Goal: Information Seeking & Learning: Learn about a topic

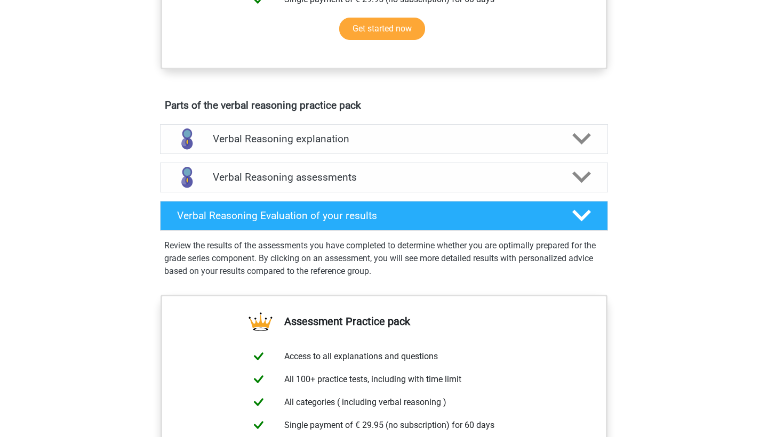
scroll to position [508, 0]
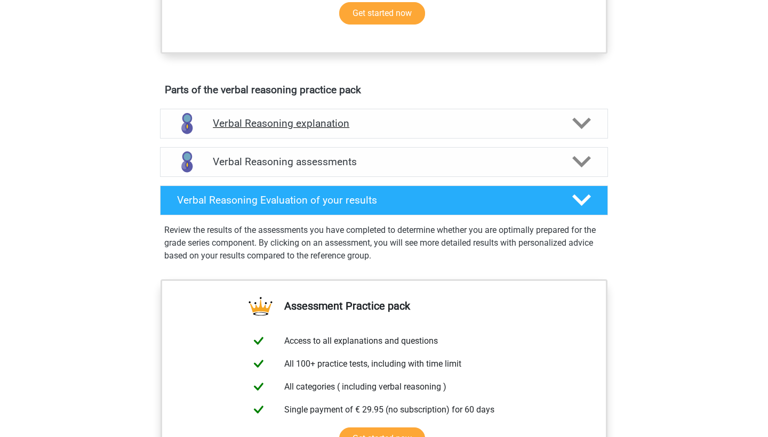
click at [370, 130] on h4 "Verbal Reasoning explanation" at bounding box center [384, 123] width 342 height 12
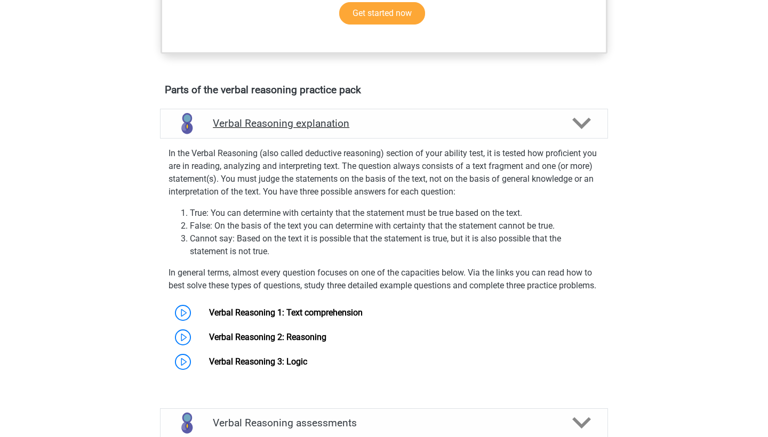
click at [370, 130] on h4 "Verbal Reasoning explanation" at bounding box center [384, 123] width 342 height 12
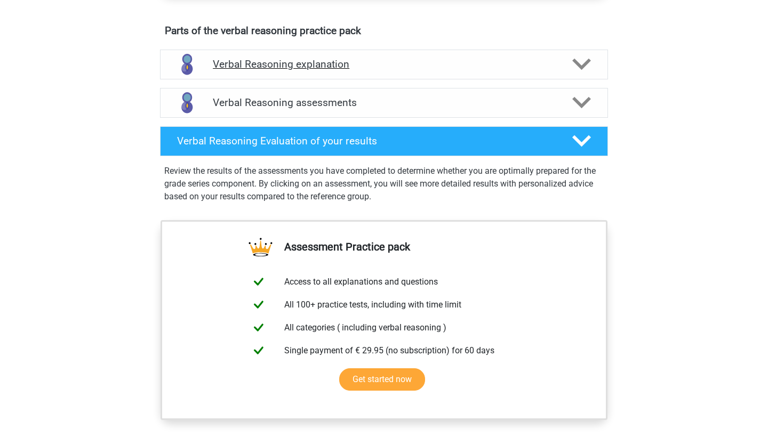
scroll to position [570, 0]
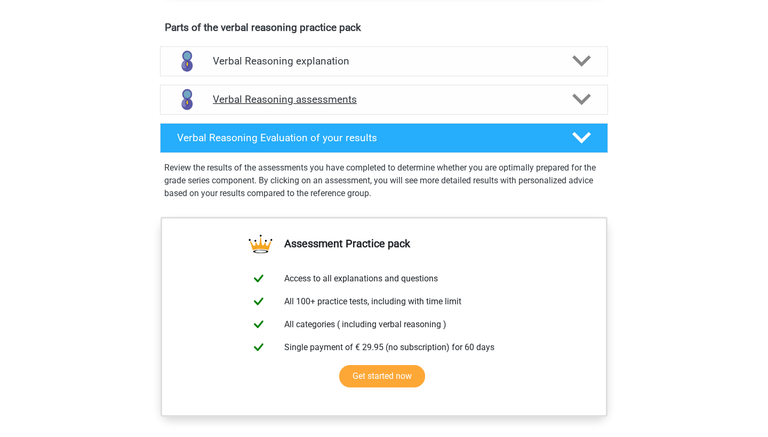
click at [370, 115] on div "Verbal Reasoning assessments" at bounding box center [384, 100] width 448 height 30
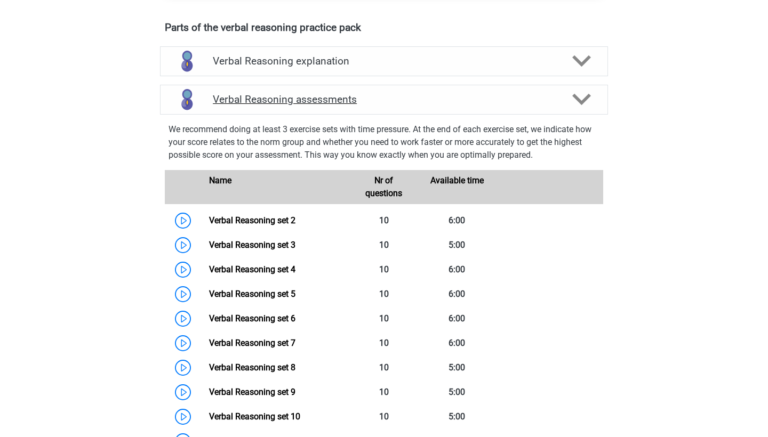
scroll to position [662, 0]
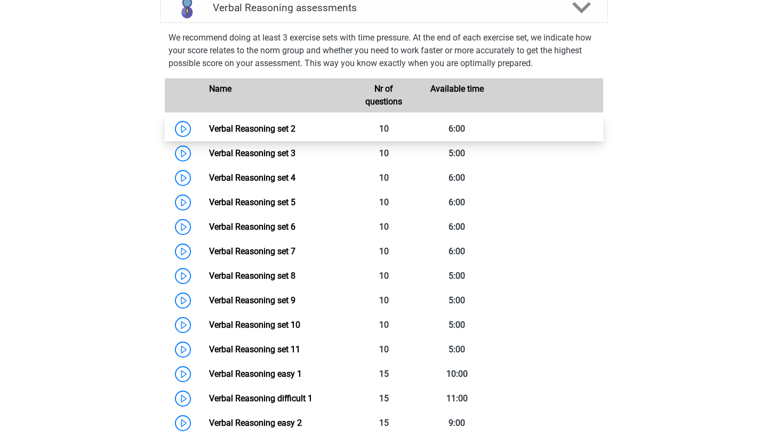
click at [215, 134] on link "Verbal Reasoning set 2" at bounding box center [252, 129] width 86 height 10
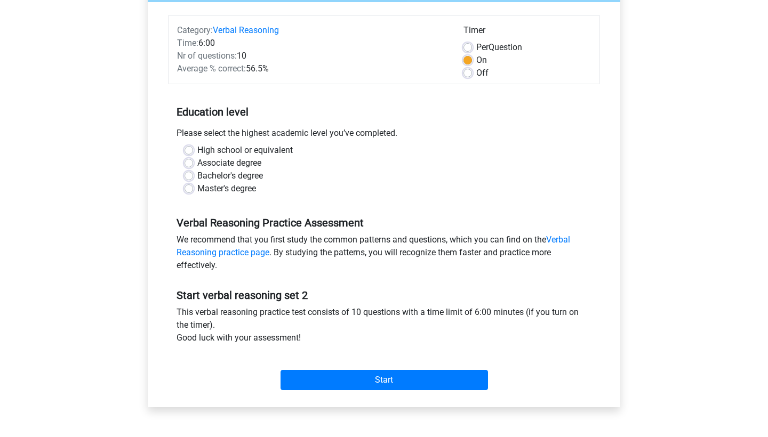
scroll to position [132, 0]
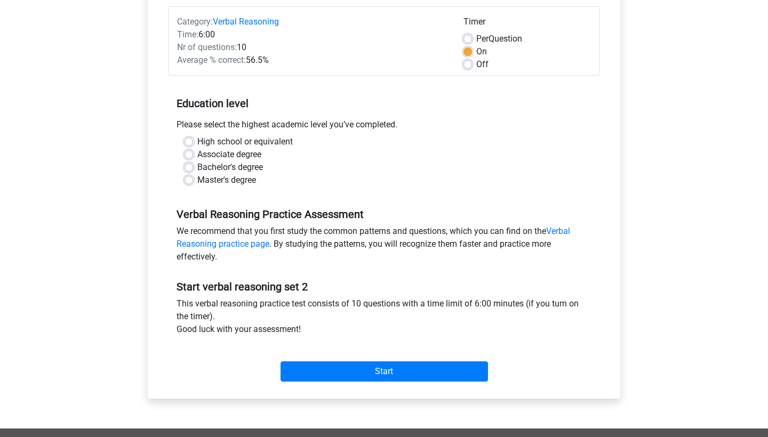
click at [476, 43] on label "Per Question" at bounding box center [499, 39] width 46 height 13
click at [465, 43] on input "Per Question" at bounding box center [467, 38] width 9 height 11
radio input "true"
click at [476, 62] on label "Off" at bounding box center [482, 64] width 12 height 13
click at [466, 62] on input "Off" at bounding box center [467, 63] width 9 height 11
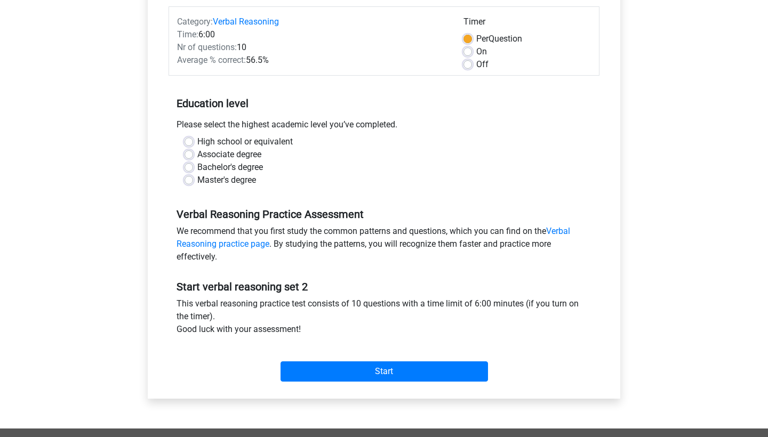
radio input "true"
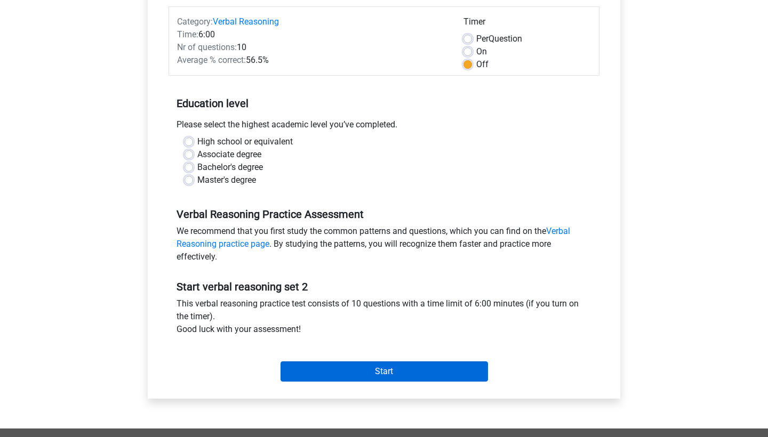
click at [352, 370] on input "Start" at bounding box center [384, 372] width 207 height 20
click at [199, 168] on label "Bachelor's degree" at bounding box center [230, 167] width 66 height 13
click at [193, 168] on input "Bachelor's degree" at bounding box center [189, 166] width 9 height 11
radio input "true"
click at [380, 365] on input "Start" at bounding box center [384, 372] width 207 height 20
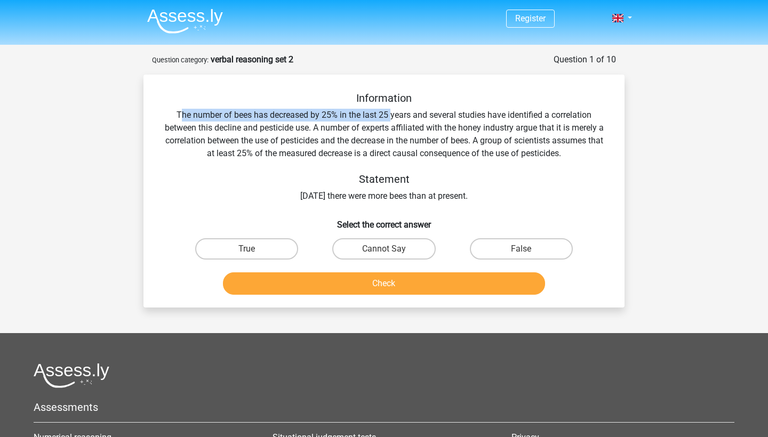
drag, startPoint x: 180, startPoint y: 115, endPoint x: 391, endPoint y: 119, distance: 211.8
click at [391, 119] on div "Information The number of bees has decreased by 25% in the last 25 years and se…" at bounding box center [384, 147] width 447 height 111
click at [392, 119] on div "Information The number of bees has decreased by 25% in the last 25 years and se…" at bounding box center [384, 147] width 447 height 111
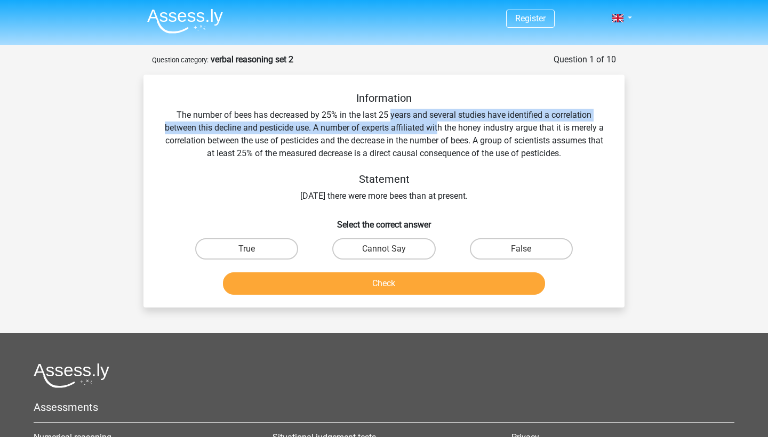
drag, startPoint x: 389, startPoint y: 119, endPoint x: 440, endPoint y: 121, distance: 50.7
click at [440, 121] on div "Information The number of bees has decreased by 25% in the last 25 years and se…" at bounding box center [384, 147] width 447 height 111
drag, startPoint x: 470, startPoint y: 113, endPoint x: 316, endPoint y: 128, distance: 155.4
click at [316, 128] on div "Information The number of bees has decreased by 25% in the last 25 years and se…" at bounding box center [384, 147] width 447 height 111
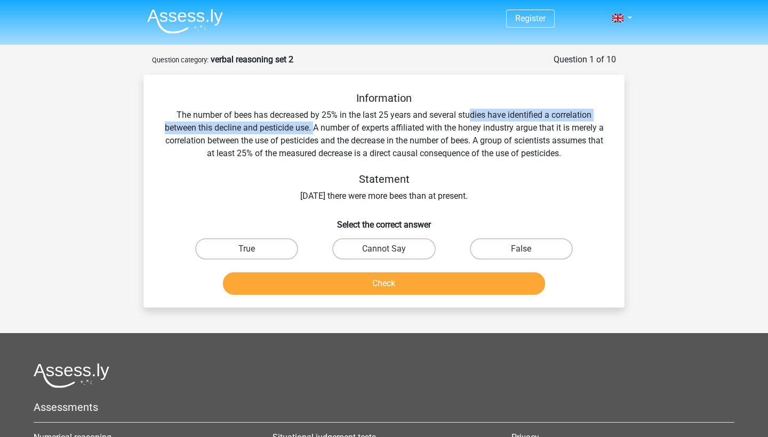
click at [316, 128] on div "Information The number of bees has decreased by 25% in the last 25 years and se…" at bounding box center [384, 147] width 447 height 111
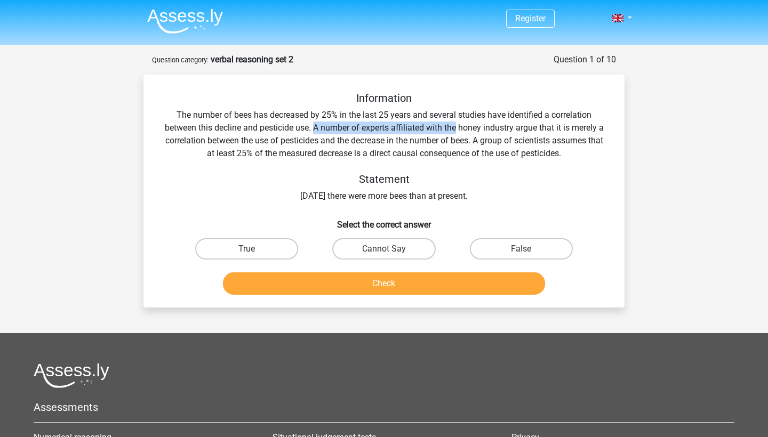
drag, startPoint x: 316, startPoint y: 128, endPoint x: 450, endPoint y: 129, distance: 134.4
click at [450, 129] on div "Information The number of bees has decreased by 25% in the last 25 years and se…" at bounding box center [384, 147] width 447 height 111
click at [326, 198] on div "Information The number of bees has decreased by 25% in the last 25 years and se…" at bounding box center [384, 147] width 447 height 111
click at [271, 246] on label "True" at bounding box center [246, 248] width 103 height 21
click at [254, 249] on input "True" at bounding box center [250, 252] width 7 height 7
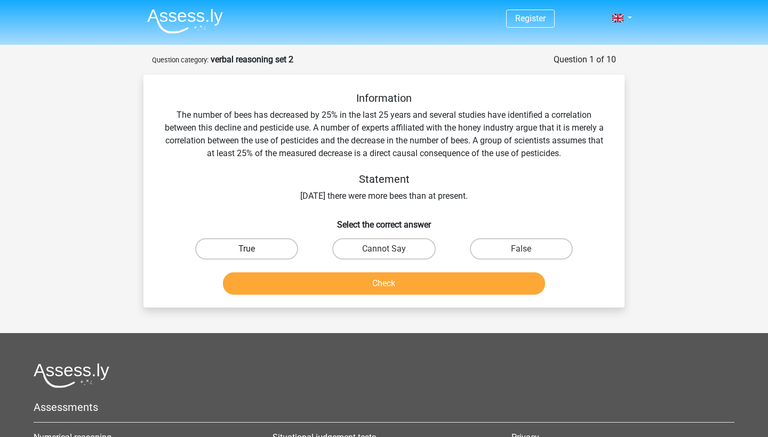
radio input "true"
click at [321, 289] on button "Check" at bounding box center [384, 284] width 323 height 22
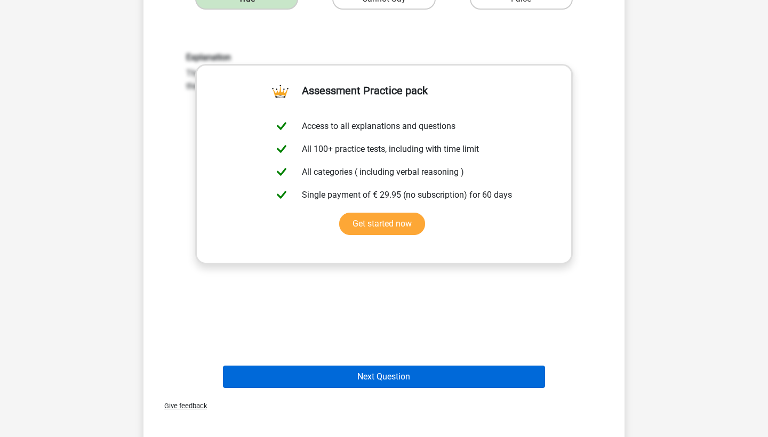
click at [388, 373] on button "Next Question" at bounding box center [384, 377] width 323 height 22
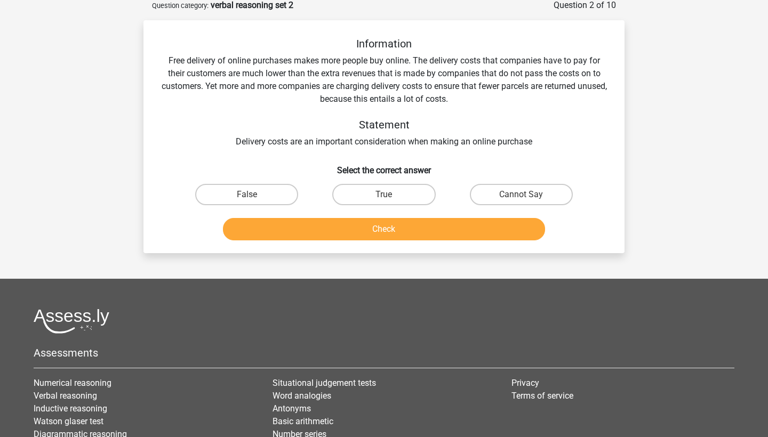
scroll to position [53, 0]
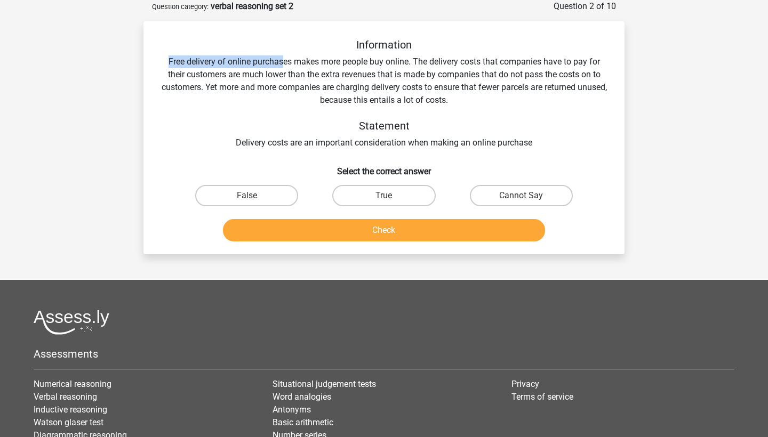
drag, startPoint x: 167, startPoint y: 62, endPoint x: 282, endPoint y: 62, distance: 114.1
click at [282, 62] on div "Information Free delivery of online purchases makes more people buy online. The…" at bounding box center [384, 93] width 447 height 111
drag, startPoint x: 282, startPoint y: 62, endPoint x: 372, endPoint y: 62, distance: 90.1
click at [372, 62] on div "Information Free delivery of online purchases makes more people buy online. The…" at bounding box center [384, 93] width 447 height 111
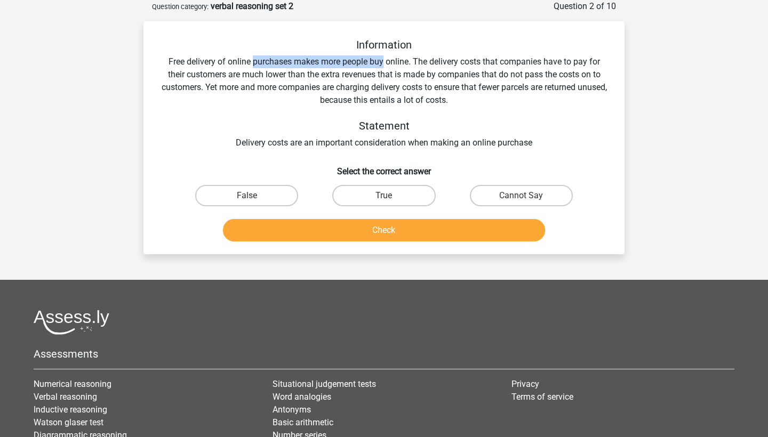
click at [372, 62] on div "Information Free delivery of online purchases makes more people buy online. The…" at bounding box center [384, 93] width 447 height 111
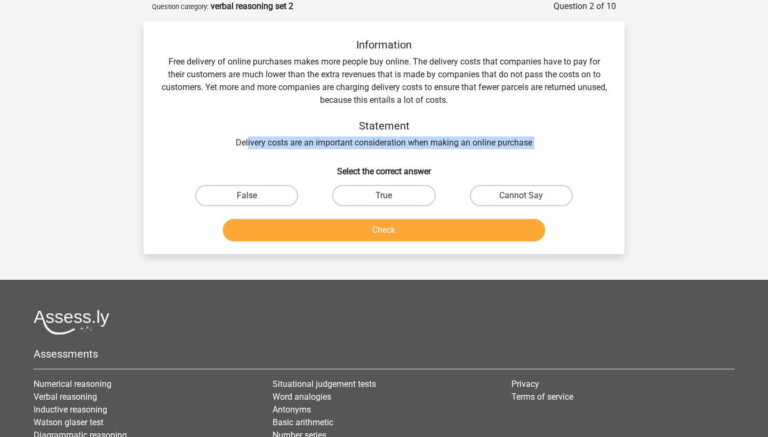
drag, startPoint x: 248, startPoint y: 143, endPoint x: 413, endPoint y: 151, distance: 165.6
click at [413, 151] on div "Information Free delivery of online purchases makes more people buy online. The…" at bounding box center [384, 141] width 473 height 207
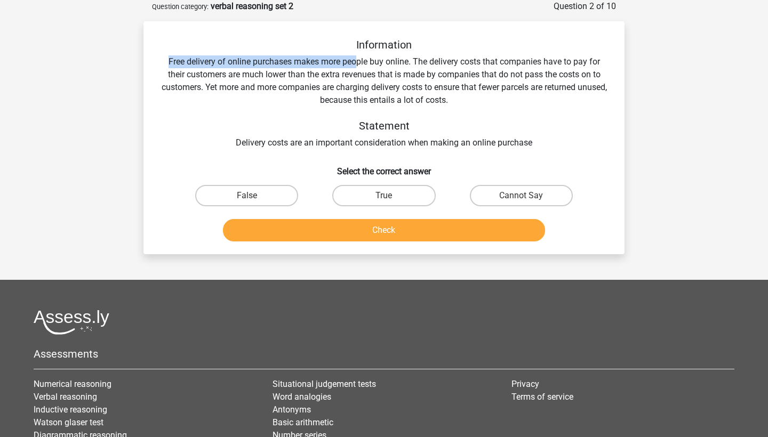
drag, startPoint x: 164, startPoint y: 62, endPoint x: 359, endPoint y: 62, distance: 195.2
click at [359, 62] on div "Information Free delivery of online purchases makes more people buy online. The…" at bounding box center [384, 93] width 447 height 111
drag, startPoint x: 244, startPoint y: 61, endPoint x: 387, endPoint y: 61, distance: 142.9
click at [387, 61] on div "Information Free delivery of online purchases makes more people buy online. The…" at bounding box center [384, 93] width 447 height 111
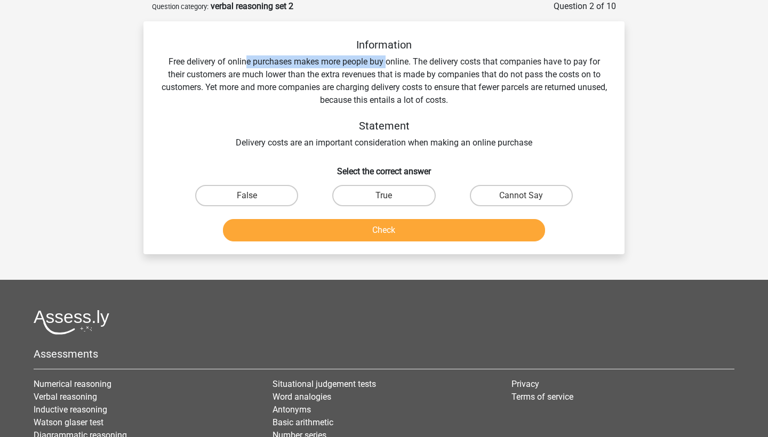
click at [387, 61] on div "Information Free delivery of online purchases makes more people buy online. The…" at bounding box center [384, 93] width 447 height 111
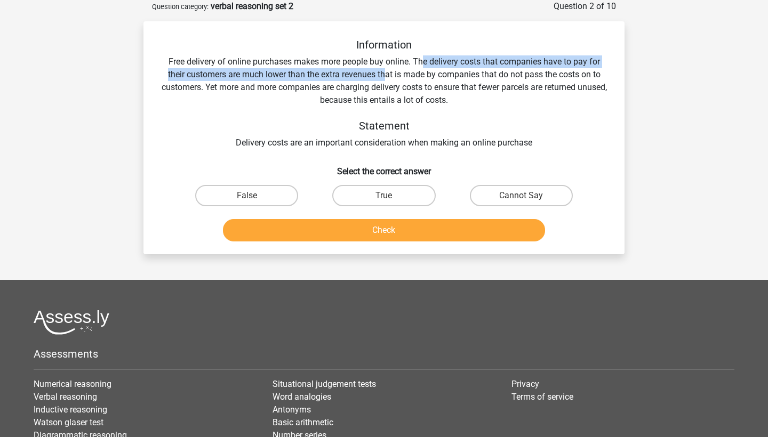
drag, startPoint x: 425, startPoint y: 64, endPoint x: 393, endPoint y: 80, distance: 35.8
click at [393, 79] on div "Information Free delivery of online purchases makes more people buy online. The…" at bounding box center [384, 93] width 447 height 111
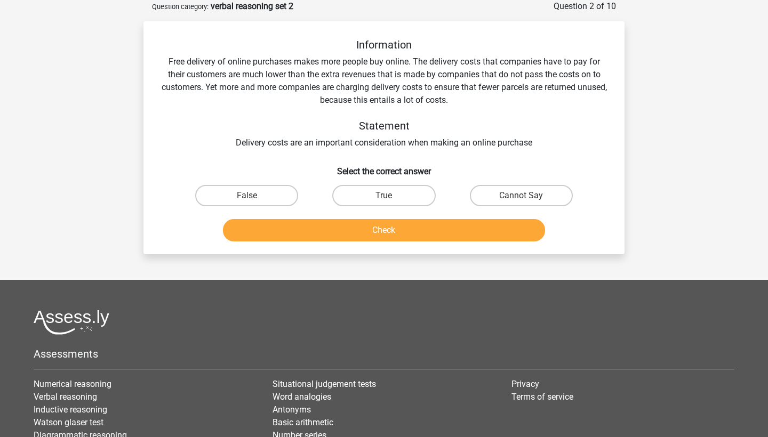
click at [393, 80] on div "Information Free delivery of online purchases makes more people buy online. The…" at bounding box center [384, 93] width 447 height 111
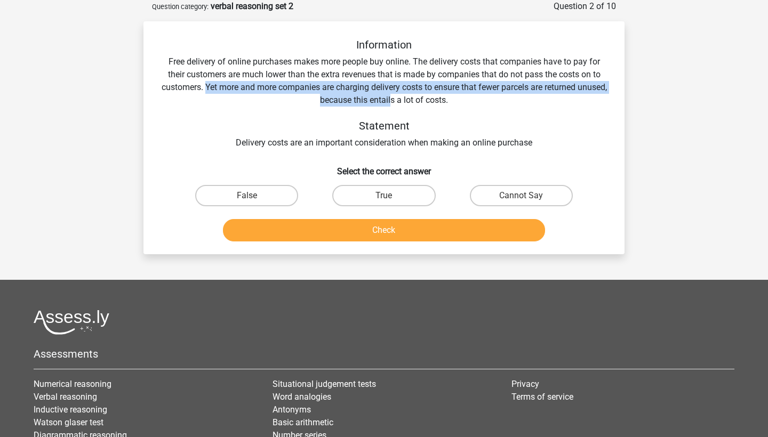
drag, startPoint x: 220, startPoint y: 85, endPoint x: 409, endPoint y: 96, distance: 189.1
click at [409, 96] on div "Information Free delivery of online purchases makes more people buy online. The…" at bounding box center [384, 93] width 447 height 111
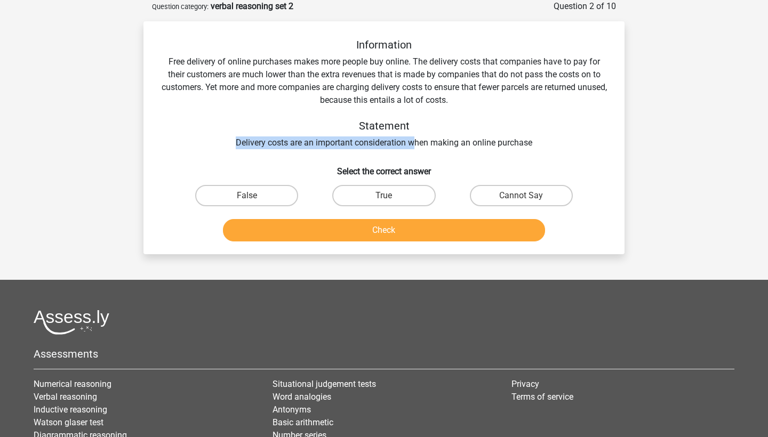
drag, startPoint x: 271, startPoint y: 137, endPoint x: 414, endPoint y: 144, distance: 142.6
click at [414, 144] on div "Information Free delivery of online purchases makes more people buy online. The…" at bounding box center [384, 93] width 447 height 111
click at [519, 200] on label "Cannot Say" at bounding box center [521, 195] width 103 height 21
click at [521, 200] on input "Cannot Say" at bounding box center [524, 199] width 7 height 7
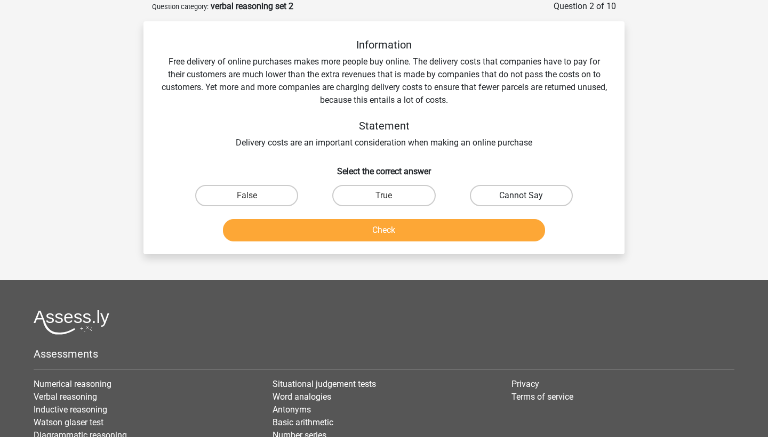
radio input "true"
click at [441, 229] on button "Check" at bounding box center [384, 230] width 323 height 22
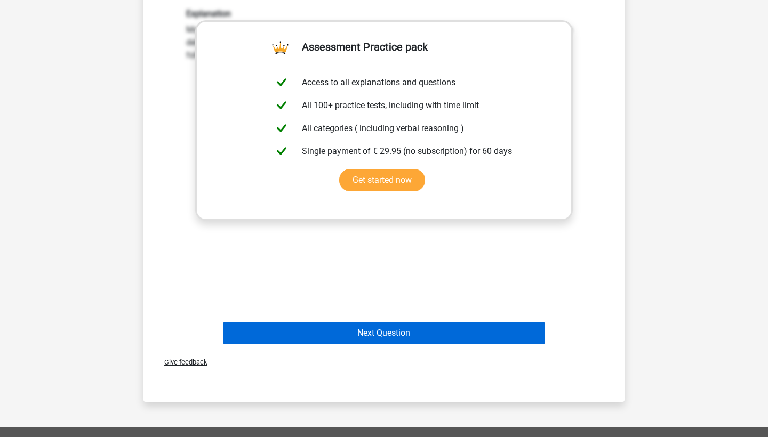
click at [399, 327] on button "Next Question" at bounding box center [384, 333] width 323 height 22
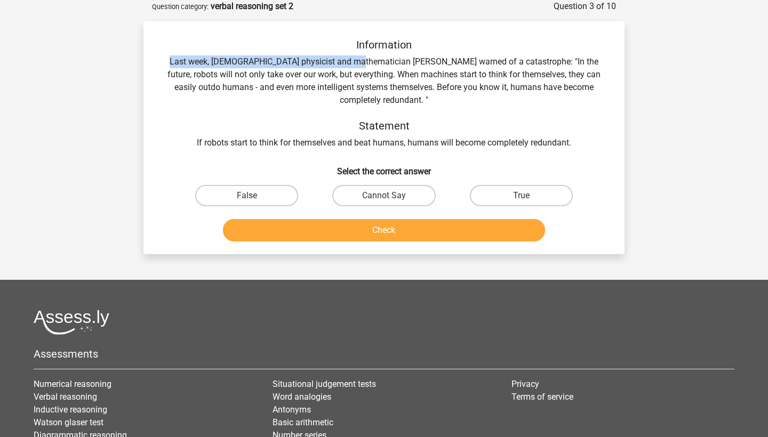
drag, startPoint x: 162, startPoint y: 58, endPoint x: 343, endPoint y: 67, distance: 181.6
click at [343, 67] on div "Information Last week, British physicist and mathematician Stephen Hawking warn…" at bounding box center [384, 93] width 447 height 111
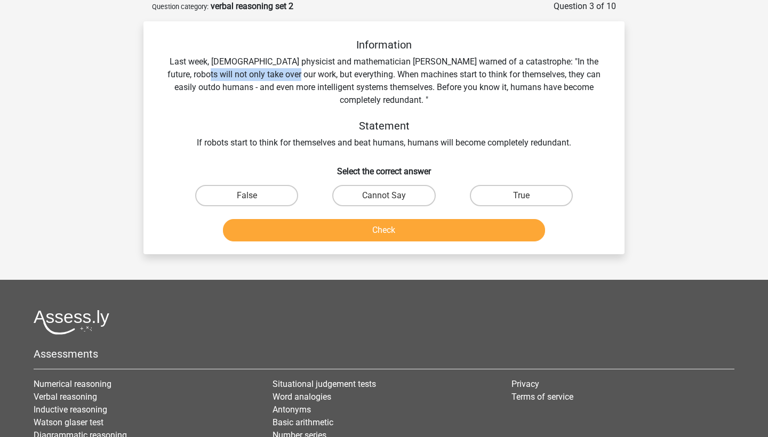
drag, startPoint x: 179, startPoint y: 74, endPoint x: 278, endPoint y: 76, distance: 99.2
click at [278, 76] on div "Information Last week, British physicist and mathematician Stephen Hawking warn…" at bounding box center [384, 93] width 447 height 111
drag, startPoint x: 311, startPoint y: 76, endPoint x: 397, endPoint y: 78, distance: 85.9
click at [397, 78] on div "Information Last week, British physicist and mathematician Stephen Hawking warn…" at bounding box center [384, 93] width 447 height 111
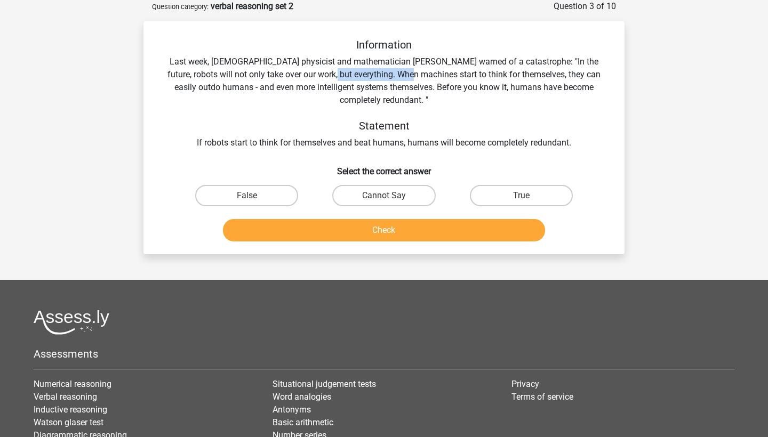
click at [397, 78] on div "Information Last week, British physicist and mathematician Stephen Hawking warn…" at bounding box center [384, 93] width 447 height 111
drag, startPoint x: 213, startPoint y: 85, endPoint x: 348, endPoint y: 85, distance: 134.4
click at [348, 84] on div "Information Last week, British physicist and mathematician Stephen Hawking warn…" at bounding box center [384, 93] width 447 height 111
click at [348, 85] on div "Information Last week, British physicist and mathematician Stephen Hawking warn…" at bounding box center [384, 93] width 447 height 111
drag, startPoint x: 395, startPoint y: 89, endPoint x: 450, endPoint y: 90, distance: 54.9
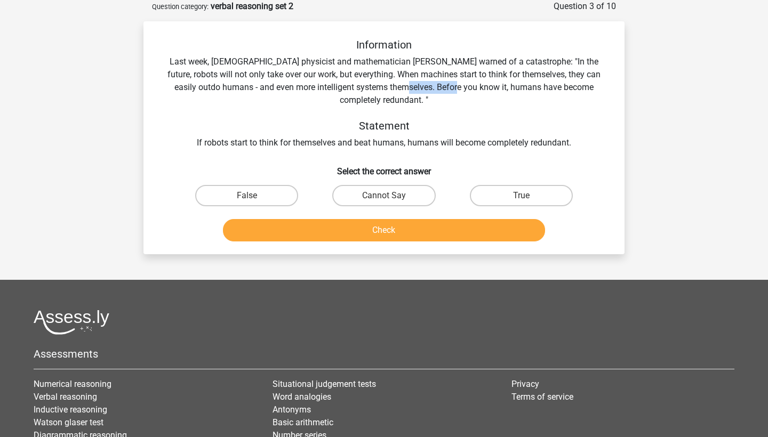
click at [450, 90] on div "Information Last week, British physicist and mathematician Stephen Hawking warn…" at bounding box center [384, 93] width 447 height 111
click at [470, 90] on div "Information Last week, British physicist and mathematician Stephen Hawking warn…" at bounding box center [384, 93] width 447 height 111
drag, startPoint x: 191, startPoint y: 142, endPoint x: 356, endPoint y: 142, distance: 164.8
click at [356, 142] on div "Information Last week, British physicist and mathematician Stephen Hawking warn…" at bounding box center [384, 93] width 447 height 111
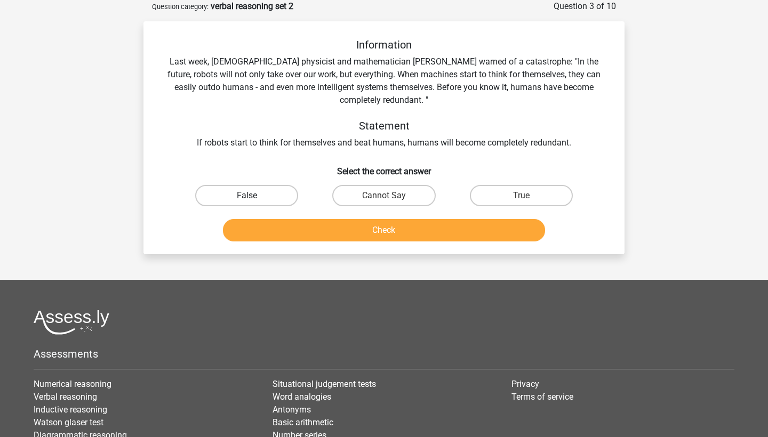
click at [263, 199] on label "False" at bounding box center [246, 195] width 103 height 21
click at [254, 199] on input "False" at bounding box center [250, 199] width 7 height 7
radio input "true"
click at [491, 201] on label "True" at bounding box center [521, 195] width 103 height 21
click at [521, 201] on input "True" at bounding box center [524, 199] width 7 height 7
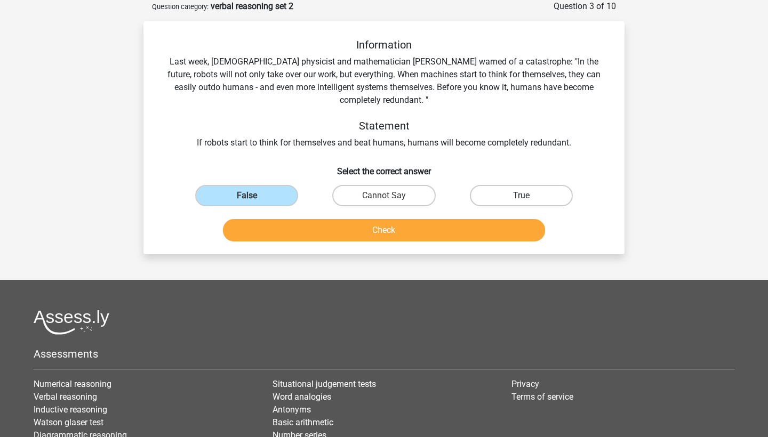
radio input "true"
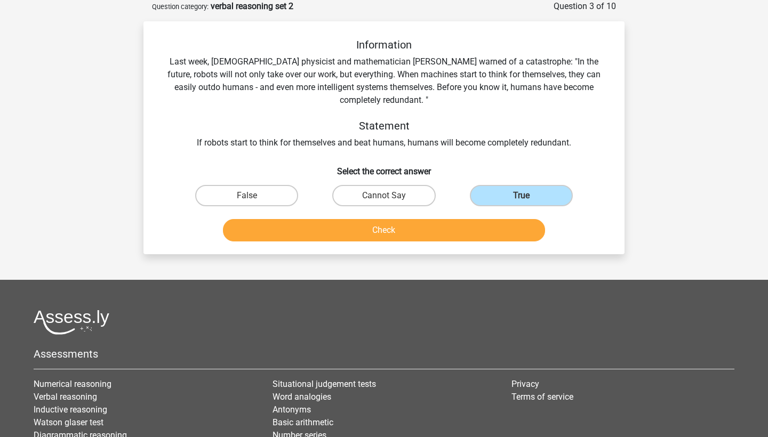
click at [443, 220] on button "Check" at bounding box center [384, 230] width 323 height 22
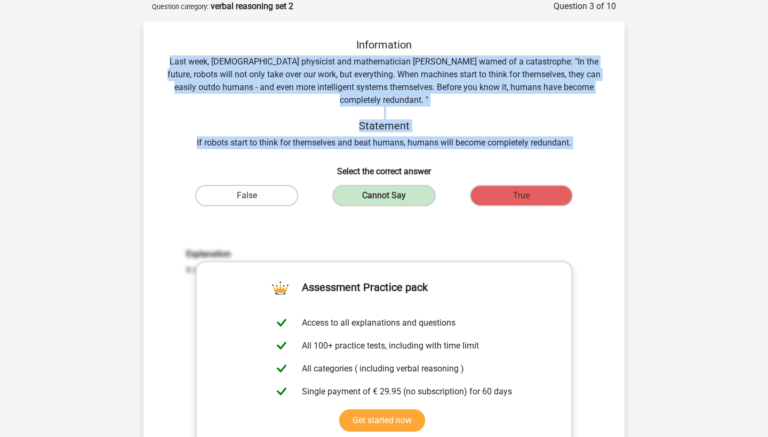
drag, startPoint x: 577, startPoint y: 150, endPoint x: 158, endPoint y: 60, distance: 428.8
click at [158, 60] on div "Information Last week, British physicist and mathematician Stephen Hawking warn…" at bounding box center [384, 313] width 473 height 551
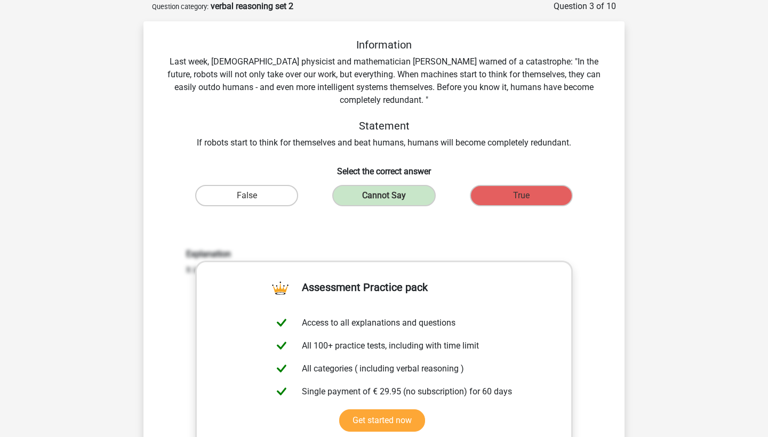
click at [171, 70] on div "Information Last week, British physicist and mathematician Stephen Hawking warn…" at bounding box center [384, 93] width 447 height 111
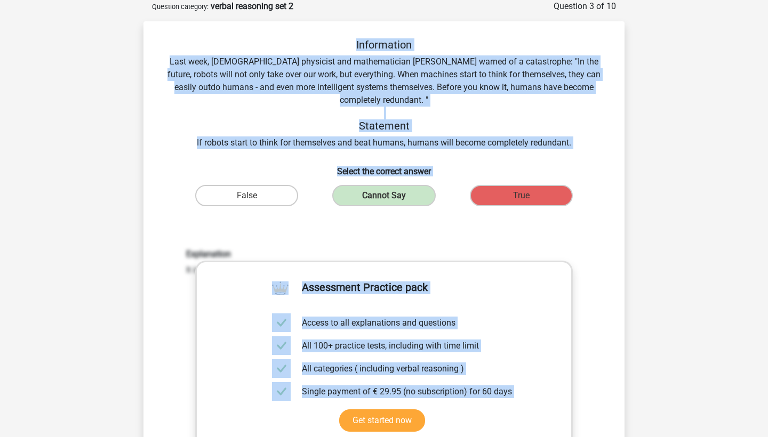
drag, startPoint x: 574, startPoint y: 225, endPoint x: 121, endPoint y: 42, distance: 489.1
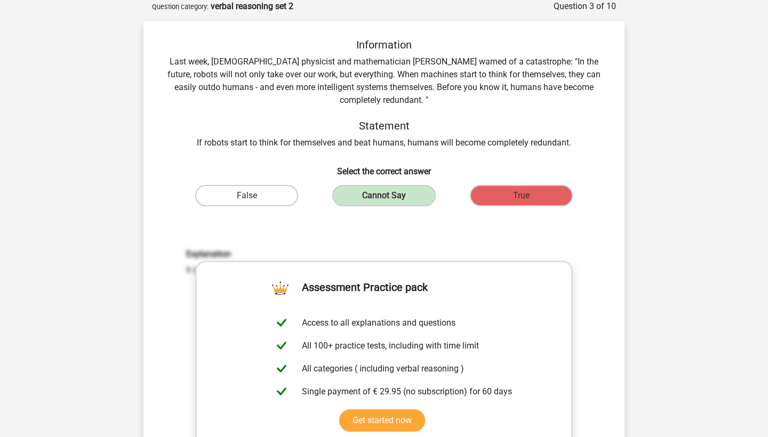
click at [315, 154] on div "Information Last week, British physicist and mathematician Stephen Hawking warn…" at bounding box center [384, 313] width 473 height 551
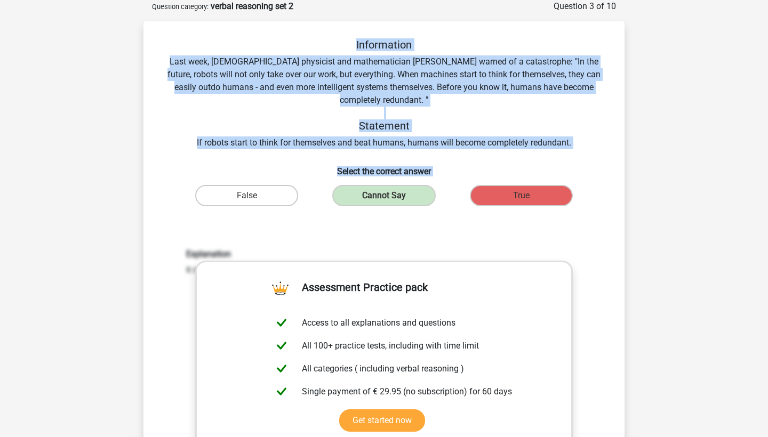
drag, startPoint x: 546, startPoint y: 201, endPoint x: 177, endPoint y: 50, distance: 398.7
click at [177, 50] on div "Information Last week, British physicist and mathematician Stephen Hawking warn…" at bounding box center [384, 313] width 473 height 551
copy div "Information Last week, British physicist and mathematician Stephen Hawking warn…"
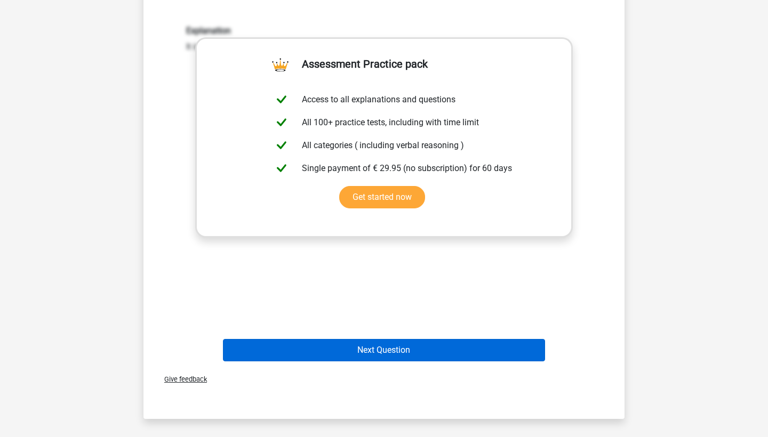
click at [421, 341] on button "Next Question" at bounding box center [384, 350] width 323 height 22
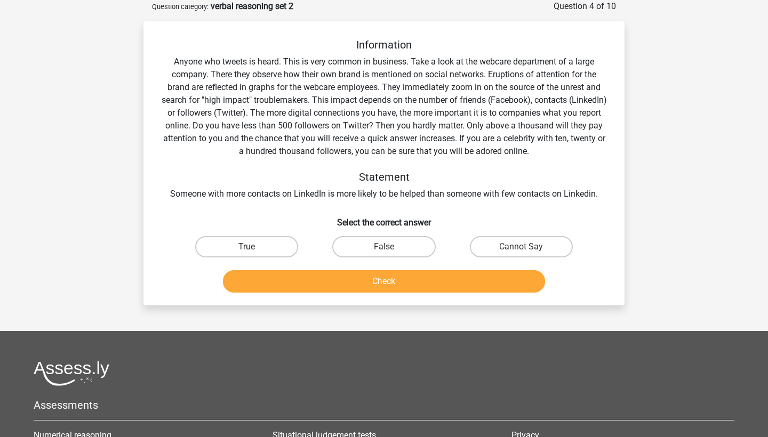
click at [282, 251] on label "True" at bounding box center [246, 246] width 103 height 21
click at [254, 251] on input "True" at bounding box center [250, 250] width 7 height 7
radio input "true"
click at [300, 287] on button "Check" at bounding box center [384, 281] width 323 height 22
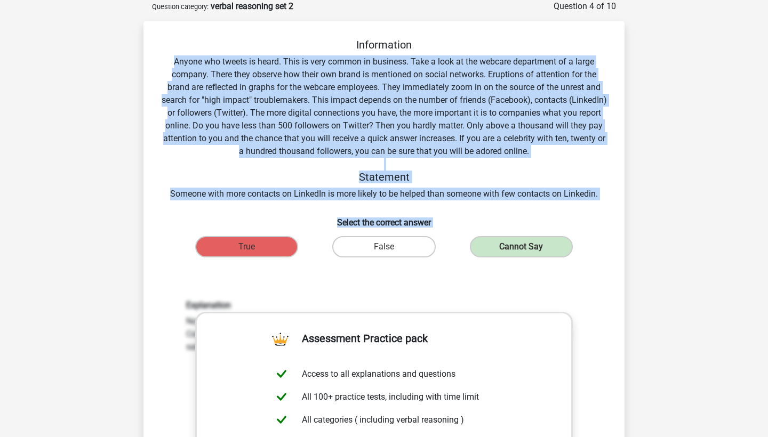
drag, startPoint x: 578, startPoint y: 250, endPoint x: 171, endPoint y: 52, distance: 452.0
click at [171, 52] on div "Information Anyone who tweets is heard. This is very common in business. Take a…" at bounding box center [384, 339] width 473 height 602
copy div "Anyone who tweets is heard. This is very common in business. Take a look at the…"
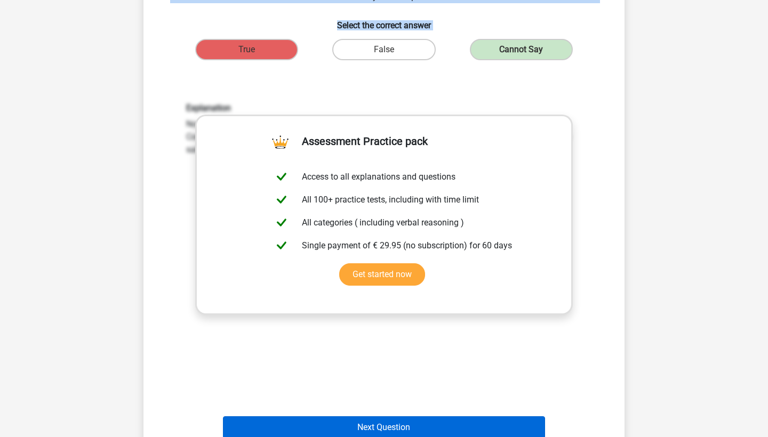
click at [389, 437] on button "Next Question" at bounding box center [384, 428] width 323 height 22
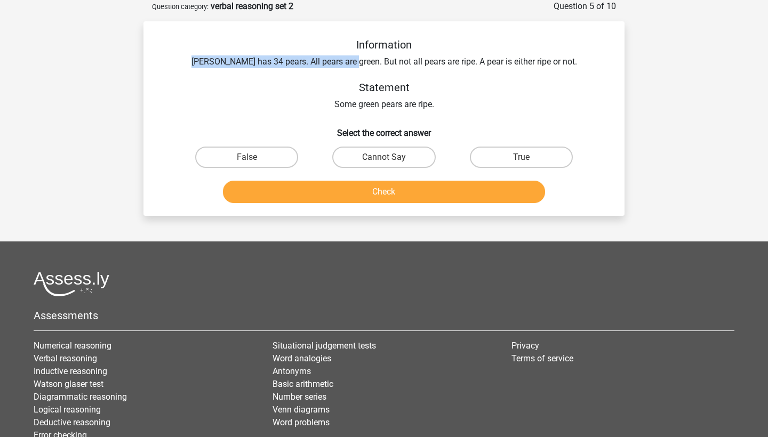
drag, startPoint x: 213, startPoint y: 58, endPoint x: 369, endPoint y: 61, distance: 156.3
click at [369, 61] on div "Information Peter has 34 pears. All pears are green. But not all pears are ripe…" at bounding box center [384, 74] width 447 height 73
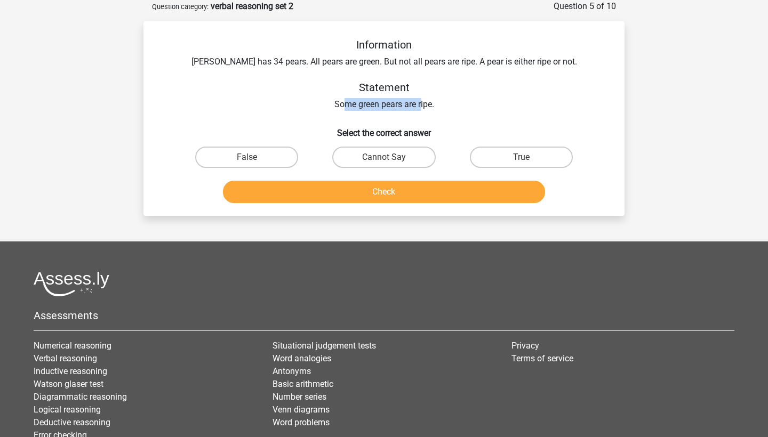
drag, startPoint x: 343, startPoint y: 100, endPoint x: 422, endPoint y: 101, distance: 78.9
click at [422, 101] on div "Information Peter has 34 pears. All pears are green. But not all pears are ripe…" at bounding box center [384, 74] width 447 height 73
drag, startPoint x: 229, startPoint y: 61, endPoint x: 357, endPoint y: 62, distance: 128.5
click at [357, 61] on div "Information Peter has 34 pears. All pears are green. But not all pears are ripe…" at bounding box center [384, 74] width 447 height 73
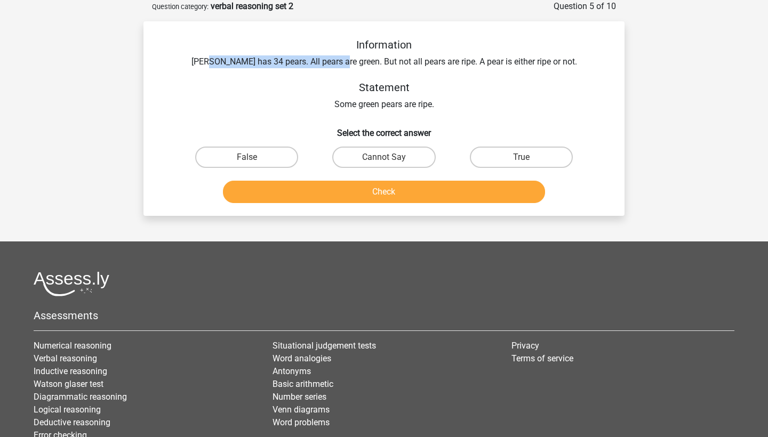
click at [357, 62] on div "Information Peter has 34 pears. All pears are green. But not all pears are ripe…" at bounding box center [384, 74] width 447 height 73
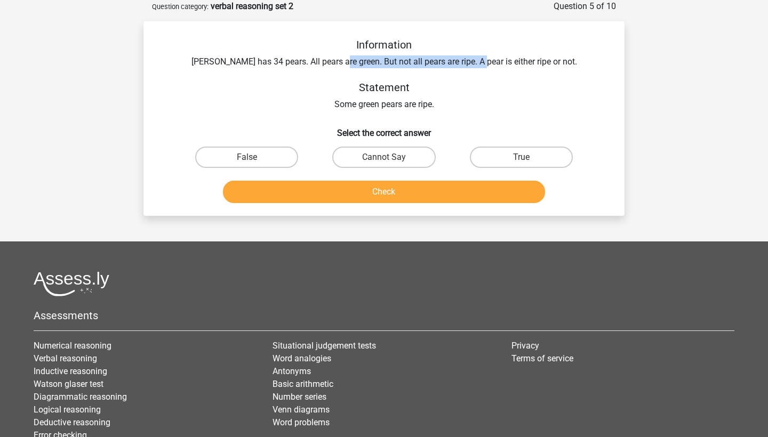
drag, startPoint x: 357, startPoint y: 62, endPoint x: 495, endPoint y: 63, distance: 137.6
click at [495, 63] on div "Information Peter has 34 pears. All pears are green. But not all pears are ripe…" at bounding box center [384, 74] width 447 height 73
click at [389, 155] on label "Cannot Say" at bounding box center [383, 157] width 103 height 21
click at [389, 157] on input "Cannot Say" at bounding box center [387, 160] width 7 height 7
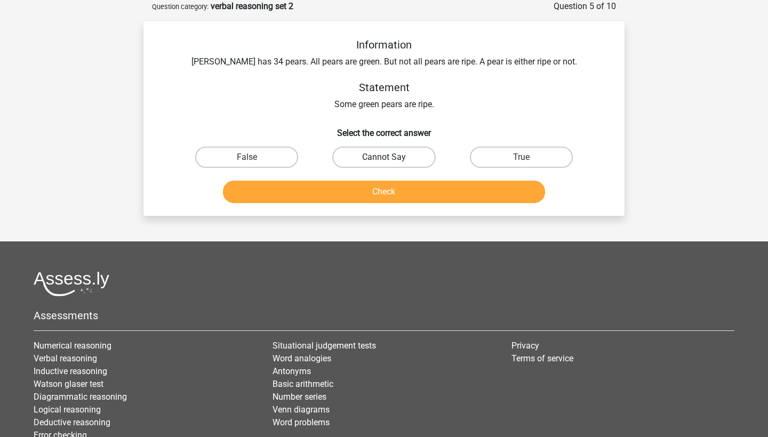
radio input "true"
drag, startPoint x: 211, startPoint y: 62, endPoint x: 256, endPoint y: 62, distance: 45.3
click at [256, 62] on div "Information Peter has 34 pears. All pears are green. But not all pears are ripe…" at bounding box center [384, 74] width 447 height 73
click at [303, 57] on div "Information Peter has 34 pears. All pears are green. But not all pears are ripe…" at bounding box center [384, 74] width 447 height 73
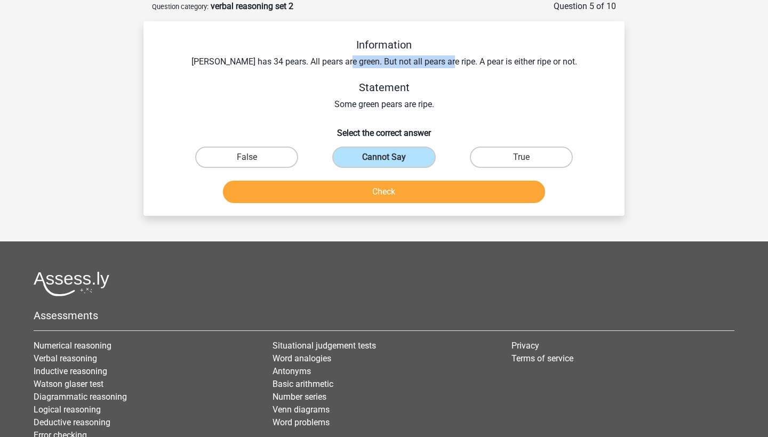
drag, startPoint x: 358, startPoint y: 58, endPoint x: 457, endPoint y: 59, distance: 99.2
click at [457, 59] on div "Information Peter has 34 pears. All pears are green. But not all pears are ripe…" at bounding box center [384, 74] width 447 height 73
drag, startPoint x: 457, startPoint y: 59, endPoint x: 560, endPoint y: 55, distance: 103.0
click at [560, 55] on div "Information Peter has 34 pears. All pears are green. But not all pears are ripe…" at bounding box center [384, 74] width 447 height 73
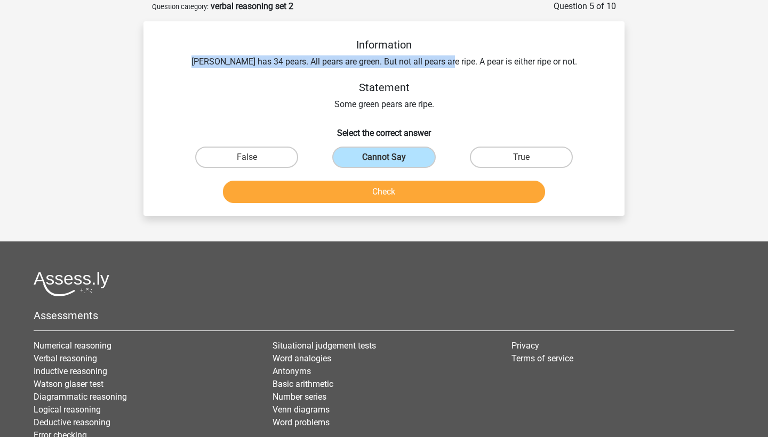
click at [560, 55] on div "Information Peter has 34 pears. All pears are green. But not all pears are ripe…" at bounding box center [384, 74] width 447 height 73
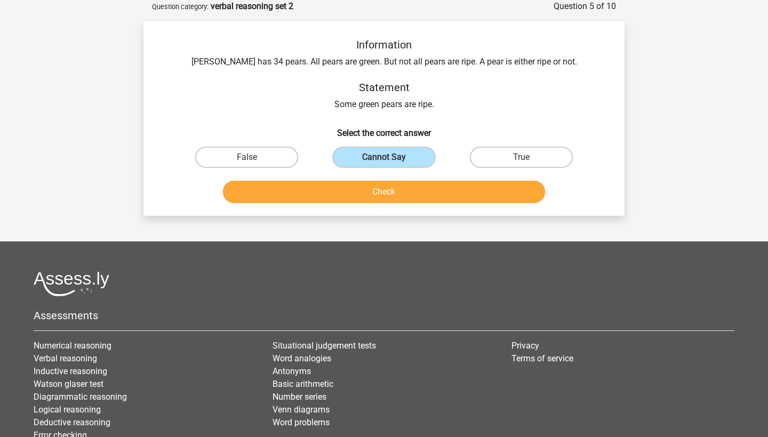
click at [380, 186] on button "Check" at bounding box center [384, 192] width 323 height 22
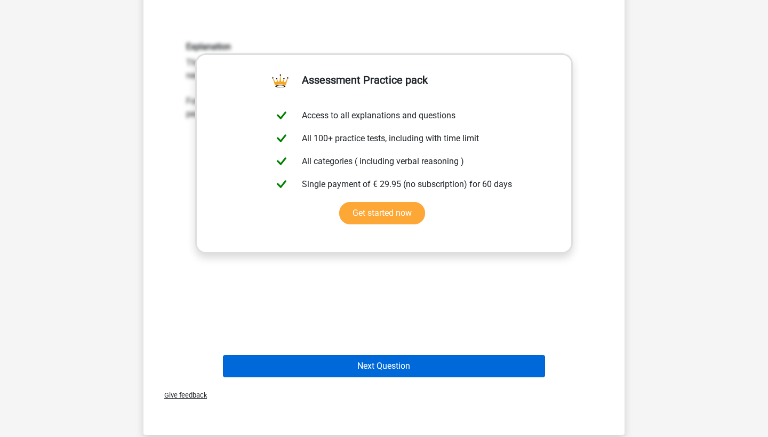
click at [383, 357] on button "Next Question" at bounding box center [384, 366] width 323 height 22
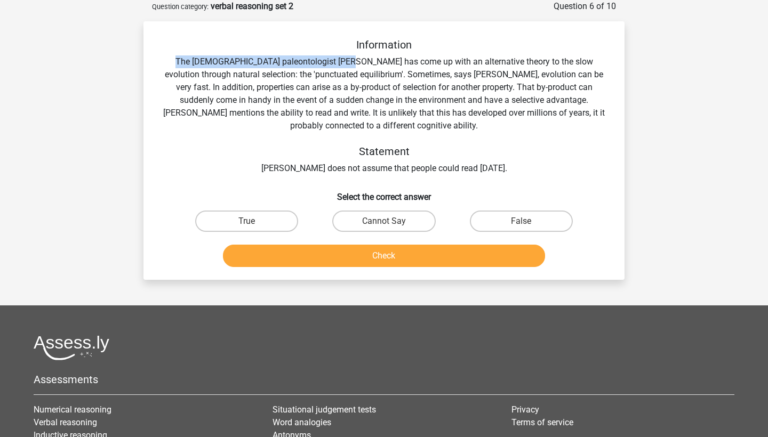
drag, startPoint x: 161, startPoint y: 58, endPoint x: 333, endPoint y: 59, distance: 172.3
click at [333, 59] on div "Information The American paleontologist Stephen Jay Gould has come up with an a…" at bounding box center [384, 106] width 447 height 137
drag, startPoint x: 276, startPoint y: 66, endPoint x: 364, endPoint y: 66, distance: 88.5
click at [365, 66] on div "Information The American paleontologist Stephen Jay Gould has come up with an a…" at bounding box center [384, 106] width 447 height 137
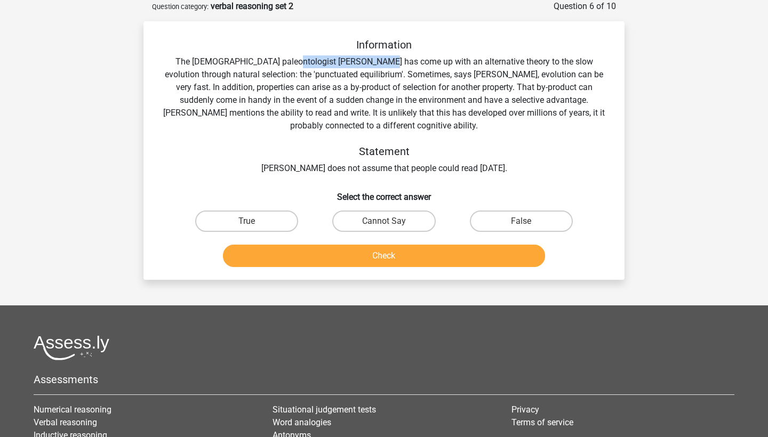
click at [364, 66] on div "Information The American paleontologist Stephen Jay Gould has come up with an a…" at bounding box center [384, 106] width 447 height 137
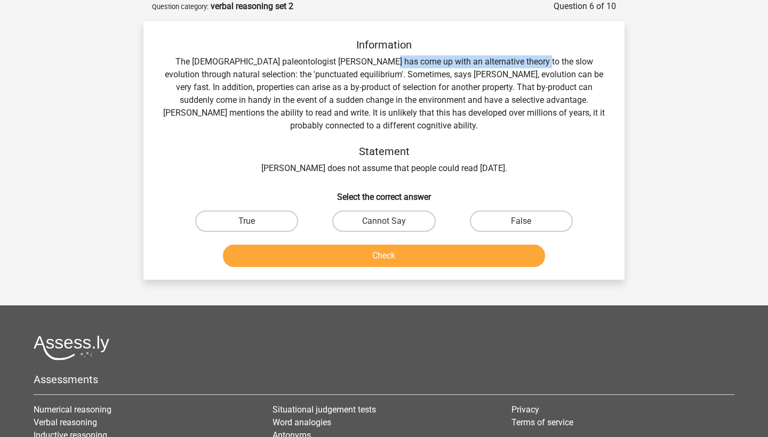
drag, startPoint x: 364, startPoint y: 66, endPoint x: 510, endPoint y: 64, distance: 145.6
click at [510, 64] on div "Information The American paleontologist Stephen Jay Gould has come up with an a…" at bounding box center [384, 106] width 447 height 137
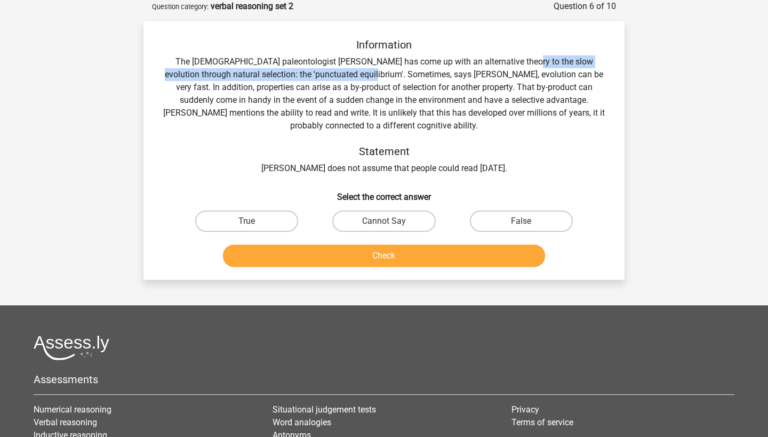
drag, startPoint x: 505, startPoint y: 63, endPoint x: 346, endPoint y: 76, distance: 159.9
click at [346, 76] on div "Information The American paleontologist Stephen Jay Gould has come up with an a…" at bounding box center [384, 106] width 447 height 137
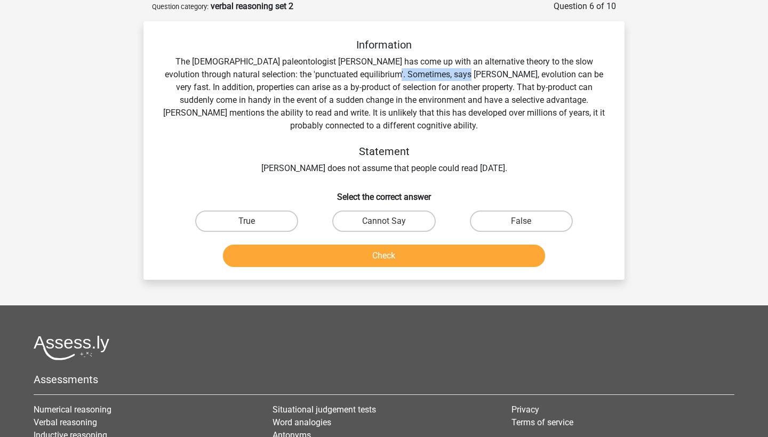
drag, startPoint x: 371, startPoint y: 75, endPoint x: 441, endPoint y: 75, distance: 69.9
click at [441, 75] on div "Information The American paleontologist Stephen Jay Gould has come up with an a…" at bounding box center [384, 106] width 447 height 137
drag, startPoint x: 441, startPoint y: 75, endPoint x: 534, endPoint y: 75, distance: 92.8
click at [534, 75] on div "Information The American paleontologist Stephen Jay Gould has come up with an a…" at bounding box center [384, 106] width 447 height 137
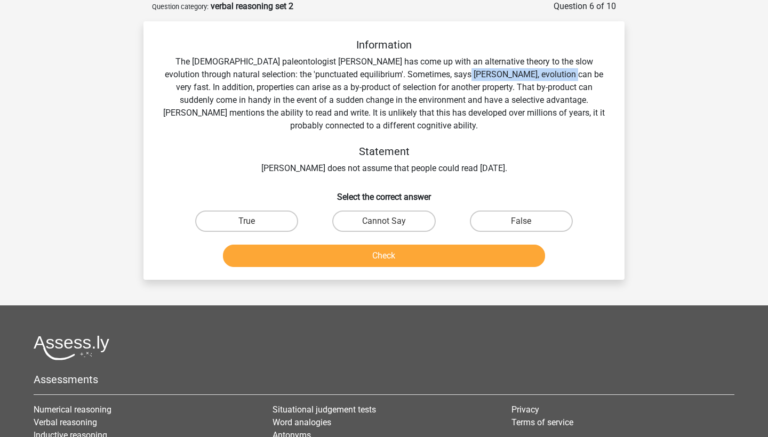
click at [534, 75] on div "Information The American paleontologist Stephen Jay Gould has come up with an a…" at bounding box center [384, 106] width 447 height 137
drag, startPoint x: 174, startPoint y: 92, endPoint x: 289, endPoint y: 92, distance: 114.1
click at [288, 92] on div "Information The American paleontologist Stephen Jay Gould has come up with an a…" at bounding box center [384, 106] width 447 height 137
click at [289, 92] on div "Information The American paleontologist Stephen Jay Gould has come up with an a…" at bounding box center [384, 106] width 447 height 137
drag, startPoint x: 429, startPoint y: 91, endPoint x: 557, endPoint y: 86, distance: 128.1
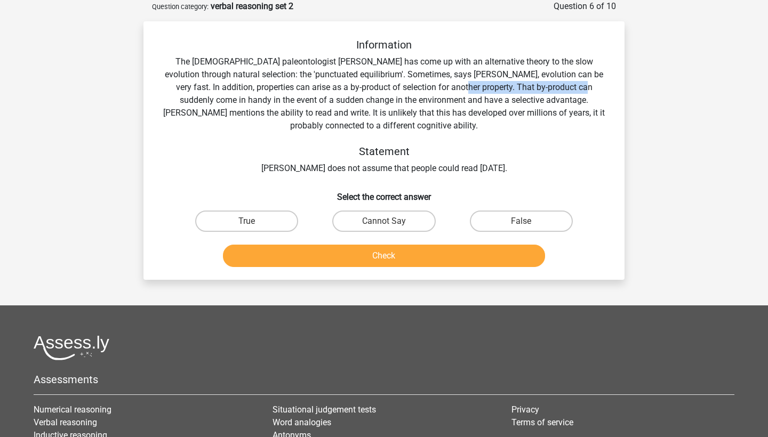
click at [558, 86] on div "Information The American paleontologist Stephen Jay Gould has come up with an a…" at bounding box center [384, 106] width 447 height 137
click at [557, 86] on div "Information The American paleontologist Stephen Jay Gould has come up with an a…" at bounding box center [384, 106] width 447 height 137
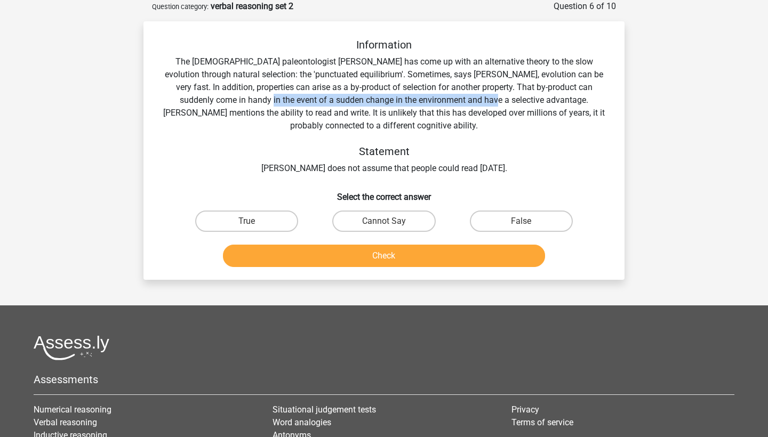
drag, startPoint x: 205, startPoint y: 100, endPoint x: 438, endPoint y: 100, distance: 233.1
click at [438, 100] on div "Information The American paleontologist Stephen Jay Gould has come up with an a…" at bounding box center [384, 106] width 447 height 137
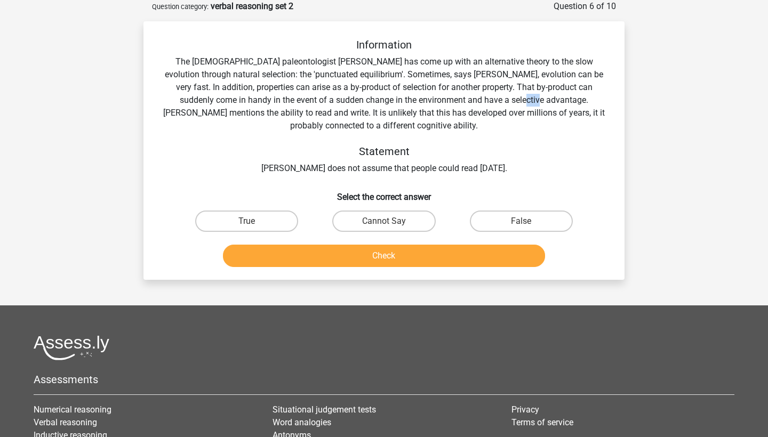
drag, startPoint x: 481, startPoint y: 100, endPoint x: 470, endPoint y: 105, distance: 11.9
click at [470, 105] on div "Information The American paleontologist Stephen Jay Gould has come up with an a…" at bounding box center [384, 106] width 447 height 137
drag, startPoint x: 254, startPoint y: 173, endPoint x: 437, endPoint y: 167, distance: 183.5
click at [437, 167] on div "Information The American paleontologist Stephen Jay Gould has come up with an a…" at bounding box center [384, 106] width 447 height 137
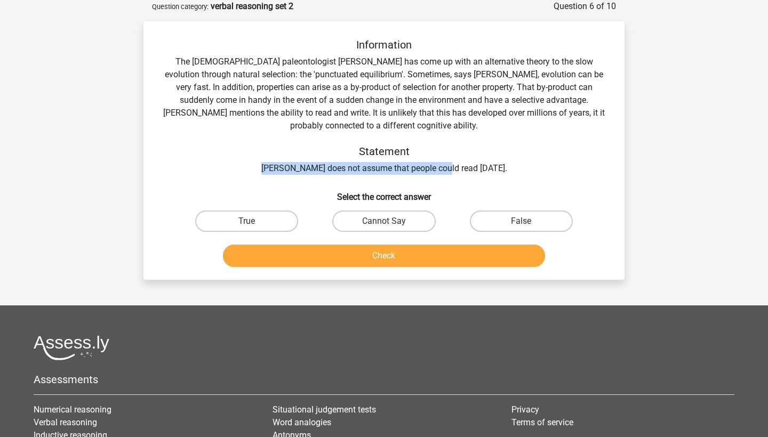
click at [437, 167] on div "Information The American paleontologist Stephen Jay Gould has come up with an a…" at bounding box center [384, 106] width 447 height 137
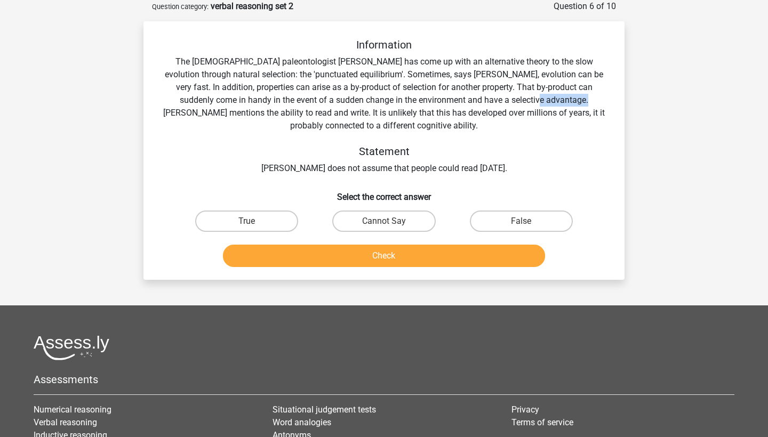
drag, startPoint x: 480, startPoint y: 100, endPoint x: 531, endPoint y: 100, distance: 50.7
click at [531, 100] on div "Information The American paleontologist Stephen Jay Gould has come up with an a…" at bounding box center [384, 106] width 447 height 137
drag, startPoint x: 437, startPoint y: 117, endPoint x: 599, endPoint y: 118, distance: 162.1
click at [599, 118] on div "Information The American paleontologist Stephen Jay Gould has come up with an a…" at bounding box center [384, 106] width 447 height 137
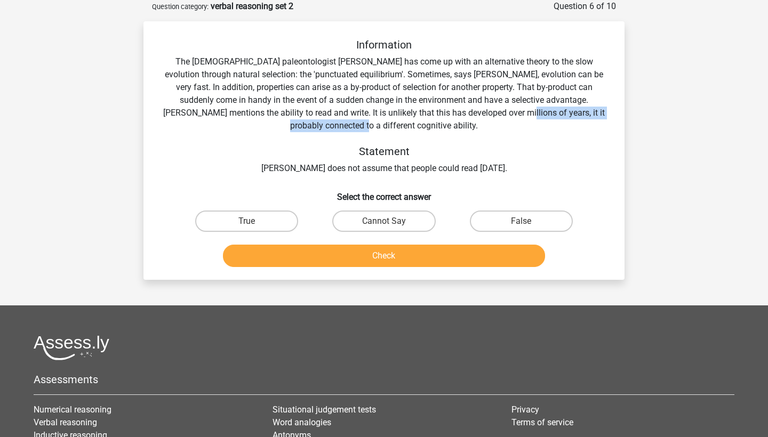
click at [599, 118] on div "Information The American paleontologist Stephen Jay Gould has come up with an a…" at bounding box center [384, 106] width 447 height 137
click at [361, 223] on label "Cannot Say" at bounding box center [383, 221] width 103 height 21
click at [384, 223] on input "Cannot Say" at bounding box center [387, 224] width 7 height 7
radio input "true"
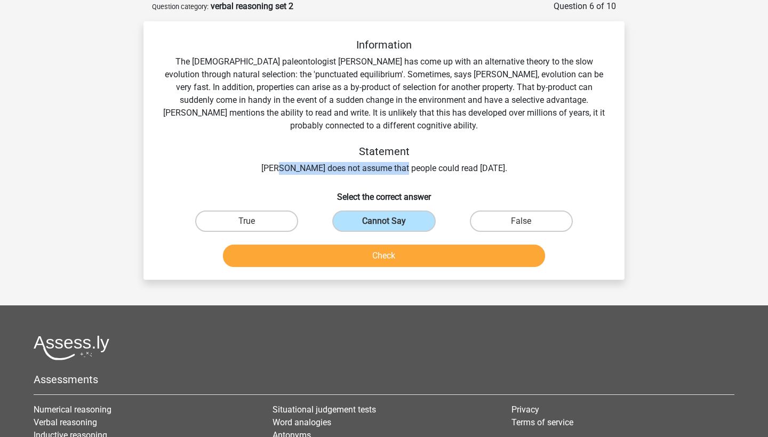
drag, startPoint x: 277, startPoint y: 169, endPoint x: 394, endPoint y: 169, distance: 116.8
click at [394, 169] on div "Information The American paleontologist Stephen Jay Gould has come up with an a…" at bounding box center [384, 106] width 447 height 137
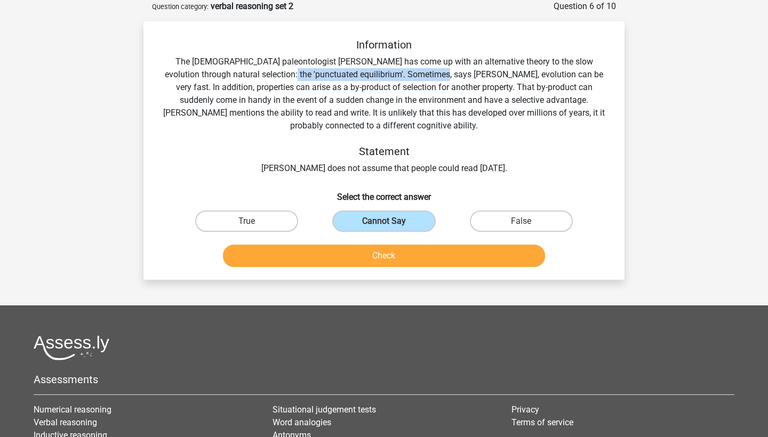
drag, startPoint x: 269, startPoint y: 70, endPoint x: 419, endPoint y: 70, distance: 150.4
click at [419, 70] on div "Information The American paleontologist Stephen Jay Gould has come up with an a…" at bounding box center [384, 106] width 447 height 137
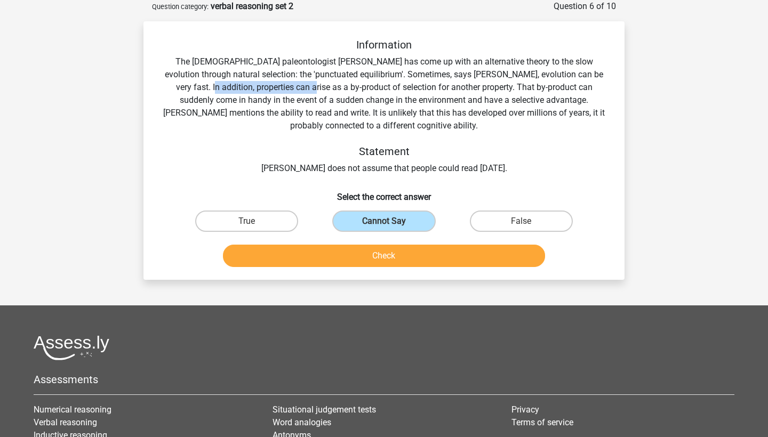
drag, startPoint x: 171, startPoint y: 87, endPoint x: 275, endPoint y: 87, distance: 103.5
click at [275, 87] on div "Information The American paleontologist Stephen Jay Gould has come up with an a…" at bounding box center [384, 106] width 447 height 137
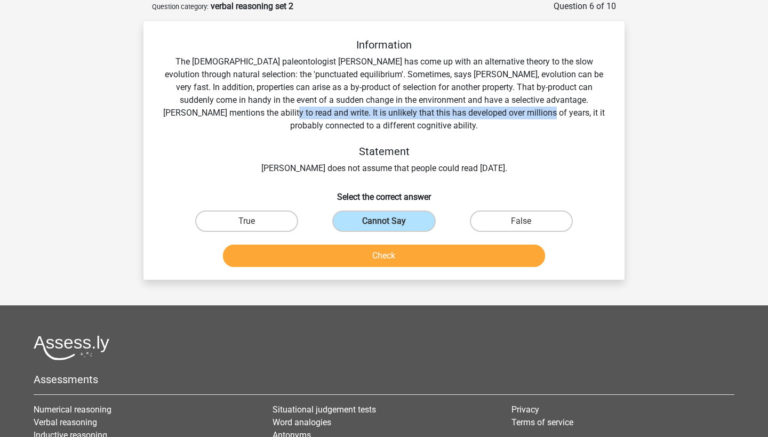
drag, startPoint x: 207, startPoint y: 113, endPoint x: 463, endPoint y: 115, distance: 256.0
click at [463, 115] on div "Information The American paleontologist Stephen Jay Gould has come up with an a…" at bounding box center [384, 106] width 447 height 137
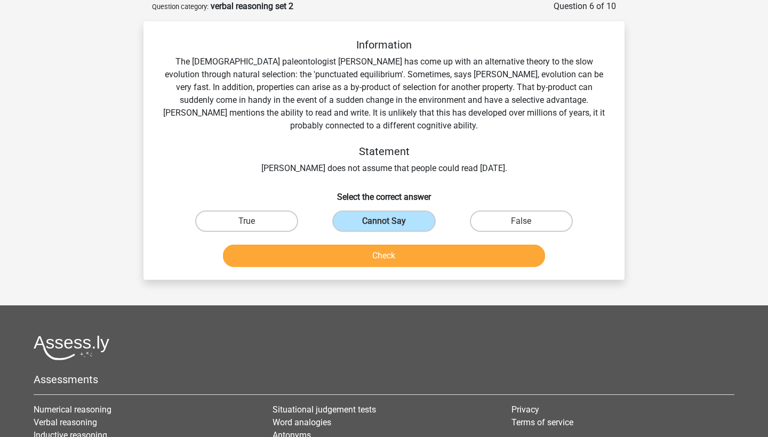
click at [446, 98] on div "Information The American paleontologist Stephen Jay Gould has come up with an a…" at bounding box center [384, 106] width 447 height 137
click at [350, 246] on button "Check" at bounding box center [384, 256] width 323 height 22
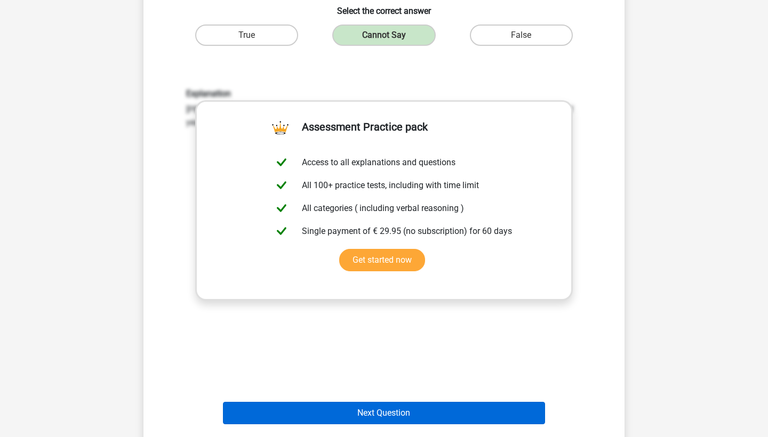
click at [383, 402] on button "Next Question" at bounding box center [384, 413] width 323 height 22
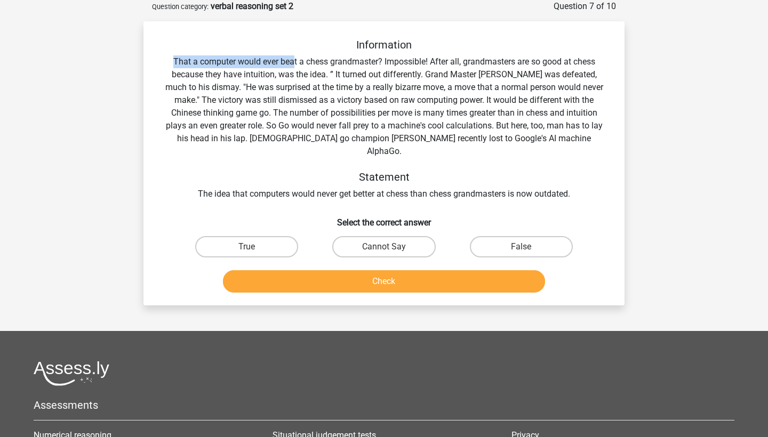
drag, startPoint x: 173, startPoint y: 57, endPoint x: 297, endPoint y: 58, distance: 123.2
click at [295, 58] on div "Information That a computer would ever beat a chess grandmaster? Impossible! Af…" at bounding box center [384, 119] width 447 height 162
click at [297, 58] on div "Information That a computer would ever beat a chess grandmaster? Impossible! Af…" at bounding box center [384, 119] width 447 height 162
click at [281, 236] on label "True" at bounding box center [246, 246] width 103 height 21
click at [254, 247] on input "True" at bounding box center [250, 250] width 7 height 7
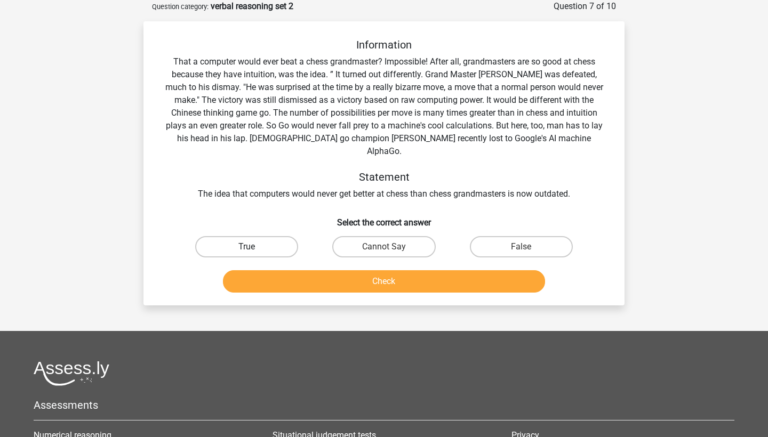
radio input "true"
click at [413, 270] on button "Check" at bounding box center [384, 281] width 323 height 22
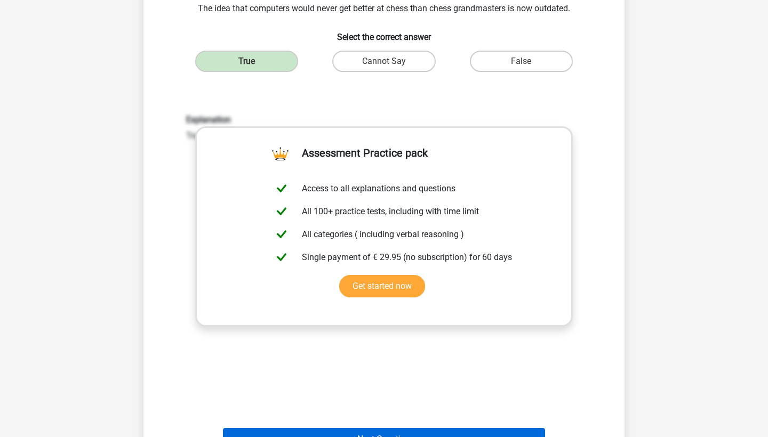
click at [393, 428] on button "Next Question" at bounding box center [384, 439] width 323 height 22
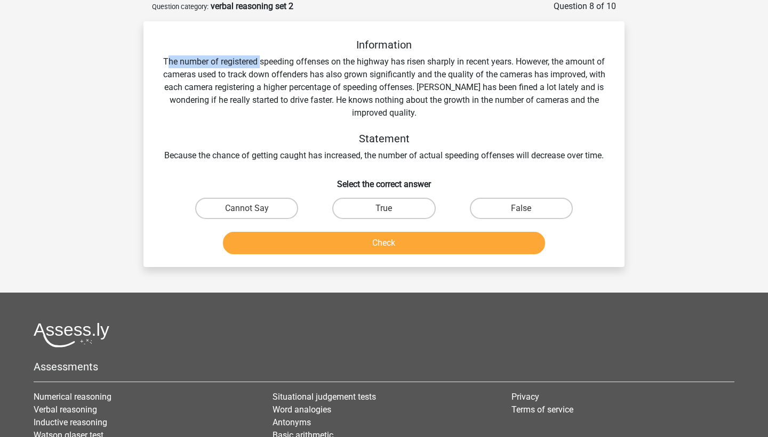
drag, startPoint x: 165, startPoint y: 62, endPoint x: 260, endPoint y: 62, distance: 94.9
click at [260, 62] on div "Information The number of registered speeding offenses on the highway has risen…" at bounding box center [384, 100] width 447 height 124
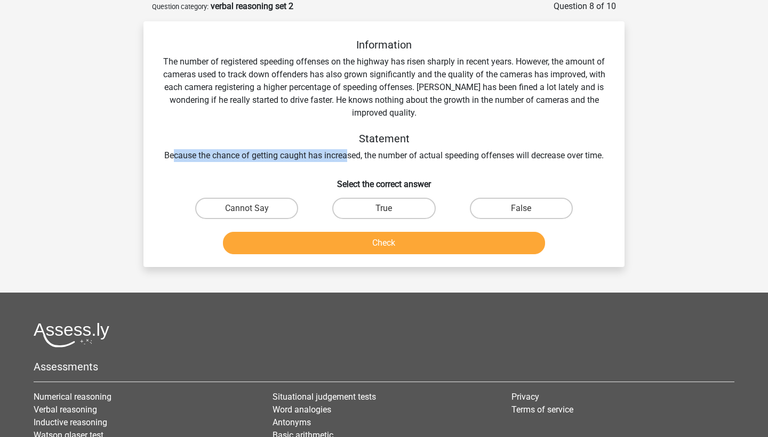
drag, startPoint x: 171, startPoint y: 157, endPoint x: 353, endPoint y: 155, distance: 182.4
click at [353, 155] on div "Information The number of registered speeding offenses on the highway has risen…" at bounding box center [384, 100] width 447 height 124
click at [256, 212] on label "Cannot Say" at bounding box center [246, 208] width 103 height 21
click at [254, 212] on input "Cannot Say" at bounding box center [250, 212] width 7 height 7
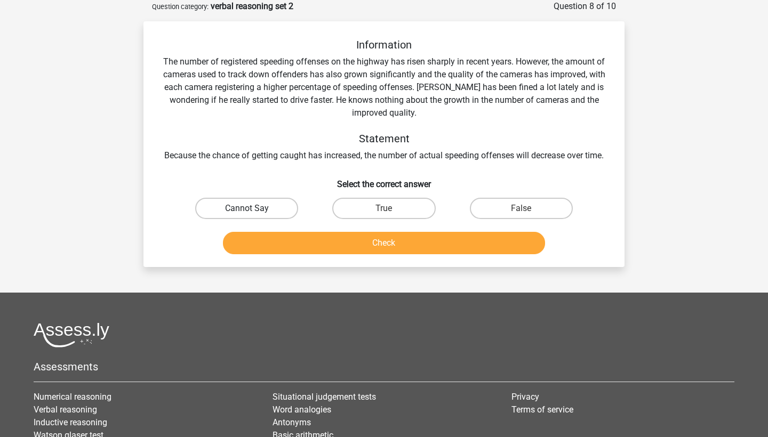
radio input "true"
click at [332, 242] on button "Check" at bounding box center [384, 243] width 323 height 22
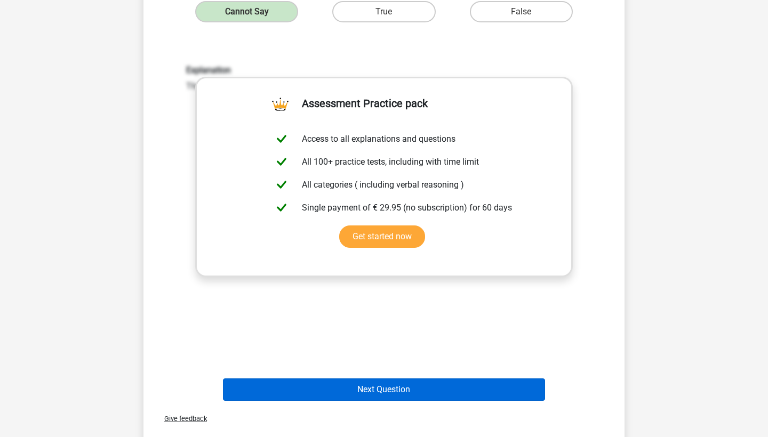
click at [370, 381] on button "Next Question" at bounding box center [384, 390] width 323 height 22
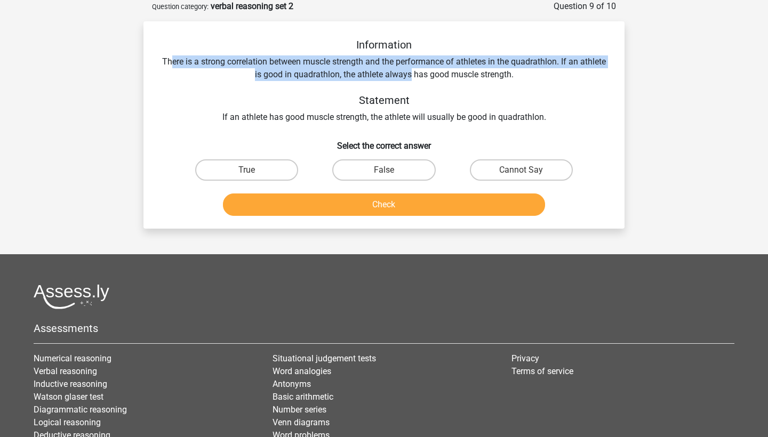
drag, startPoint x: 184, startPoint y: 61, endPoint x: 425, endPoint y: 67, distance: 240.6
click at [424, 67] on div "Information There is a strong correlation between muscle strength and the perfo…" at bounding box center [384, 80] width 447 height 85
click at [425, 67] on div "Information There is a strong correlation between muscle strength and the perfo…" at bounding box center [384, 80] width 447 height 85
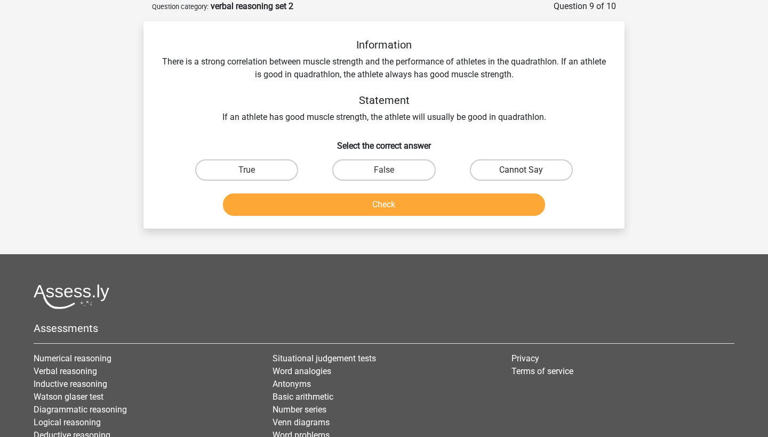
click at [541, 179] on label "Cannot Say" at bounding box center [521, 169] width 103 height 21
click at [528, 177] on input "Cannot Say" at bounding box center [524, 173] width 7 height 7
radio input "true"
click at [508, 194] on button "Check" at bounding box center [384, 205] width 323 height 22
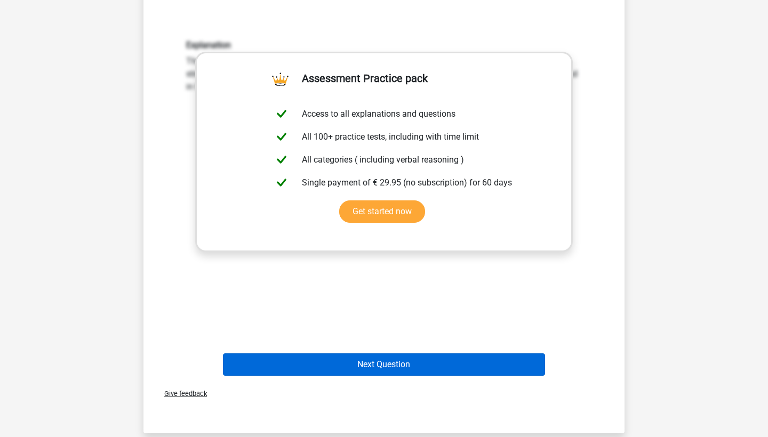
click at [406, 357] on button "Next Question" at bounding box center [384, 365] width 323 height 22
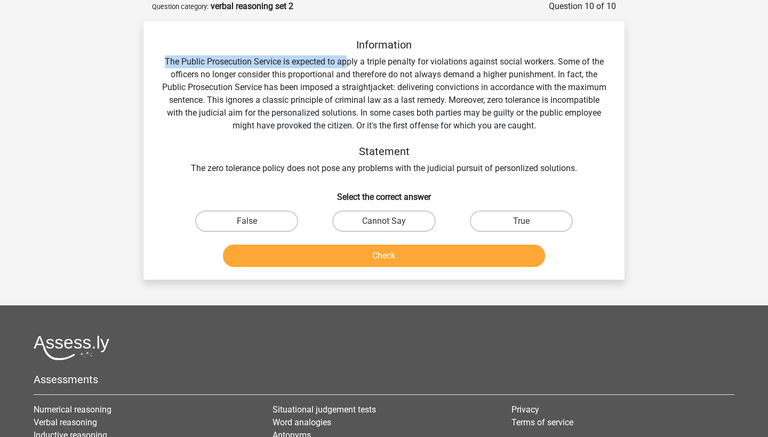
drag, startPoint x: 167, startPoint y: 62, endPoint x: 346, endPoint y: 59, distance: 178.2
click at [346, 59] on div "Information The Public Prosecution Service is expected to apply a triple penalt…" at bounding box center [384, 106] width 447 height 137
drag, startPoint x: 320, startPoint y: 62, endPoint x: 401, endPoint y: 61, distance: 80.5
click at [401, 61] on div "Information The Public Prosecution Service is expected to apply a triple penalt…" at bounding box center [384, 106] width 447 height 137
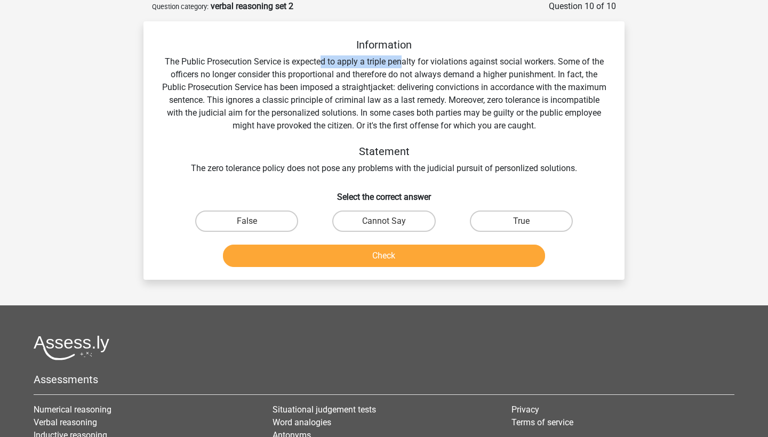
click at [401, 61] on div "Information The Public Prosecution Service is expected to apply a triple penalt…" at bounding box center [384, 106] width 447 height 137
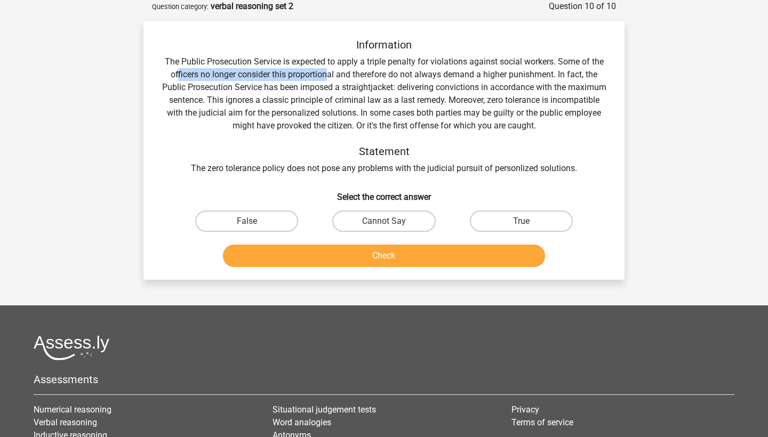
drag, startPoint x: 175, startPoint y: 73, endPoint x: 330, endPoint y: 74, distance: 154.1
click at [330, 74] on div "Information The Public Prosecution Service is expected to apply a triple penalt…" at bounding box center [384, 106] width 447 height 137
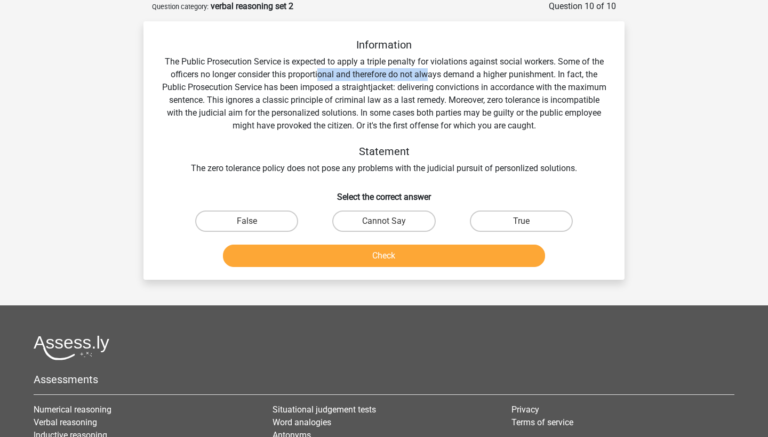
drag, startPoint x: 318, startPoint y: 74, endPoint x: 432, endPoint y: 75, distance: 113.6
click at [432, 75] on div "Information The Public Prosecution Service is expected to apply a triple penalt…" at bounding box center [384, 106] width 447 height 137
drag, startPoint x: 203, startPoint y: 88, endPoint x: 324, endPoint y: 88, distance: 120.5
click at [325, 88] on div "Information The Public Prosecution Service is expected to apply a triple penalt…" at bounding box center [384, 106] width 447 height 137
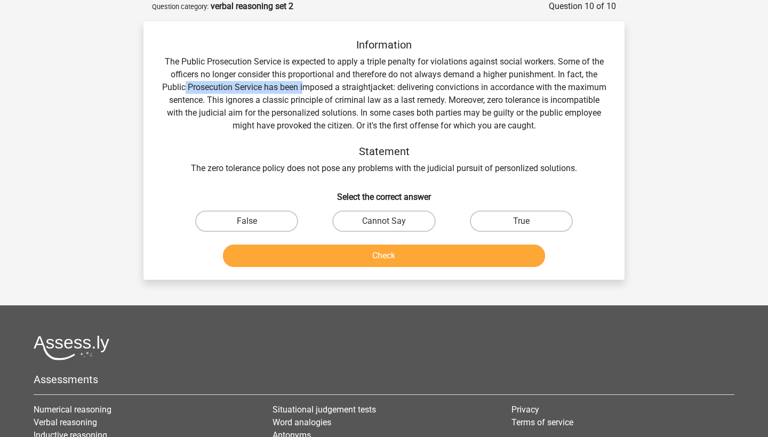
click at [324, 88] on div "Information The Public Prosecution Service is expected to apply a triple penalt…" at bounding box center [384, 106] width 447 height 137
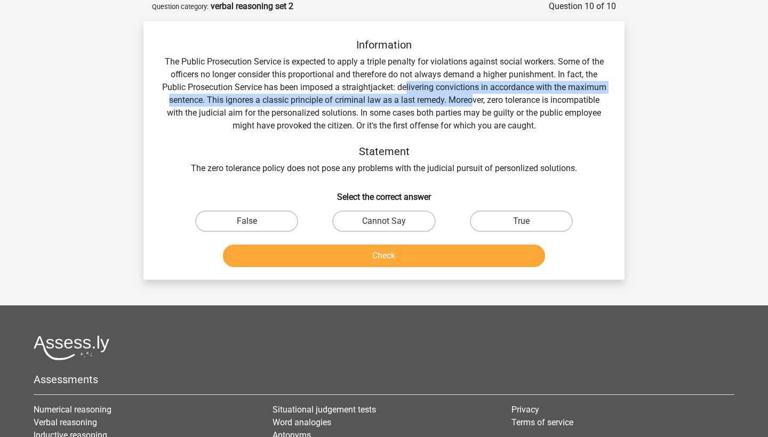
drag, startPoint x: 426, startPoint y: 89, endPoint x: 524, endPoint y: 94, distance: 97.7
click at [524, 94] on div "Information The Public Prosecution Service is expected to apply a triple penalt…" at bounding box center [384, 106] width 447 height 137
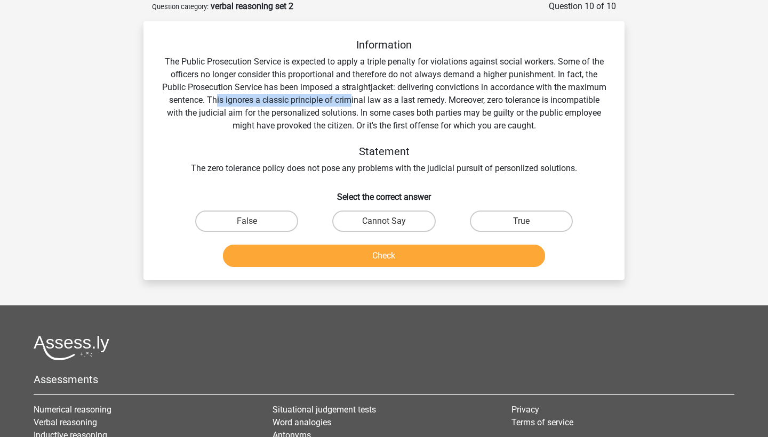
drag, startPoint x: 259, startPoint y: 99, endPoint x: 395, endPoint y: 96, distance: 136.0
click at [395, 96] on div "Information The Public Prosecution Service is expected to apply a triple penalt…" at bounding box center [384, 106] width 447 height 137
drag, startPoint x: 300, startPoint y: 102, endPoint x: 399, endPoint y: 102, distance: 98.7
click at [399, 102] on div "Information The Public Prosecution Service is expected to apply a triple penalt…" at bounding box center [384, 106] width 447 height 137
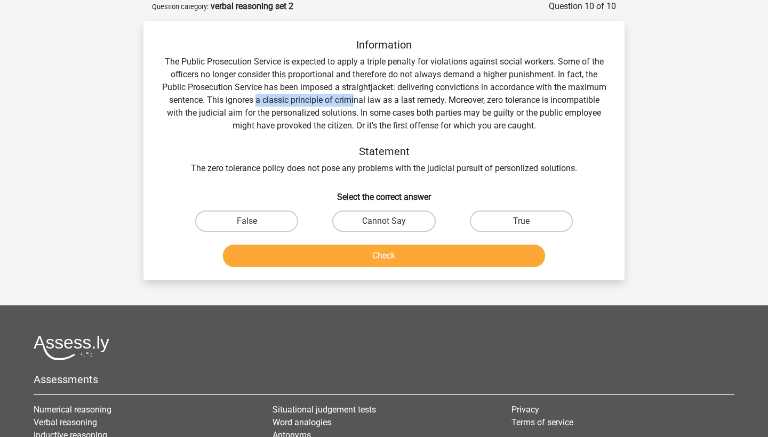
click at [399, 102] on div "Information The Public Prosecution Service is expected to apply a triple penalt…" at bounding box center [384, 106] width 447 height 137
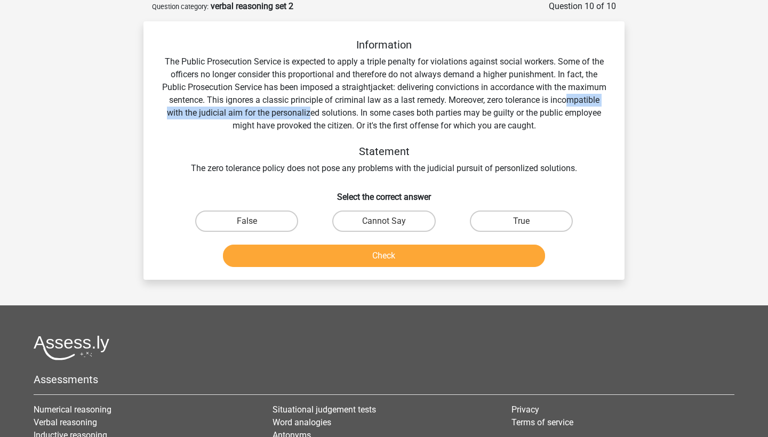
drag, startPoint x: 187, startPoint y: 113, endPoint x: 370, endPoint y: 109, distance: 183.0
click at [370, 109] on div "Information The Public Prosecution Service is expected to apply a triple penalt…" at bounding box center [384, 106] width 447 height 137
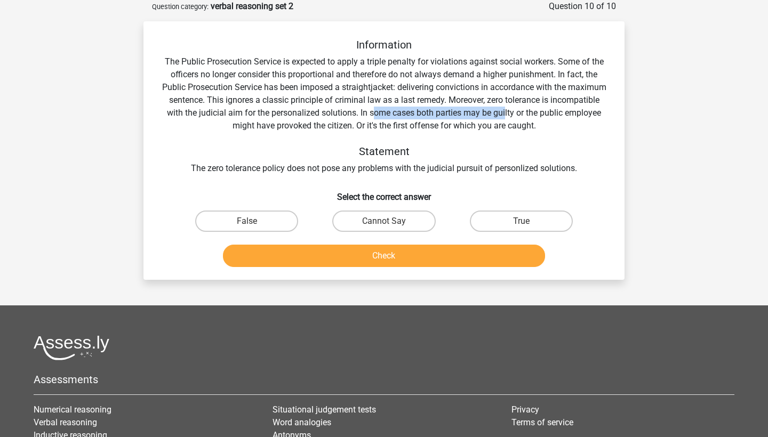
drag, startPoint x: 432, startPoint y: 114, endPoint x: 564, endPoint y: 114, distance: 131.7
click at [564, 114] on div "Information The Public Prosecution Service is expected to apply a triple penalt…" at bounding box center [384, 106] width 447 height 137
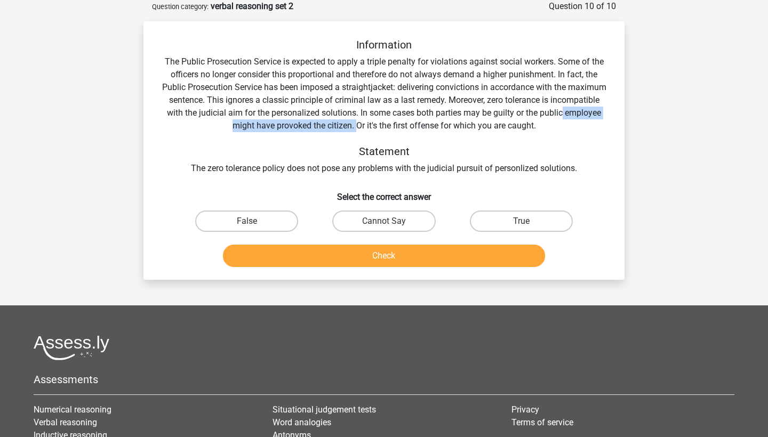
drag, startPoint x: 221, startPoint y: 125, endPoint x: 388, endPoint y: 123, distance: 167.5
click at [388, 123] on div "Information The Public Prosecution Service is expected to apply a triple penalt…" at bounding box center [384, 106] width 447 height 137
drag, startPoint x: 388, startPoint y: 123, endPoint x: 485, endPoint y: 122, distance: 96.5
click at [485, 122] on div "Information The Public Prosecution Service is expected to apply a triple penalt…" at bounding box center [384, 106] width 447 height 137
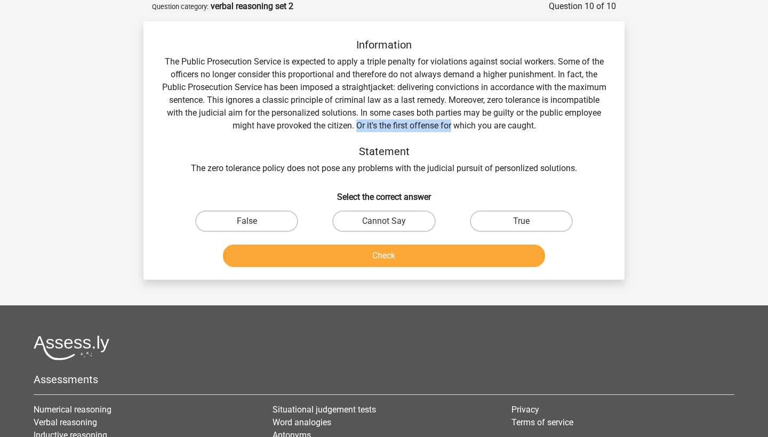
click at [485, 122] on div "Information The Public Prosecution Service is expected to apply a triple penalt…" at bounding box center [384, 106] width 447 height 137
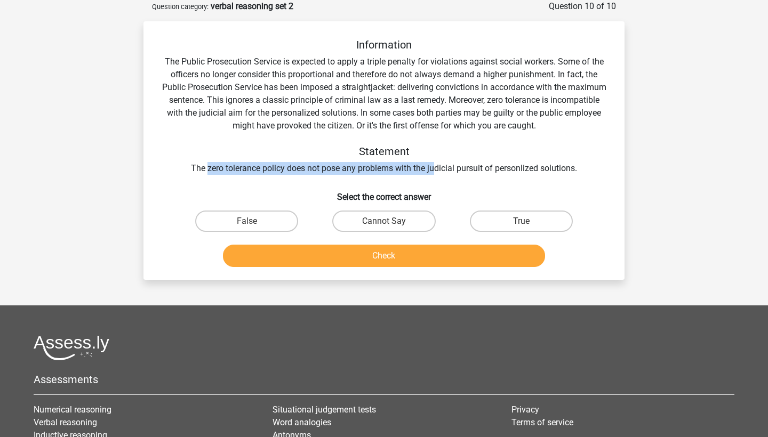
drag, startPoint x: 205, startPoint y: 171, endPoint x: 436, endPoint y: 173, distance: 230.4
click at [436, 172] on div "Information The Public Prosecution Service is expected to apply a triple penalt…" at bounding box center [384, 106] width 447 height 137
click at [436, 173] on div "Information The Public Prosecution Service is expected to apply a triple penalt…" at bounding box center [384, 106] width 447 height 137
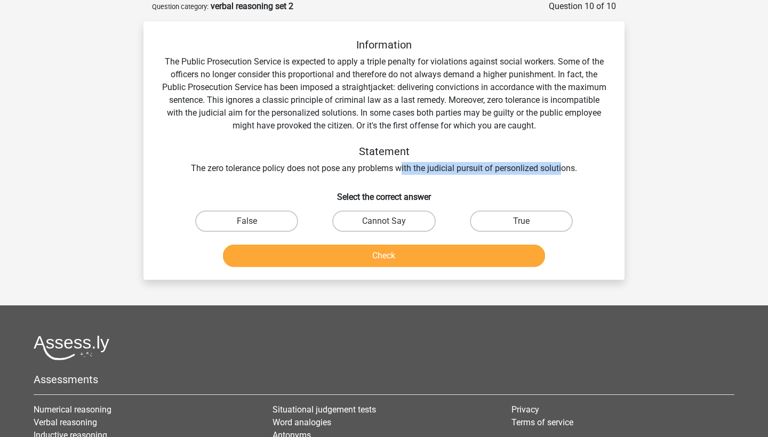
drag, startPoint x: 399, startPoint y: 169, endPoint x: 564, endPoint y: 168, distance: 164.8
click at [564, 168] on div "Information The Public Prosecution Service is expected to apply a triple penalt…" at bounding box center [384, 106] width 447 height 137
click at [274, 224] on label "False" at bounding box center [246, 221] width 103 height 21
click at [254, 224] on input "False" at bounding box center [250, 224] width 7 height 7
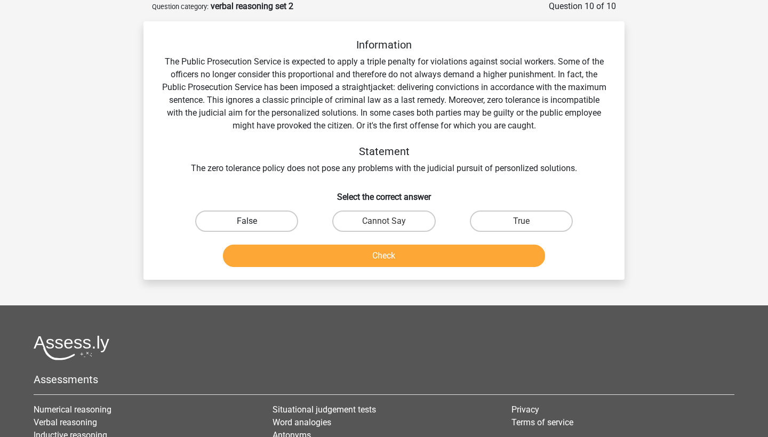
radio input "true"
click at [289, 249] on button "Check" at bounding box center [384, 256] width 323 height 22
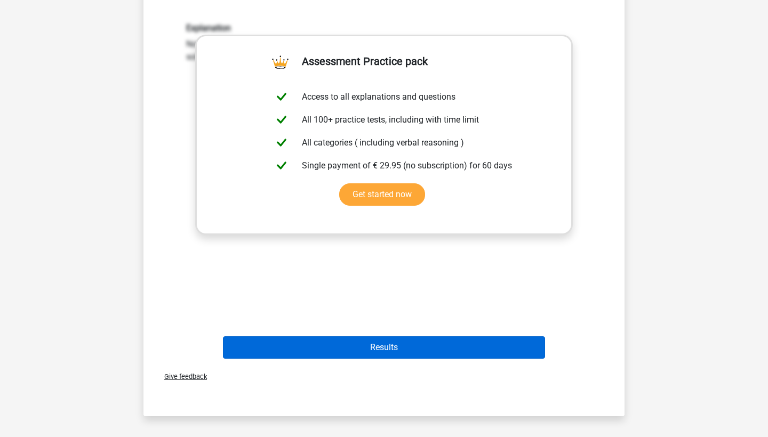
scroll to position [314, 0]
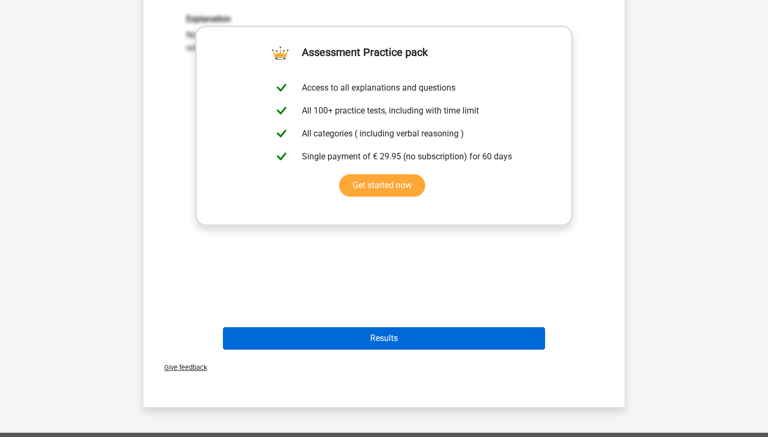
click at [377, 333] on button "Results" at bounding box center [384, 338] width 323 height 22
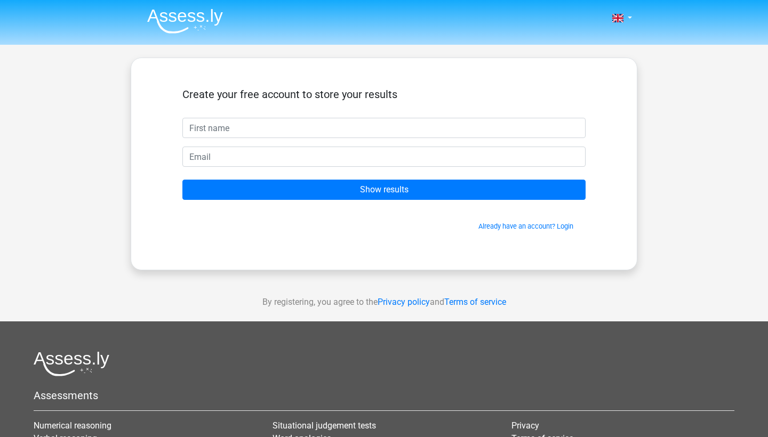
click at [572, 127] on input "text" at bounding box center [383, 128] width 403 height 20
click at [541, 213] on div "Already have an account? Login" at bounding box center [383, 220] width 403 height 23
click at [538, 223] on link "Already have an account? Login" at bounding box center [525, 226] width 95 height 8
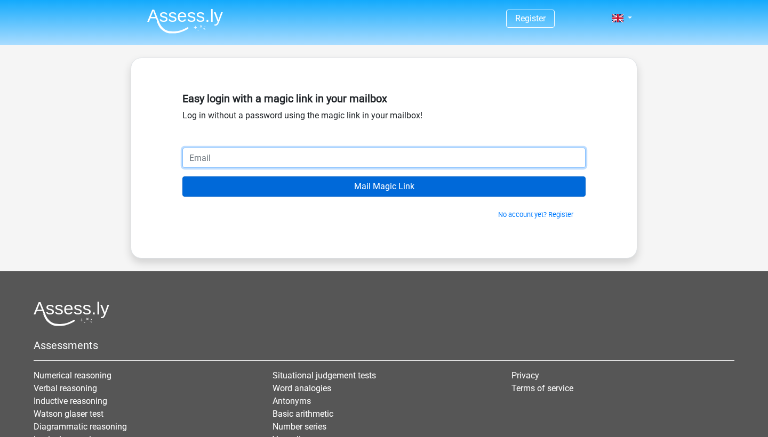
type input "[EMAIL_ADDRESS][DOMAIN_NAME]"
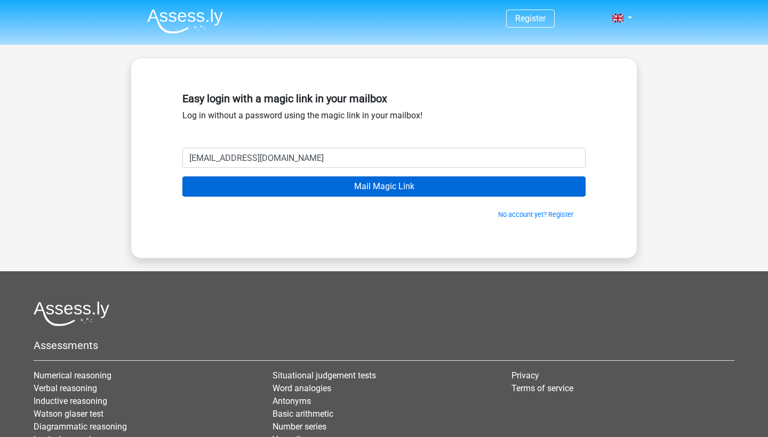
click at [315, 177] on input "Mail Magic Link" at bounding box center [383, 187] width 403 height 20
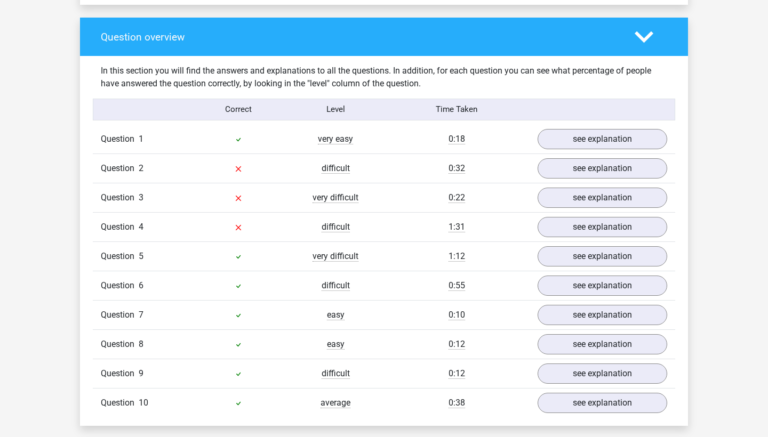
scroll to position [910, 0]
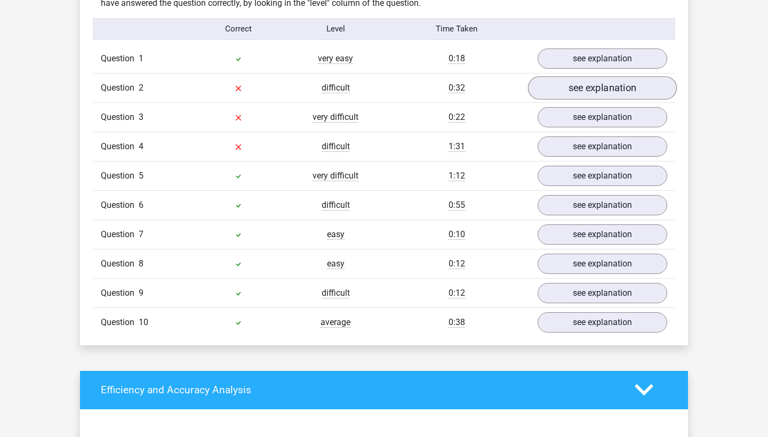
click at [578, 89] on link "see explanation" at bounding box center [602, 87] width 149 height 23
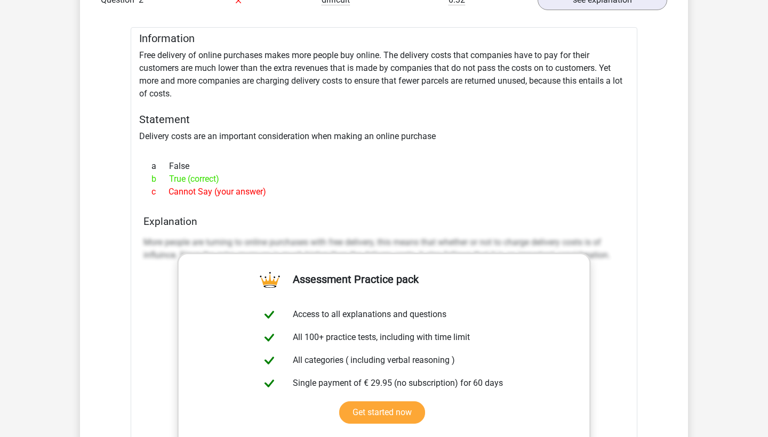
scroll to position [1000, 0]
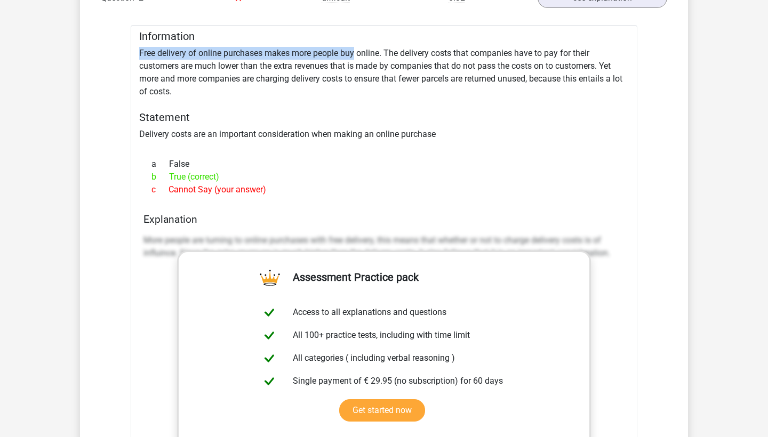
drag, startPoint x: 138, startPoint y: 46, endPoint x: 357, endPoint y: 54, distance: 219.3
click at [357, 54] on div "Information Free delivery of online purchases makes more people buy online. The…" at bounding box center [384, 312] width 507 height 574
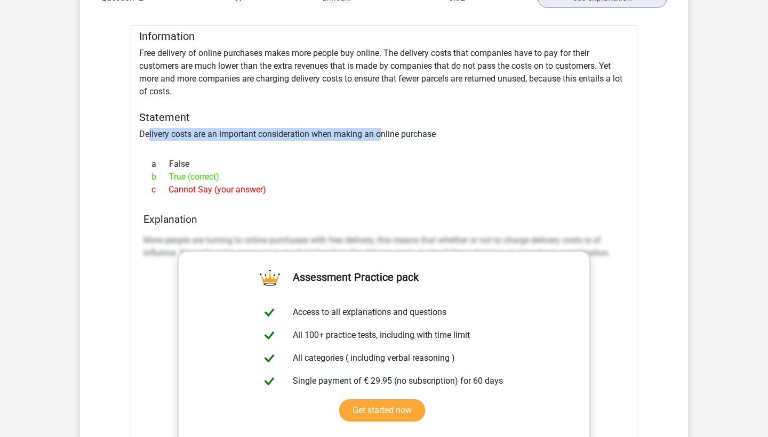
drag, startPoint x: 147, startPoint y: 133, endPoint x: 381, endPoint y: 131, distance: 233.6
click at [381, 132] on div "Information Free delivery of online purchases makes more people buy online. The…" at bounding box center [384, 312] width 507 height 574
click at [381, 131] on div "Information Free delivery of online purchases makes more people buy online. The…" at bounding box center [384, 312] width 507 height 574
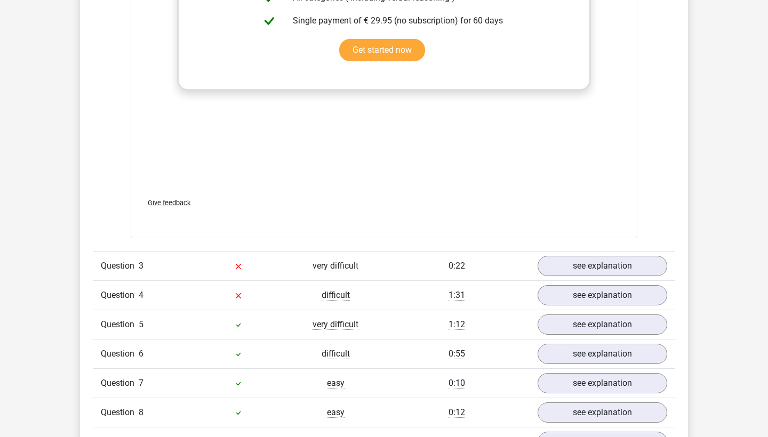
scroll to position [1474, 0]
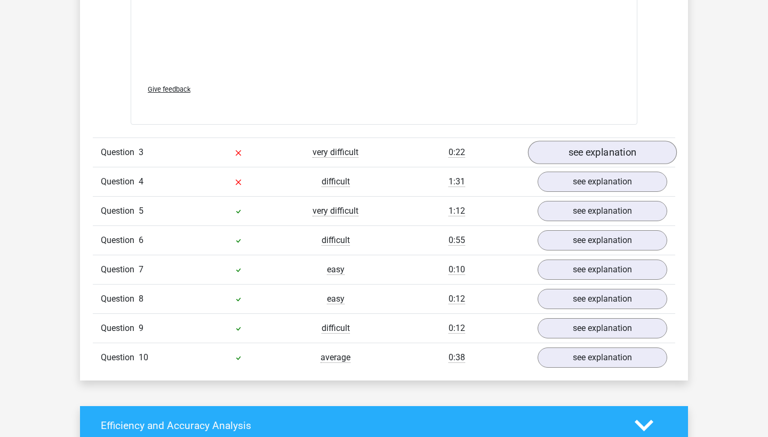
click at [602, 146] on link "see explanation" at bounding box center [602, 152] width 149 height 23
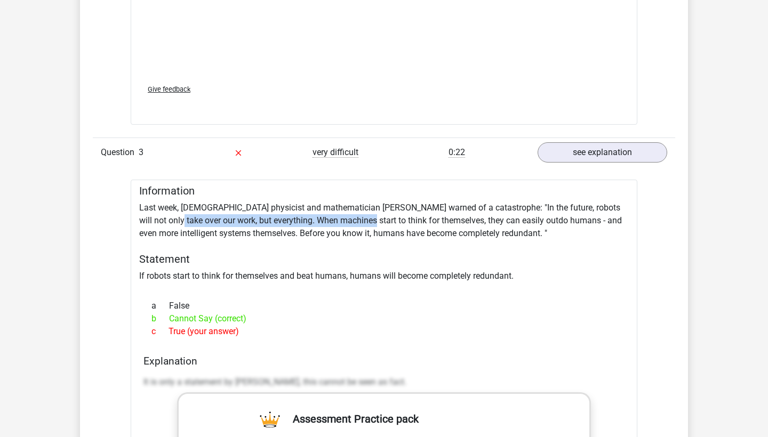
drag, startPoint x: 150, startPoint y: 215, endPoint x: 343, endPoint y: 218, distance: 192.5
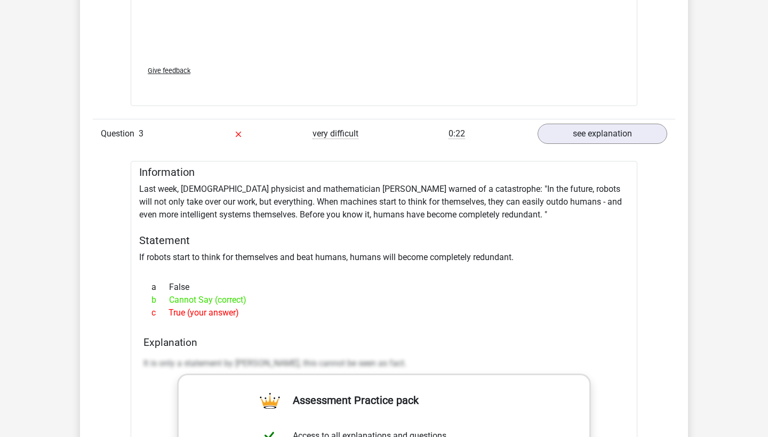
scroll to position [1494, 0]
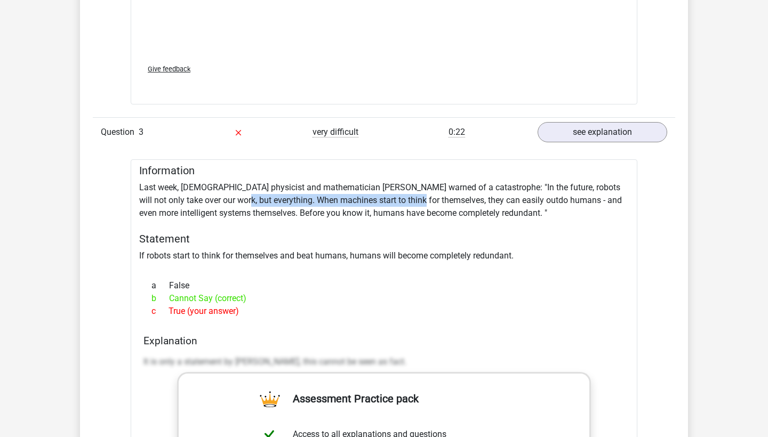
drag, startPoint x: 219, startPoint y: 195, endPoint x: 394, endPoint y: 195, distance: 175.5
click at [394, 195] on div "Information Last week, British physicist and mathematician Stephen Hawking warn…" at bounding box center [384, 439] width 507 height 561
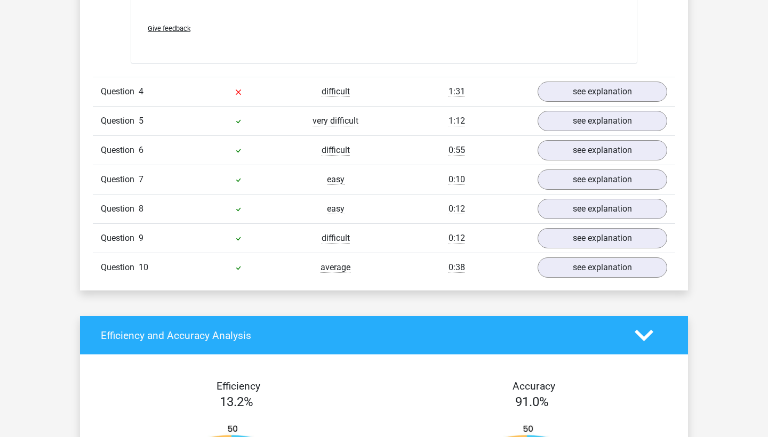
scroll to position [2152, 0]
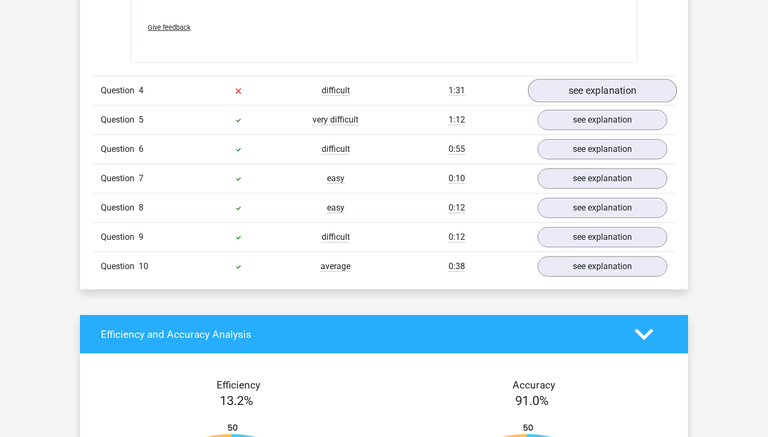
click at [611, 89] on link "see explanation" at bounding box center [602, 90] width 149 height 23
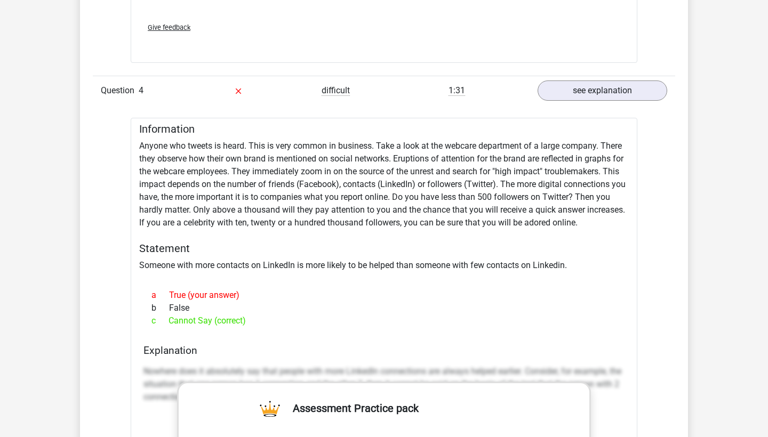
click at [248, 322] on div "c Cannot Say (correct)" at bounding box center [383, 321] width 481 height 13
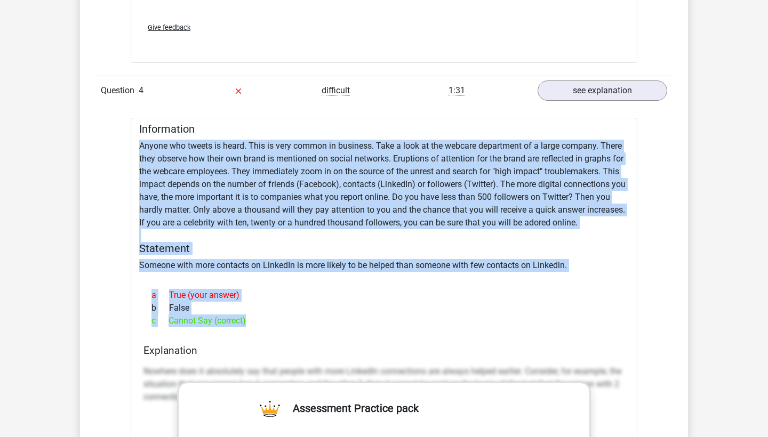
drag, startPoint x: 247, startPoint y: 322, endPoint x: 140, endPoint y: 148, distance: 203.8
click at [140, 148] on div "Information Anyone who tweets is heard. This is very common in business. Take a…" at bounding box center [384, 424] width 507 height 612
copy div "Anyone who tweets is heard. This is very common in business. Take a look at the…"
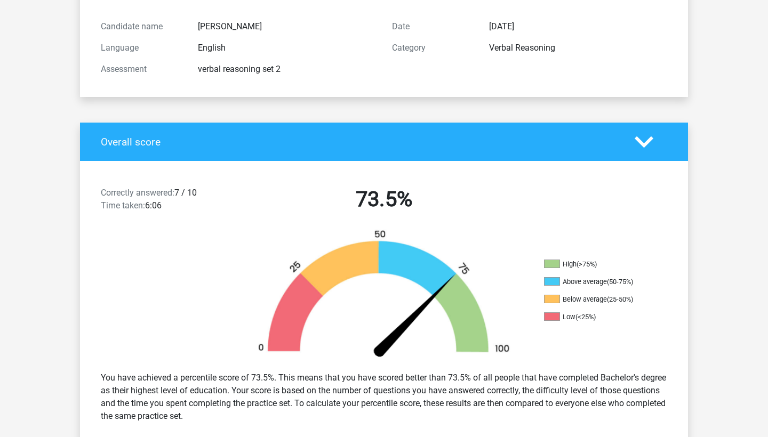
scroll to position [172, 0]
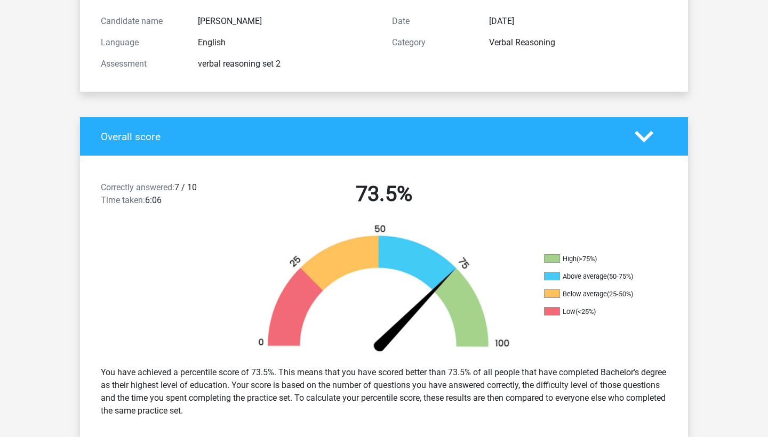
click at [628, 137] on div at bounding box center [651, 136] width 49 height 19
click at [635, 137] on icon at bounding box center [644, 136] width 19 height 19
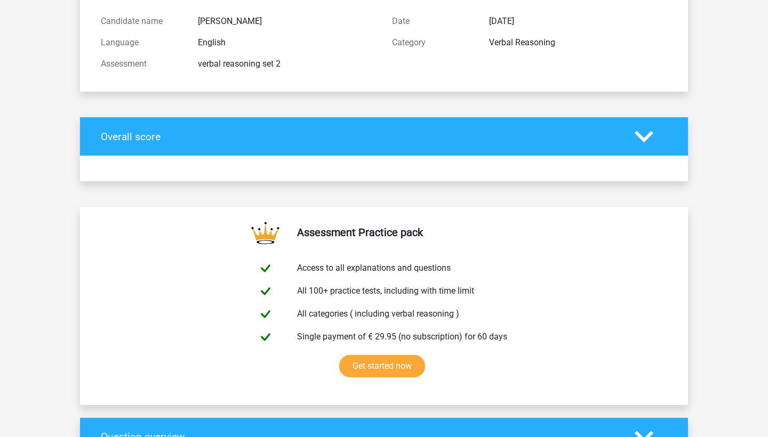
click at [650, 139] on icon at bounding box center [644, 136] width 19 height 19
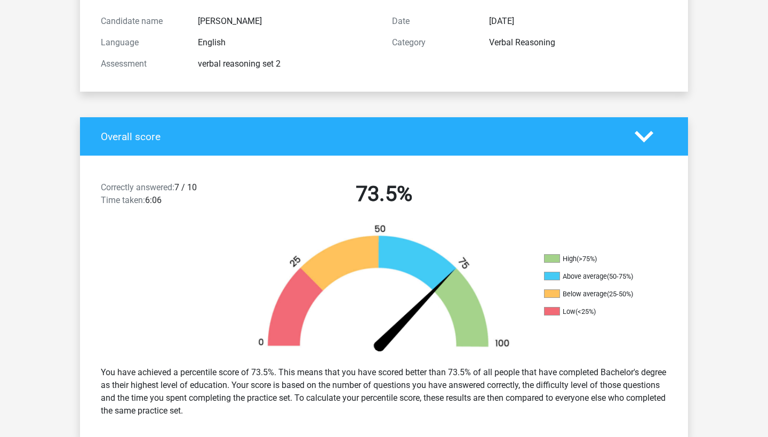
click at [650, 139] on icon at bounding box center [644, 136] width 19 height 19
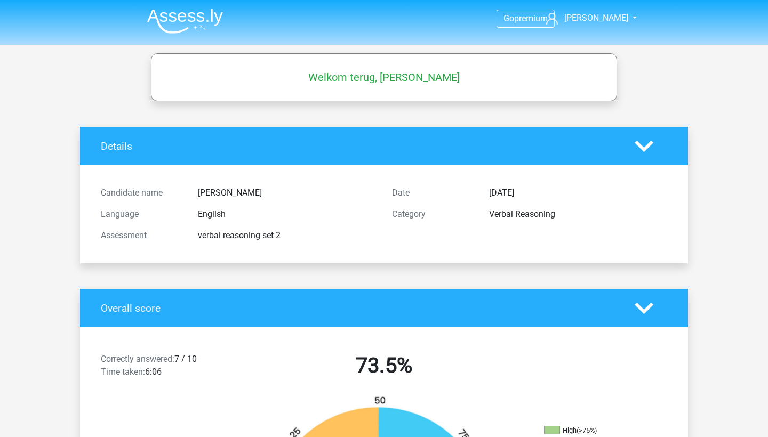
scroll to position [0, 0]
click at [176, 23] on img at bounding box center [185, 21] width 76 height 25
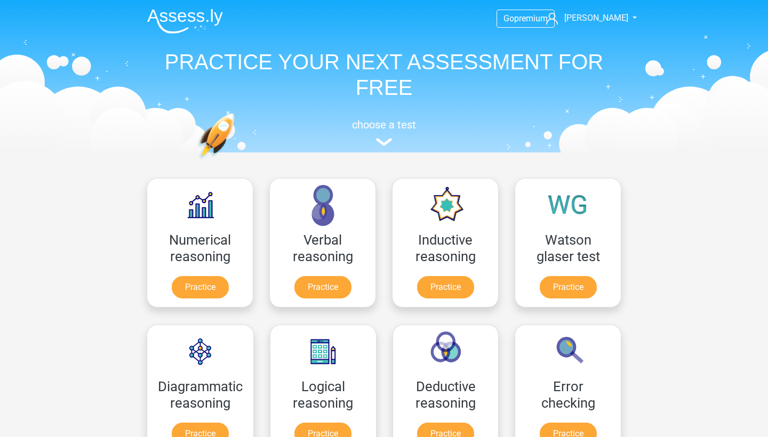
scroll to position [35, 0]
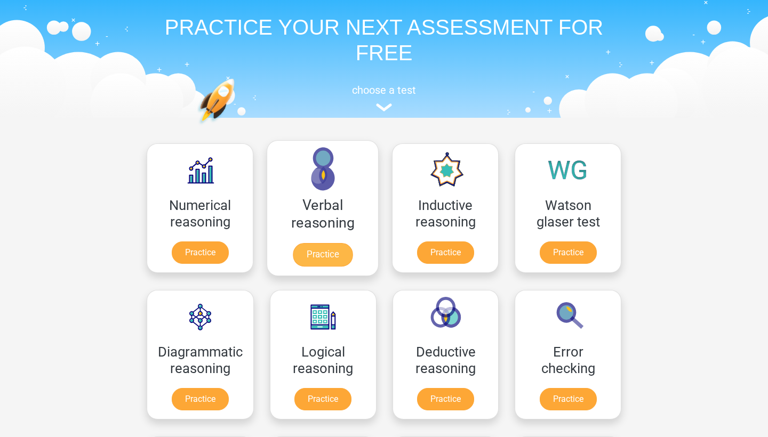
click at [318, 249] on link "Practice" at bounding box center [323, 254] width 60 height 23
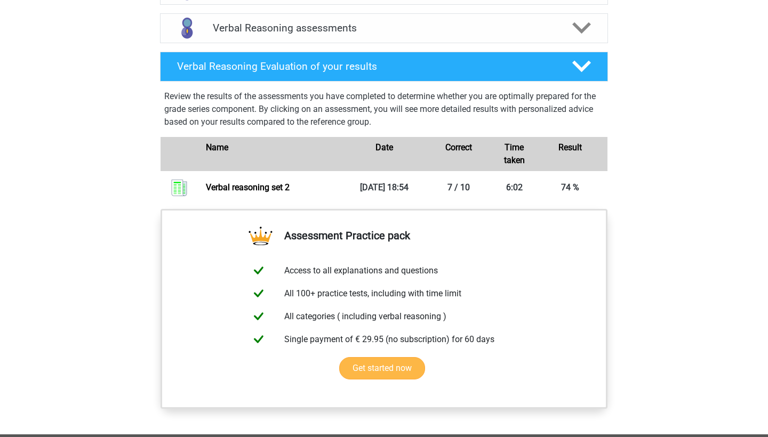
scroll to position [525, 0]
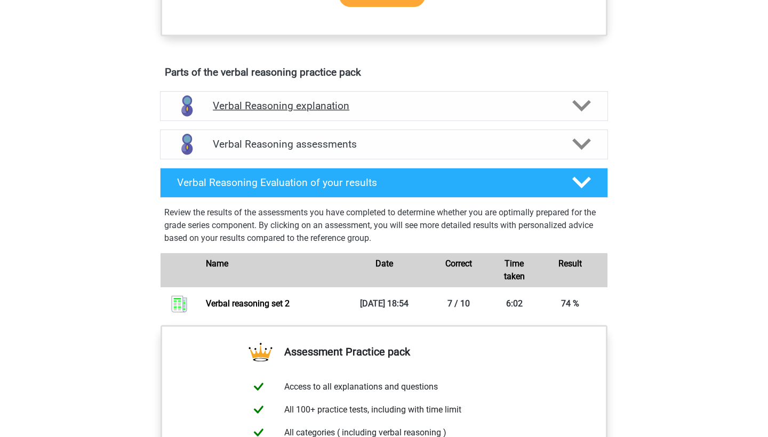
click at [368, 112] on h4 "Verbal Reasoning explanation" at bounding box center [384, 106] width 342 height 12
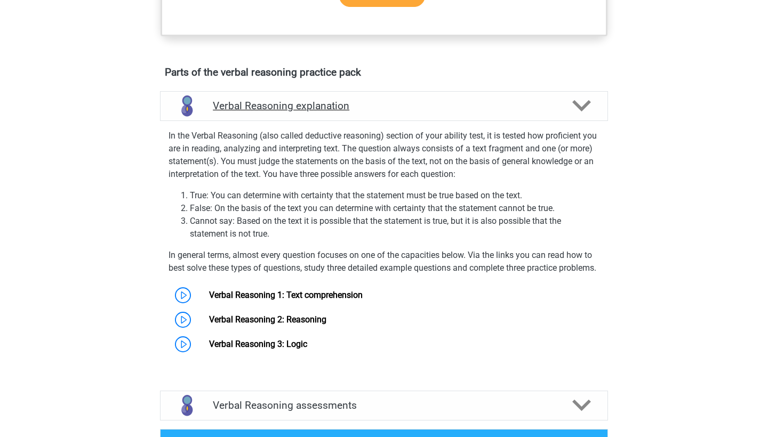
click at [368, 112] on h4 "Verbal Reasoning explanation" at bounding box center [384, 106] width 342 height 12
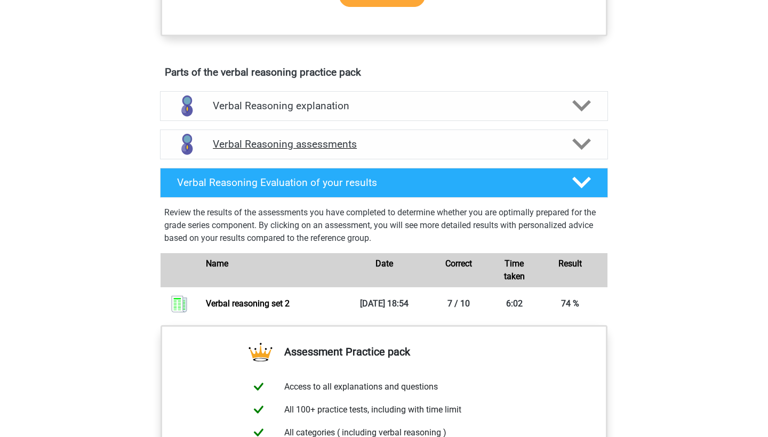
click at [371, 150] on h4 "Verbal Reasoning assessments" at bounding box center [384, 144] width 342 height 12
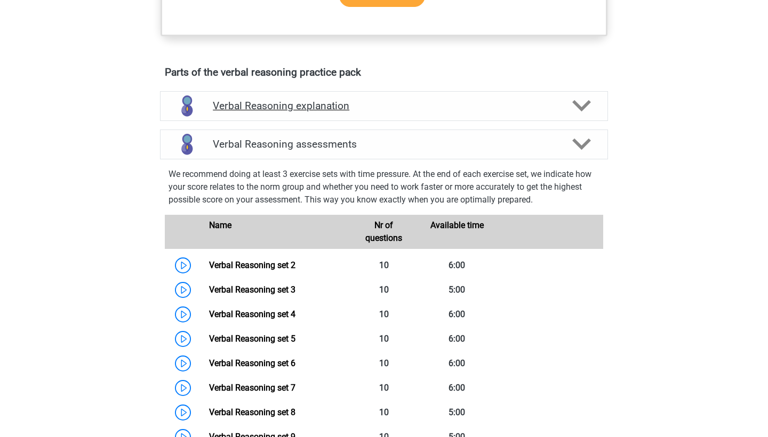
click at [372, 121] on div "Verbal Reasoning explanation" at bounding box center [384, 106] width 448 height 30
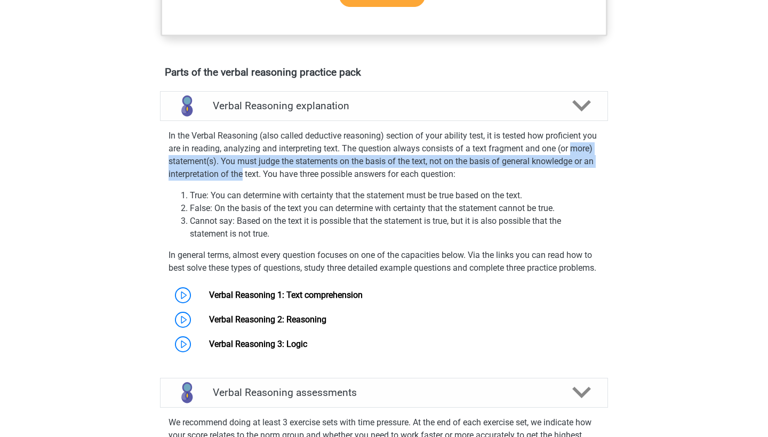
drag, startPoint x: 168, startPoint y: 166, endPoint x: 308, endPoint y: 189, distance: 142.1
click at [308, 188] on div "In the Verbal Reasoning (also called deductive reasoning) section of your abili…" at bounding box center [384, 240] width 457 height 231
click at [308, 181] on p "In the Verbal Reasoning (also called deductive reasoning) section of your abili…" at bounding box center [384, 155] width 431 height 51
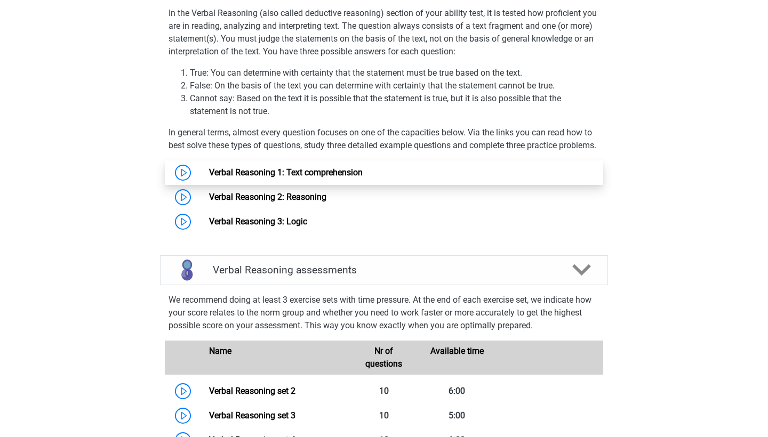
scroll to position [679, 0]
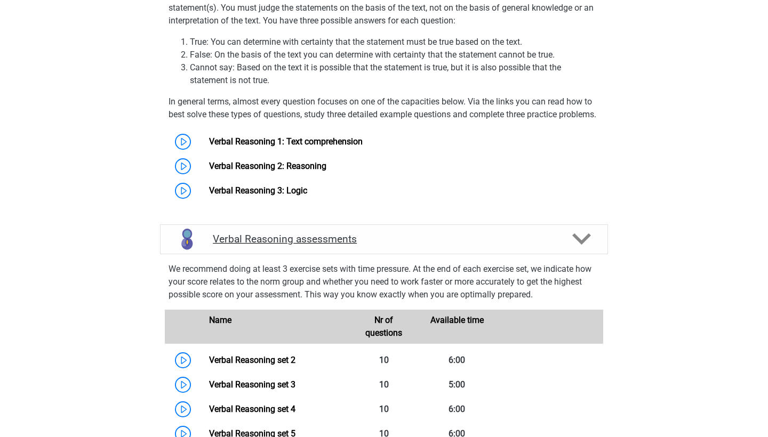
click at [396, 245] on h4 "Verbal Reasoning assessments" at bounding box center [384, 239] width 342 height 12
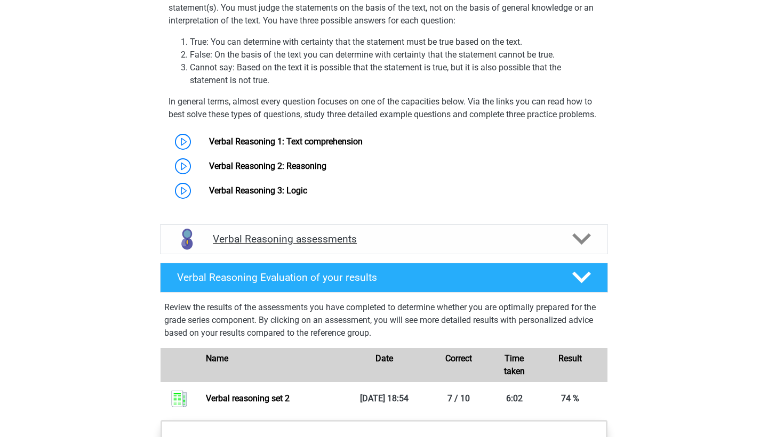
click at [396, 245] on h4 "Verbal Reasoning assessments" at bounding box center [384, 239] width 342 height 12
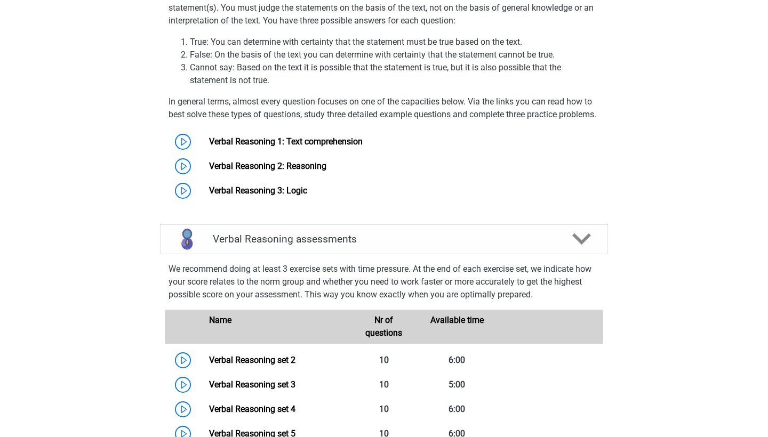
scroll to position [737, 0]
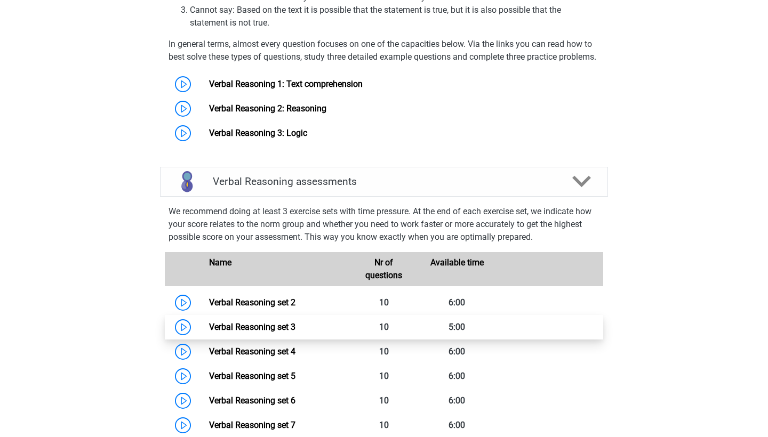
click at [229, 332] on link "Verbal Reasoning set 3" at bounding box center [252, 327] width 86 height 10
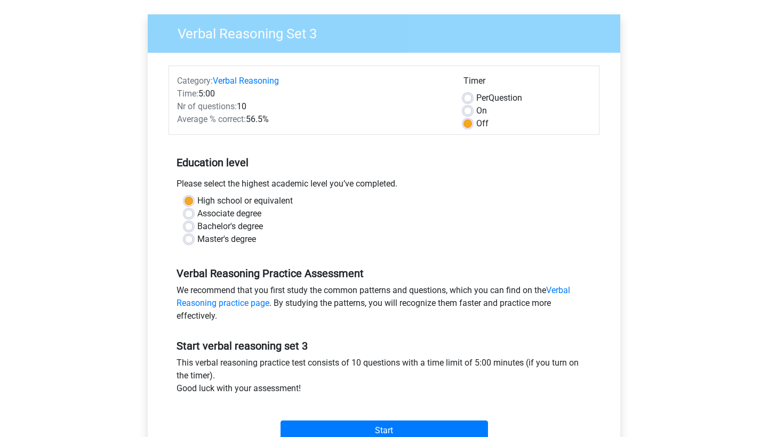
scroll to position [121, 0]
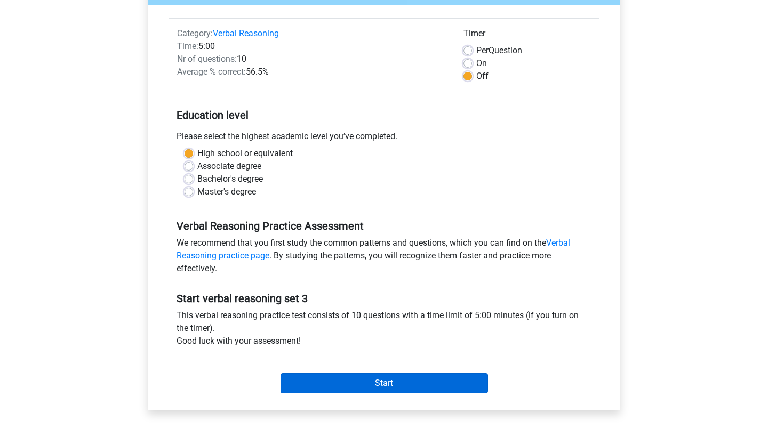
click at [381, 382] on input "Start" at bounding box center [384, 383] width 207 height 20
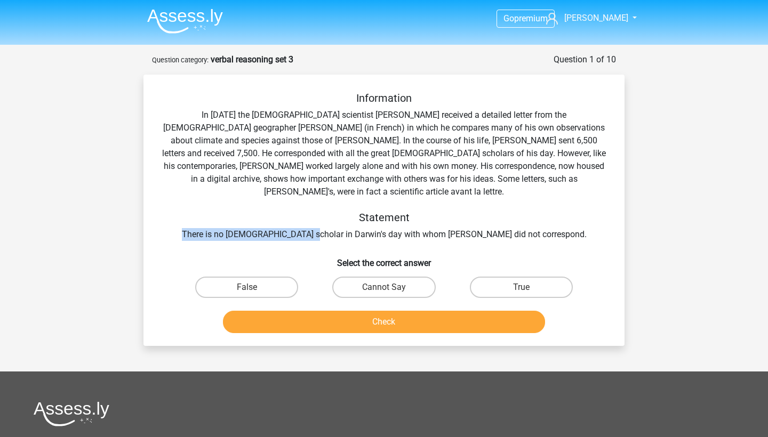
drag, startPoint x: 224, startPoint y: 214, endPoint x: 348, endPoint y: 222, distance: 124.5
click at [348, 222] on div "Information In [DATE] the [DEMOGRAPHIC_DATA] scientist [PERSON_NAME] received a…" at bounding box center [384, 166] width 447 height 149
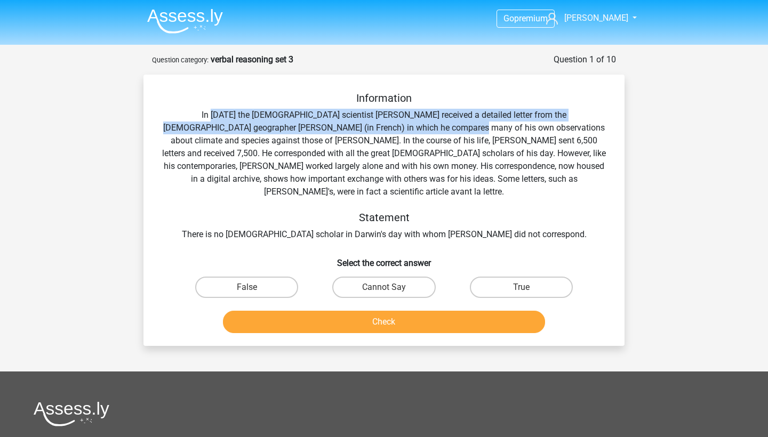
drag, startPoint x: 180, startPoint y: 119, endPoint x: 389, endPoint y: 133, distance: 209.0
click at [389, 133] on div "Information In 1839 the English scientist Charles Darwin received a detailed le…" at bounding box center [384, 166] width 447 height 149
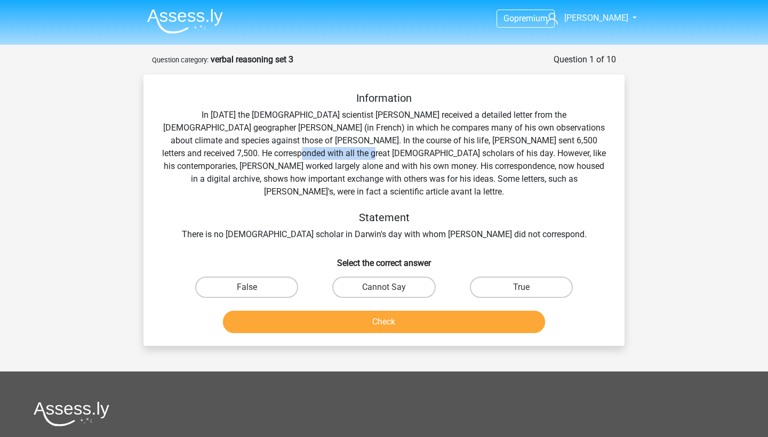
drag, startPoint x: 175, startPoint y: 153, endPoint x: 253, endPoint y: 154, distance: 77.9
click at [253, 154] on div "Information In 1839 the English scientist Charles Darwin received a detailed le…" at bounding box center [384, 166] width 447 height 149
click at [377, 277] on label "Cannot Say" at bounding box center [383, 287] width 103 height 21
click at [384, 287] on input "Cannot Say" at bounding box center [387, 290] width 7 height 7
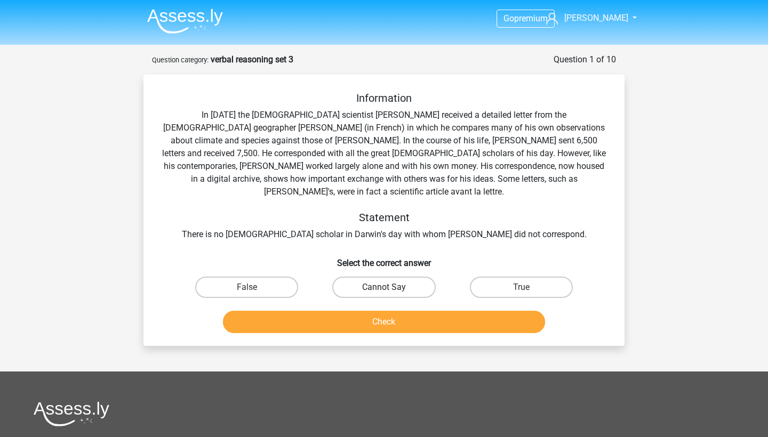
radio input "true"
click at [491, 277] on label "True" at bounding box center [521, 287] width 103 height 21
click at [521, 287] on input "True" at bounding box center [524, 290] width 7 height 7
radio input "true"
click at [254, 277] on label "False" at bounding box center [246, 287] width 103 height 21
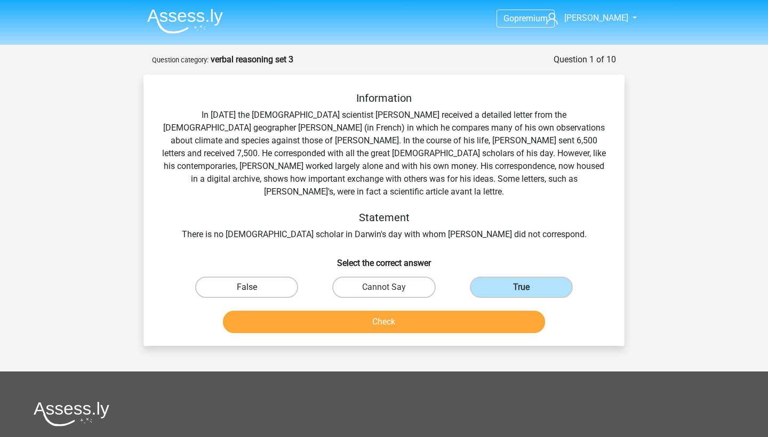
click at [254, 287] on input "False" at bounding box center [250, 290] width 7 height 7
radio input "true"
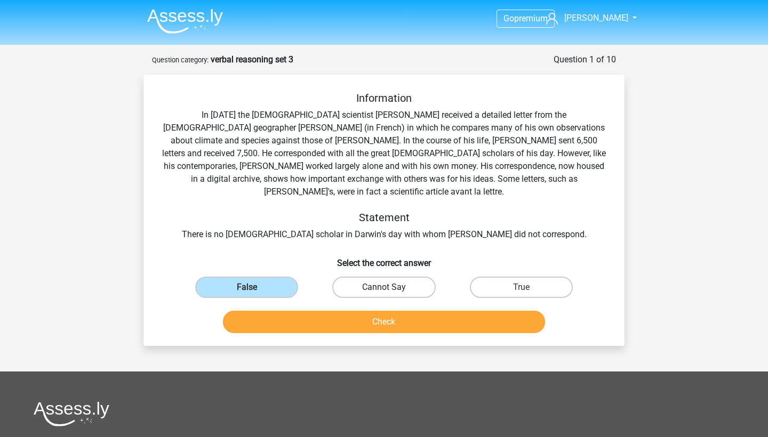
click at [359, 278] on label "Cannot Say" at bounding box center [383, 287] width 103 height 21
click at [384, 287] on input "Cannot Say" at bounding box center [387, 290] width 7 height 7
radio input "true"
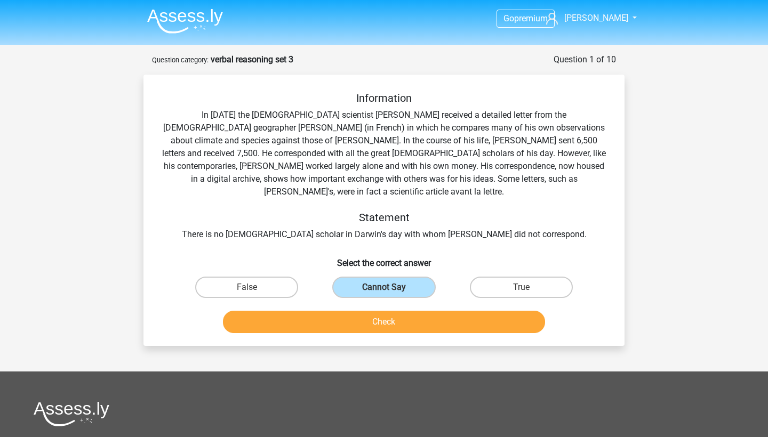
click at [361, 314] on button "Check" at bounding box center [384, 322] width 323 height 22
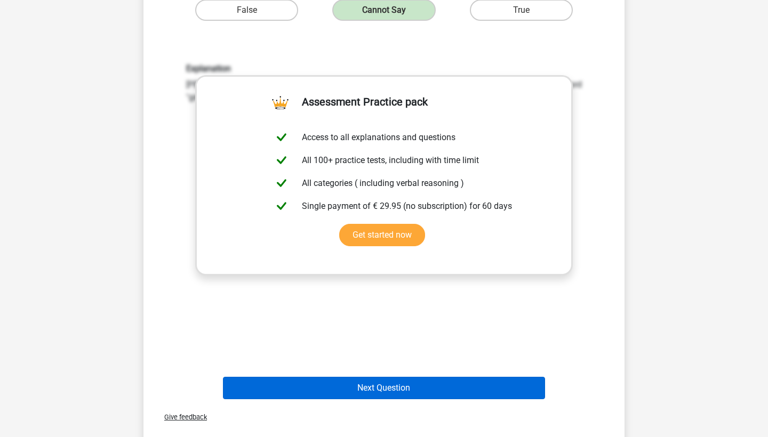
click at [377, 377] on button "Next Question" at bounding box center [384, 388] width 323 height 22
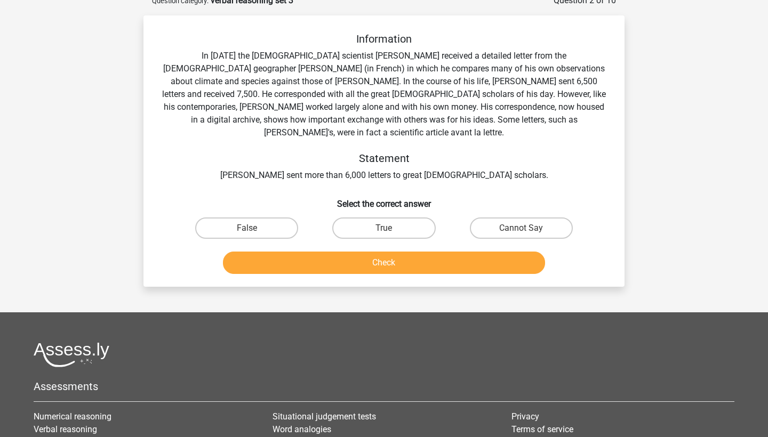
scroll to position [53, 0]
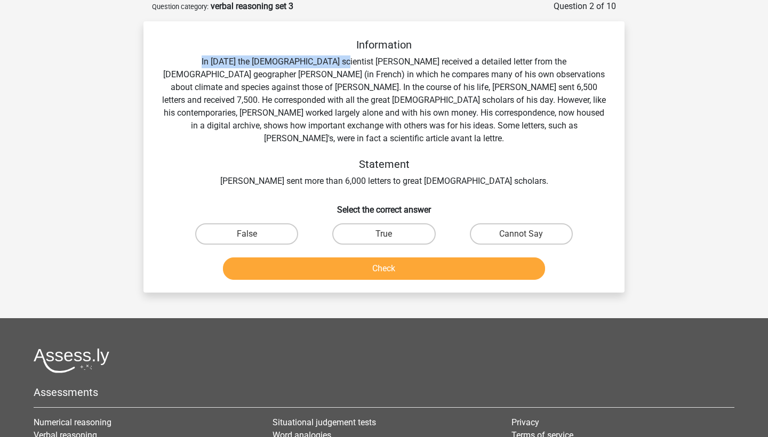
drag, startPoint x: 169, startPoint y: 58, endPoint x: 299, endPoint y: 62, distance: 129.7
click at [299, 62] on div "Information In 1839 the English scientist Charles Darwin received a detailed le…" at bounding box center [384, 112] width 447 height 149
drag, startPoint x: 331, startPoint y: 90, endPoint x: 402, endPoint y: 93, distance: 71.0
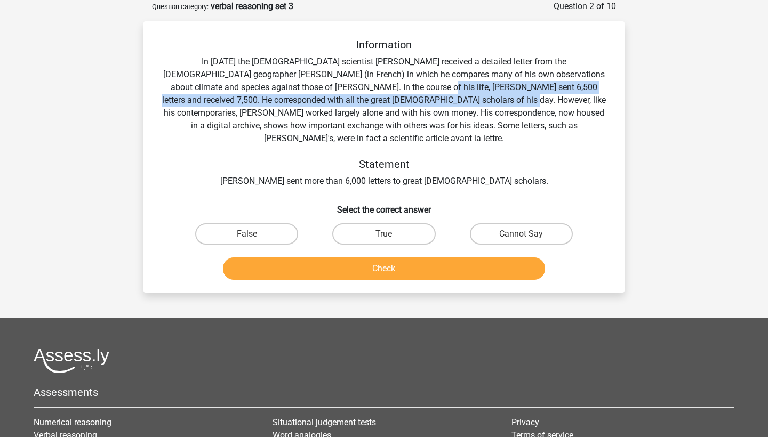
click at [402, 93] on div "Information In 1839 the English scientist Charles Darwin received a detailed le…" at bounding box center [384, 112] width 447 height 149
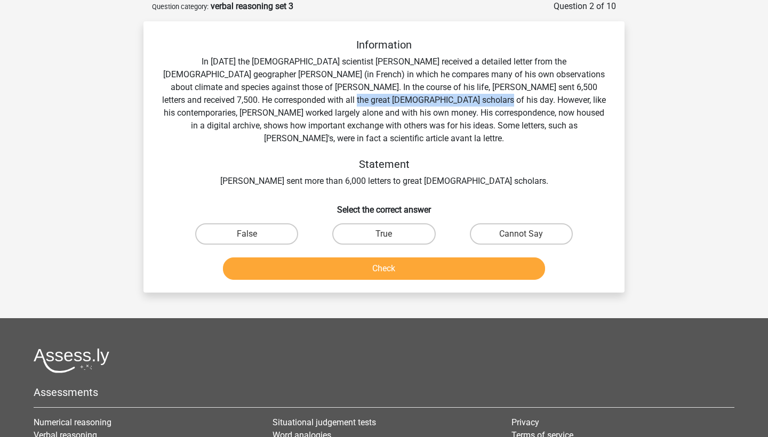
drag, startPoint x: 236, startPoint y: 93, endPoint x: 367, endPoint y: 93, distance: 131.2
click at [367, 93] on div "Information In 1839 the English scientist Charles Darwin received a detailed le…" at bounding box center [384, 112] width 447 height 149
click at [530, 231] on label "Cannot Say" at bounding box center [521, 233] width 103 height 21
click at [528, 234] on input "Cannot Say" at bounding box center [524, 237] width 7 height 7
radio input "true"
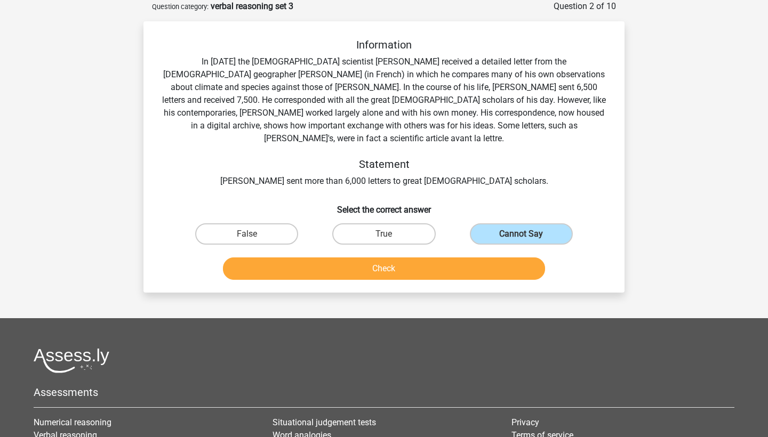
click at [489, 258] on button "Check" at bounding box center [384, 269] width 323 height 22
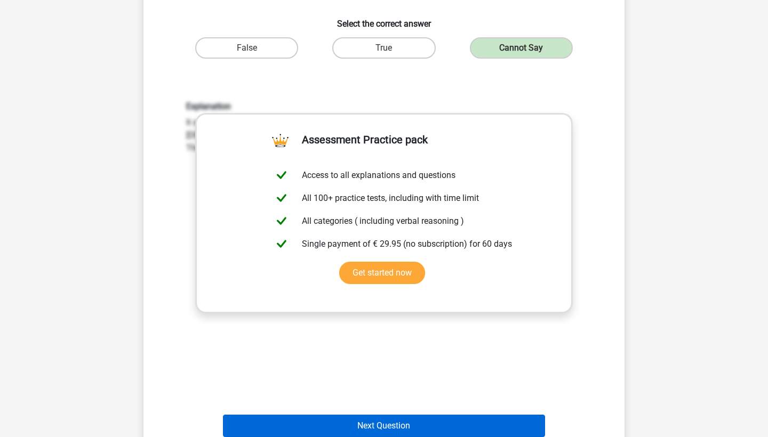
click at [401, 415] on button "Next Question" at bounding box center [384, 426] width 323 height 22
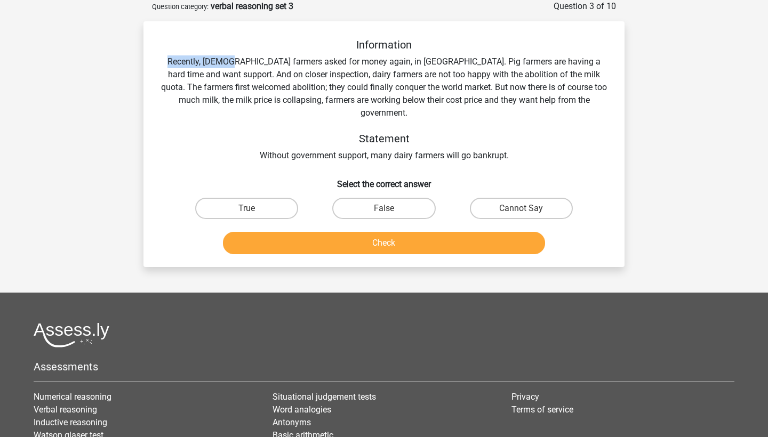
drag, startPoint x: 164, startPoint y: 59, endPoint x: 226, endPoint y: 59, distance: 61.3
click at [226, 59] on div "Information Recently, European farmers asked for money again, in Brussels. Pig …" at bounding box center [384, 100] width 447 height 124
drag, startPoint x: 226, startPoint y: 59, endPoint x: 329, endPoint y: 59, distance: 102.9
click at [328, 59] on div "Information Recently, European farmers asked for money again, in Brussels. Pig …" at bounding box center [384, 100] width 447 height 124
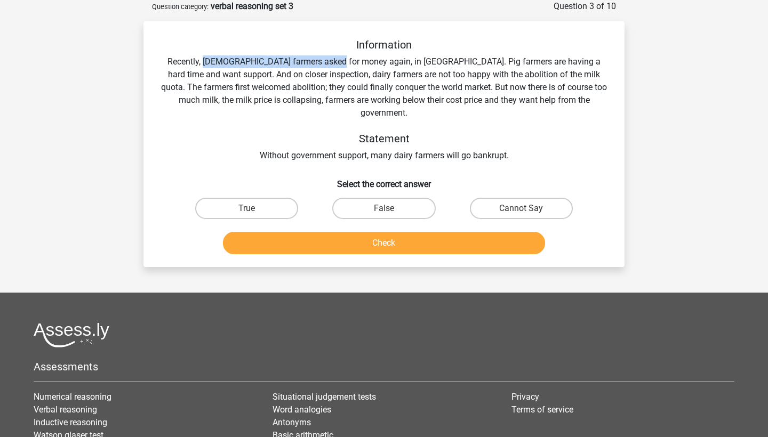
click at [329, 59] on div "Information Recently, European farmers asked for money again, in Brussels. Pig …" at bounding box center [384, 100] width 447 height 124
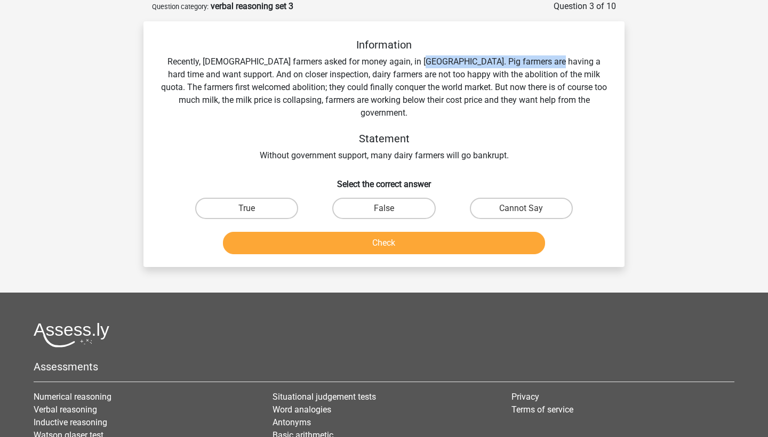
drag, startPoint x: 407, startPoint y: 60, endPoint x: 533, endPoint y: 62, distance: 125.9
click at [533, 62] on div "Information Recently, European farmers asked for money again, in Brussels. Pig …" at bounding box center [384, 100] width 447 height 124
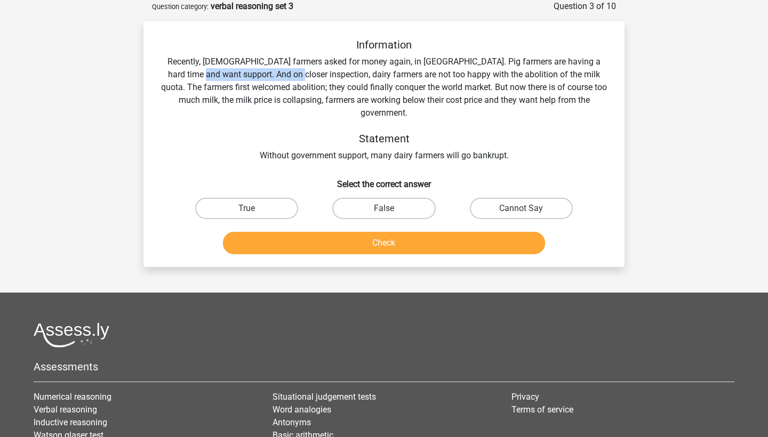
drag, startPoint x: 179, startPoint y: 78, endPoint x: 273, endPoint y: 79, distance: 93.9
click at [273, 79] on div "Information Recently, European farmers asked for money again, in Brussels. Pig …" at bounding box center [384, 100] width 447 height 124
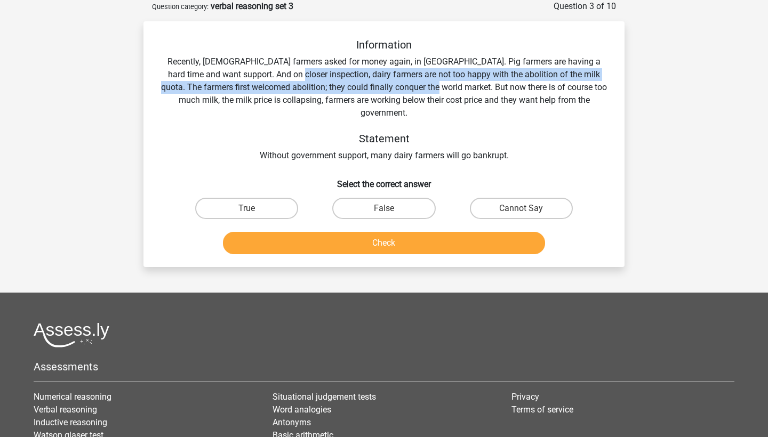
drag, startPoint x: 273, startPoint y: 79, endPoint x: 428, endPoint y: 81, distance: 155.7
click at [428, 81] on div "Information Recently, European farmers asked for money again, in Brussels. Pig …" at bounding box center [384, 100] width 447 height 124
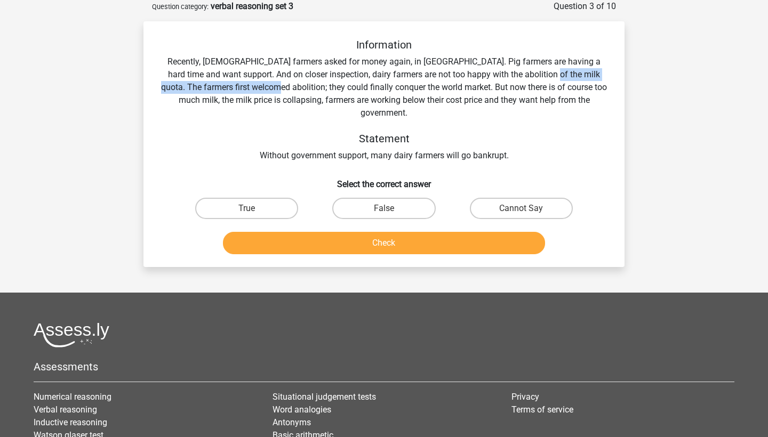
drag, startPoint x: 529, startPoint y: 76, endPoint x: 265, endPoint y: 89, distance: 264.9
click at [265, 89] on div "Information Recently, European farmers asked for money again, in Brussels. Pig …" at bounding box center [384, 100] width 447 height 124
drag, startPoint x: 245, startPoint y: 86, endPoint x: 320, endPoint y: 88, distance: 74.7
click at [320, 88] on div "Information Recently, European farmers asked for money again, in Brussels. Pig …" at bounding box center [384, 100] width 447 height 124
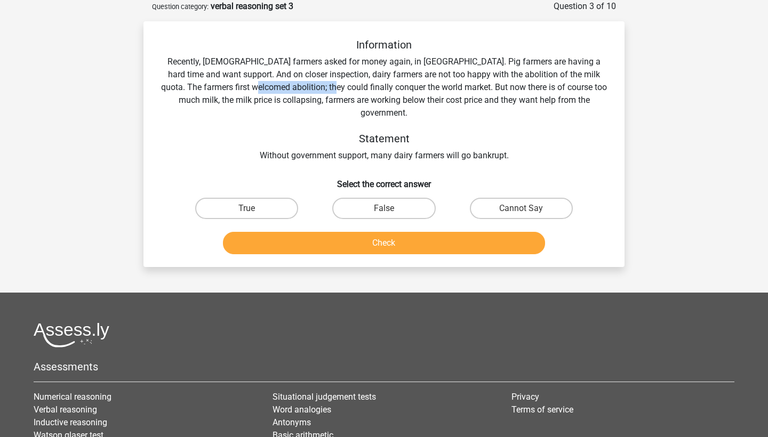
click at [320, 88] on div "Information Recently, European farmers asked for money again, in Brussels. Pig …" at bounding box center [384, 100] width 447 height 124
drag, startPoint x: 415, startPoint y: 86, endPoint x: 535, endPoint y: 92, distance: 120.7
click at [535, 92] on div "Information Recently, European farmers asked for money again, in Brussels. Pig …" at bounding box center [384, 100] width 447 height 124
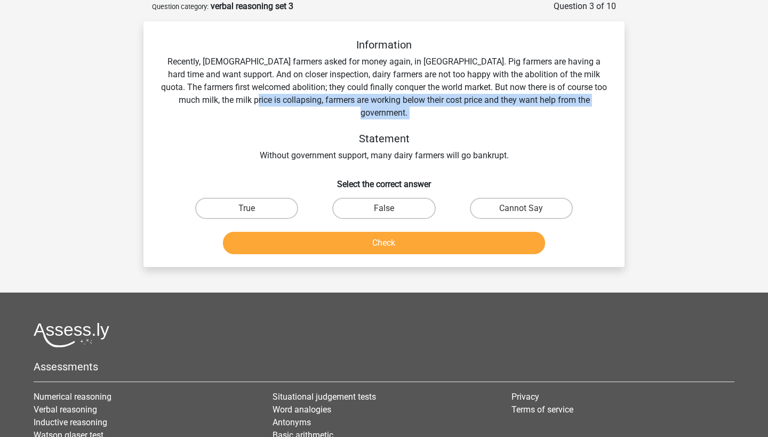
drag, startPoint x: 260, startPoint y: 99, endPoint x: 432, endPoint y: 107, distance: 172.5
click at [432, 107] on div "Information Recently, European farmers asked for money again, in Brussels. Pig …" at bounding box center [384, 100] width 447 height 124
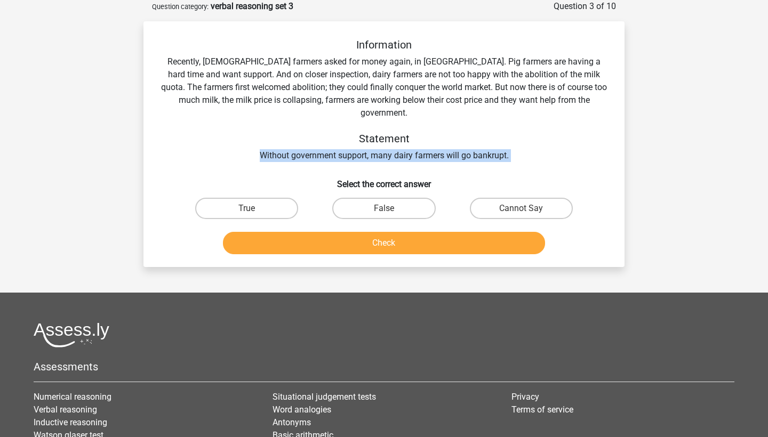
drag, startPoint x: 248, startPoint y: 147, endPoint x: 414, endPoint y: 152, distance: 166.5
click at [414, 152] on div "Information Recently, European farmers asked for money again, in Brussels. Pig …" at bounding box center [384, 148] width 473 height 220
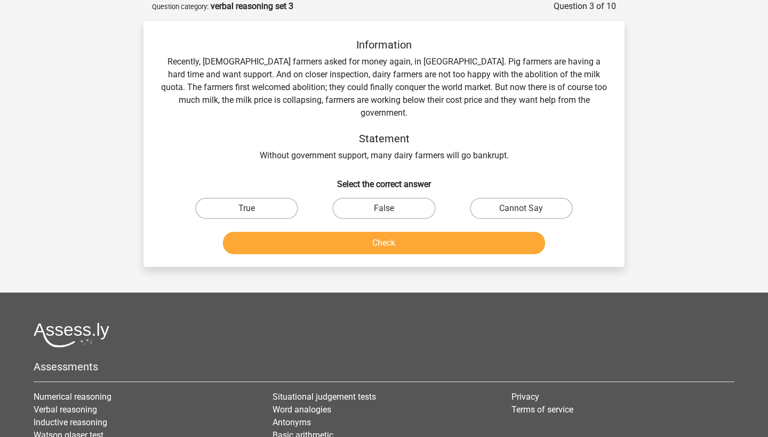
click at [414, 152] on div "Information Recently, European farmers asked for money again, in Brussels. Pig …" at bounding box center [384, 148] width 473 height 220
click at [494, 198] on label "Cannot Say" at bounding box center [521, 208] width 103 height 21
click at [521, 209] on input "Cannot Say" at bounding box center [524, 212] width 7 height 7
radio input "true"
click at [465, 232] on button "Check" at bounding box center [384, 243] width 323 height 22
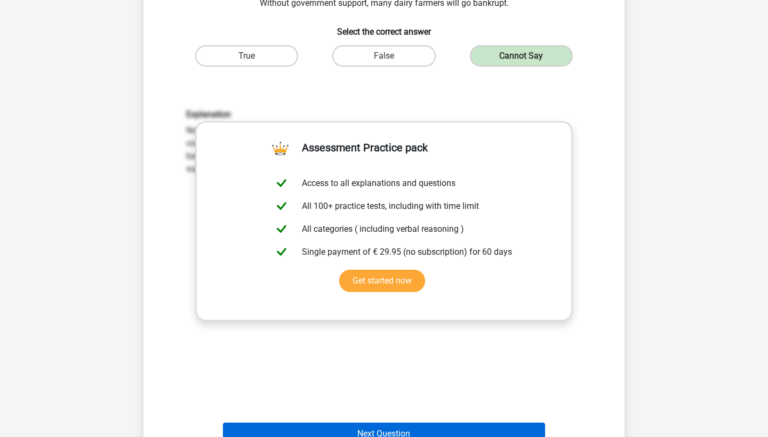
click at [395, 423] on button "Next Question" at bounding box center [384, 434] width 323 height 22
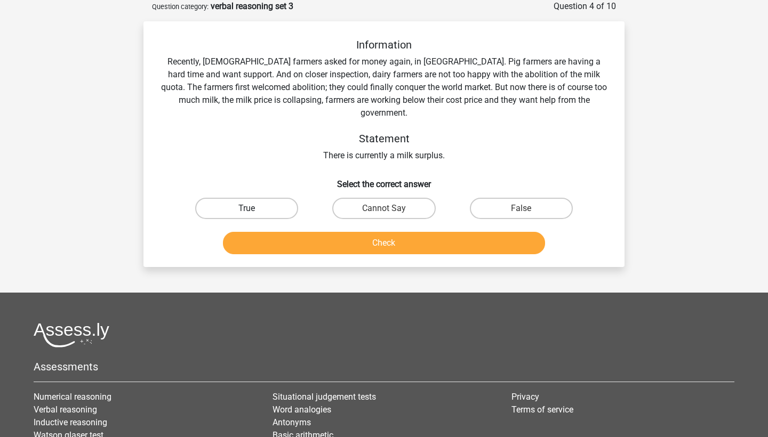
click at [238, 198] on label "True" at bounding box center [246, 208] width 103 height 21
click at [247, 209] on input "True" at bounding box center [250, 212] width 7 height 7
radio input "true"
click at [297, 232] on button "Check" at bounding box center [384, 243] width 323 height 22
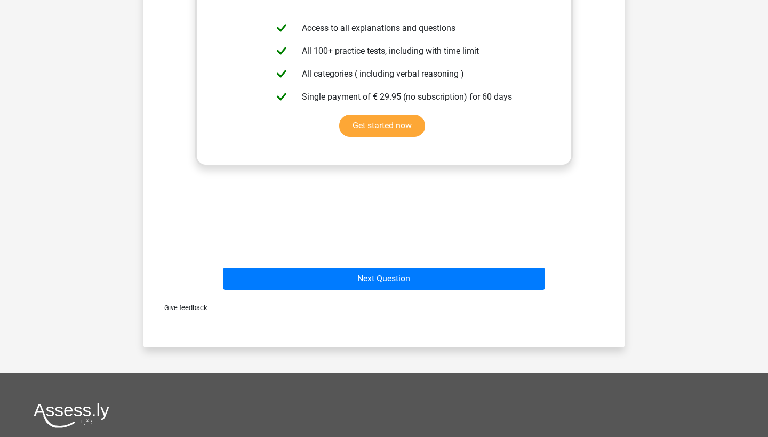
click at [380, 278] on div "Next Question" at bounding box center [384, 281] width 412 height 27
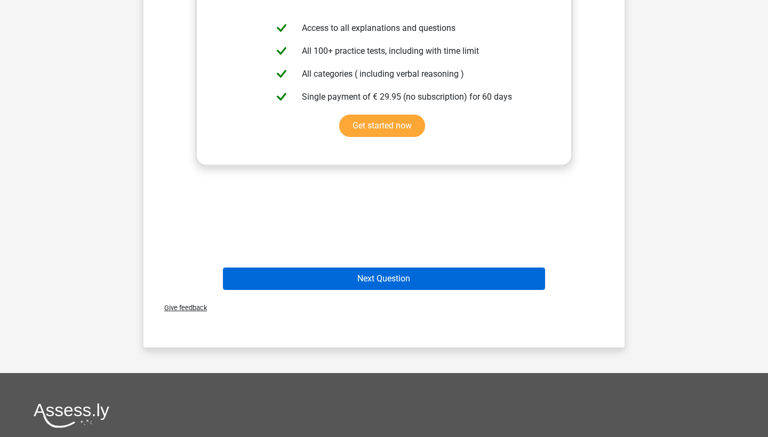
click at [380, 271] on button "Next Question" at bounding box center [384, 279] width 323 height 22
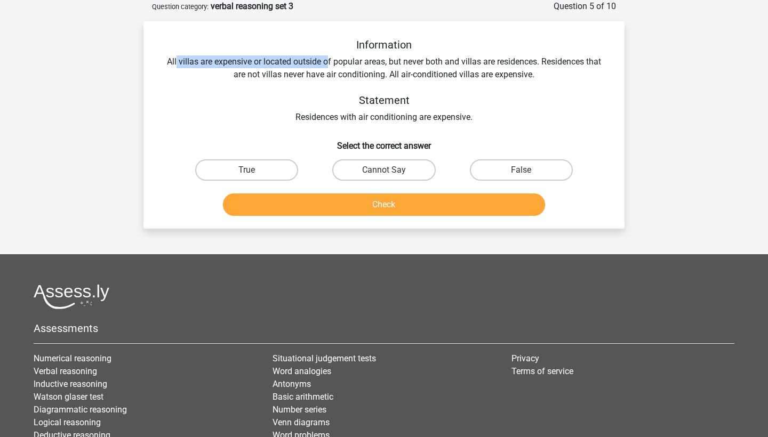
drag, startPoint x: 177, startPoint y: 57, endPoint x: 330, endPoint y: 59, distance: 153.1
click at [329, 58] on div "Information All villas are expensive or located outside of popular areas, but n…" at bounding box center [384, 80] width 447 height 85
click at [330, 59] on div "Information All villas are expensive or located outside of popular areas, but n…" at bounding box center [384, 80] width 447 height 85
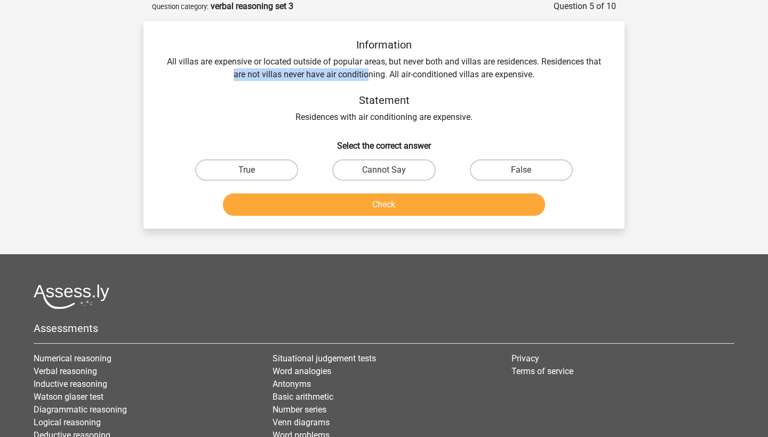
drag, startPoint x: 233, startPoint y: 73, endPoint x: 369, endPoint y: 75, distance: 136.0
click at [369, 75] on div "Information All villas are expensive or located outside of popular areas, but n…" at bounding box center [384, 80] width 447 height 85
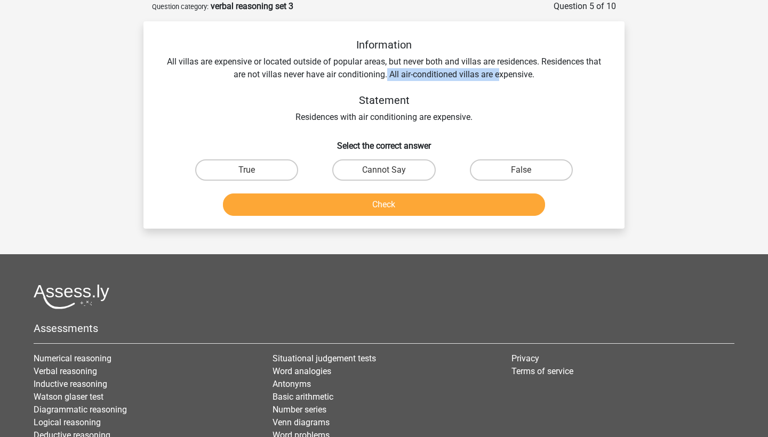
drag, startPoint x: 386, startPoint y: 75, endPoint x: 498, endPoint y: 79, distance: 112.6
click at [498, 79] on div "Information All villas are expensive or located outside of popular areas, but n…" at bounding box center [384, 80] width 447 height 85
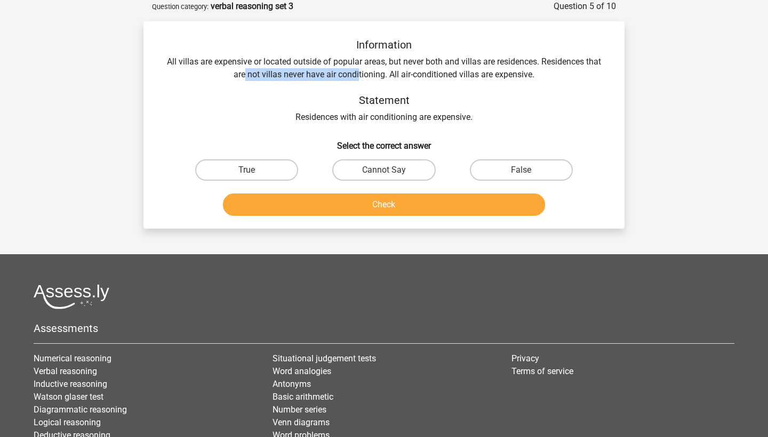
drag, startPoint x: 246, startPoint y: 76, endPoint x: 359, endPoint y: 76, distance: 113.6
click at [359, 76] on div "Information All villas are expensive or located outside of popular areas, but n…" at bounding box center [384, 80] width 447 height 85
click at [401, 159] on label "Cannot Say" at bounding box center [383, 169] width 103 height 21
click at [391, 170] on input "Cannot Say" at bounding box center [387, 173] width 7 height 7
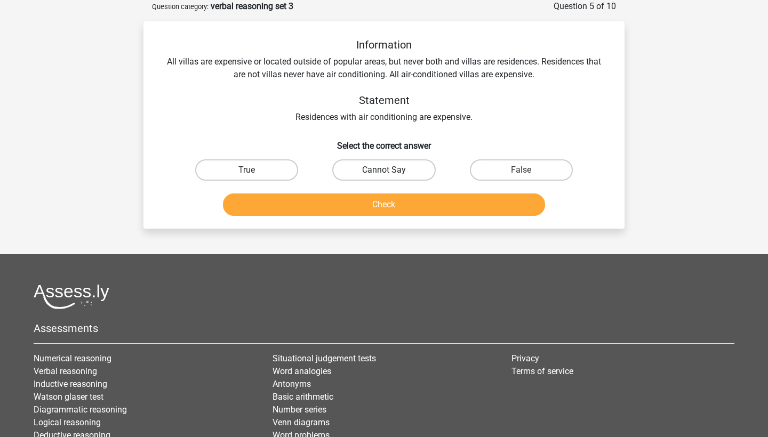
radio input "true"
click at [403, 200] on button "Check" at bounding box center [384, 205] width 323 height 22
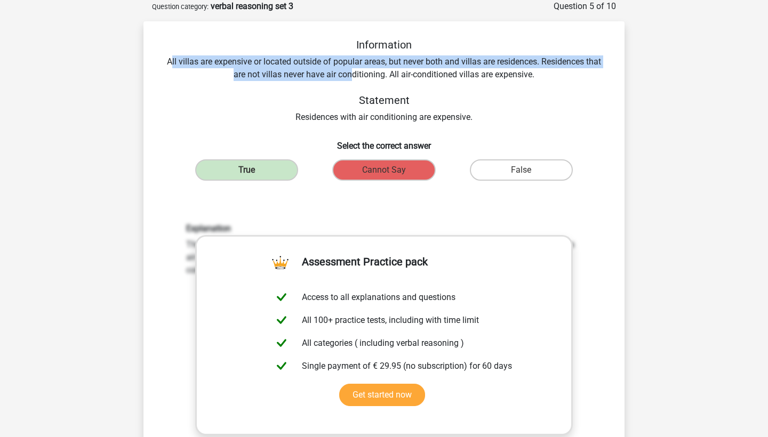
drag, startPoint x: 168, startPoint y: 61, endPoint x: 353, endPoint y: 75, distance: 185.1
click at [353, 75] on div "Information All villas are expensive or located outside of popular areas, but n…" at bounding box center [384, 80] width 447 height 85
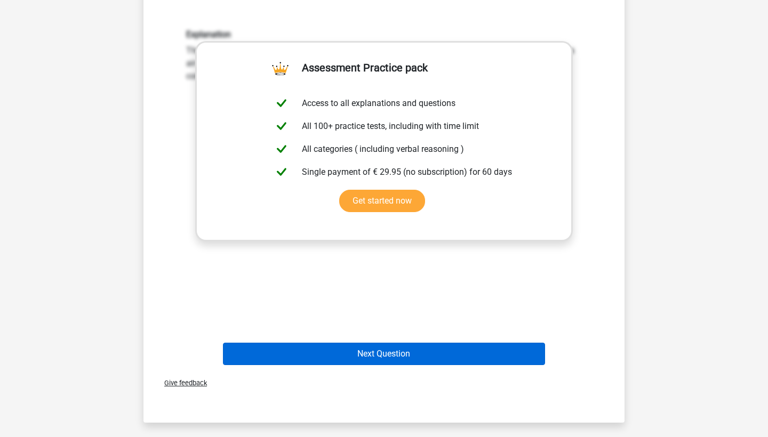
click at [391, 352] on button "Next Question" at bounding box center [384, 354] width 323 height 22
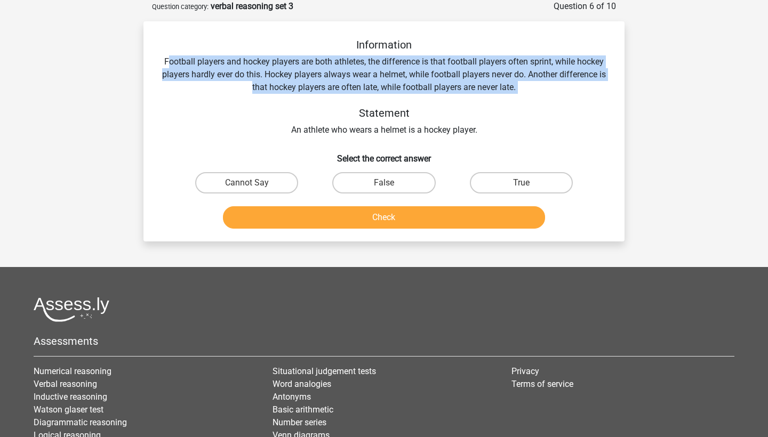
drag, startPoint x: 167, startPoint y: 56, endPoint x: 355, endPoint y: 100, distance: 192.8
click at [356, 100] on div "Information Football players and hockey players are both athletes, the differen…" at bounding box center [384, 87] width 447 height 98
click at [355, 100] on div "Information Football players and hockey players are both athletes, the differen…" at bounding box center [384, 87] width 447 height 98
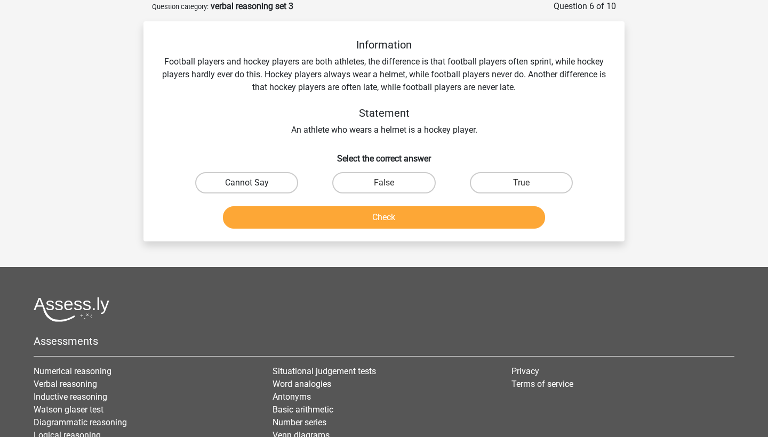
click at [285, 176] on label "Cannot Say" at bounding box center [246, 182] width 103 height 21
click at [254, 183] on input "Cannot Say" at bounding box center [250, 186] width 7 height 7
radio input "true"
click at [345, 219] on button "Check" at bounding box center [384, 217] width 323 height 22
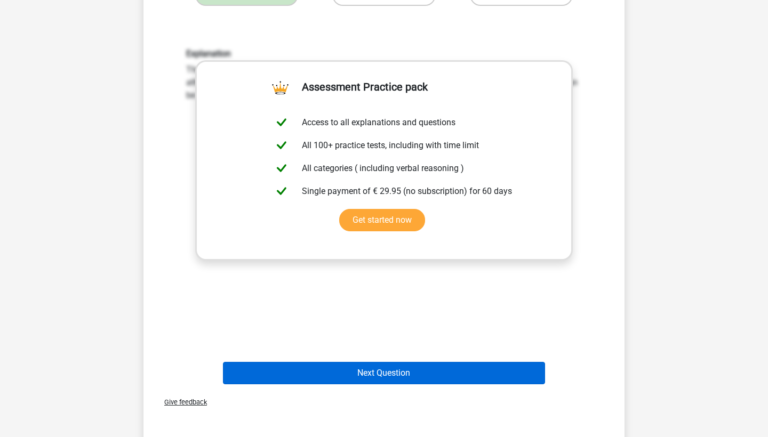
click at [404, 374] on button "Next Question" at bounding box center [384, 373] width 323 height 22
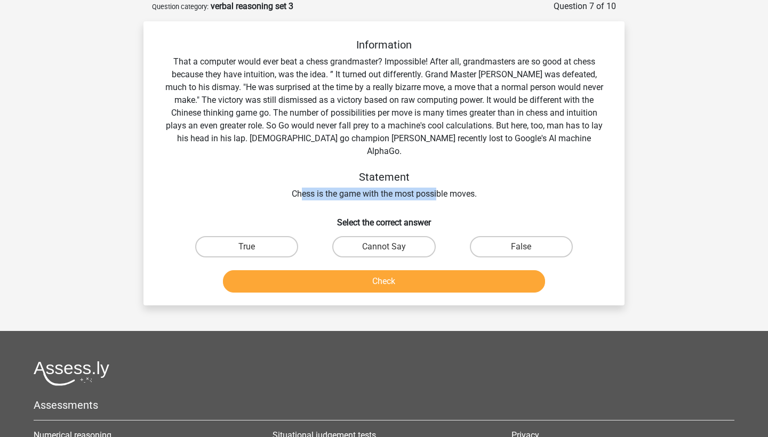
drag, startPoint x: 300, startPoint y: 181, endPoint x: 439, endPoint y: 183, distance: 139.8
click at [439, 183] on div "Information That a computer would ever beat a chess grandmaster? Impossible! Af…" at bounding box center [384, 119] width 447 height 162
click at [539, 236] on label "False" at bounding box center [521, 246] width 103 height 21
click at [528, 247] on input "False" at bounding box center [524, 250] width 7 height 7
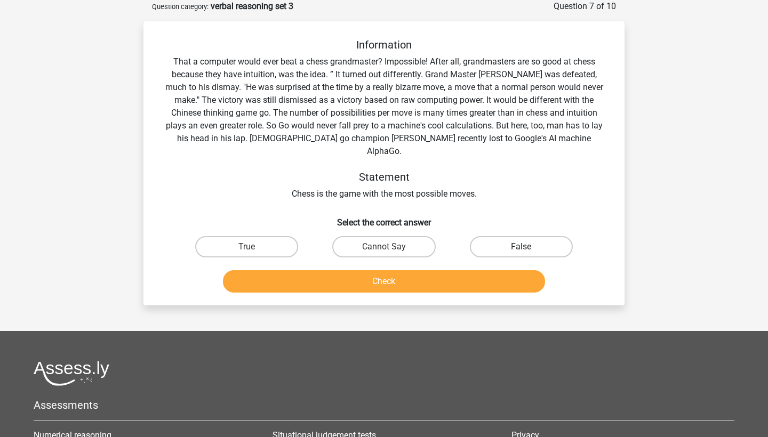
radio input "true"
click at [501, 270] on button "Check" at bounding box center [384, 281] width 323 height 22
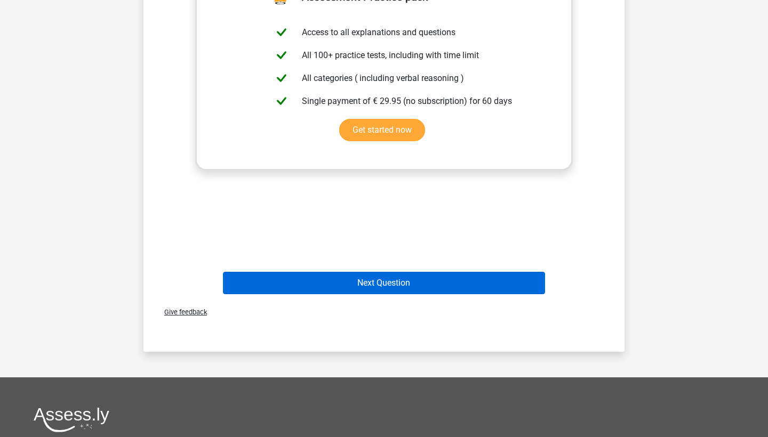
click at [415, 272] on button "Next Question" at bounding box center [384, 283] width 323 height 22
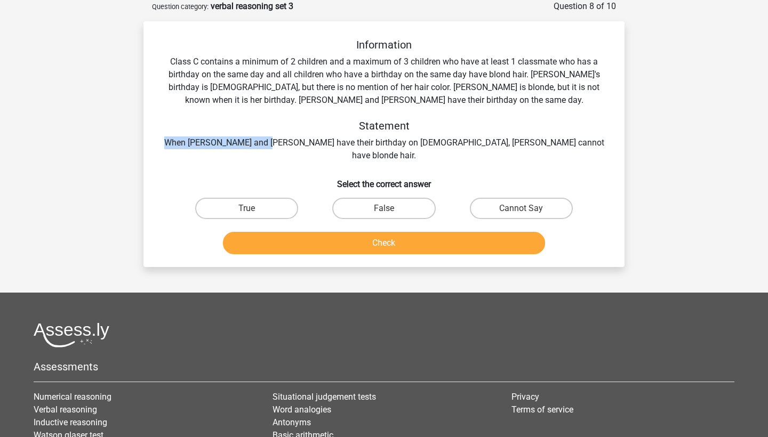
drag, startPoint x: 231, startPoint y: 143, endPoint x: 331, endPoint y: 143, distance: 99.7
click at [331, 143] on div "Information Class C contains a minimum of 2 children and a maximum of 3 childre…" at bounding box center [384, 100] width 447 height 124
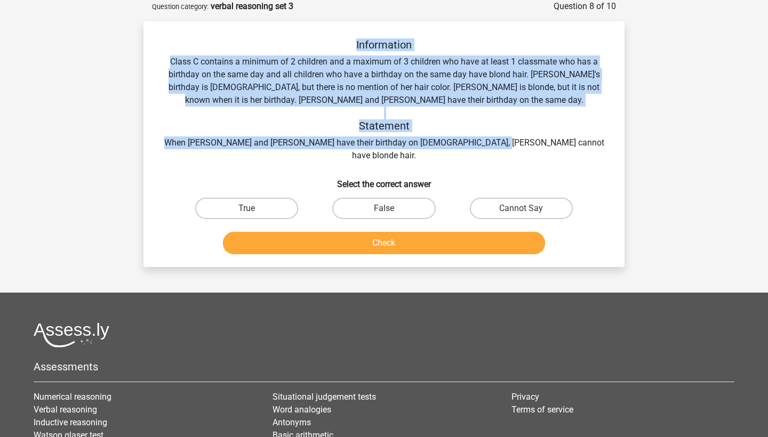
drag, startPoint x: 541, startPoint y: 145, endPoint x: 129, endPoint y: 43, distance: 424.0
click at [129, 43] on div "Go premium Finn finlay.cunnison@icloud.com" at bounding box center [384, 261] width 768 height 628
copy div "Information Class C contains a minimum of 2 children and a maximum of 3 childre…"
click at [416, 198] on label "False" at bounding box center [383, 208] width 103 height 21
click at [391, 209] on input "False" at bounding box center [387, 212] width 7 height 7
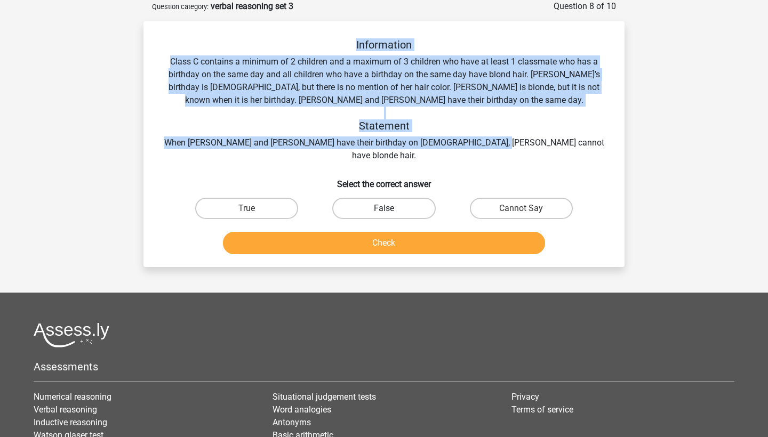
radio input "true"
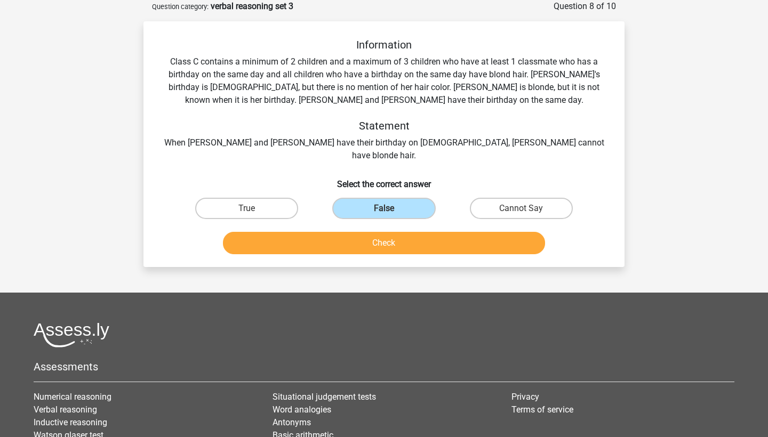
click at [416, 223] on div "Check" at bounding box center [384, 240] width 447 height 35
click at [416, 232] on button "Check" at bounding box center [384, 243] width 323 height 22
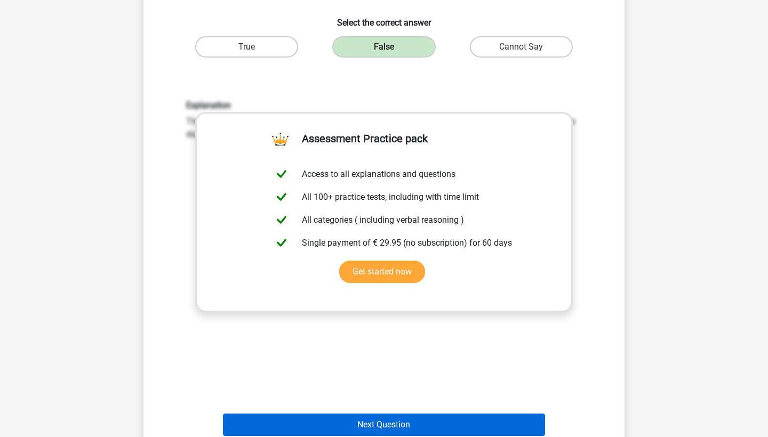
click at [406, 414] on button "Next Question" at bounding box center [384, 425] width 323 height 22
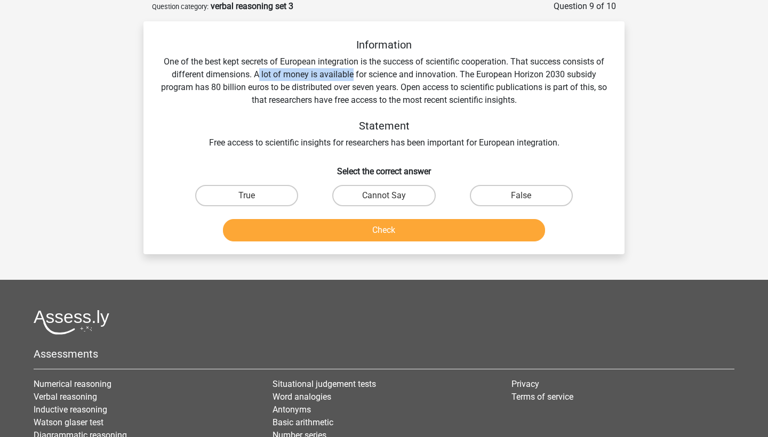
drag, startPoint x: 258, startPoint y: 78, endPoint x: 354, endPoint y: 79, distance: 96.0
click at [354, 79] on div "Information One of the best kept secrets of European integration is the success…" at bounding box center [384, 93] width 447 height 111
drag, startPoint x: 467, startPoint y: 76, endPoint x: 538, endPoint y: 78, distance: 71.5
click at [538, 78] on div "Information One of the best kept secrets of European integration is the success…" at bounding box center [384, 93] width 447 height 111
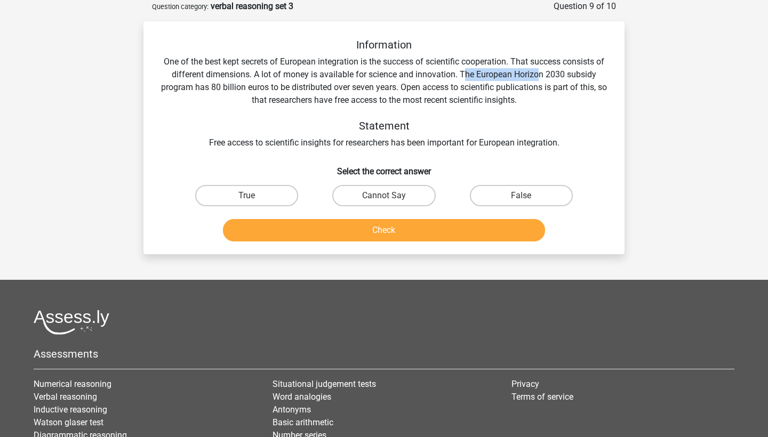
click at [538, 78] on div "Information One of the best kept secrets of European integration is the success…" at bounding box center [384, 93] width 447 height 111
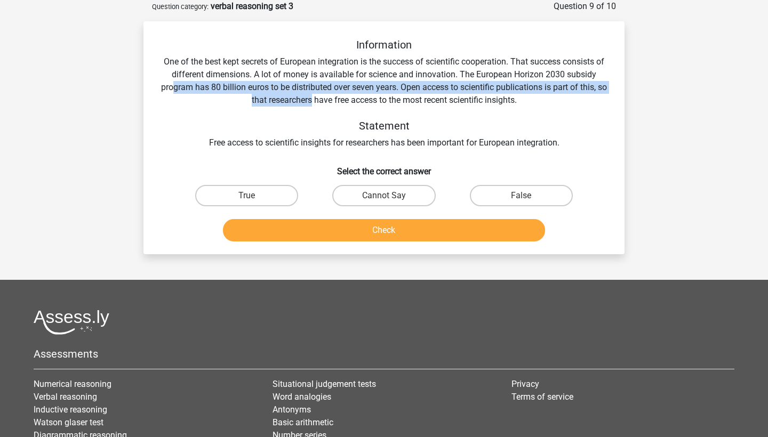
drag, startPoint x: 177, startPoint y: 89, endPoint x: 316, endPoint y: 93, distance: 139.3
click at [316, 93] on div "Information One of the best kept secrets of European integration is the success…" at bounding box center [384, 93] width 447 height 111
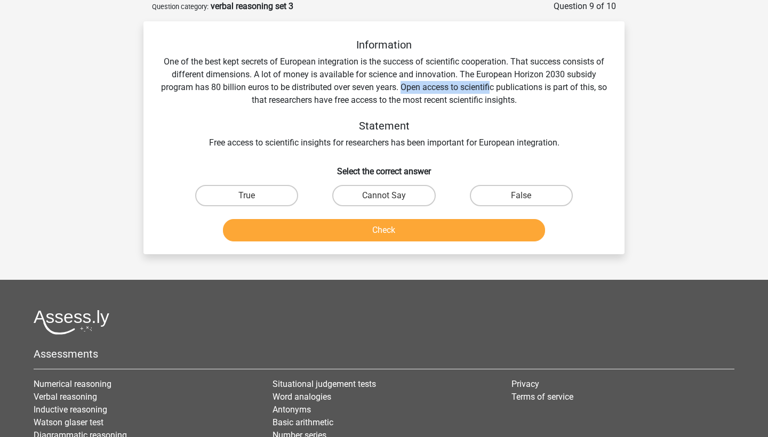
drag, startPoint x: 407, startPoint y: 86, endPoint x: 498, endPoint y: 87, distance: 90.7
click at [498, 87] on div "Information One of the best kept secrets of European integration is the success…" at bounding box center [384, 93] width 447 height 111
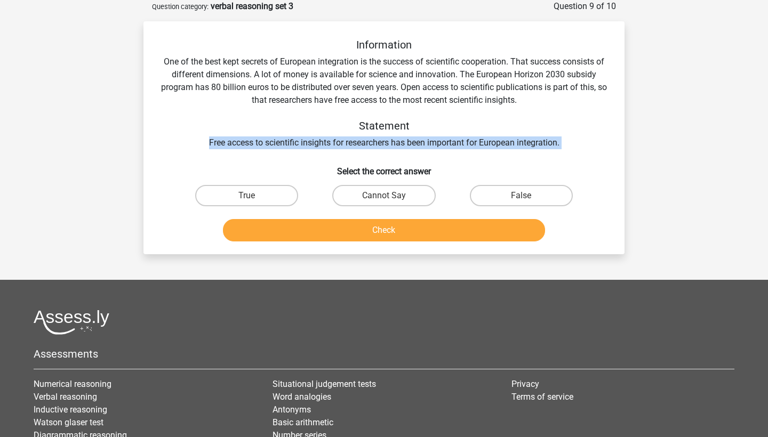
drag, startPoint x: 205, startPoint y: 142, endPoint x: 365, endPoint y: 154, distance: 160.4
click at [365, 154] on div "Information One of the best kept secrets of European integration is the success…" at bounding box center [384, 141] width 473 height 207
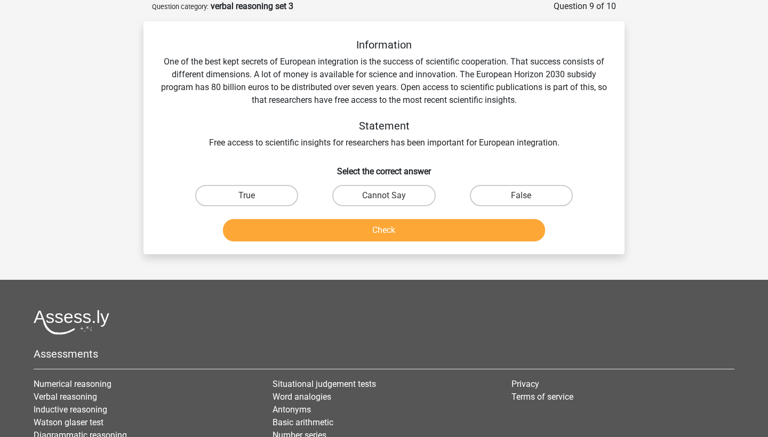
click at [365, 154] on div "Information One of the best kept secrets of European integration is the success…" at bounding box center [384, 141] width 473 height 207
click at [353, 198] on label "Cannot Say" at bounding box center [383, 195] width 103 height 21
click at [384, 198] on input "Cannot Say" at bounding box center [387, 199] width 7 height 7
radio input "true"
click at [358, 220] on button "Check" at bounding box center [384, 230] width 323 height 22
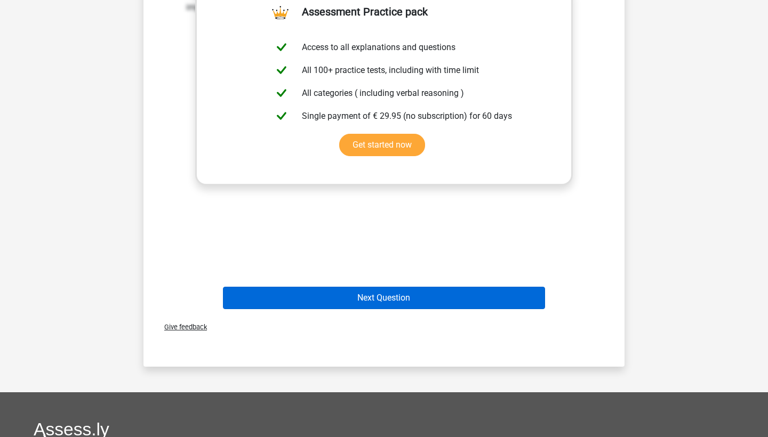
click at [403, 300] on button "Next Question" at bounding box center [384, 298] width 323 height 22
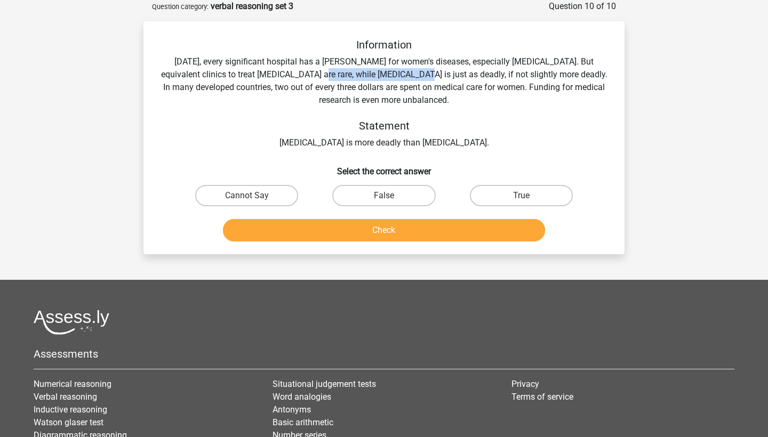
drag, startPoint x: 285, startPoint y: 76, endPoint x: 387, endPoint y: 77, distance: 101.9
click at [387, 77] on div "Information Today, every significant hospital has a ward for women's diseases, …" at bounding box center [384, 93] width 447 height 111
drag, startPoint x: 532, startPoint y: 75, endPoint x: 572, endPoint y: 75, distance: 40.5
click at [572, 75] on div "Information Today, every significant hospital has a ward for women's diseases, …" at bounding box center [384, 93] width 447 height 111
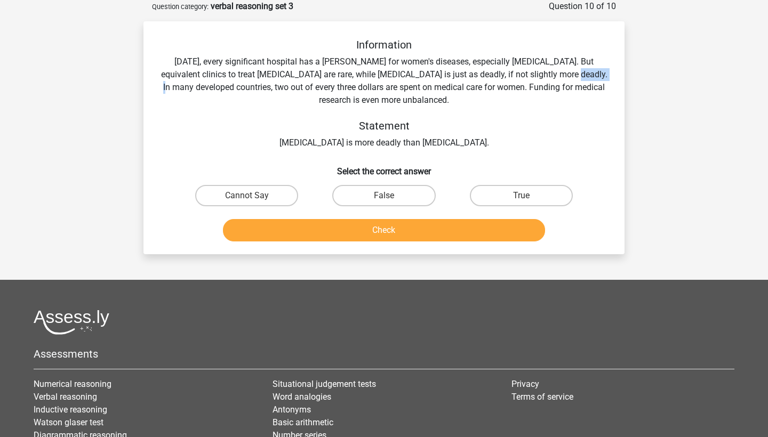
click at [572, 75] on div "Information Today, every significant hospital has a ward for women's diseases, …" at bounding box center [384, 93] width 447 height 111
drag, startPoint x: 321, startPoint y: 139, endPoint x: 469, endPoint y: 139, distance: 148.3
click at [469, 139] on div "Information Today, every significant hospital has a ward for women's diseases, …" at bounding box center [384, 93] width 447 height 111
click at [509, 192] on label "True" at bounding box center [521, 195] width 103 height 21
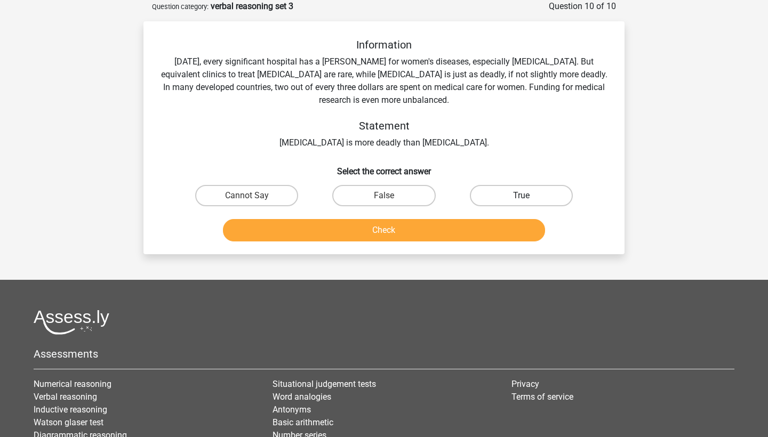
click at [521, 196] on input "True" at bounding box center [524, 199] width 7 height 7
radio input "true"
click at [483, 223] on button "Check" at bounding box center [384, 230] width 323 height 22
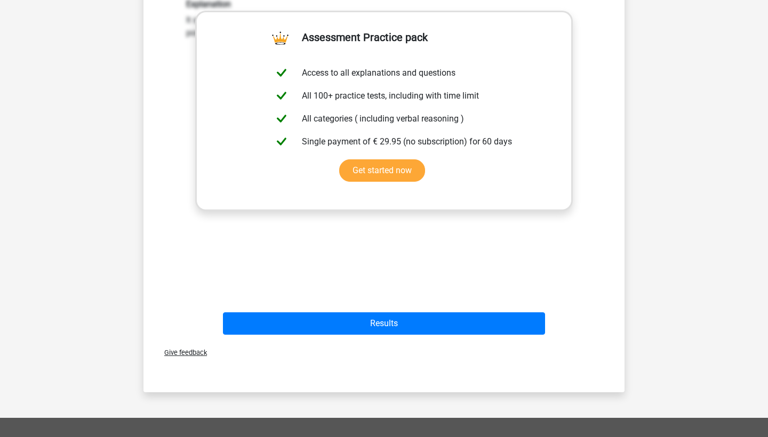
scroll to position [314, 0]
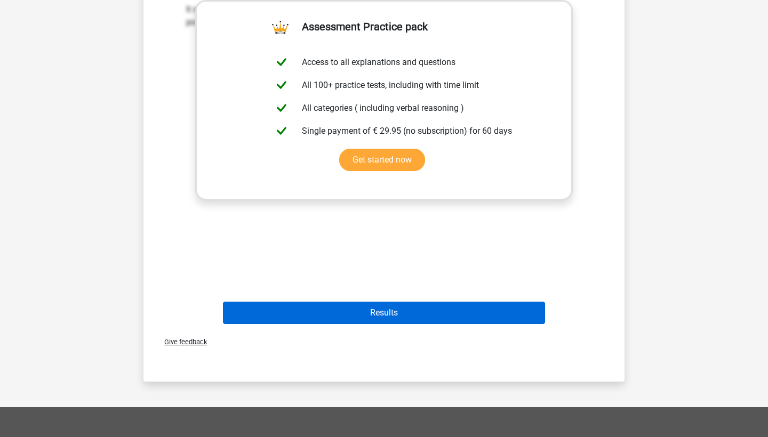
click at [436, 305] on button "Results" at bounding box center [384, 313] width 323 height 22
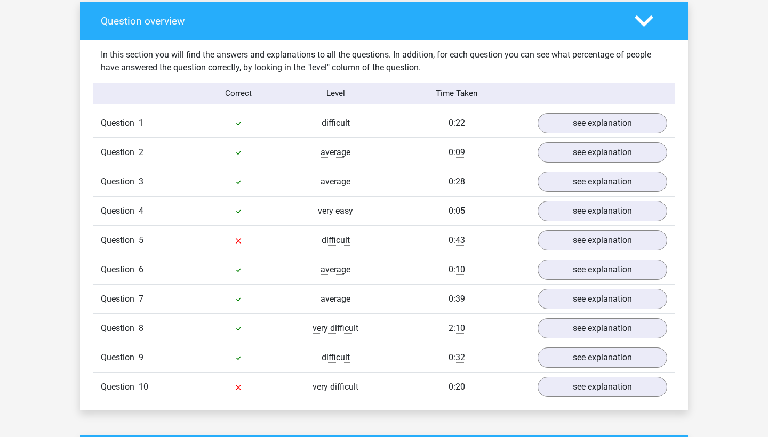
scroll to position [804, 0]
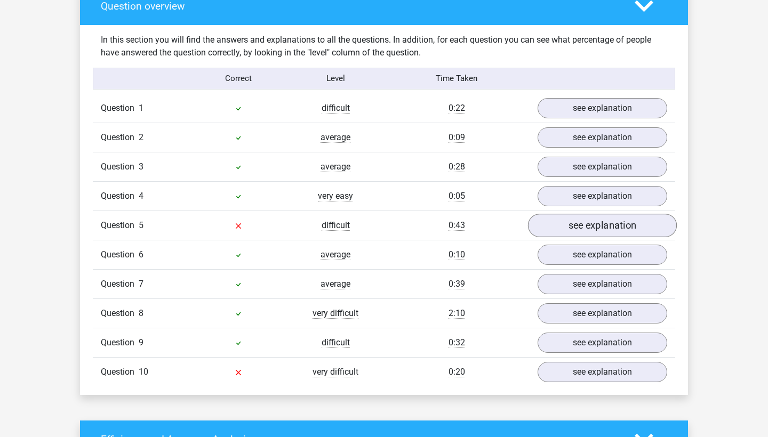
click at [588, 220] on link "see explanation" at bounding box center [602, 225] width 149 height 23
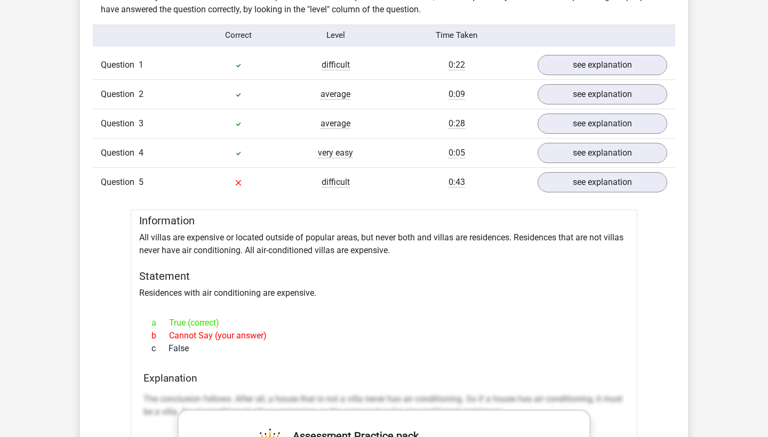
scroll to position [886, 0]
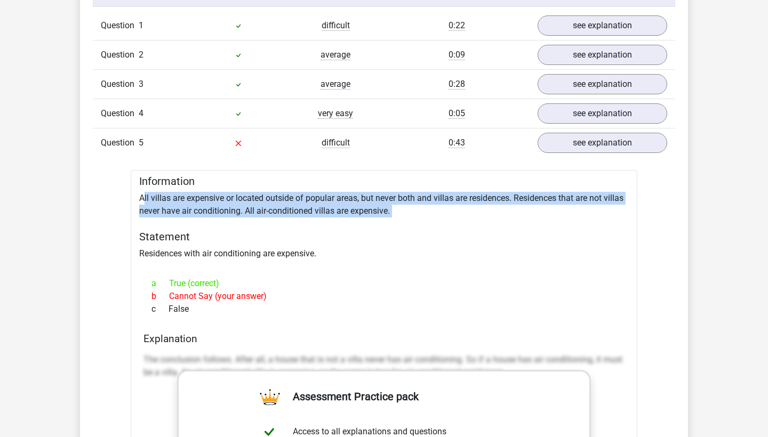
drag, startPoint x: 143, startPoint y: 199, endPoint x: 262, endPoint y: 218, distance: 120.9
click at [262, 217] on div "Information All villas are expensive or located outside of popular areas, but n…" at bounding box center [384, 444] width 507 height 548
click at [262, 218] on div "Information All villas are expensive or located outside of popular areas, but n…" at bounding box center [384, 444] width 507 height 548
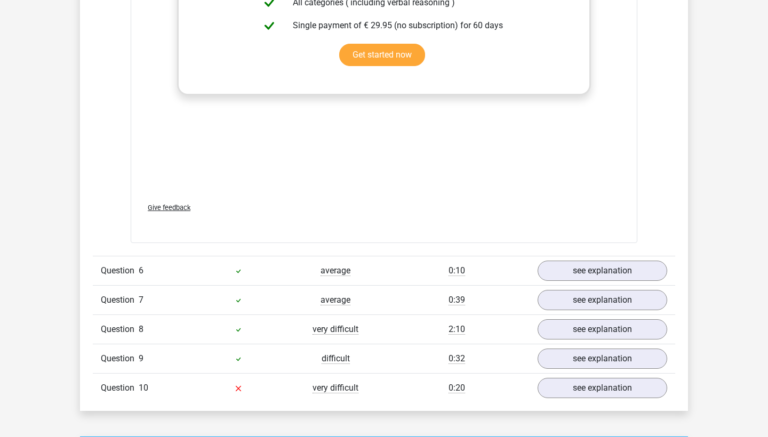
scroll to position [1412, 0]
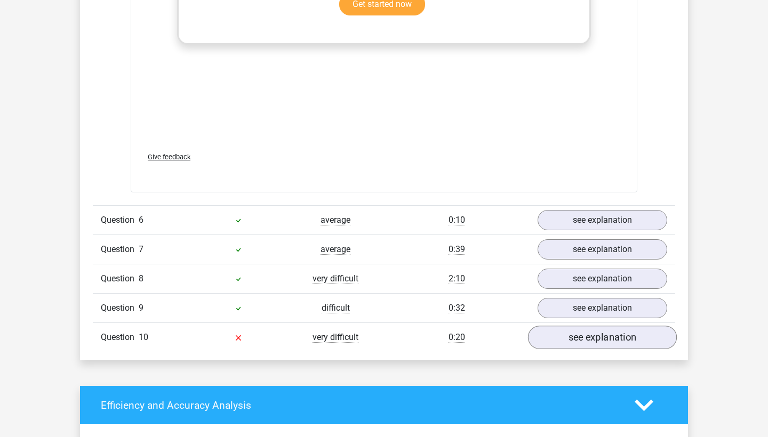
click at [595, 334] on link "see explanation" at bounding box center [602, 337] width 149 height 23
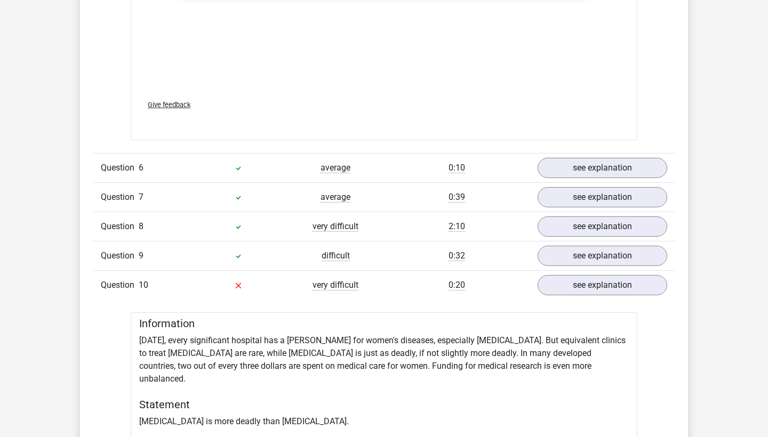
scroll to position [1573, 0]
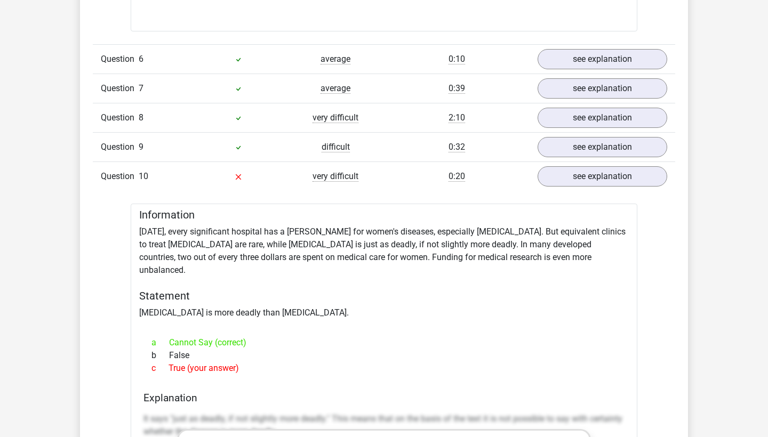
drag, startPoint x: 239, startPoint y: 355, endPoint x: 130, endPoint y: 229, distance: 166.7
click at [130, 229] on div "Question 1 difficult 0:22 see explanation Information Statement There is no Eur…" at bounding box center [384, 50] width 566 height 1453
copy div "Today, every significant hospital has a ward for women's diseases, especially b…"
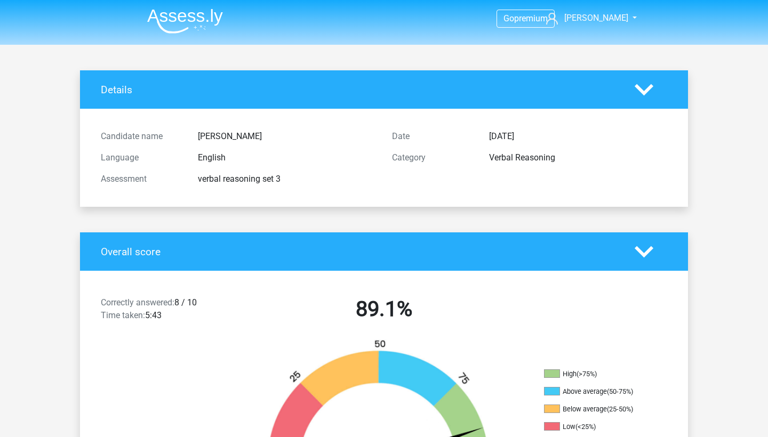
scroll to position [0, 0]
click at [188, 39] on header "Go premium Finn finlay.cunnison@icloud.com" at bounding box center [384, 22] width 768 height 45
click at [188, 25] on img at bounding box center [185, 21] width 76 height 25
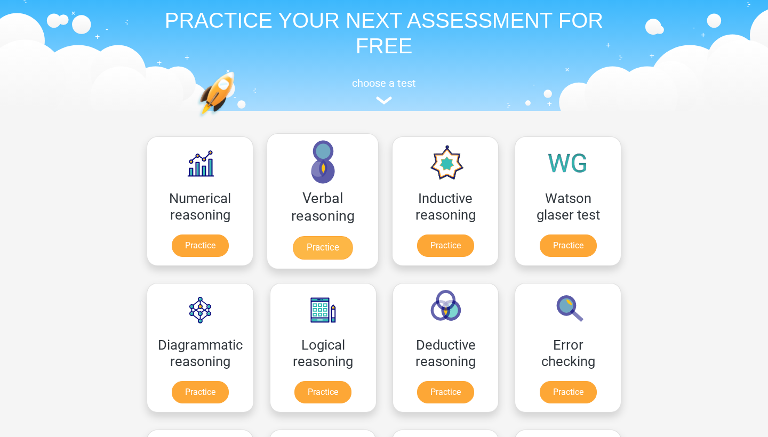
scroll to position [61, 0]
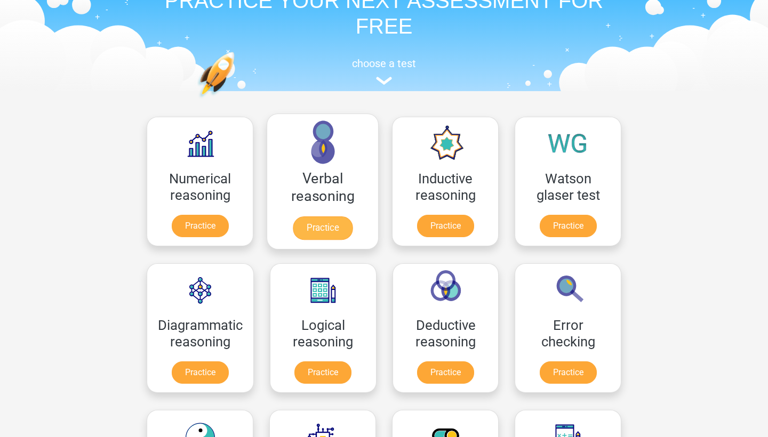
click at [330, 218] on link "Practice" at bounding box center [323, 228] width 60 height 23
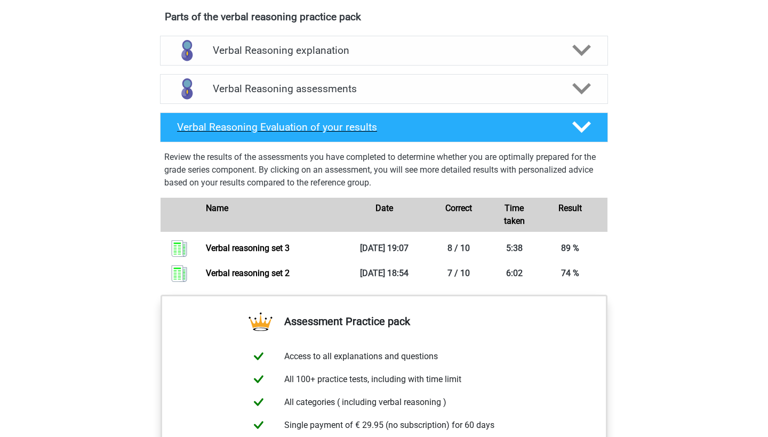
scroll to position [615, 0]
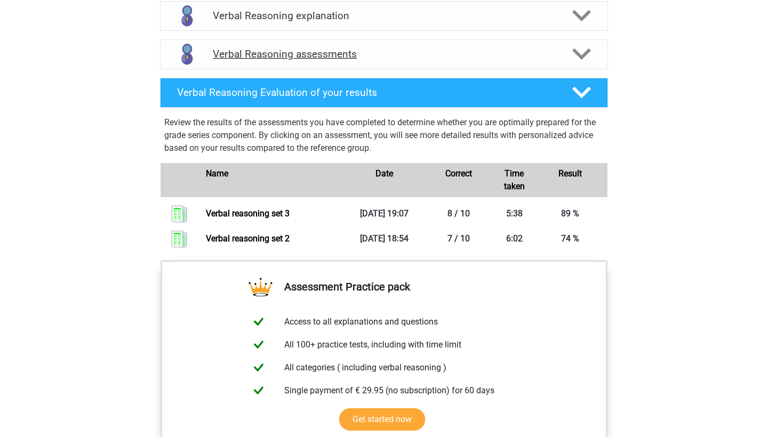
click at [369, 60] on h4 "Verbal Reasoning assessments" at bounding box center [384, 54] width 342 height 12
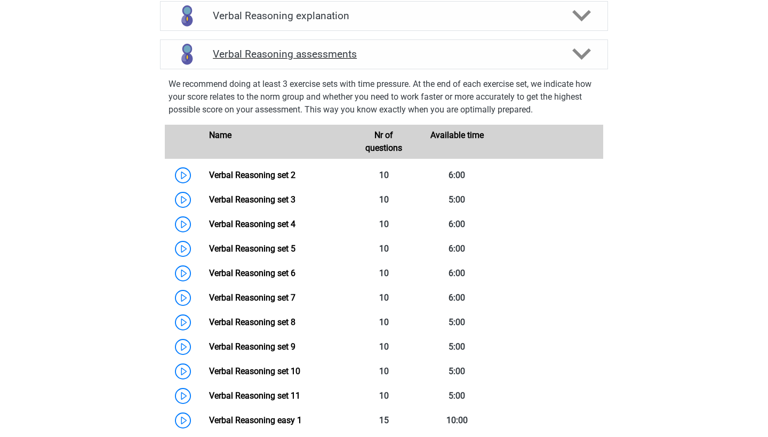
click at [369, 60] on h4 "Verbal Reasoning assessments" at bounding box center [384, 54] width 342 height 12
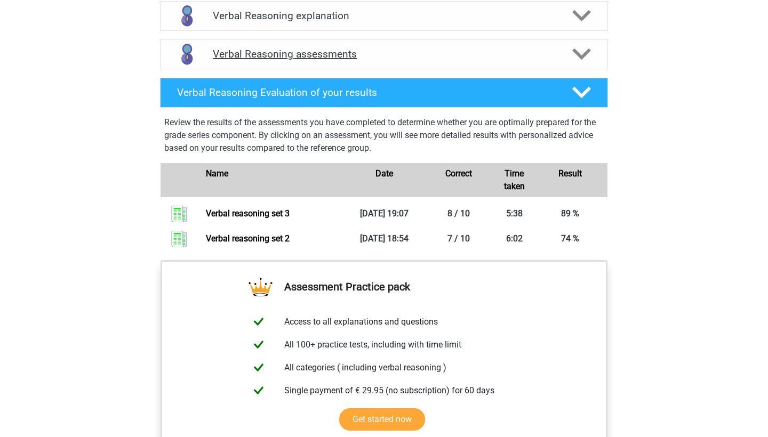
click at [369, 60] on h4 "Verbal Reasoning assessments" at bounding box center [384, 54] width 342 height 12
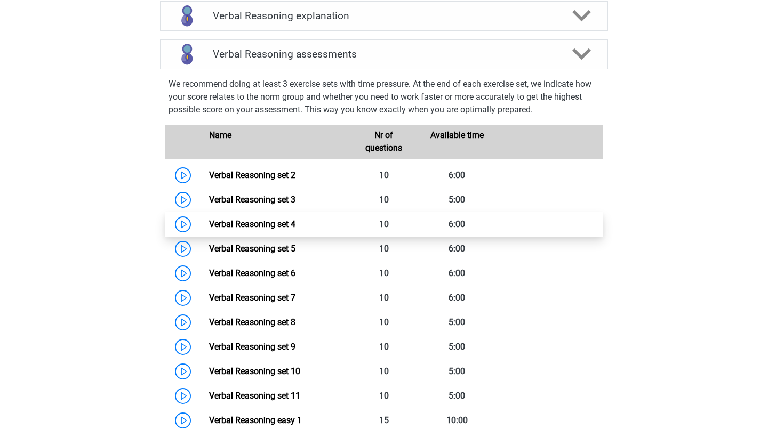
click at [291, 229] on link "Verbal Reasoning set 4" at bounding box center [252, 224] width 86 height 10
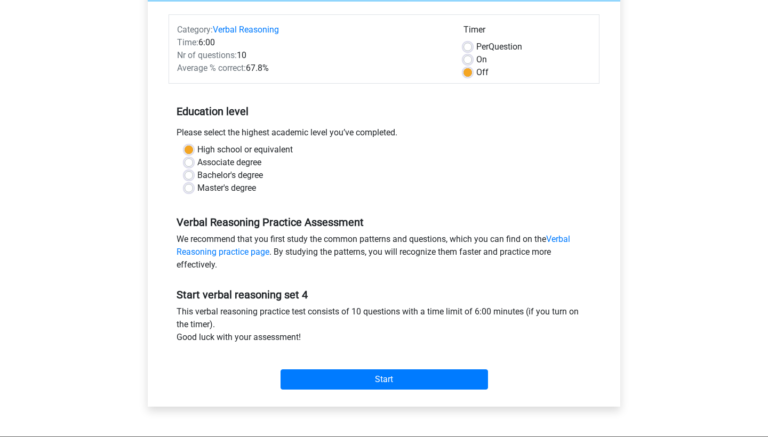
scroll to position [129, 0]
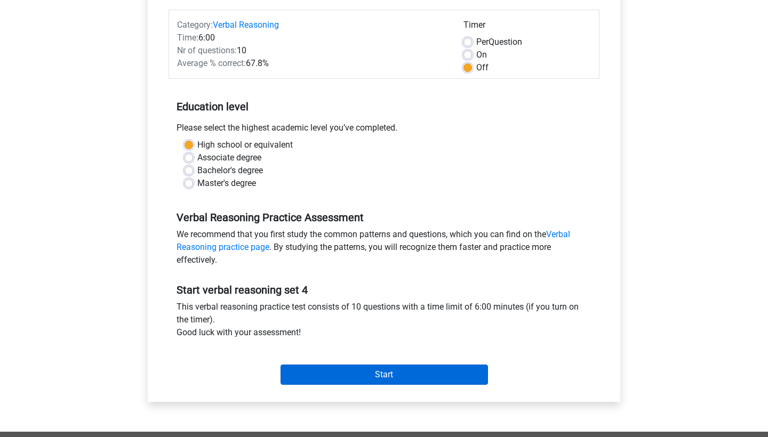
click at [386, 370] on input "Start" at bounding box center [384, 375] width 207 height 20
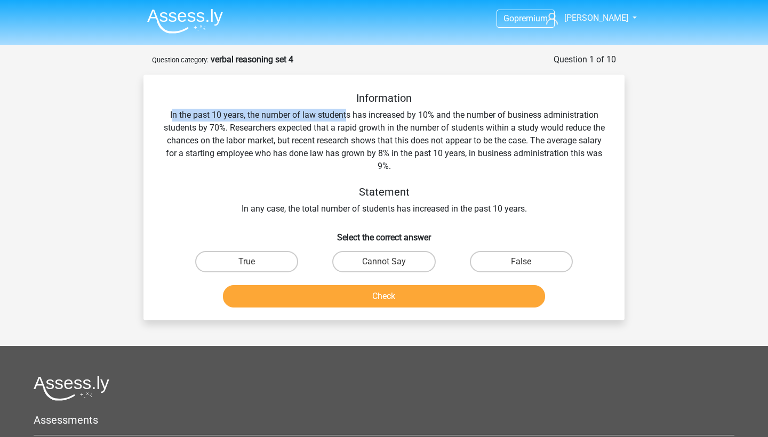
drag, startPoint x: 171, startPoint y: 111, endPoint x: 345, endPoint y: 113, distance: 174.4
click at [345, 113] on div "Information In the past 10 years, the number of law students has increased by 1…" at bounding box center [384, 154] width 447 height 124
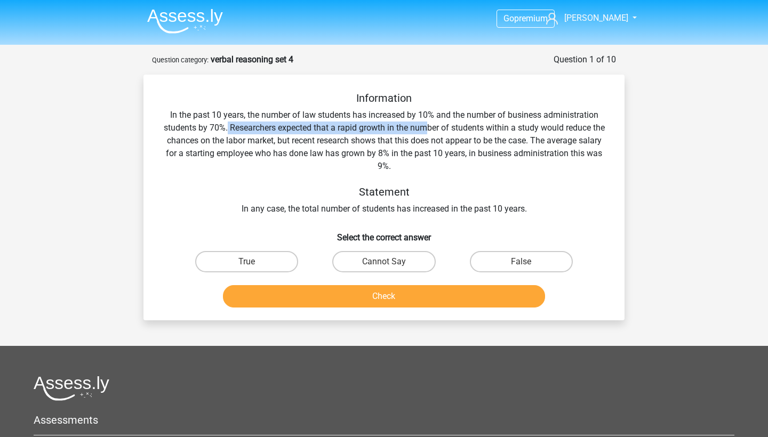
drag, startPoint x: 226, startPoint y: 129, endPoint x: 427, endPoint y: 129, distance: 200.5
click at [427, 129] on div "Information In the past 10 years, the number of law students has increased by 1…" at bounding box center [384, 154] width 447 height 124
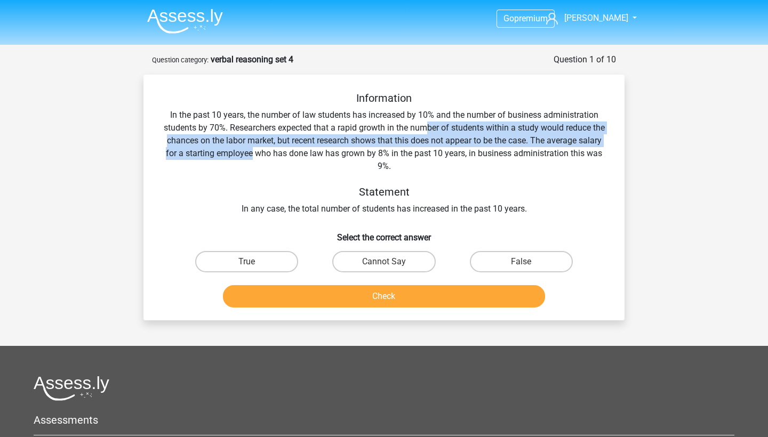
drag, startPoint x: 427, startPoint y: 129, endPoint x: 253, endPoint y: 147, distance: 174.9
click at [253, 147] on div "Information In the past 10 years, the number of law students has increased by 1…" at bounding box center [384, 154] width 447 height 124
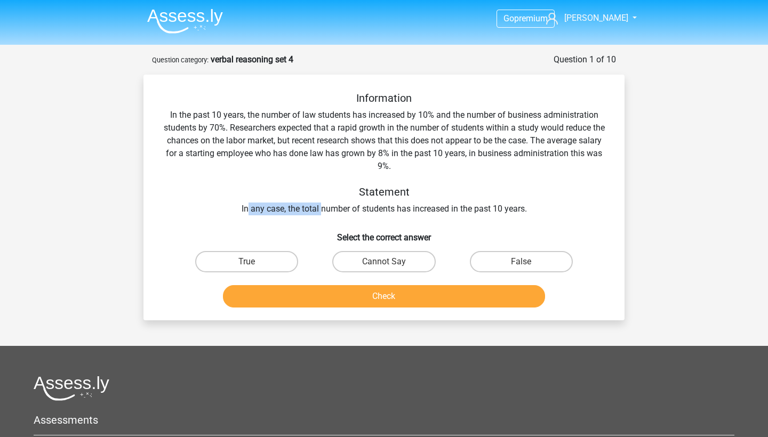
drag, startPoint x: 248, startPoint y: 211, endPoint x: 321, endPoint y: 211, distance: 72.5
click at [321, 211] on div "Information In the past 10 years, the number of law students has increased by 1…" at bounding box center [384, 154] width 447 height 124
drag, startPoint x: 289, startPoint y: 212, endPoint x: 473, endPoint y: 204, distance: 184.2
click at [473, 204] on div "Information In the past 10 years, the number of law students has increased by 1…" at bounding box center [384, 154] width 447 height 124
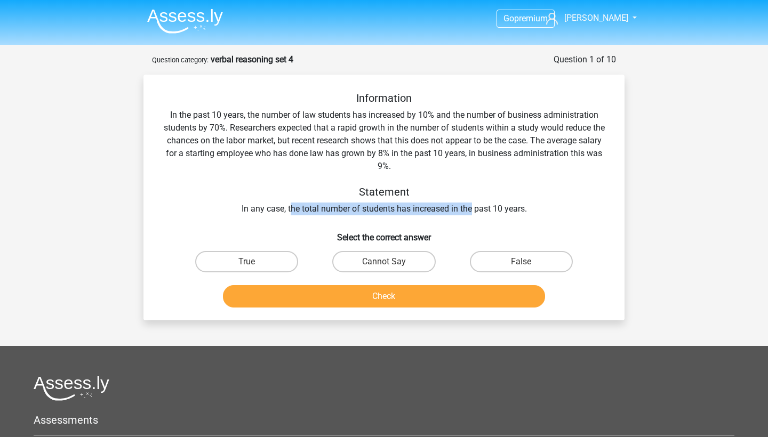
click at [473, 204] on div "Information In the past 10 years, the number of law students has increased by 1…" at bounding box center [384, 154] width 447 height 124
click at [328, 258] on div "Cannot Say" at bounding box center [383, 261] width 129 height 21
click at [343, 260] on label "Cannot Say" at bounding box center [383, 261] width 103 height 21
click at [384, 262] on input "Cannot Say" at bounding box center [387, 265] width 7 height 7
radio input "true"
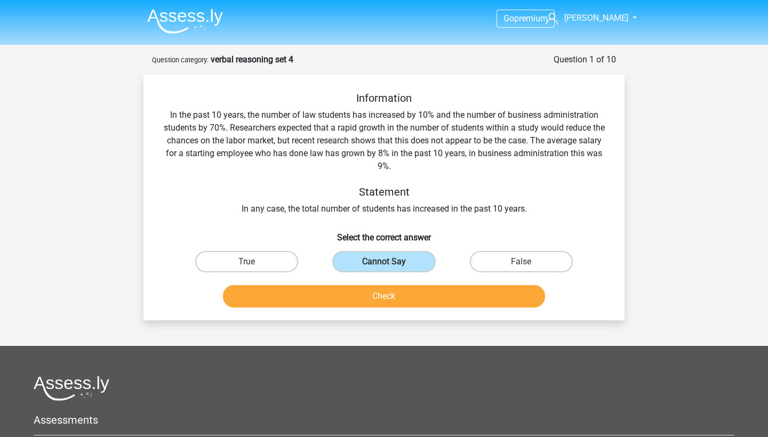
click at [343, 287] on button "Check" at bounding box center [384, 296] width 323 height 22
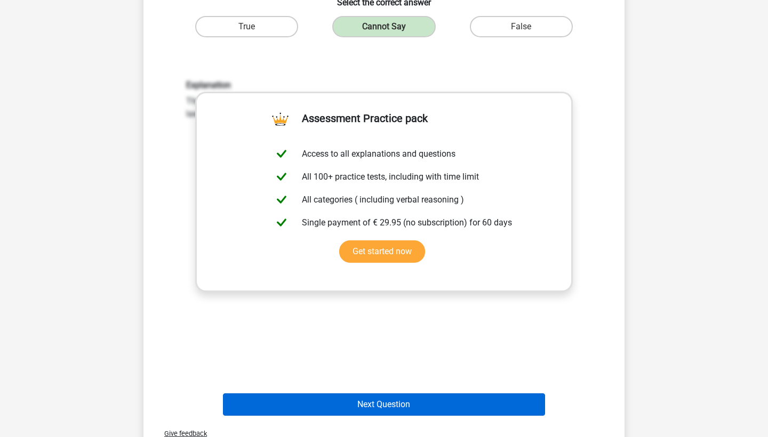
click at [370, 400] on button "Next Question" at bounding box center [384, 405] width 323 height 22
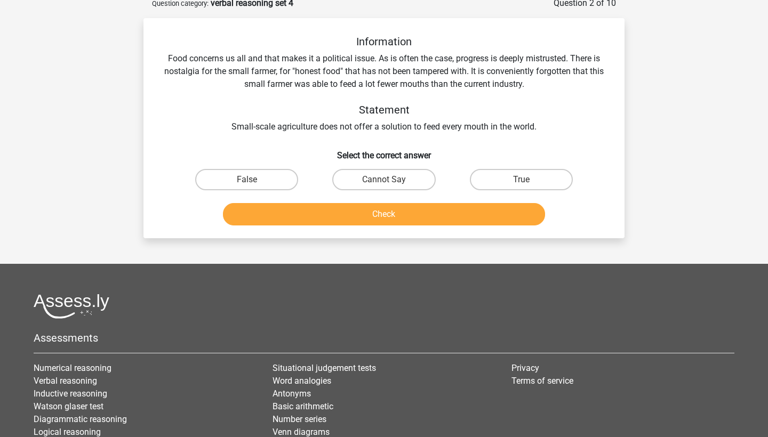
scroll to position [53, 0]
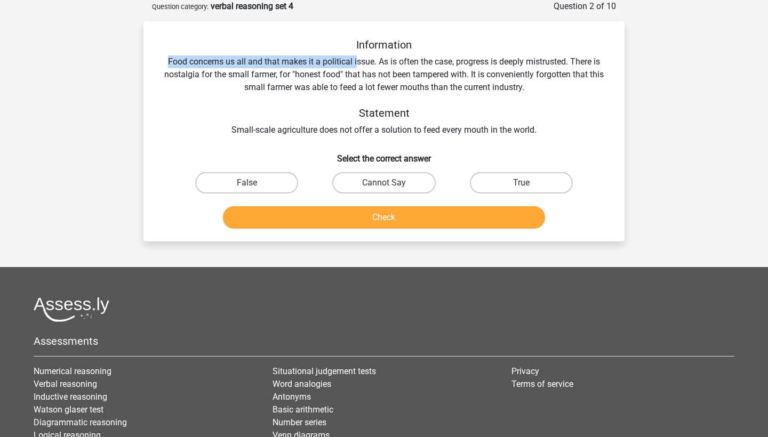
drag, startPoint x: 159, startPoint y: 60, endPoint x: 356, endPoint y: 61, distance: 196.8
click at [355, 60] on div "Information Food concerns us all and that makes it a political issue. As is oft…" at bounding box center [384, 135] width 473 height 195
click at [356, 61] on div "Information Food concerns us all and that makes it a political issue. As is oft…" at bounding box center [384, 87] width 447 height 98
drag, startPoint x: 177, startPoint y: 62, endPoint x: 323, endPoint y: 62, distance: 146.1
click at [323, 62] on div "Information Food concerns us all and that makes it a political issue. As is oft…" at bounding box center [384, 87] width 447 height 98
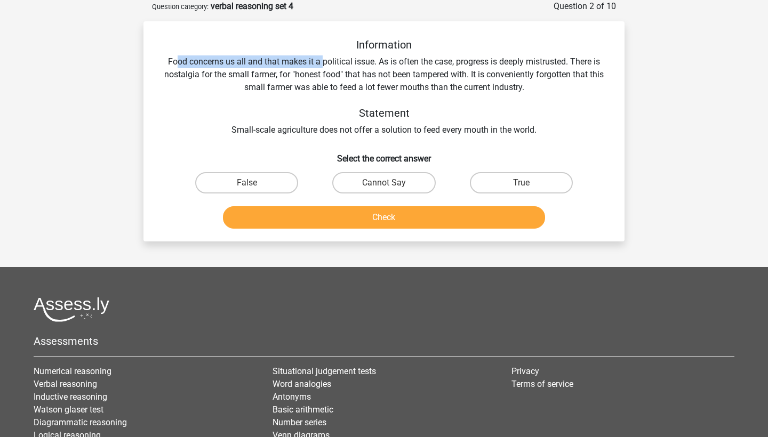
click at [322, 62] on div "Information Food concerns us all and that makes it a political issue. As is oft…" at bounding box center [384, 87] width 447 height 98
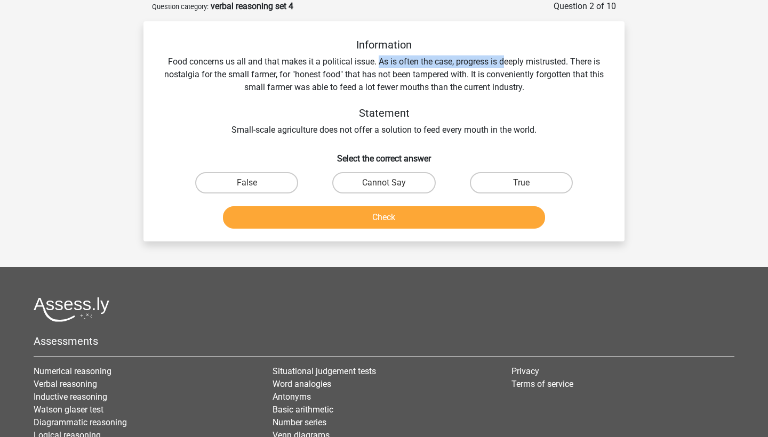
drag, startPoint x: 378, startPoint y: 62, endPoint x: 503, endPoint y: 61, distance: 125.3
click at [503, 61] on div "Information Food concerns us all and that makes it a political issue. As is oft…" at bounding box center [384, 87] width 447 height 98
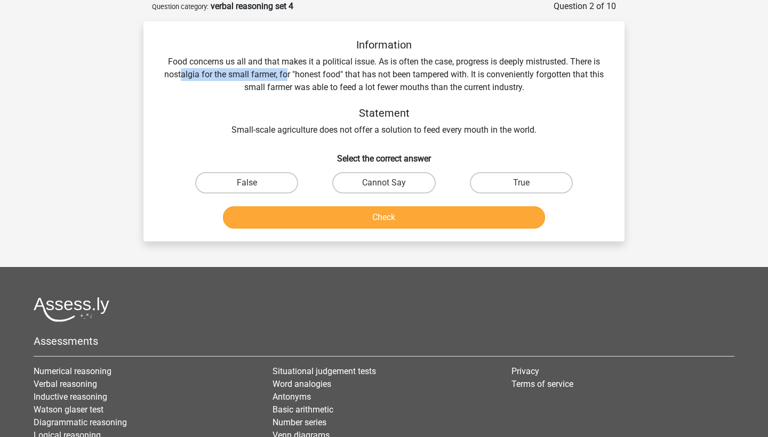
drag, startPoint x: 179, startPoint y: 79, endPoint x: 284, endPoint y: 79, distance: 105.6
click at [284, 79] on div "Information Food concerns us all and that makes it a political issue. As is oft…" at bounding box center [384, 87] width 447 height 98
drag, startPoint x: 280, startPoint y: 89, endPoint x: 386, endPoint y: 91, distance: 106.2
click at [386, 91] on div "Information Food concerns us all and that makes it a political issue. As is oft…" at bounding box center [384, 87] width 447 height 98
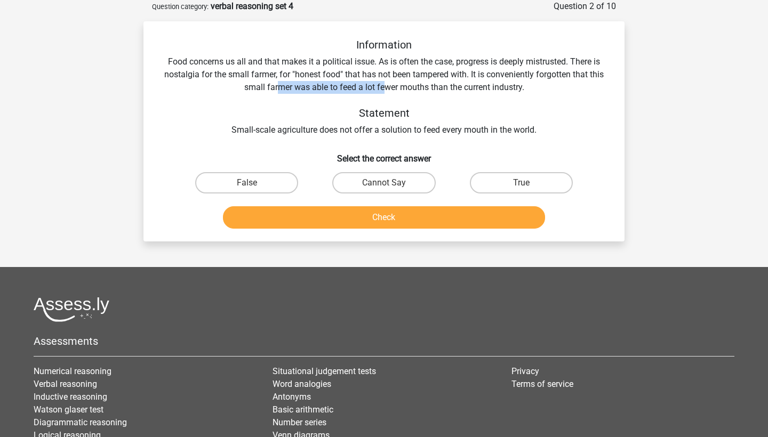
click at [386, 91] on div "Information Food concerns us all and that makes it a political issue. As is oft…" at bounding box center [384, 87] width 447 height 98
drag, startPoint x: 477, startPoint y: 73, endPoint x: 453, endPoint y: 84, distance: 26.5
click at [452, 84] on div "Information Food concerns us all and that makes it a political issue. As is oft…" at bounding box center [384, 87] width 447 height 98
click at [453, 84] on div "Information Food concerns us all and that makes it a political issue. As is oft…" at bounding box center [384, 87] width 447 height 98
drag, startPoint x: 256, startPoint y: 135, endPoint x: 394, endPoint y: 135, distance: 137.6
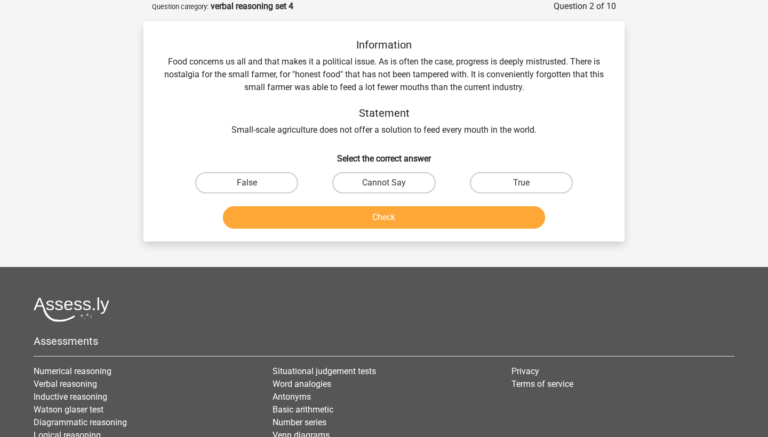
click at [394, 135] on div "Information Food concerns us all and that makes it a political issue. As is oft…" at bounding box center [384, 87] width 447 height 98
click at [498, 186] on label "True" at bounding box center [521, 182] width 103 height 21
click at [521, 186] on input "True" at bounding box center [524, 186] width 7 height 7
radio input "true"
click at [484, 225] on button "Check" at bounding box center [384, 217] width 323 height 22
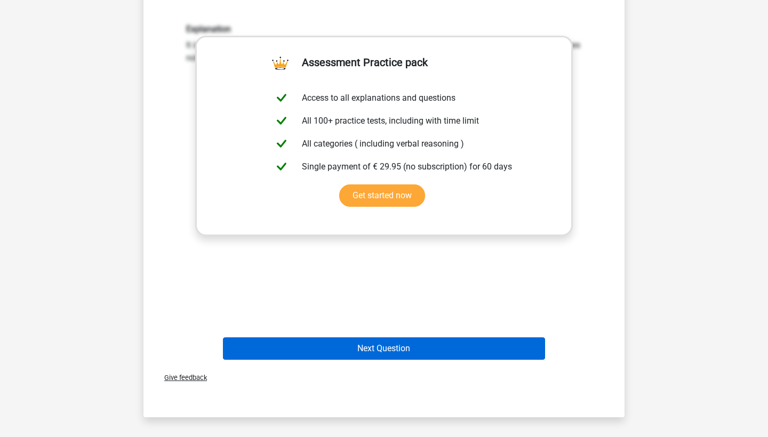
click at [400, 349] on button "Next Question" at bounding box center [384, 349] width 323 height 22
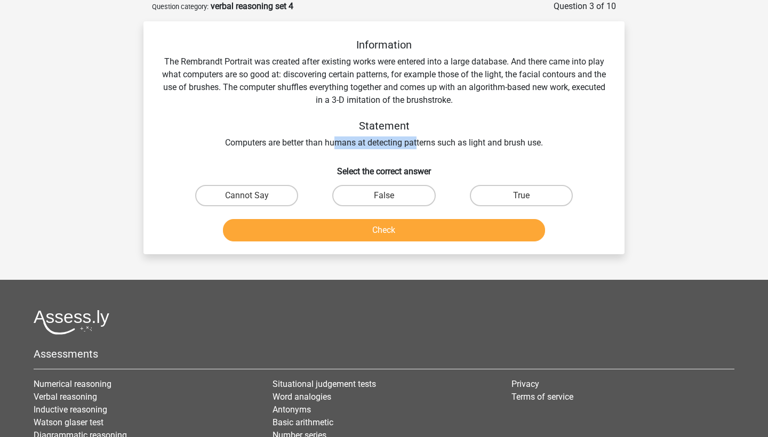
drag, startPoint x: 337, startPoint y: 141, endPoint x: 417, endPoint y: 142, distance: 80.5
click at [417, 141] on div "Information The Rembrandt Portrait was created after existing works were entere…" at bounding box center [384, 93] width 447 height 111
click at [417, 142] on div "Information The Rembrandt Portrait was created after existing works were entere…" at bounding box center [384, 93] width 447 height 111
drag, startPoint x: 165, startPoint y: 64, endPoint x: 302, endPoint y: 64, distance: 137.6
click at [302, 64] on div "Information The Rembrandt Portrait was created after existing works were entere…" at bounding box center [384, 93] width 447 height 111
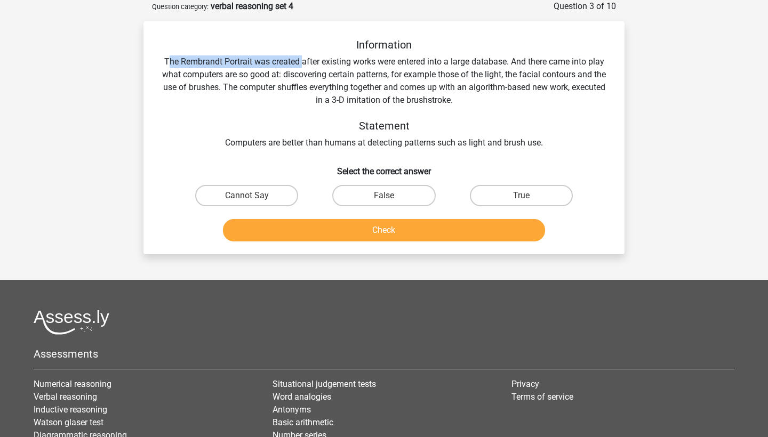
click at [302, 64] on div "Information The Rembrandt Portrait was created after existing works were entere…" at bounding box center [384, 93] width 447 height 111
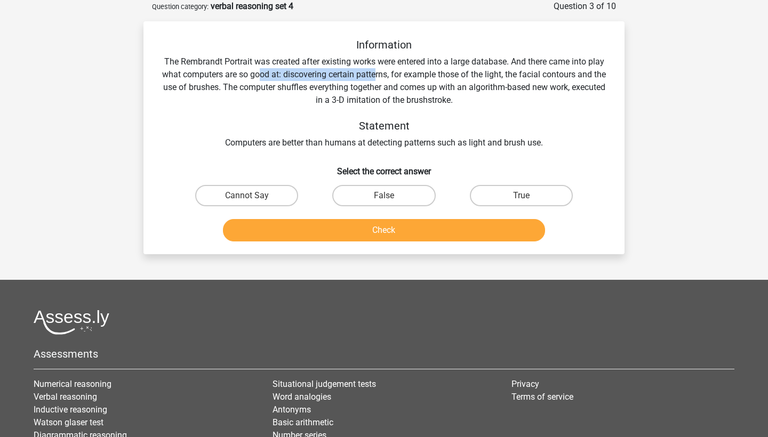
drag, startPoint x: 267, startPoint y: 68, endPoint x: 381, endPoint y: 68, distance: 114.1
click at [381, 68] on div "Information The Rembrandt Portrait was created after existing works were entere…" at bounding box center [384, 93] width 447 height 111
click at [379, 71] on div "Information The Rembrandt Portrait was created after existing works were entere…" at bounding box center [384, 93] width 447 height 111
drag, startPoint x: 285, startPoint y: 75, endPoint x: 402, endPoint y: 73, distance: 117.3
click at [402, 73] on div "Information The Rembrandt Portrait was created after existing works were entere…" at bounding box center [384, 93] width 447 height 111
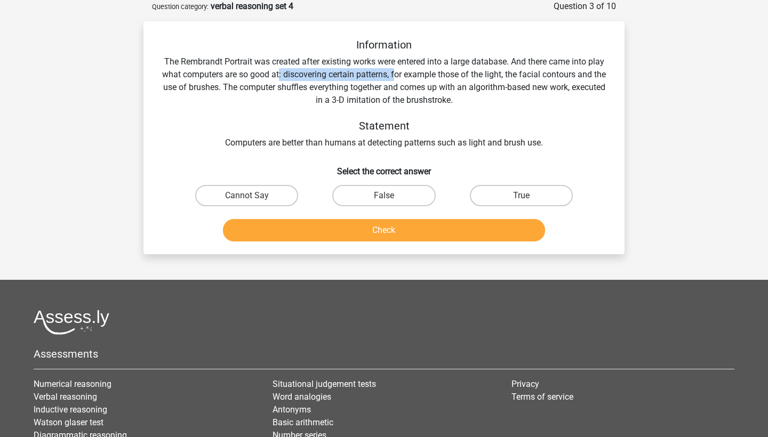
click at [402, 73] on div "Information The Rembrandt Portrait was created after existing works were entere…" at bounding box center [384, 93] width 447 height 111
drag, startPoint x: 406, startPoint y: 74, endPoint x: 485, endPoint y: 76, distance: 78.9
click at [485, 76] on div "Information The Rembrandt Portrait was created after existing works were entere…" at bounding box center [384, 93] width 447 height 111
drag, startPoint x: 248, startPoint y: 83, endPoint x: 264, endPoint y: 84, distance: 16.0
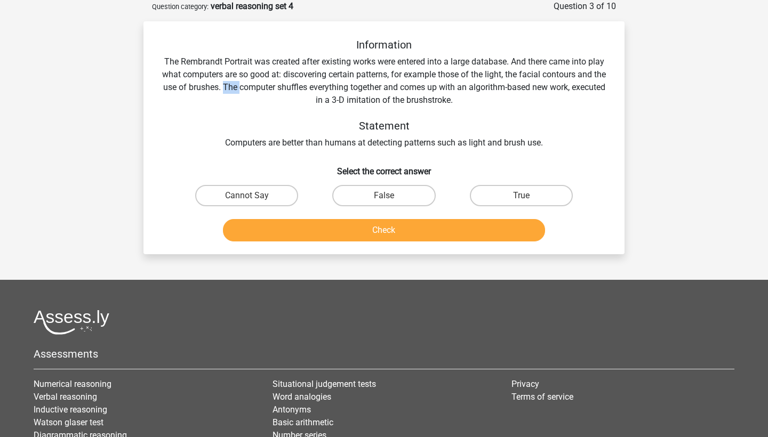
click at [264, 84] on div "Information The Rembrandt Portrait was created after existing works were entere…" at bounding box center [384, 93] width 447 height 111
drag, startPoint x: 219, startPoint y: 75, endPoint x: 334, endPoint y: 78, distance: 115.2
click at [334, 78] on div "Information The Rembrandt Portrait was created after existing works were entere…" at bounding box center [384, 93] width 447 height 111
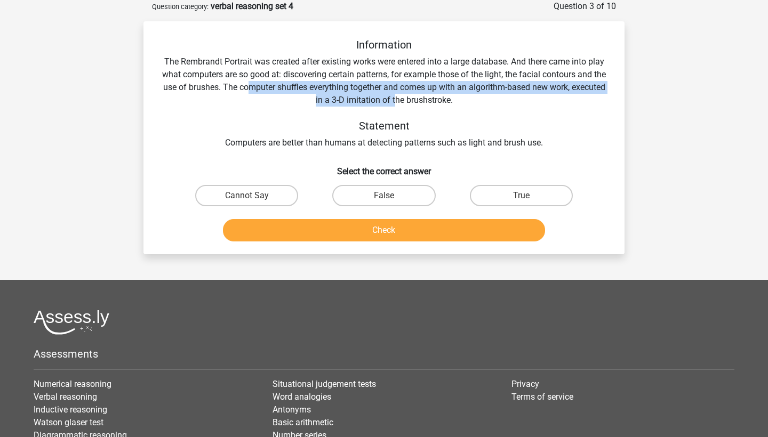
drag, startPoint x: 276, startPoint y: 90, endPoint x: 411, endPoint y: 95, distance: 135.6
click at [411, 95] on div "Information The Rembrandt Portrait was created after existing works were entere…" at bounding box center [384, 93] width 447 height 111
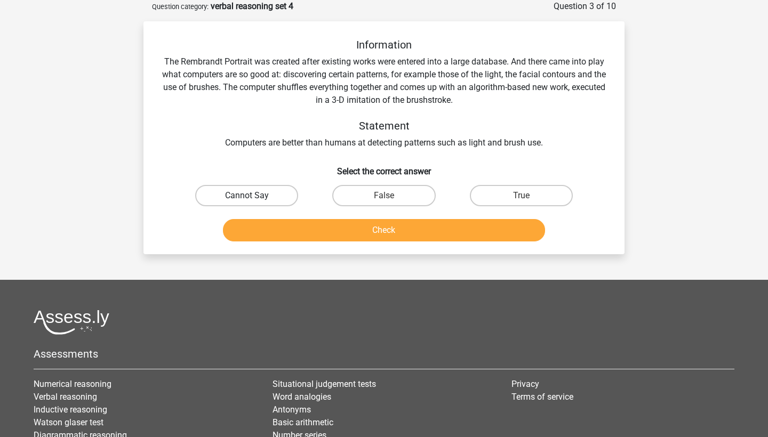
click at [274, 193] on label "Cannot Say" at bounding box center [246, 195] width 103 height 21
click at [254, 196] on input "Cannot Say" at bounding box center [250, 199] width 7 height 7
radio input "true"
click at [303, 226] on button "Check" at bounding box center [384, 230] width 323 height 22
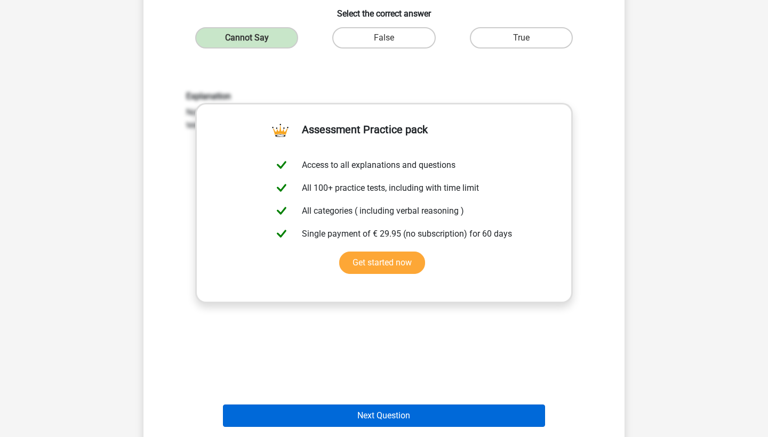
click at [386, 405] on button "Next Question" at bounding box center [384, 416] width 323 height 22
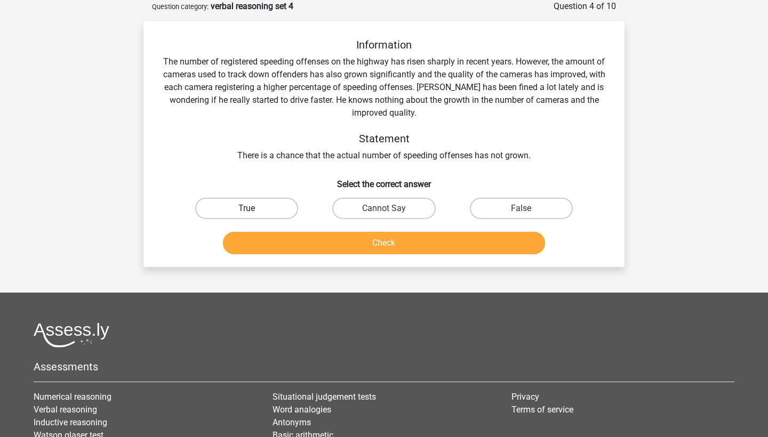
click at [278, 207] on label "True" at bounding box center [246, 208] width 103 height 21
click at [254, 209] on input "True" at bounding box center [250, 212] width 7 height 7
radio input "true"
click at [313, 239] on button "Check" at bounding box center [384, 243] width 323 height 22
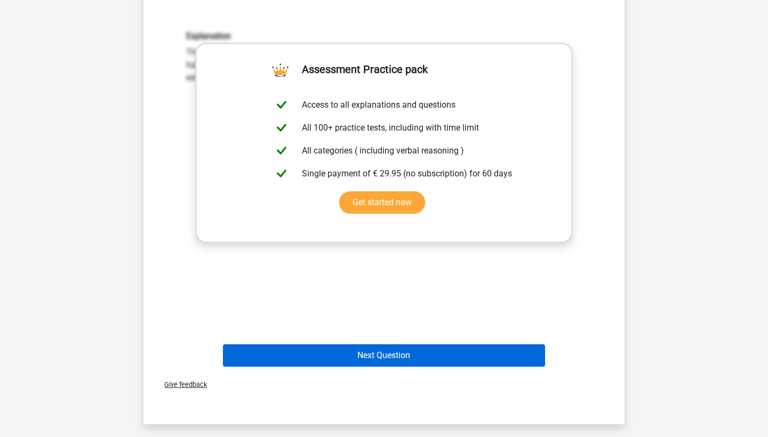
click at [381, 359] on button "Next Question" at bounding box center [384, 356] width 323 height 22
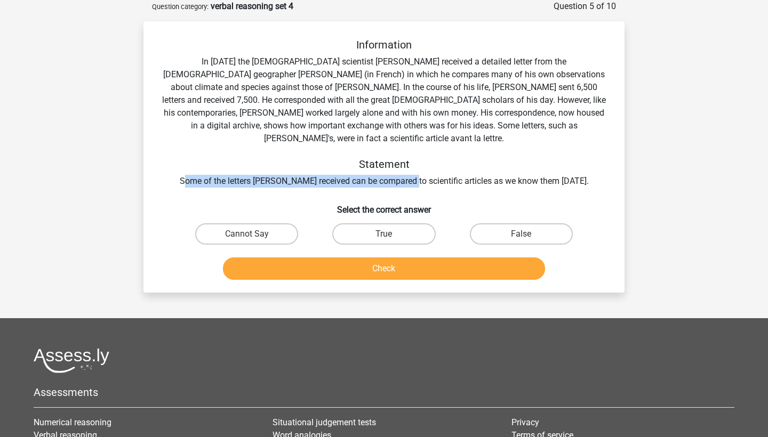
drag, startPoint x: 203, startPoint y: 168, endPoint x: 427, endPoint y: 168, distance: 224.5
click at [427, 168] on div "Information In 1839 the English scientist Charles Darwin received a detailed le…" at bounding box center [384, 112] width 447 height 149
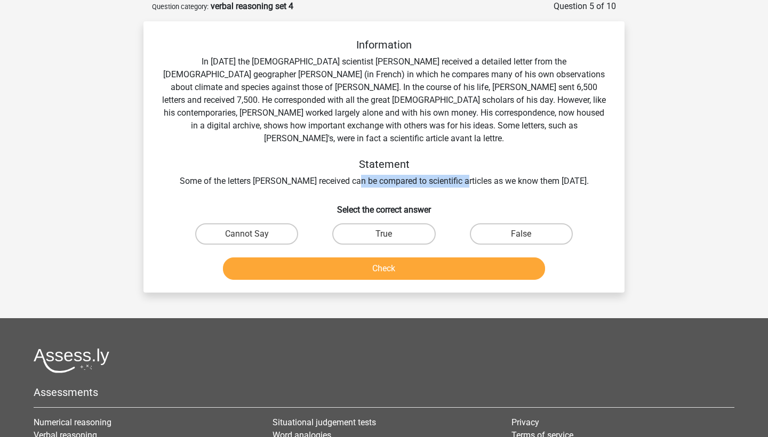
drag, startPoint x: 375, startPoint y: 172, endPoint x: 477, endPoint y: 172, distance: 102.4
click at [477, 172] on div "Information In 1839 the English scientist Charles Darwin received a detailed le…" at bounding box center [384, 112] width 447 height 149
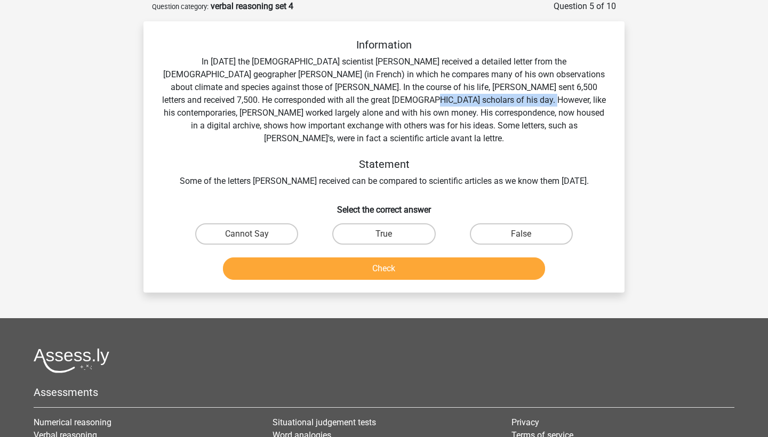
drag, startPoint x: 301, startPoint y: 98, endPoint x: 424, endPoint y: 98, distance: 122.7
click at [424, 98] on div "Information In 1839 the English scientist Charles Darwin received a detailed le…" at bounding box center [384, 112] width 447 height 149
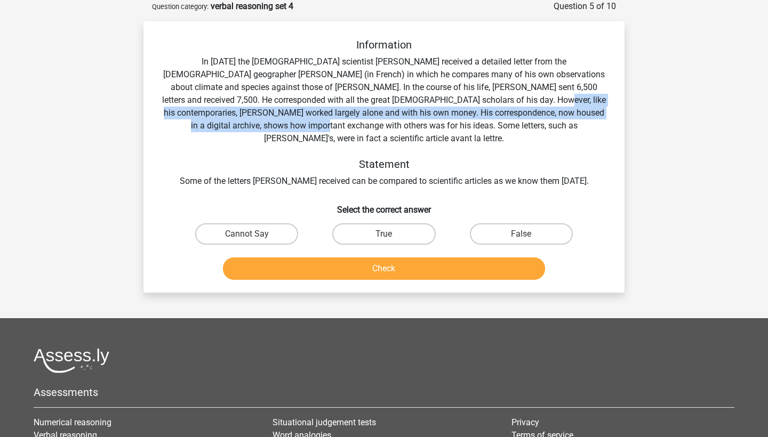
drag, startPoint x: 430, startPoint y: 100, endPoint x: 217, endPoint y: 119, distance: 214.2
click at [217, 119] on div "Information In 1839 the English scientist Charles Darwin received a detailed le…" at bounding box center [384, 112] width 447 height 149
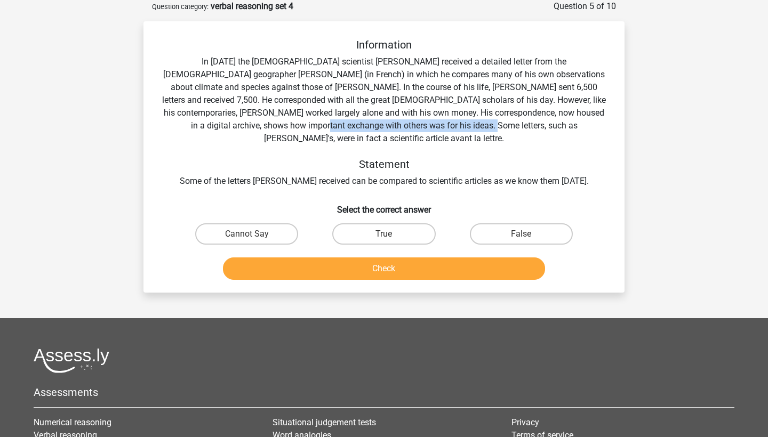
drag, startPoint x: 217, startPoint y: 119, endPoint x: 381, endPoint y: 119, distance: 164.3
click at [381, 119] on div "Information In 1839 the English scientist Charles Darwin received a detailed le…" at bounding box center [384, 112] width 447 height 149
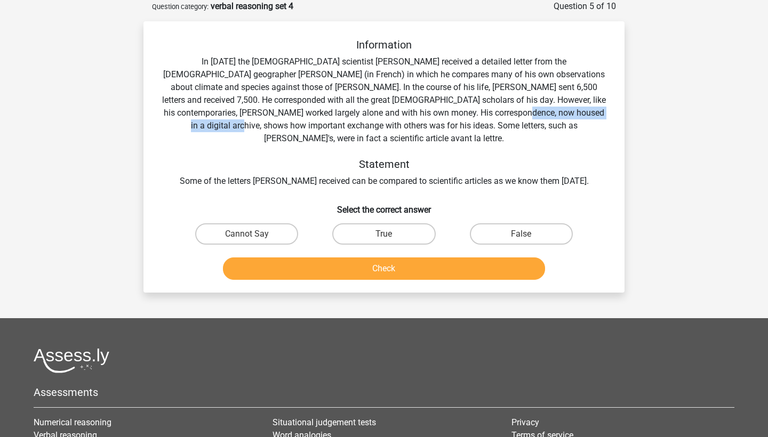
drag, startPoint x: 390, startPoint y: 111, endPoint x: 530, endPoint y: 109, distance: 139.8
click at [531, 109] on div "Information In 1839 the English scientist Charles Darwin received a detailed le…" at bounding box center [384, 112] width 447 height 149
click at [530, 109] on div "Information In 1839 the English scientist Charles Darwin received a detailed le…" at bounding box center [384, 112] width 447 height 149
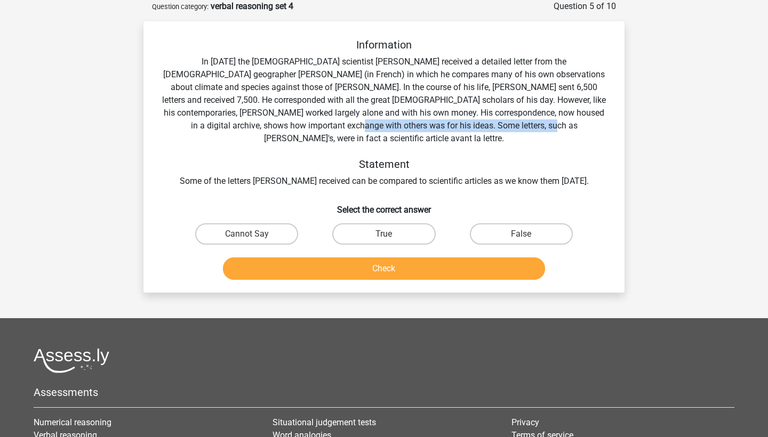
drag, startPoint x: 254, startPoint y: 128, endPoint x: 451, endPoint y: 129, distance: 196.3
click at [451, 129] on div "Information In 1839 the English scientist Charles Darwin received a detailed le…" at bounding box center [384, 112] width 447 height 149
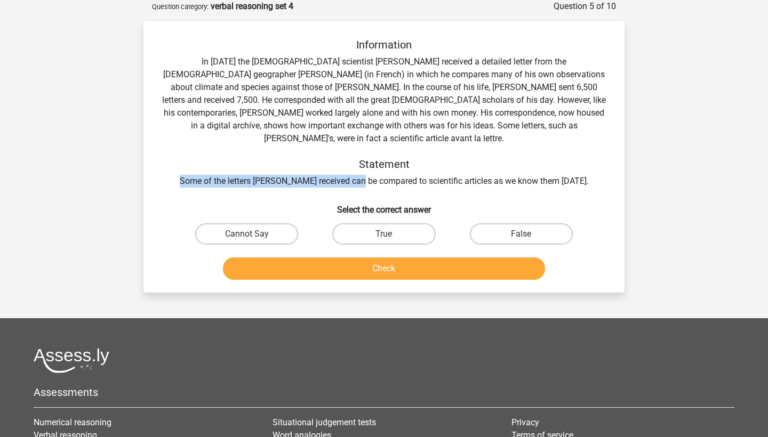
drag, startPoint x: 195, startPoint y: 172, endPoint x: 381, endPoint y: 172, distance: 186.1
click at [381, 172] on div "Information In 1839 the English scientist Charles Darwin received a detailed le…" at bounding box center [384, 112] width 447 height 149
click at [382, 223] on label "True" at bounding box center [383, 233] width 103 height 21
click at [384, 234] on input "True" at bounding box center [387, 237] width 7 height 7
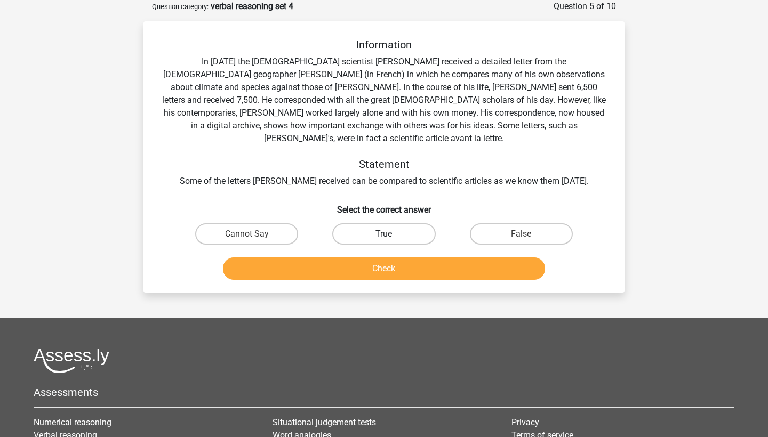
radio input "true"
click at [382, 258] on button "Check" at bounding box center [384, 269] width 323 height 22
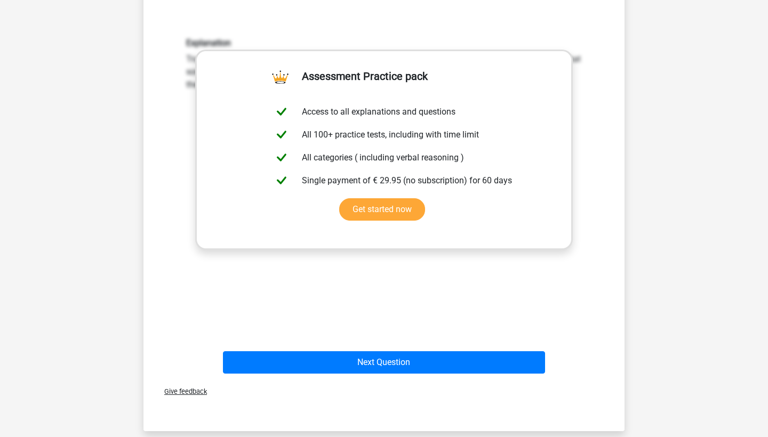
click at [371, 378] on div "Give feedback" at bounding box center [384, 391] width 473 height 27
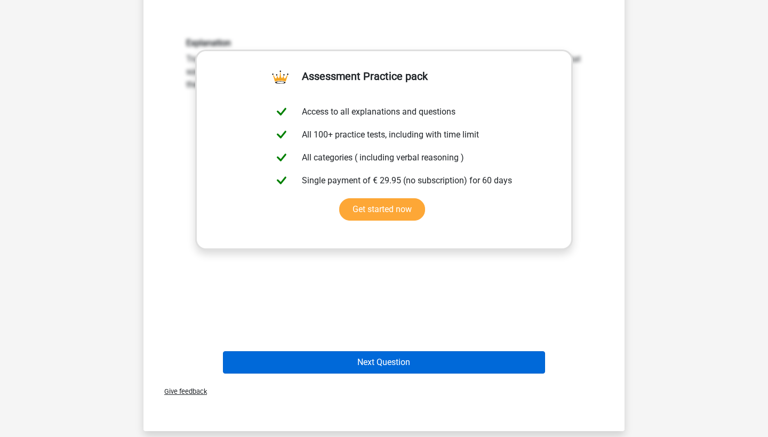
click at [371, 357] on button "Next Question" at bounding box center [384, 362] width 323 height 22
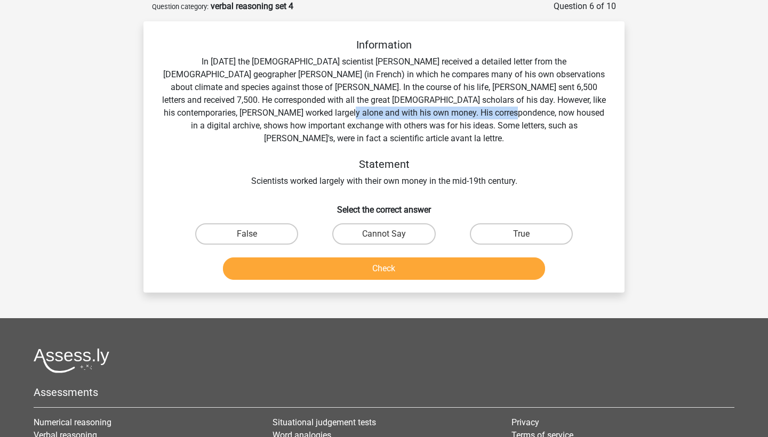
drag, startPoint x: 219, startPoint y: 110, endPoint x: 381, endPoint y: 110, distance: 162.1
click at [380, 110] on div "Information In 1839 the English scientist Charles Darwin received a detailed le…" at bounding box center [384, 112] width 447 height 149
click at [381, 110] on div "Information In 1839 the English scientist Charles Darwin received a detailed le…" at bounding box center [384, 112] width 447 height 149
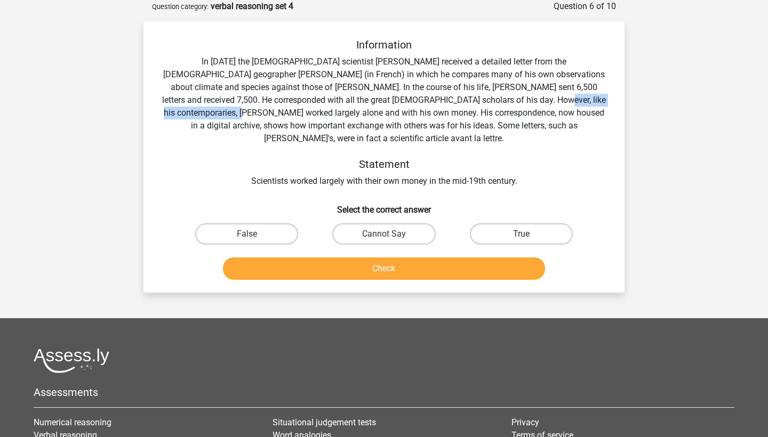
drag, startPoint x: 432, startPoint y: 101, endPoint x: 558, endPoint y: 105, distance: 126.4
click at [558, 105] on div "Information In 1839 the English scientist Charles Darwin received a detailed le…" at bounding box center [384, 112] width 447 height 149
click at [416, 223] on label "Cannot Say" at bounding box center [383, 233] width 103 height 21
click at [391, 234] on input "Cannot Say" at bounding box center [387, 237] width 7 height 7
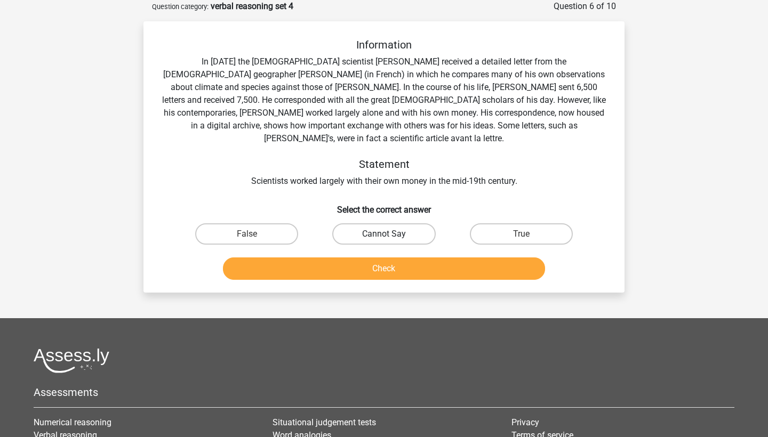
radio input "true"
click at [413, 258] on button "Check" at bounding box center [384, 269] width 323 height 22
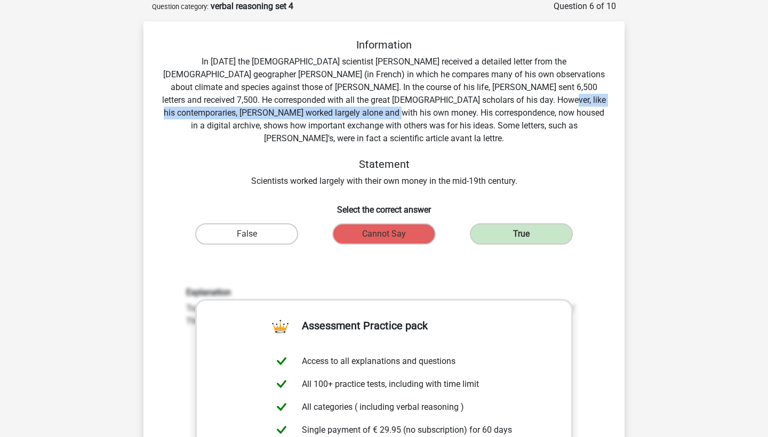
drag, startPoint x: 437, startPoint y: 102, endPoint x: 270, endPoint y: 117, distance: 167.6
click at [270, 117] on div "Information In 1839 the English scientist Charles Darwin received a detailed le…" at bounding box center [384, 112] width 447 height 149
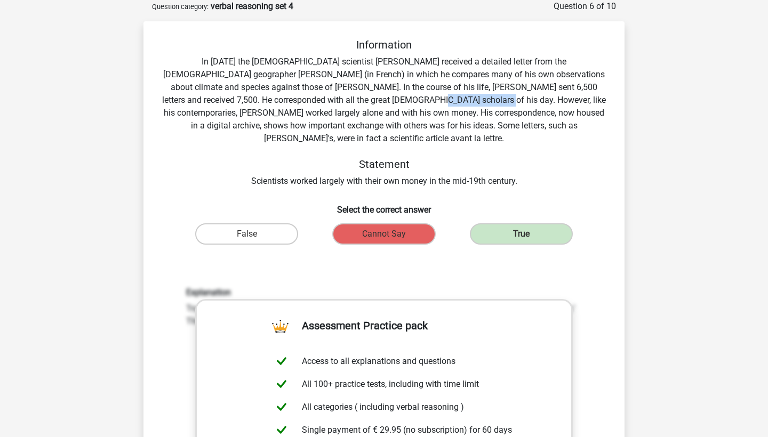
drag, startPoint x: 313, startPoint y: 103, endPoint x: 370, endPoint y: 103, distance: 57.1
click at [370, 103] on div "Information In 1839 the English scientist Charles Darwin received a detailed le…" at bounding box center [384, 112] width 447 height 149
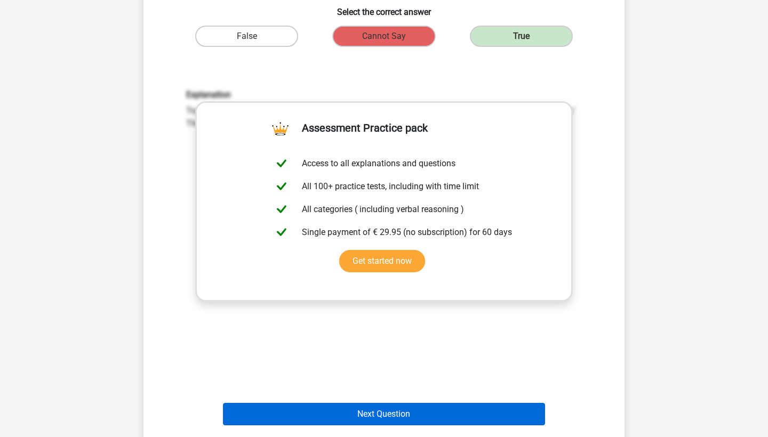
click at [389, 403] on button "Next Question" at bounding box center [384, 414] width 323 height 22
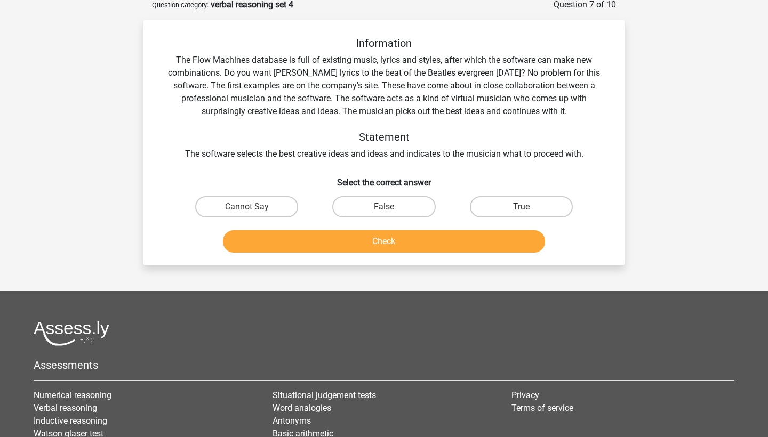
scroll to position [53, 0]
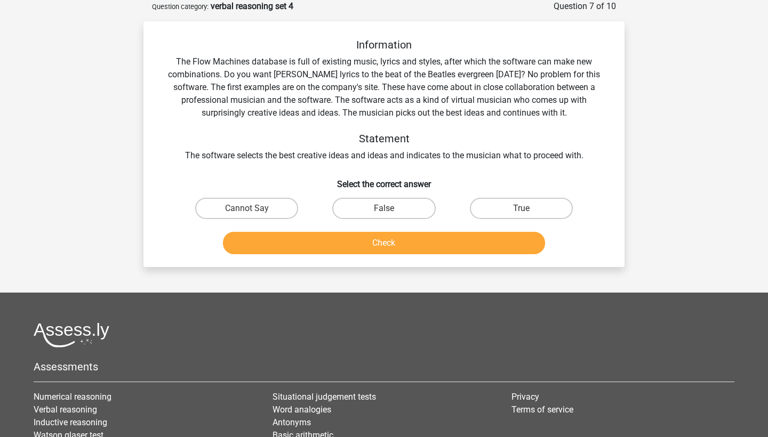
drag, startPoint x: 225, startPoint y: 162, endPoint x: 388, endPoint y: 162, distance: 163.2
click at [390, 162] on div "Information The Flow Machines database is full of existing music, lyrics and st…" at bounding box center [384, 100] width 447 height 124
drag, startPoint x: 367, startPoint y: 154, endPoint x: 507, endPoint y: 154, distance: 139.7
click at [507, 154] on div "Information The Flow Machines database is full of existing music, lyrics and st…" at bounding box center [384, 100] width 447 height 124
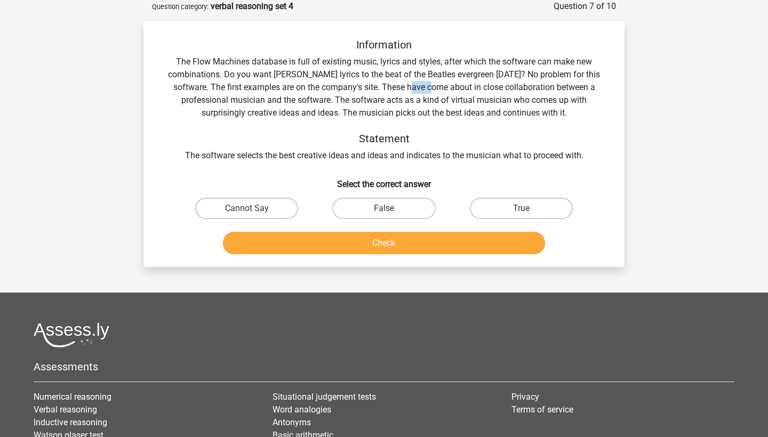
drag, startPoint x: 390, startPoint y: 85, endPoint x: 412, endPoint y: 85, distance: 21.9
click at [412, 85] on div "Information The Flow Machines database is full of existing music, lyrics and st…" at bounding box center [384, 100] width 447 height 124
drag, startPoint x: 370, startPoint y: 109, endPoint x: 461, endPoint y: 110, distance: 91.2
click at [462, 110] on div "Information The Flow Machines database is full of existing music, lyrics and st…" at bounding box center [384, 100] width 447 height 124
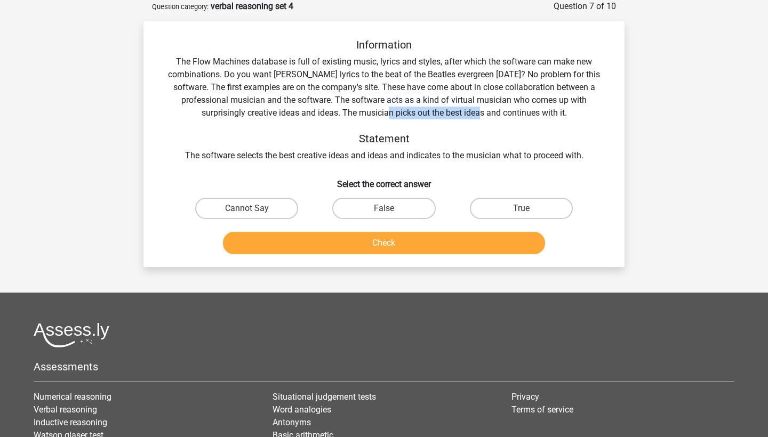
click at [461, 110] on div "Information The Flow Machines database is full of existing music, lyrics and st…" at bounding box center [384, 100] width 447 height 124
drag, startPoint x: 349, startPoint y: 114, endPoint x: 469, endPoint y: 113, distance: 120.0
click at [469, 113] on div "Information The Flow Machines database is full of existing music, lyrics and st…" at bounding box center [384, 100] width 447 height 124
click at [389, 208] on label "False" at bounding box center [383, 208] width 103 height 21
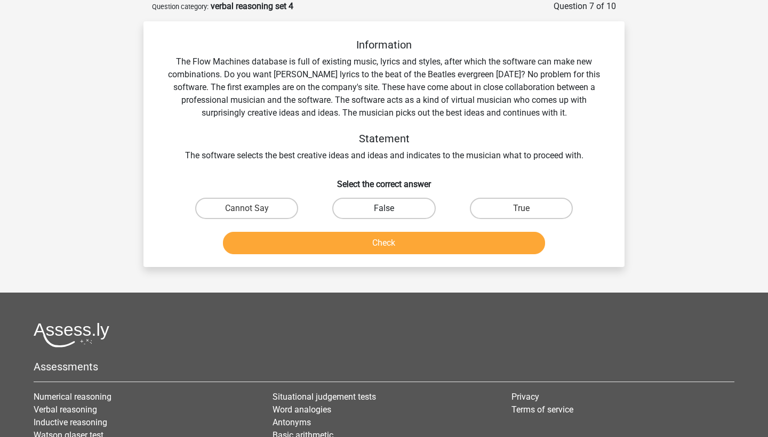
click at [389, 209] on input "False" at bounding box center [387, 212] width 7 height 7
radio input "true"
click at [395, 234] on button "Check" at bounding box center [384, 243] width 323 height 22
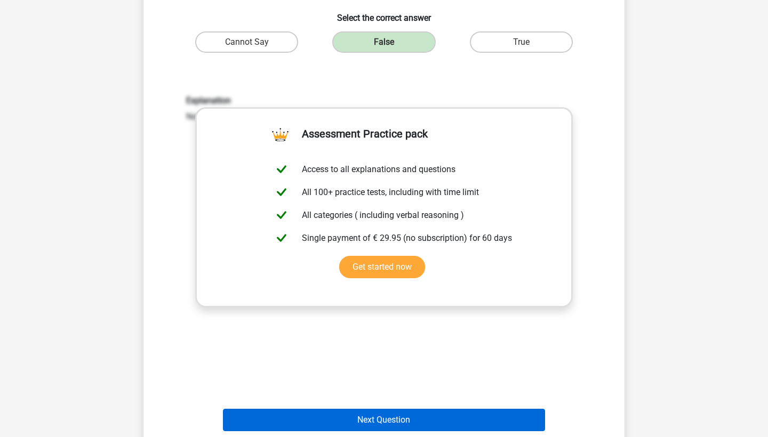
click at [398, 412] on button "Next Question" at bounding box center [384, 420] width 323 height 22
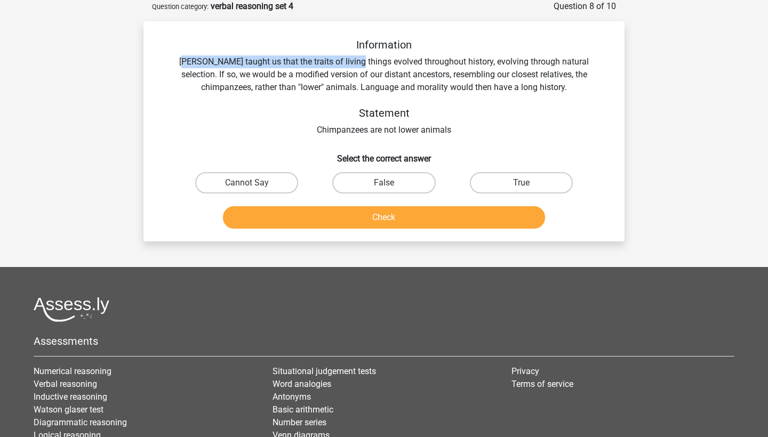
drag, startPoint x: 169, startPoint y: 59, endPoint x: 335, endPoint y: 63, distance: 166.4
click at [335, 63] on div "Information Darwin taught us that the traits of living things evolved throughou…" at bounding box center [384, 87] width 447 height 98
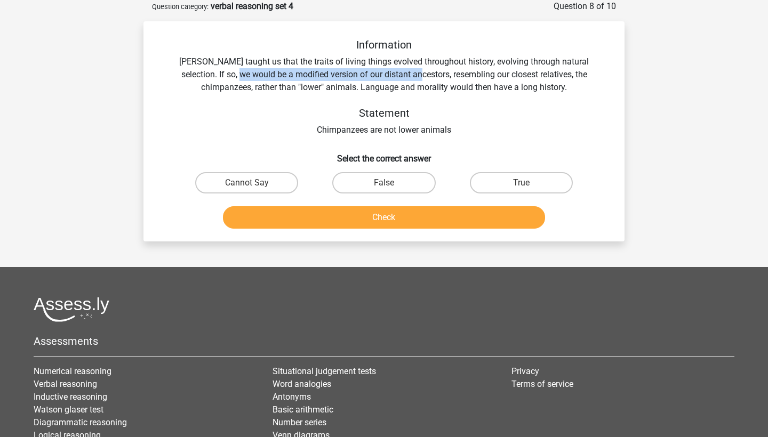
drag, startPoint x: 186, startPoint y: 78, endPoint x: 368, endPoint y: 77, distance: 182.4
click at [367, 77] on div "Information Darwin taught us that the traits of living things evolved throughou…" at bounding box center [384, 87] width 447 height 98
click at [368, 77] on div "Information Darwin taught us that the traits of living things evolved throughou…" at bounding box center [384, 87] width 447 height 98
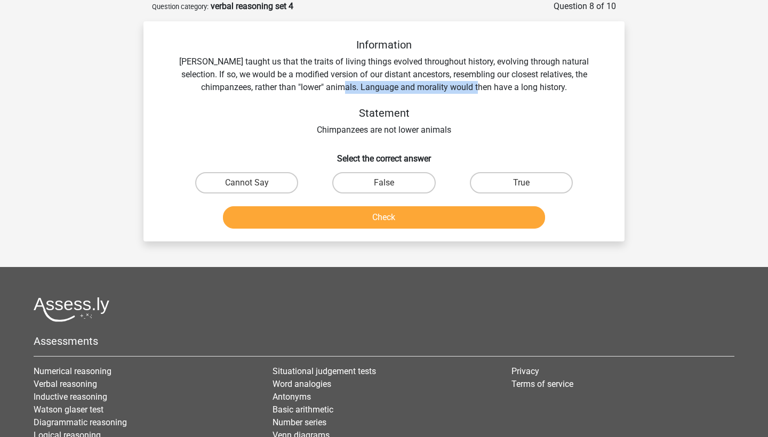
drag, startPoint x: 321, startPoint y: 86, endPoint x: 459, endPoint y: 86, distance: 137.6
click at [459, 86] on div "Information Darwin taught us that the traits of living things evolved throughou…" at bounding box center [384, 87] width 447 height 98
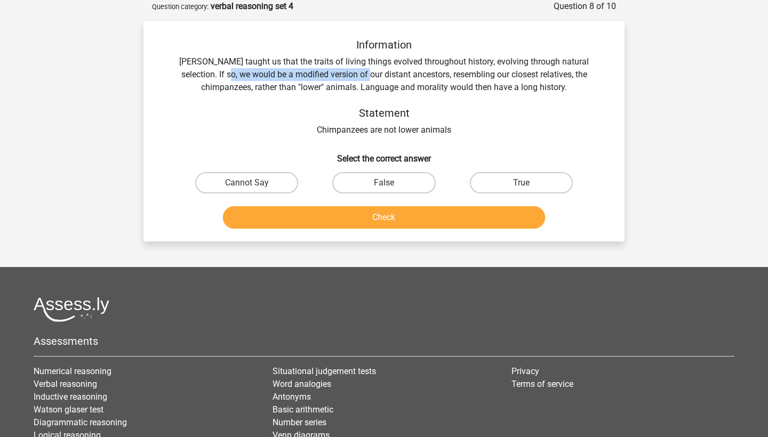
drag, startPoint x: 170, startPoint y: 74, endPoint x: 310, endPoint y: 73, distance: 140.3
click at [310, 73] on div "Information Darwin taught us that the traits of living things evolved throughou…" at bounding box center [384, 87] width 447 height 98
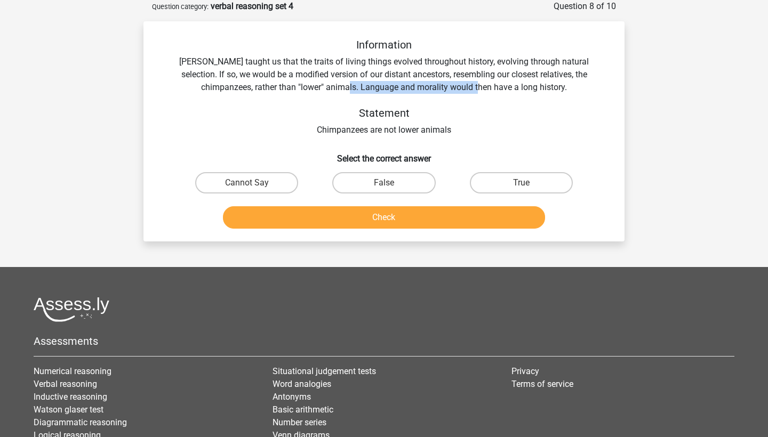
drag, startPoint x: 326, startPoint y: 81, endPoint x: 458, endPoint y: 81, distance: 131.2
click at [458, 81] on div "Information Darwin taught us that the traits of living things evolved throughou…" at bounding box center [384, 87] width 447 height 98
click at [500, 183] on label "True" at bounding box center [521, 182] width 103 height 21
click at [521, 183] on input "True" at bounding box center [524, 186] width 7 height 7
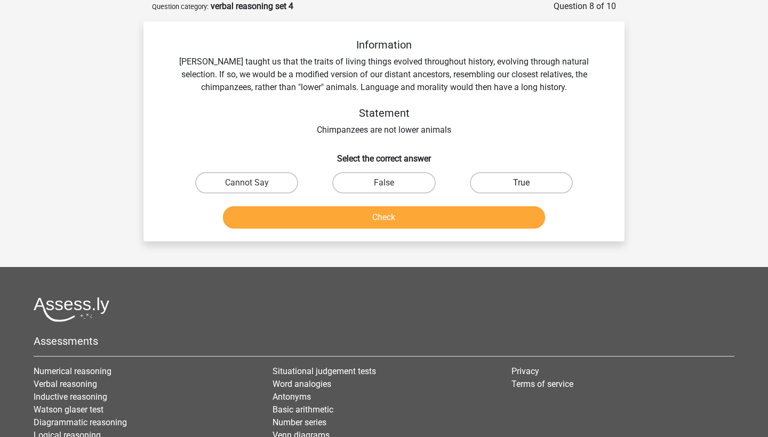
radio input "true"
click at [486, 207] on button "Check" at bounding box center [384, 217] width 323 height 22
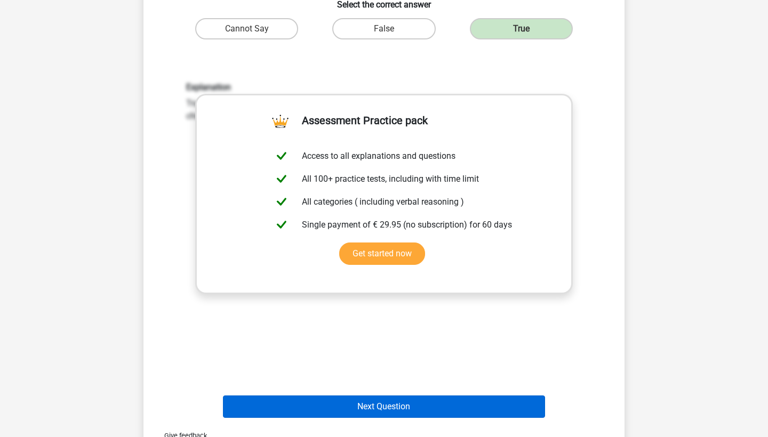
click at [404, 398] on button "Next Question" at bounding box center [384, 407] width 323 height 22
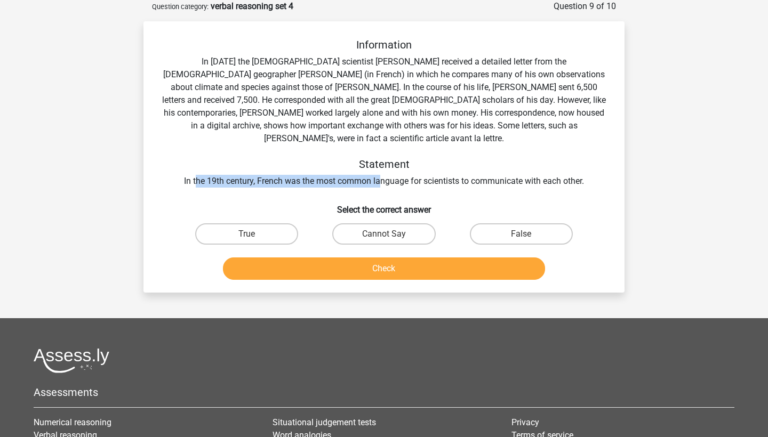
drag, startPoint x: 196, startPoint y: 170, endPoint x: 382, endPoint y: 165, distance: 186.7
click at [382, 165] on div "Information In 1839 the English scientist Charles Darwin received a detailed le…" at bounding box center [384, 112] width 447 height 149
click at [374, 223] on label "Cannot Say" at bounding box center [383, 233] width 103 height 21
click at [384, 234] on input "Cannot Say" at bounding box center [387, 237] width 7 height 7
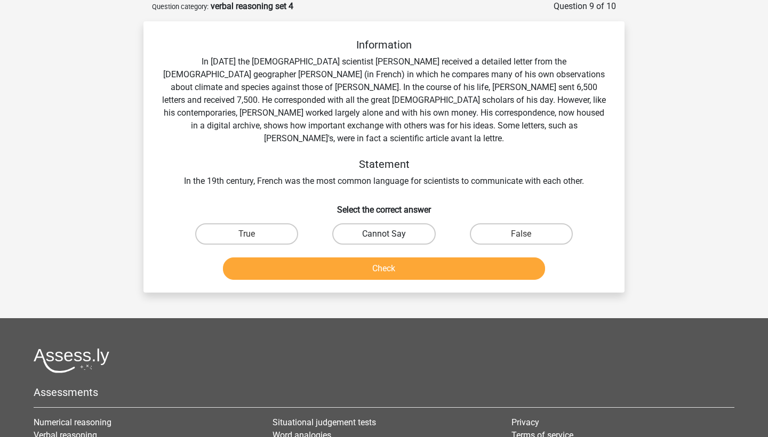
radio input "true"
click at [388, 258] on button "Check" at bounding box center [384, 269] width 323 height 22
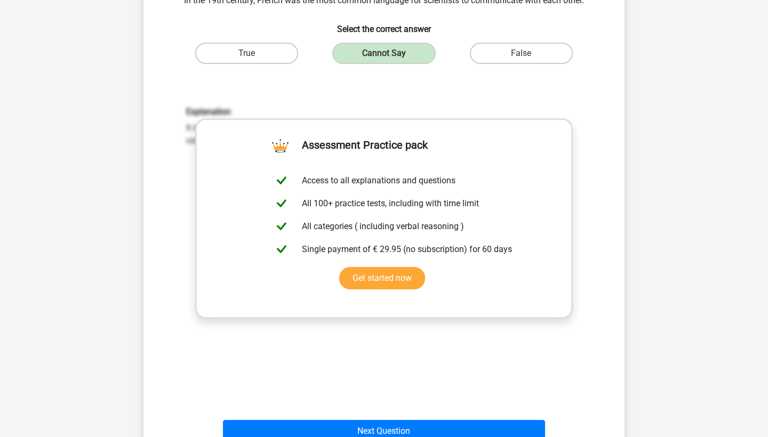
scroll to position [253, 0]
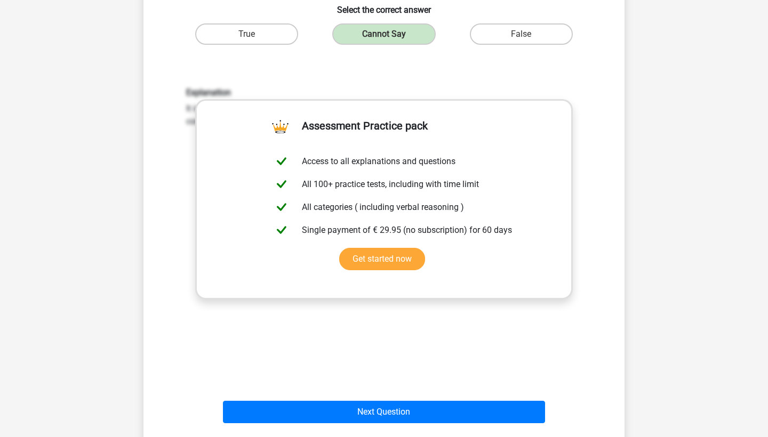
click at [400, 393] on div "Next Question" at bounding box center [384, 410] width 447 height 35
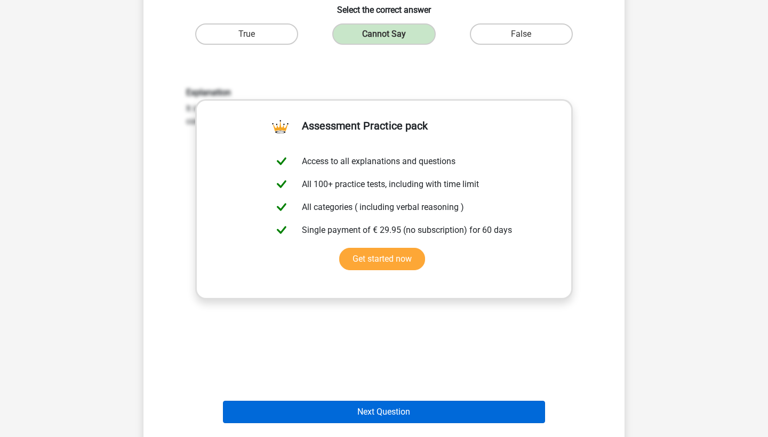
click at [400, 401] on button "Next Question" at bounding box center [384, 412] width 323 height 22
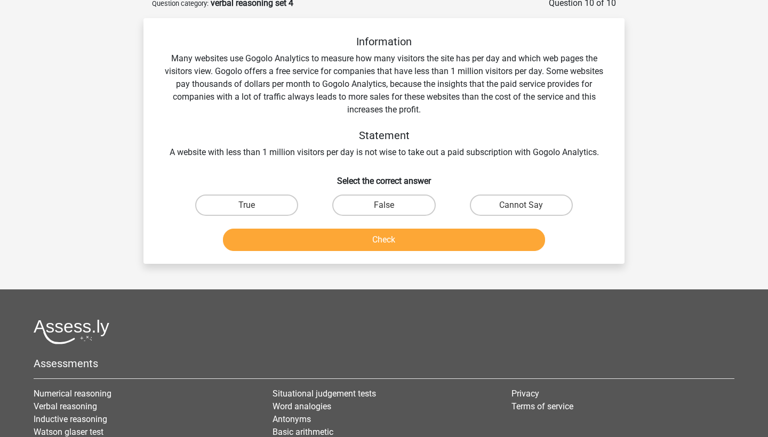
scroll to position [53, 0]
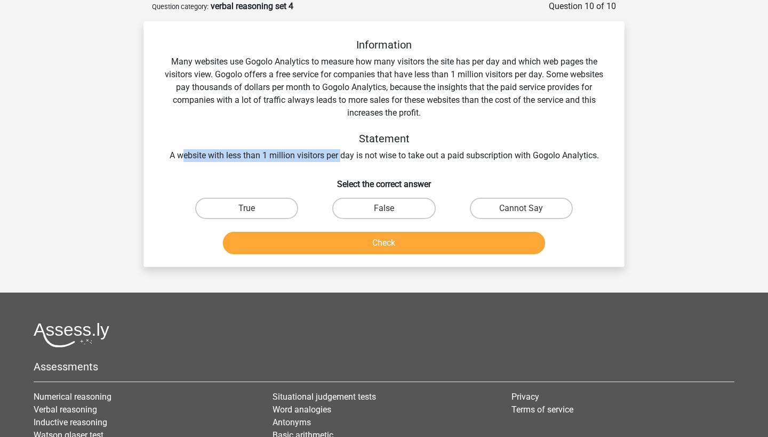
drag, startPoint x: 182, startPoint y: 155, endPoint x: 342, endPoint y: 154, distance: 160.0
click at [342, 155] on div "Information Many websites use Gogolo Analytics to measure how many visitors the…" at bounding box center [384, 100] width 447 height 124
click at [342, 154] on div "Information Many websites use Gogolo Analytics to measure how many visitors the…" at bounding box center [384, 100] width 447 height 124
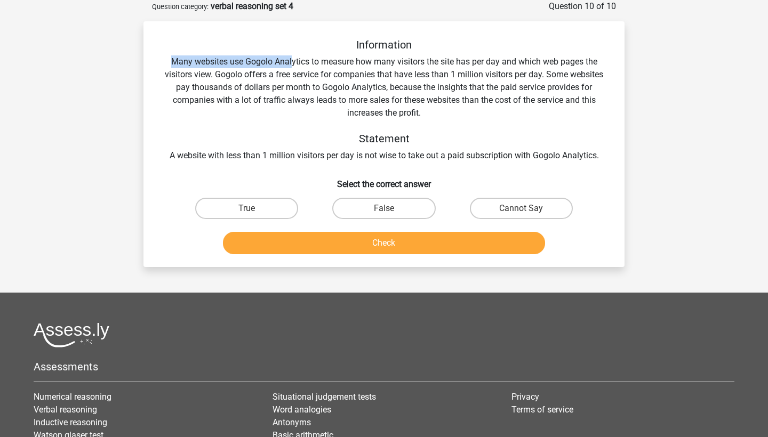
drag, startPoint x: 171, startPoint y: 61, endPoint x: 292, endPoint y: 61, distance: 121.1
click at [292, 61] on div "Information Many websites use Gogolo Analytics to measure how many visitors the…" at bounding box center [384, 100] width 447 height 124
drag, startPoint x: 271, startPoint y: 58, endPoint x: 358, endPoint y: 58, distance: 87.5
click at [358, 58] on div "Information Many websites use Gogolo Analytics to measure how many visitors the…" at bounding box center [384, 100] width 447 height 124
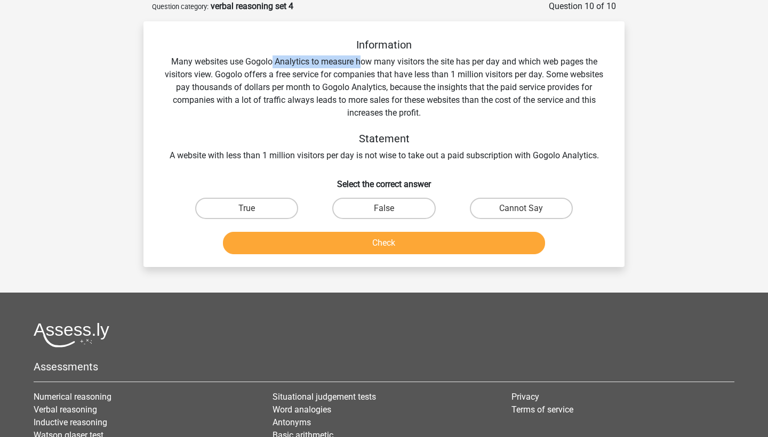
click at [358, 58] on div "Information Many websites use Gogolo Analytics to measure how many visitors the…" at bounding box center [384, 100] width 447 height 124
drag, startPoint x: 305, startPoint y: 66, endPoint x: 348, endPoint y: 66, distance: 43.2
click at [348, 66] on div "Information Many websites use Gogolo Analytics to measure how many visitors the…" at bounding box center [384, 100] width 447 height 124
drag, startPoint x: 337, startPoint y: 60, endPoint x: 491, endPoint y: 60, distance: 154.7
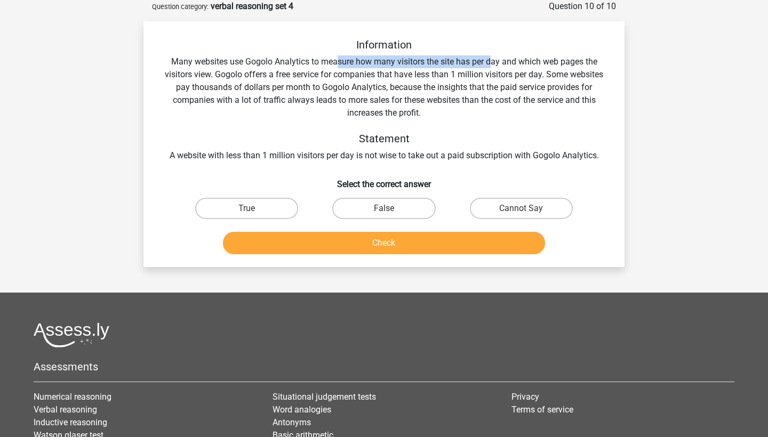
click at [491, 60] on div "Information Many websites use Gogolo Analytics to measure how many visitors the…" at bounding box center [384, 100] width 447 height 124
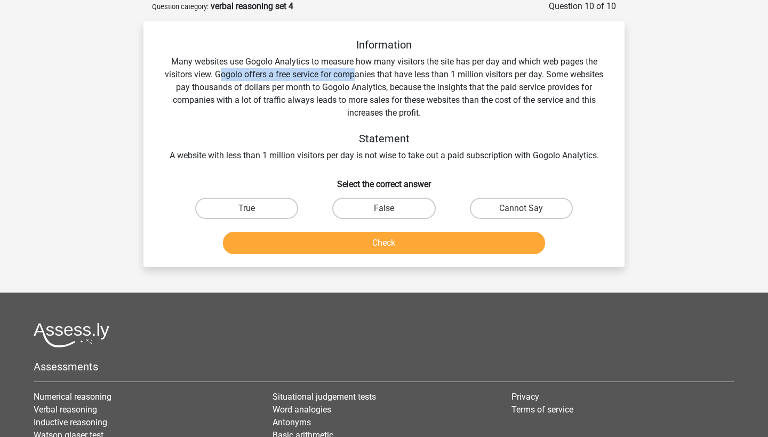
drag, startPoint x: 221, startPoint y: 79, endPoint x: 355, endPoint y: 77, distance: 134.4
click at [355, 77] on div "Information Many websites use Gogolo Analytics to measure how many visitors the…" at bounding box center [384, 100] width 447 height 124
click at [355, 76] on div "Information Many websites use Gogolo Analytics to measure how many visitors the…" at bounding box center [384, 100] width 447 height 124
drag, startPoint x: 198, startPoint y: 158, endPoint x: 383, endPoint y: 149, distance: 185.3
click at [384, 149] on div "Information Many websites use Gogolo Analytics to measure how many visitors the…" at bounding box center [384, 100] width 447 height 124
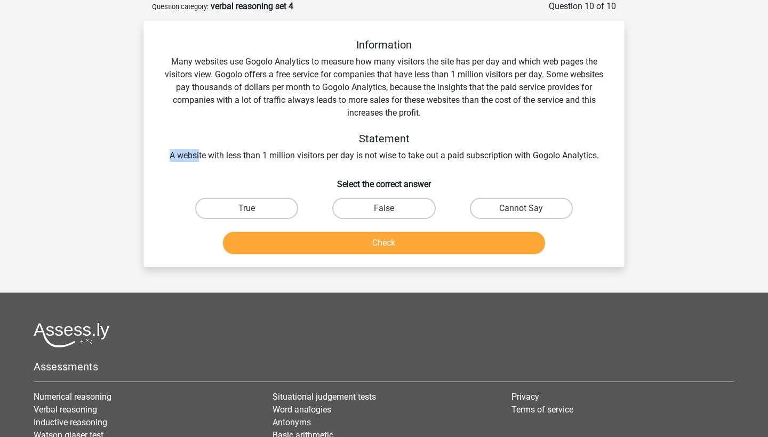
click at [383, 149] on div "Information Many websites use Gogolo Analytics to measure how many visitors the…" at bounding box center [384, 100] width 447 height 124
drag, startPoint x: 235, startPoint y: 76, endPoint x: 409, endPoint y: 77, distance: 174.4
click at [409, 77] on div "Information Many websites use Gogolo Analytics to measure how many visitors the…" at bounding box center [384, 100] width 447 height 124
drag, startPoint x: 218, startPoint y: 91, endPoint x: 440, endPoint y: 89, distance: 221.9
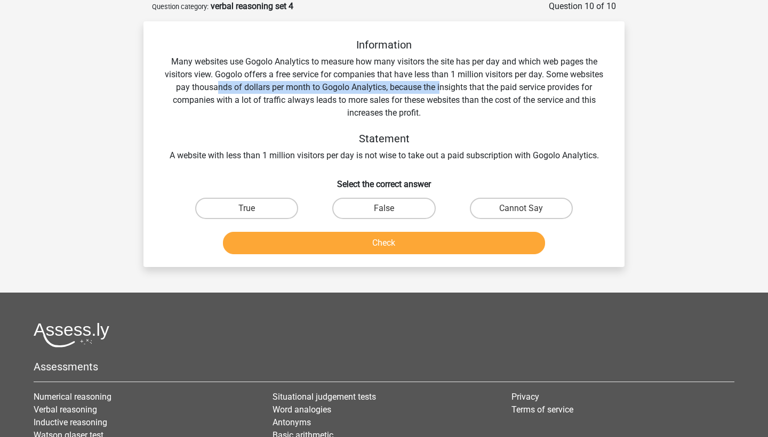
click at [440, 89] on div "Information Many websites use Gogolo Analytics to measure how many visitors the…" at bounding box center [384, 100] width 447 height 124
click at [508, 203] on label "Cannot Say" at bounding box center [521, 208] width 103 height 21
click at [521, 209] on input "Cannot Say" at bounding box center [524, 212] width 7 height 7
radio input "true"
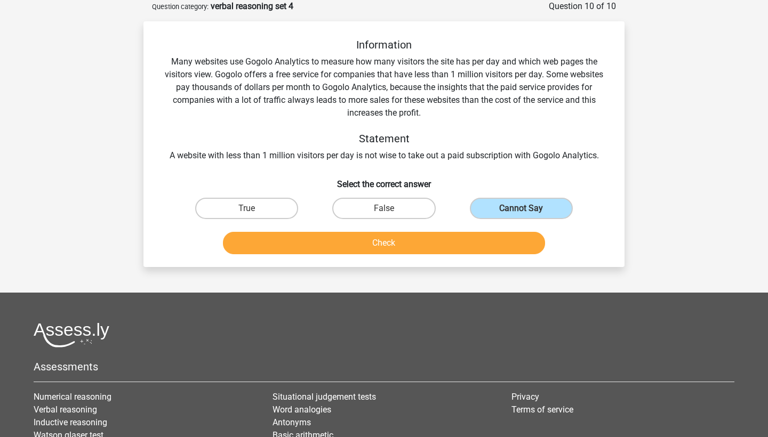
click at [489, 230] on div "Check" at bounding box center [384, 240] width 447 height 35
click at [488, 236] on button "Check" at bounding box center [384, 243] width 323 height 22
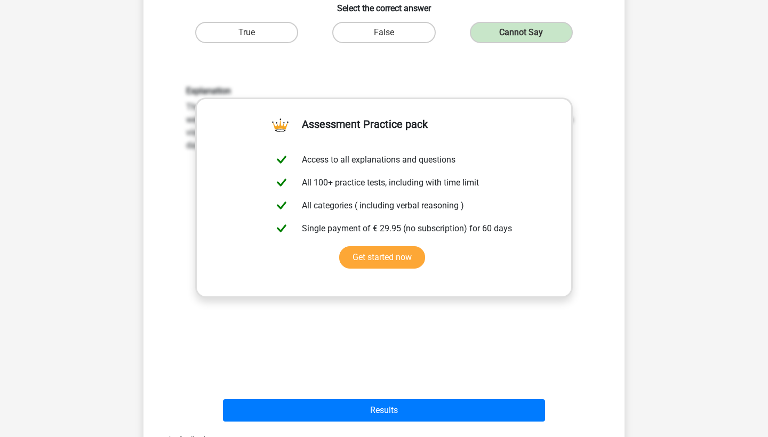
scroll to position [252, 0]
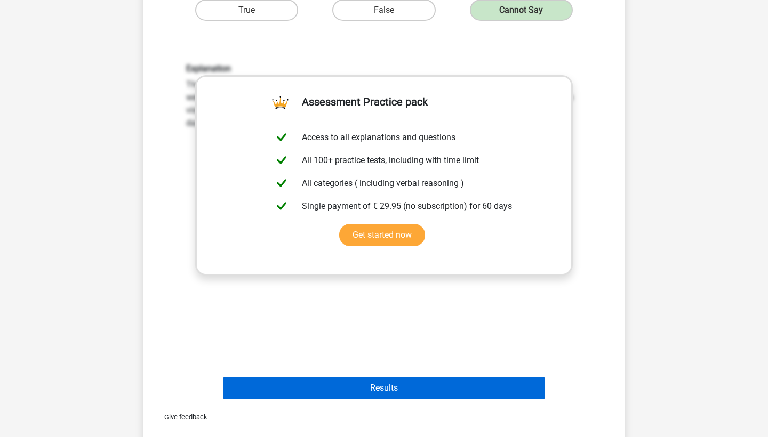
click at [407, 380] on button "Results" at bounding box center [384, 388] width 323 height 22
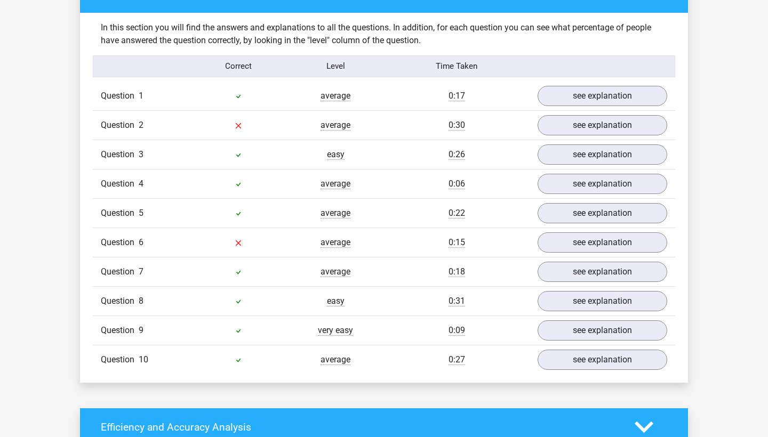
scroll to position [839, 0]
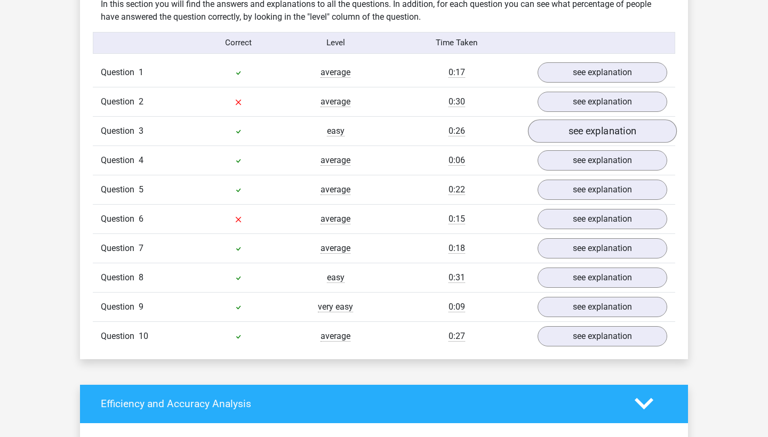
click at [579, 121] on link "see explanation" at bounding box center [602, 130] width 149 height 23
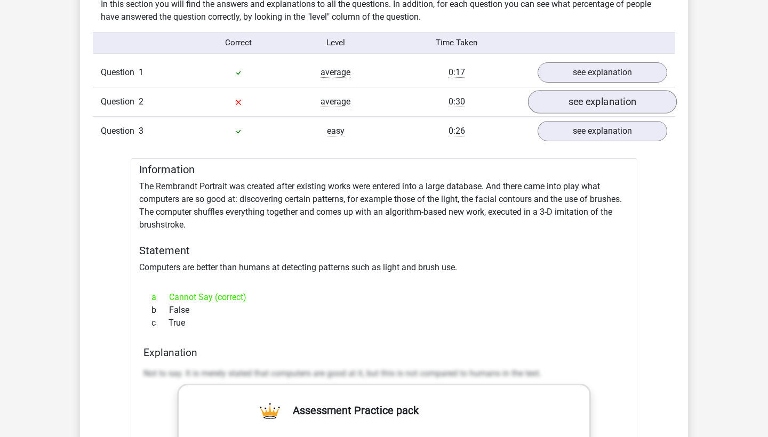
click at [574, 108] on link "see explanation" at bounding box center [602, 101] width 149 height 23
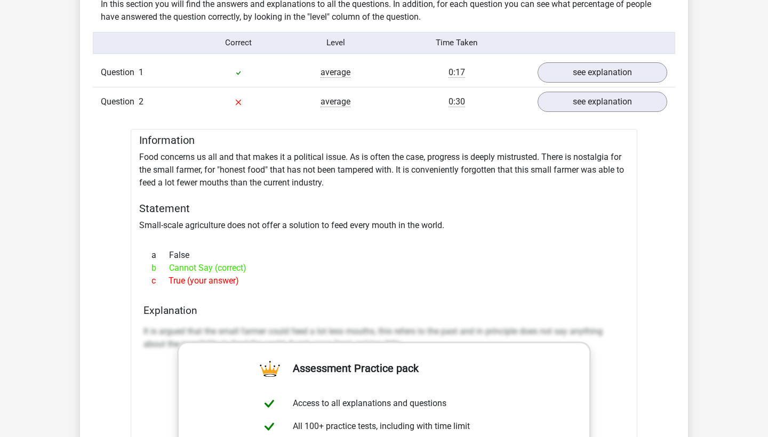
drag, startPoint x: 146, startPoint y: 225, endPoint x: 381, endPoint y: 241, distance: 236.2
click at [381, 241] on div "Information Food concerns us all and that makes it a political issue. As is oft…" at bounding box center [384, 409] width 507 height 561
click at [381, 240] on div at bounding box center [384, 236] width 490 height 9
drag, startPoint x: 236, startPoint y: 283, endPoint x: 142, endPoint y: 165, distance: 151.1
click at [142, 164] on div "Information Food concerns us all and that makes it a political issue. As is oft…" at bounding box center [384, 409] width 507 height 561
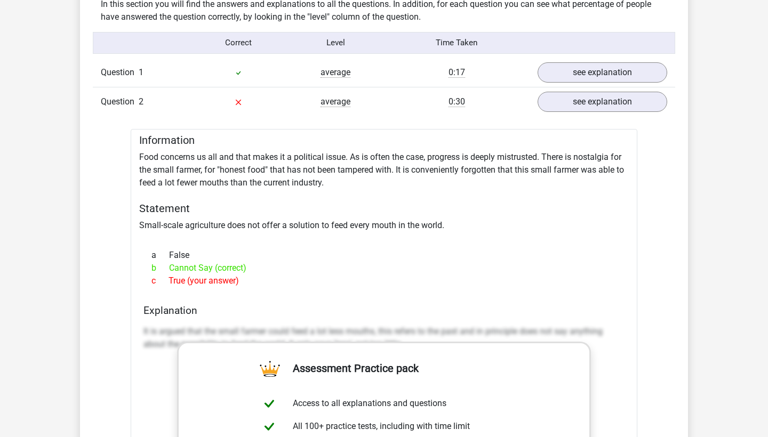
click at [231, 215] on div "Information Food concerns us all and that makes it a political issue. As is oft…" at bounding box center [384, 409] width 507 height 561
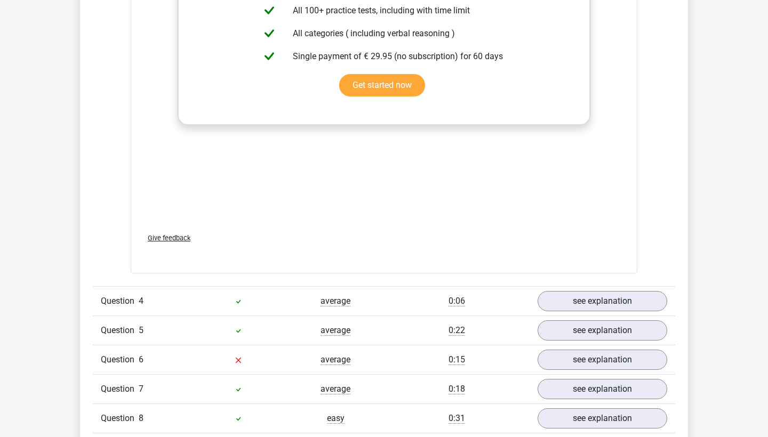
scroll to position [1958, 0]
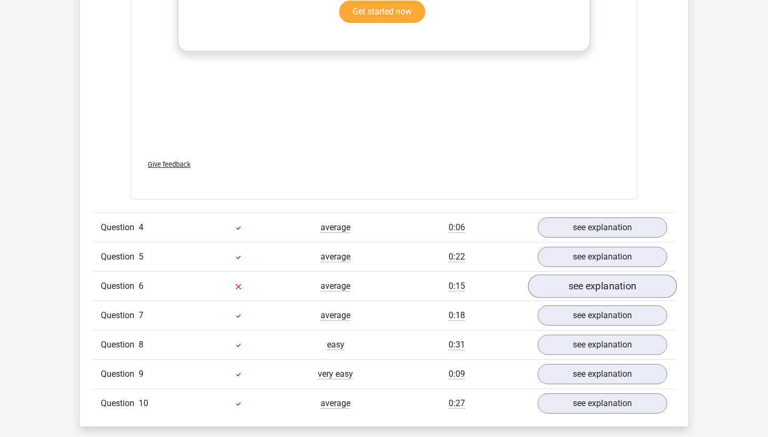
click at [586, 293] on link "see explanation" at bounding box center [602, 286] width 149 height 23
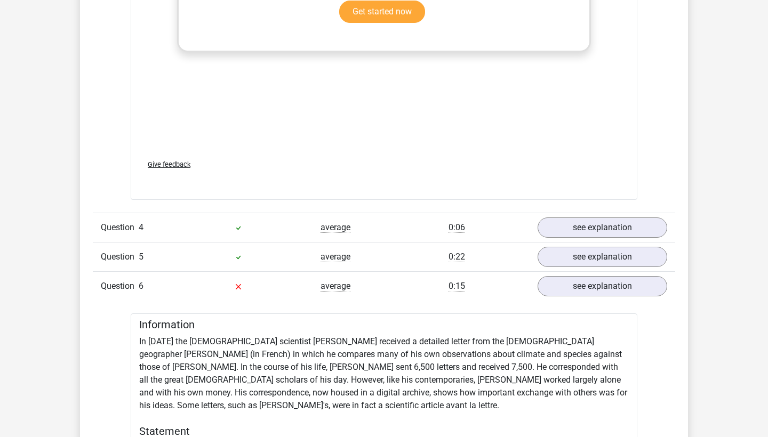
scroll to position [2047, 0]
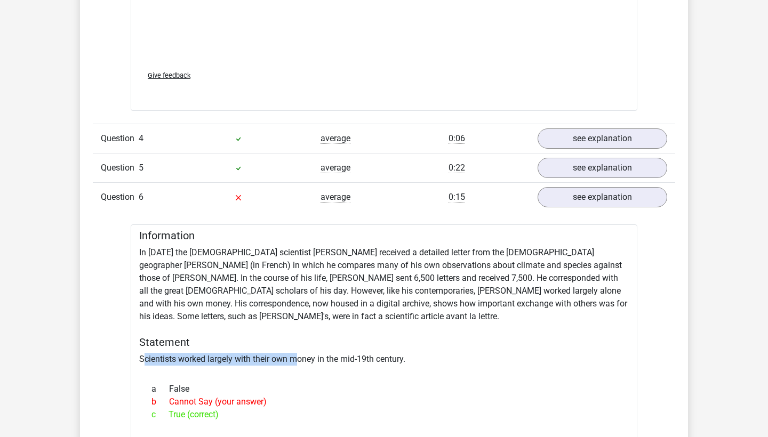
drag, startPoint x: 143, startPoint y: 357, endPoint x: 297, endPoint y: 360, distance: 153.6
drag, startPoint x: 141, startPoint y: 357, endPoint x: 285, endPoint y: 359, distance: 144.0
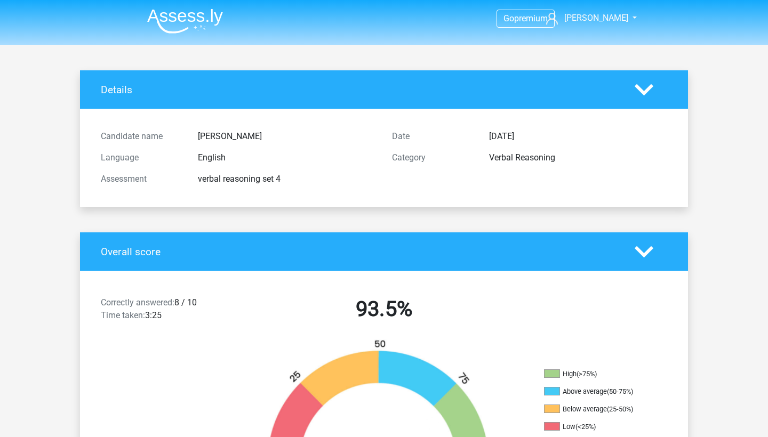
scroll to position [0, 0]
click at [195, 18] on img at bounding box center [185, 21] width 76 height 25
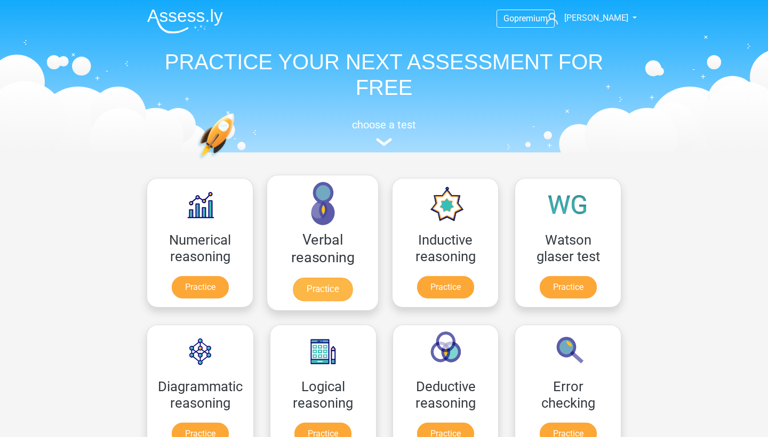
click at [332, 278] on link "Practice" at bounding box center [323, 289] width 60 height 23
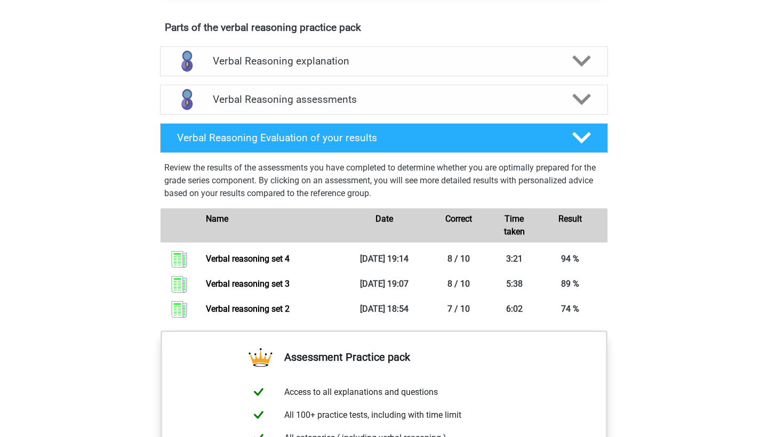
scroll to position [566, 0]
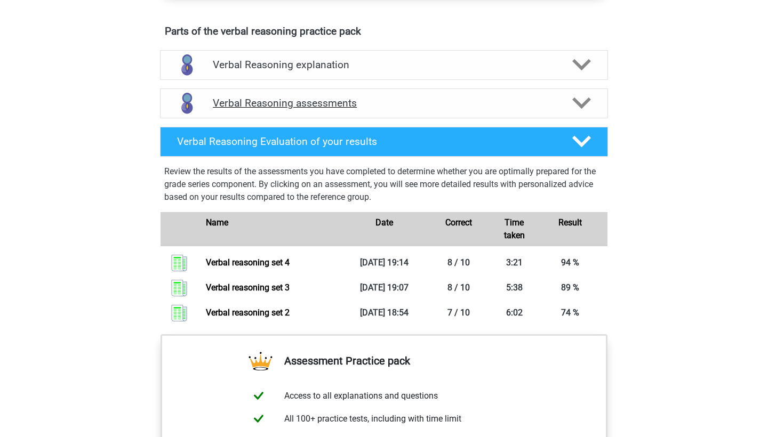
click at [399, 109] on h4 "Verbal Reasoning assessments" at bounding box center [384, 103] width 342 height 12
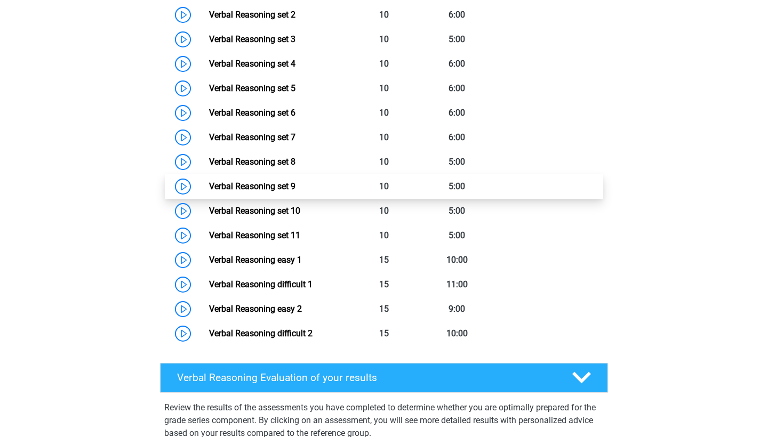
scroll to position [775, 0]
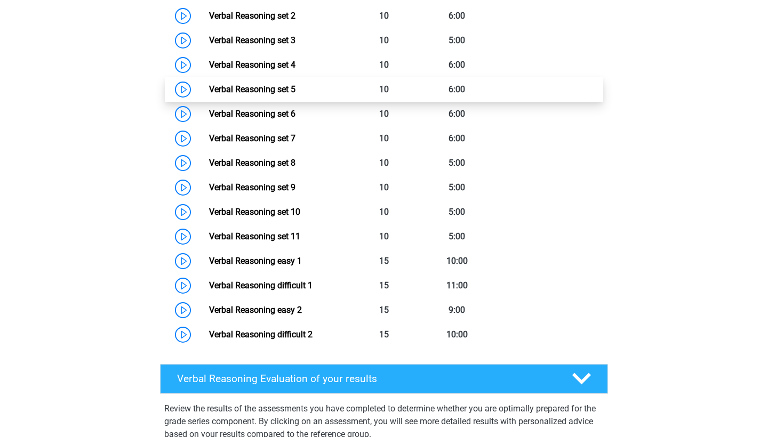
click at [290, 94] on link "Verbal Reasoning set 5" at bounding box center [252, 89] width 86 height 10
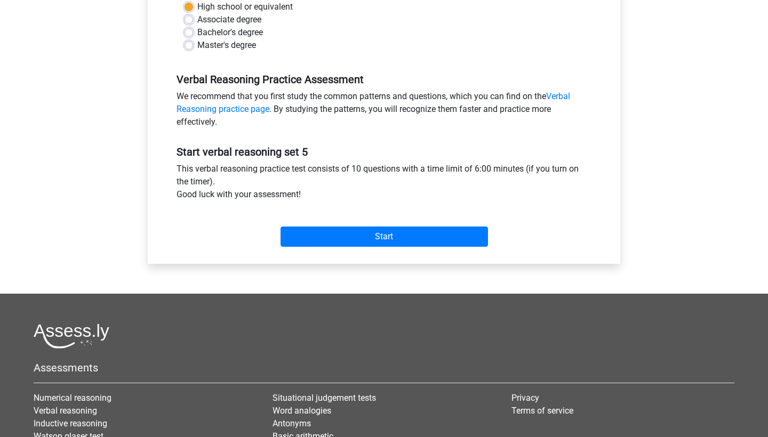
scroll to position [289, 0]
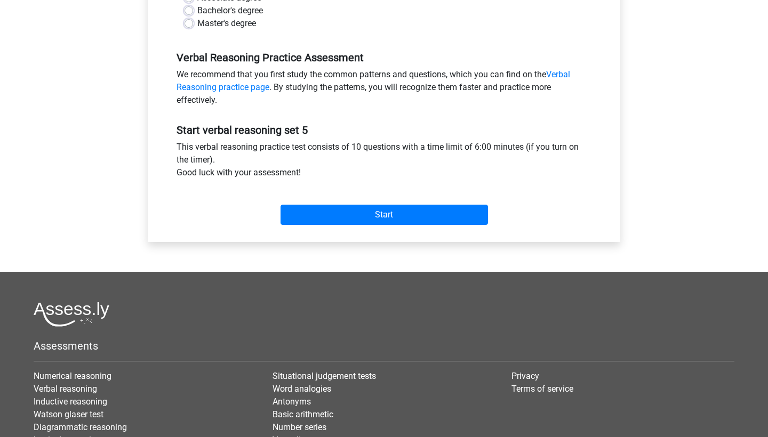
click at [362, 241] on div "Category: Verbal Reasoning Time: 6:00 Nr of questions: 10 Average % correct: 54…" at bounding box center [384, 39] width 457 height 405
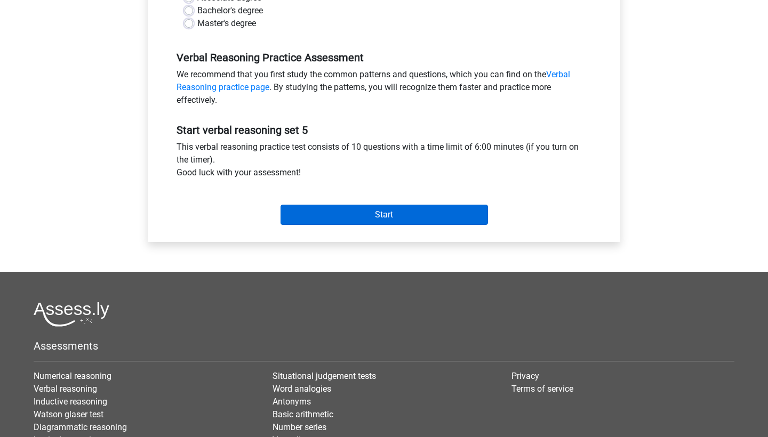
click at [362, 225] on input "Start" at bounding box center [384, 215] width 207 height 20
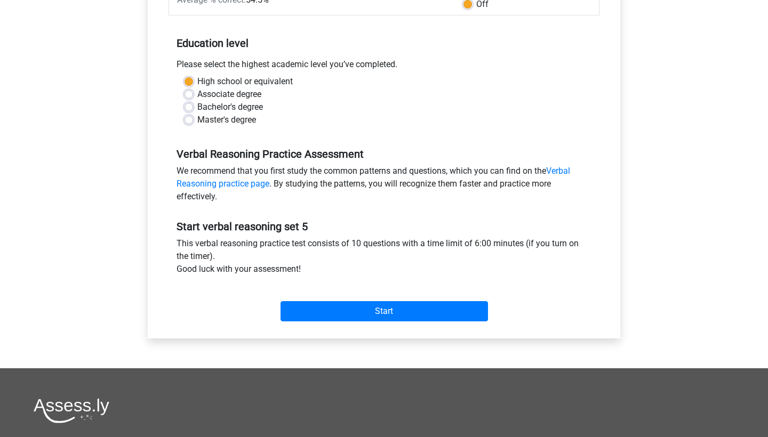
scroll to position [196, 0]
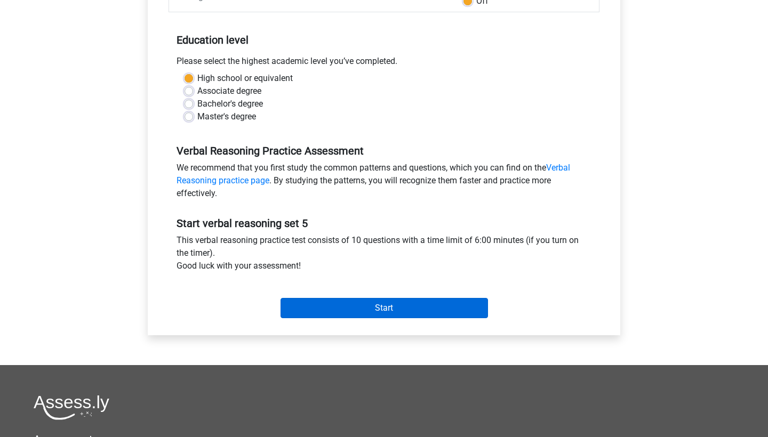
click at [340, 318] on input "Start" at bounding box center [384, 308] width 207 height 20
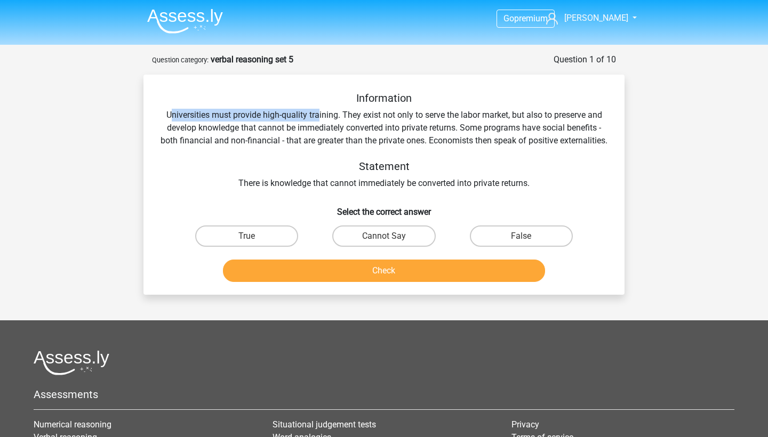
drag, startPoint x: 172, startPoint y: 115, endPoint x: 318, endPoint y: 113, distance: 146.7
click at [318, 113] on div "Information Universities must provide high-quality training. They exist not onl…" at bounding box center [384, 141] width 447 height 98
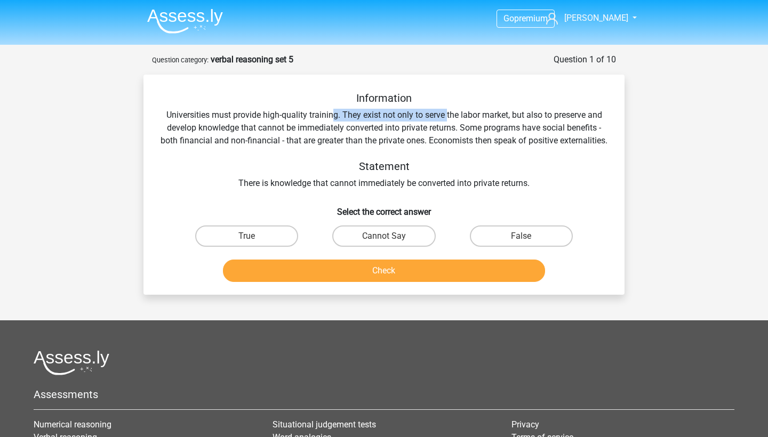
drag, startPoint x: 334, startPoint y: 112, endPoint x: 446, endPoint y: 116, distance: 112.1
click at [446, 115] on div "Information Universities must provide high-quality training. They exist not onl…" at bounding box center [384, 141] width 447 height 98
click at [446, 116] on div "Information Universities must provide high-quality training. They exist not onl…" at bounding box center [384, 141] width 447 height 98
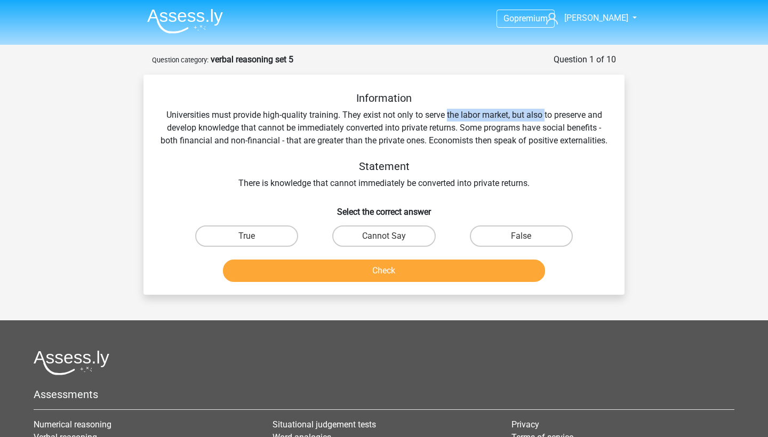
drag, startPoint x: 446, startPoint y: 116, endPoint x: 541, endPoint y: 116, distance: 95.5
click at [541, 116] on div "Information Universities must provide high-quality training. They exist not onl…" at bounding box center [384, 141] width 447 height 98
drag, startPoint x: 190, startPoint y: 121, endPoint x: 325, endPoint y: 122, distance: 135.5
click at [325, 122] on div "Information Universities must provide high-quality training. They exist not onl…" at bounding box center [384, 141] width 447 height 98
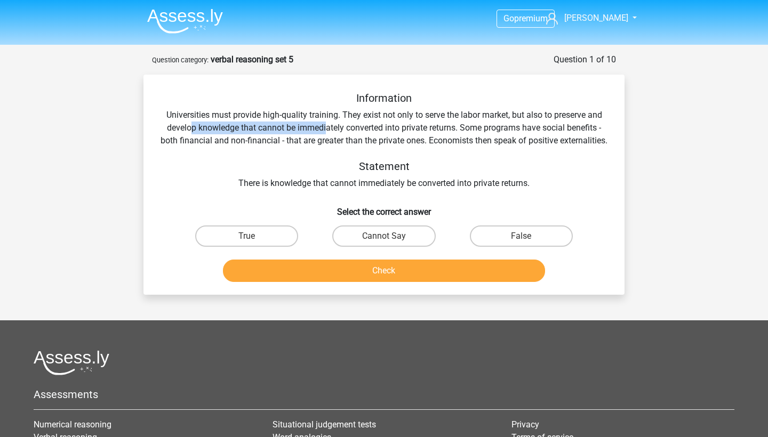
click at [325, 122] on div "Information Universities must provide high-quality training. They exist not onl…" at bounding box center [384, 141] width 447 height 98
drag, startPoint x: 286, startPoint y: 128, endPoint x: 429, endPoint y: 129, distance: 143.5
click at [429, 129] on div "Information Universities must provide high-quality training. They exist not onl…" at bounding box center [384, 141] width 447 height 98
click at [280, 245] on label "True" at bounding box center [246, 236] width 103 height 21
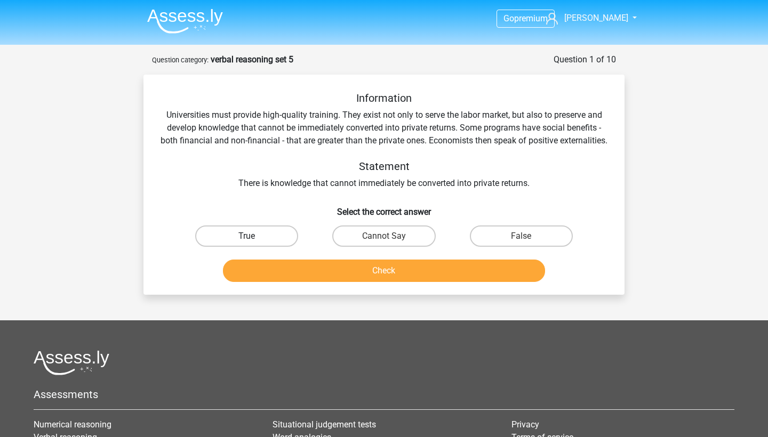
click at [254, 243] on input "True" at bounding box center [250, 239] width 7 height 7
radio input "true"
click at [299, 282] on button "Check" at bounding box center [384, 271] width 323 height 22
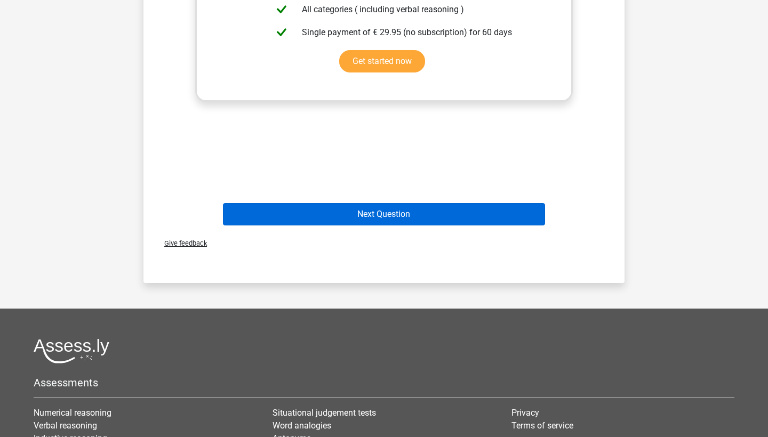
click at [350, 216] on button "Next Question" at bounding box center [384, 214] width 323 height 22
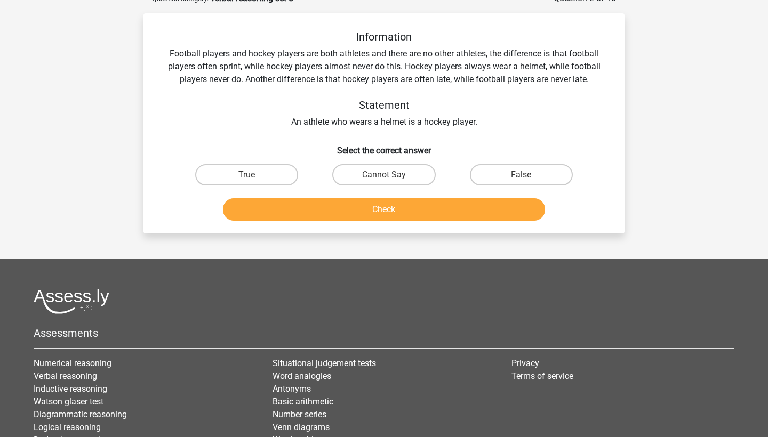
scroll to position [53, 0]
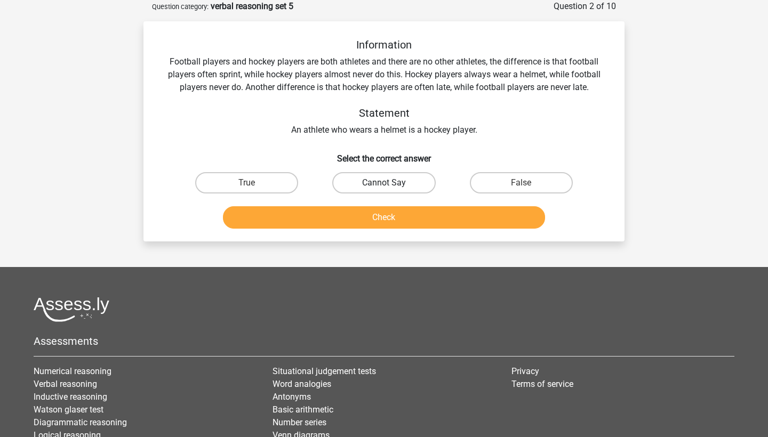
click at [379, 182] on label "Cannot Say" at bounding box center [383, 182] width 103 height 21
click at [384, 183] on input "Cannot Say" at bounding box center [387, 186] width 7 height 7
radio input "true"
click at [379, 213] on button "Check" at bounding box center [384, 217] width 323 height 22
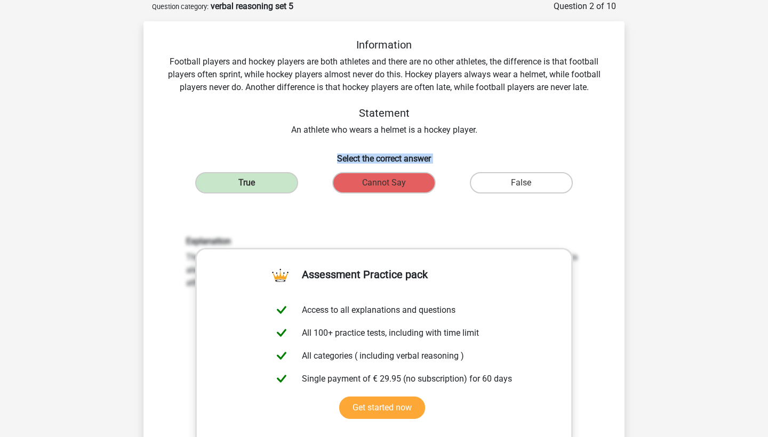
drag, startPoint x: 409, startPoint y: 182, endPoint x: 206, endPoint y: 143, distance: 206.9
click at [206, 143] on div "Information Football players and hockey players are both athletes and there are…" at bounding box center [384, 307] width 473 height 538
click at [149, 70] on div "Information Football players and hockey players are both athletes and there are…" at bounding box center [384, 307] width 473 height 538
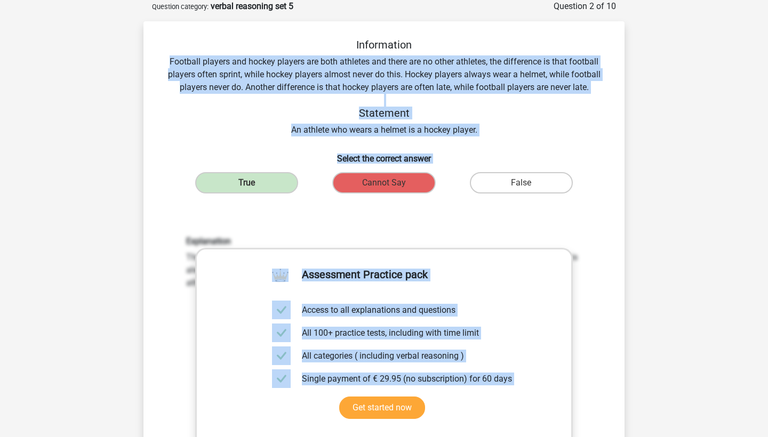
drag, startPoint x: 169, startPoint y: 58, endPoint x: 486, endPoint y: 202, distance: 348.7
click at [486, 202] on div "Information Football players and hockey players are both athletes and there are…" at bounding box center [384, 307] width 473 height 538
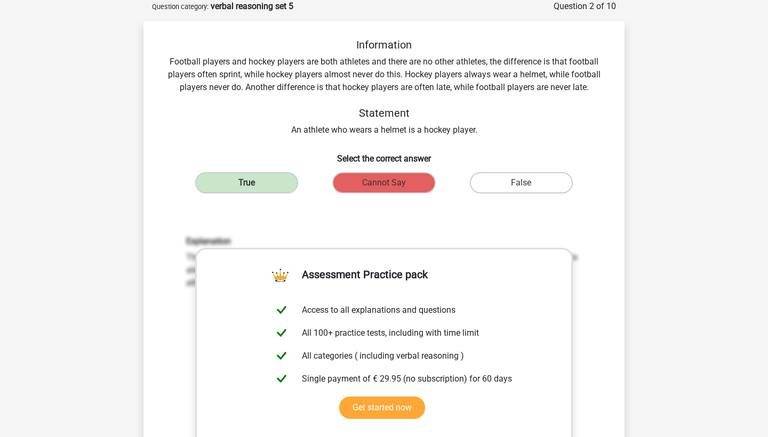
click at [489, 202] on div "Information Football players and hockey players are both athletes and there are…" at bounding box center [384, 307] width 473 height 538
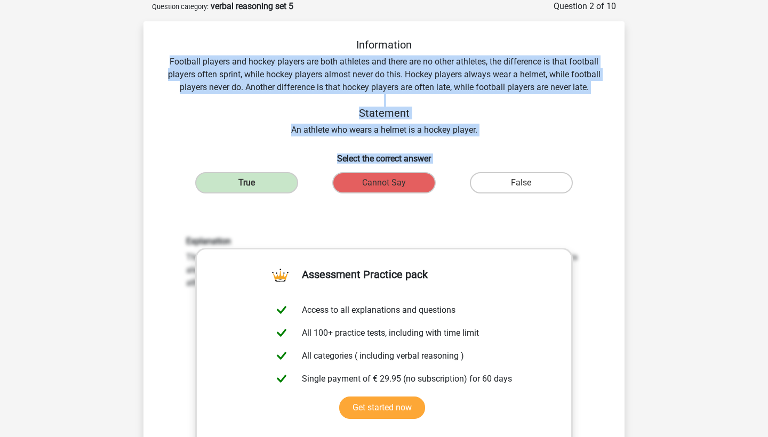
drag, startPoint x: 580, startPoint y: 194, endPoint x: 158, endPoint y: 54, distance: 443.9
click at [158, 54] on div "Information Football players and hockey players are both athletes and there are…" at bounding box center [384, 307] width 473 height 538
copy div "Football players and hockey players are both athletes and there are no other at…"
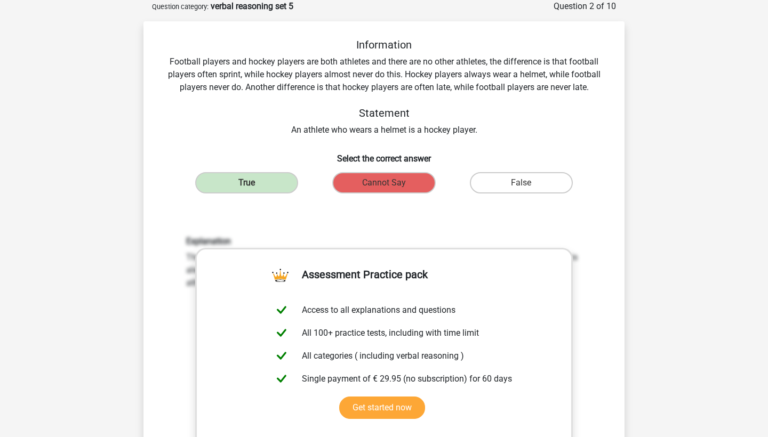
click at [414, 93] on div "Information Football players and hockey players are both athletes and there are…" at bounding box center [384, 87] width 447 height 98
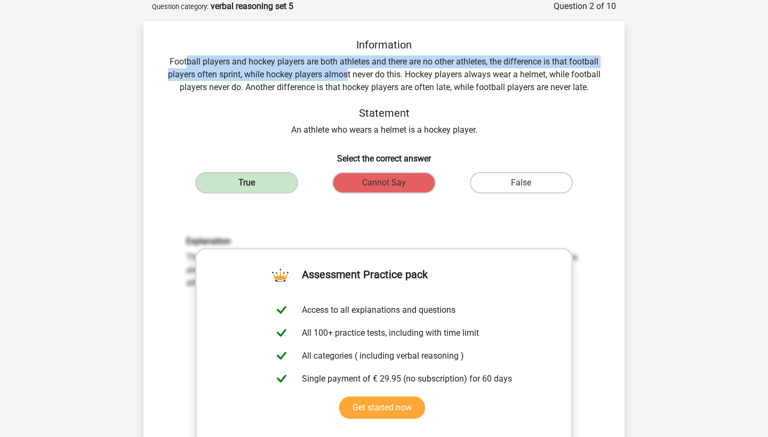
drag, startPoint x: 185, startPoint y: 59, endPoint x: 347, endPoint y: 71, distance: 162.1
click at [347, 72] on div "Information Football players and hockey players are both athletes and there are…" at bounding box center [384, 87] width 447 height 98
click at [347, 71] on div "Information Football players and hockey players are both athletes and there are…" at bounding box center [384, 87] width 447 height 98
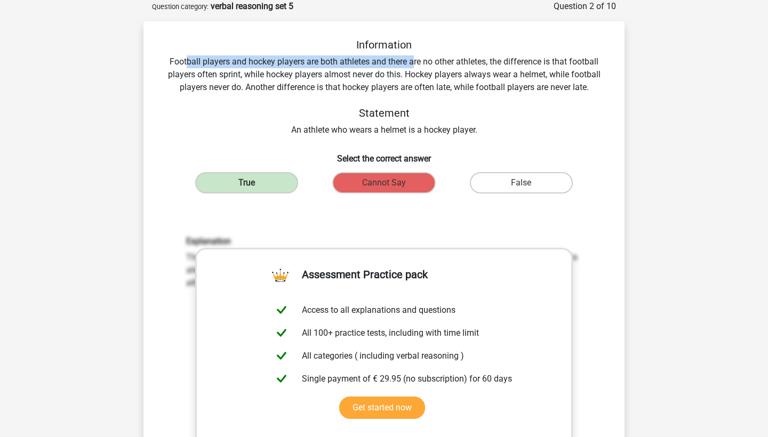
drag, startPoint x: 186, startPoint y: 60, endPoint x: 412, endPoint y: 64, distance: 225.6
click at [412, 64] on div "Information Football players and hockey players are both athletes and there are…" at bounding box center [384, 87] width 447 height 98
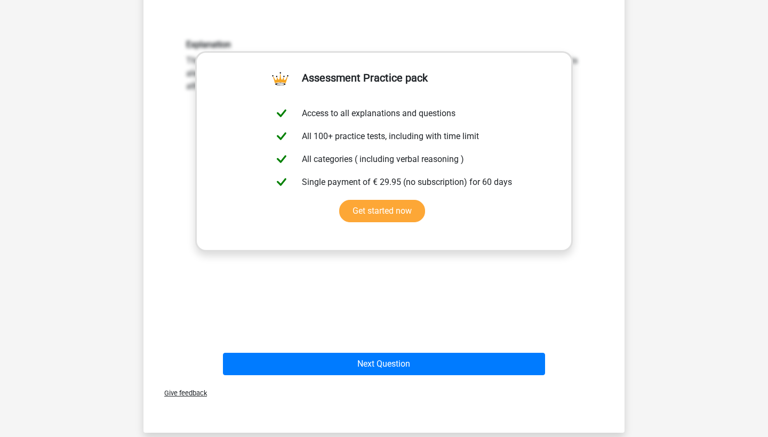
scroll to position [269, 0]
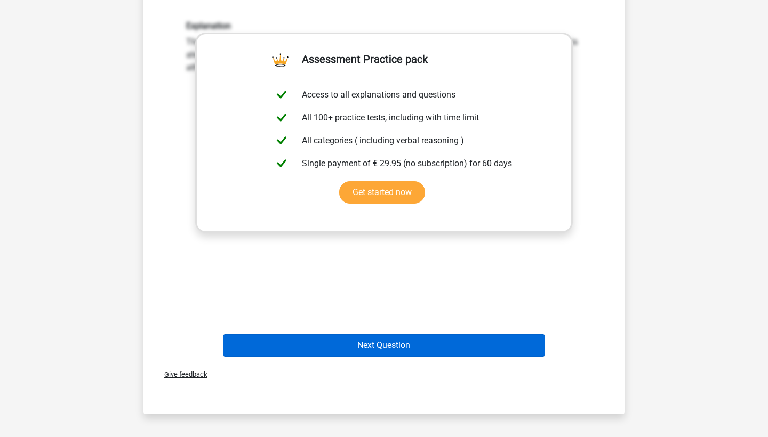
click at [416, 343] on button "Next Question" at bounding box center [384, 345] width 323 height 22
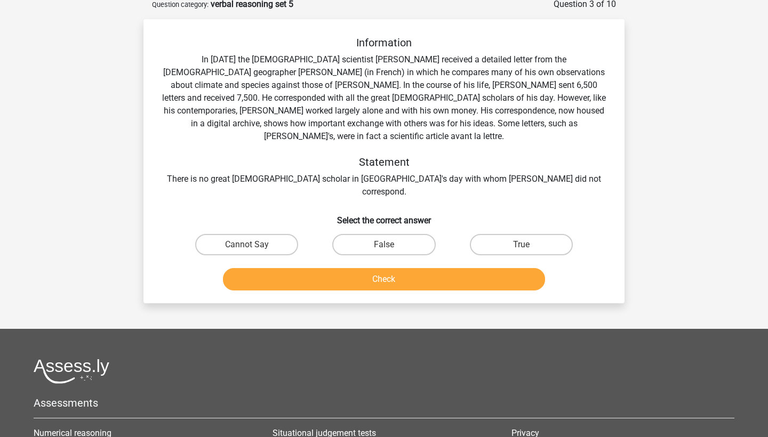
scroll to position [53, 0]
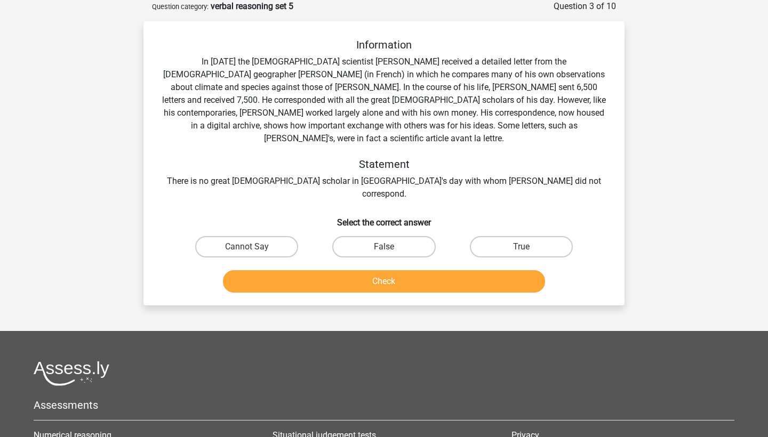
click at [388, 247] on input "False" at bounding box center [387, 250] width 7 height 7
radio input "true"
click at [507, 236] on label "True" at bounding box center [521, 246] width 103 height 21
click at [521, 247] on input "True" at bounding box center [524, 250] width 7 height 7
radio input "true"
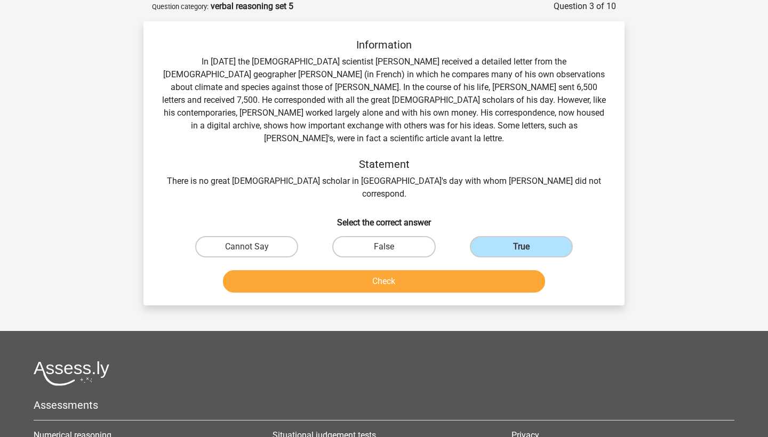
click at [490, 270] on button "Check" at bounding box center [384, 281] width 323 height 22
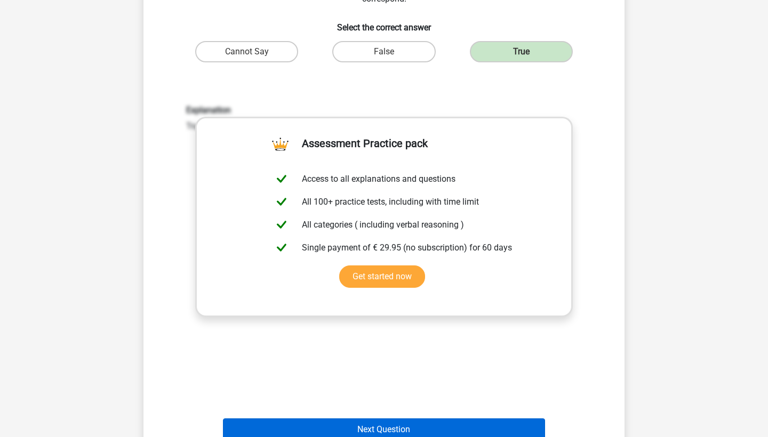
click at [377, 419] on button "Next Question" at bounding box center [384, 430] width 323 height 22
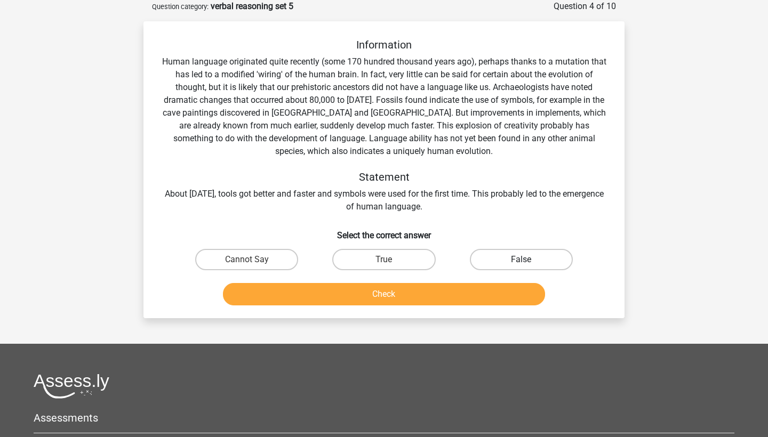
click at [540, 269] on label "False" at bounding box center [521, 259] width 103 height 21
click at [528, 267] on input "False" at bounding box center [524, 263] width 7 height 7
radio input "true"
click at [497, 291] on button "Check" at bounding box center [384, 294] width 323 height 22
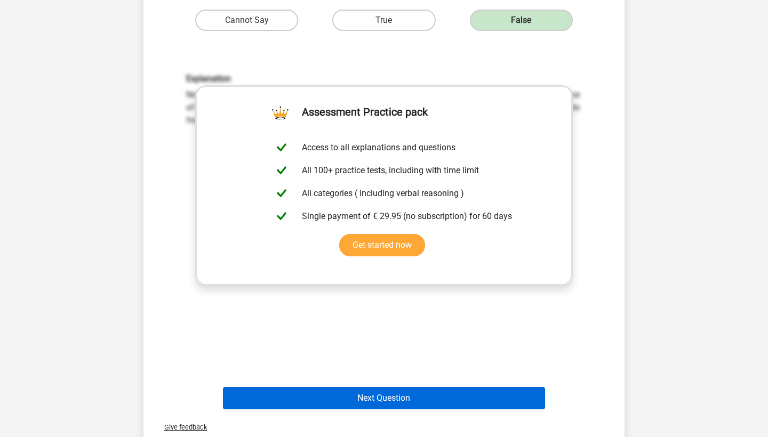
click at [397, 392] on button "Next Question" at bounding box center [384, 398] width 323 height 22
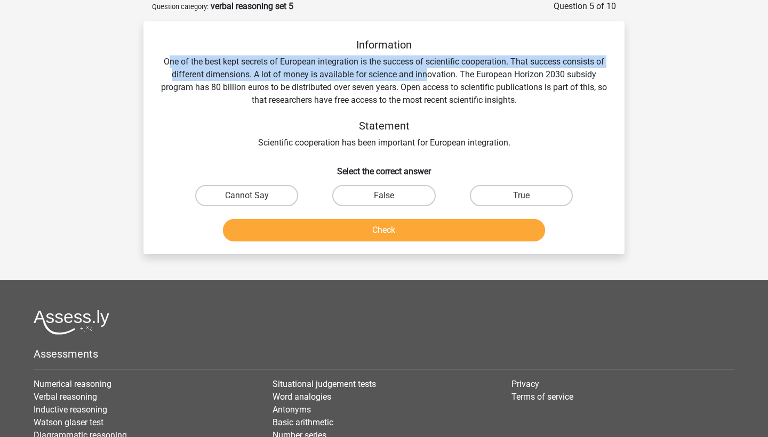
drag, startPoint x: 167, startPoint y: 62, endPoint x: 429, endPoint y: 76, distance: 261.7
click at [429, 76] on div "Information One of the best kept secrets of European integration is the success…" at bounding box center [384, 93] width 447 height 111
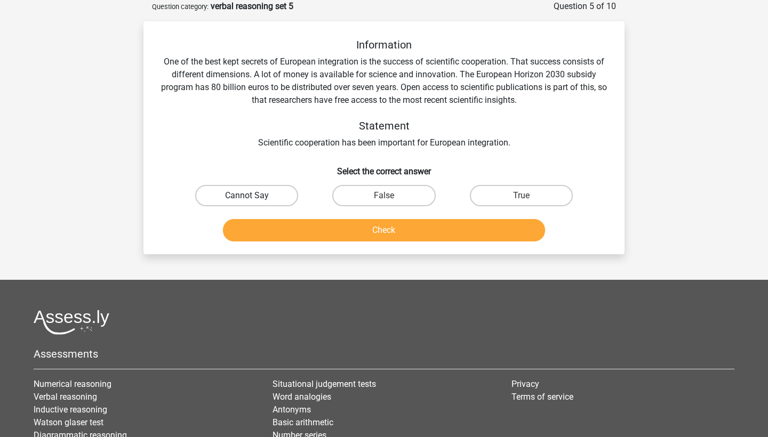
click at [288, 188] on label "Cannot Say" at bounding box center [246, 195] width 103 height 21
click at [254, 196] on input "Cannot Say" at bounding box center [250, 199] width 7 height 7
radio input "true"
click at [338, 236] on button "Check" at bounding box center [384, 230] width 323 height 22
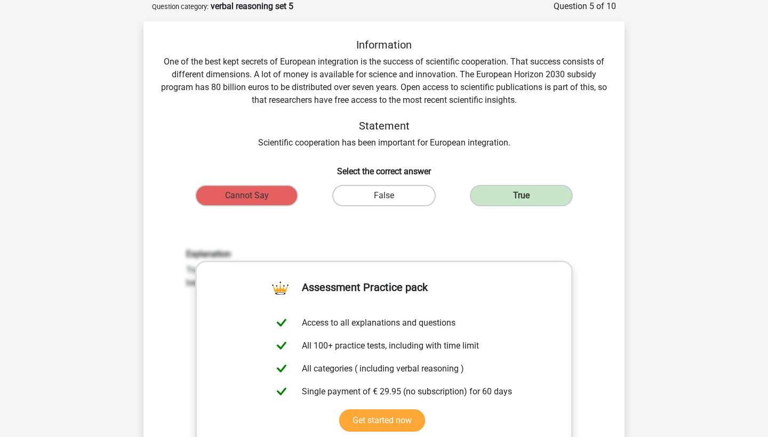
scroll to position [55, 0]
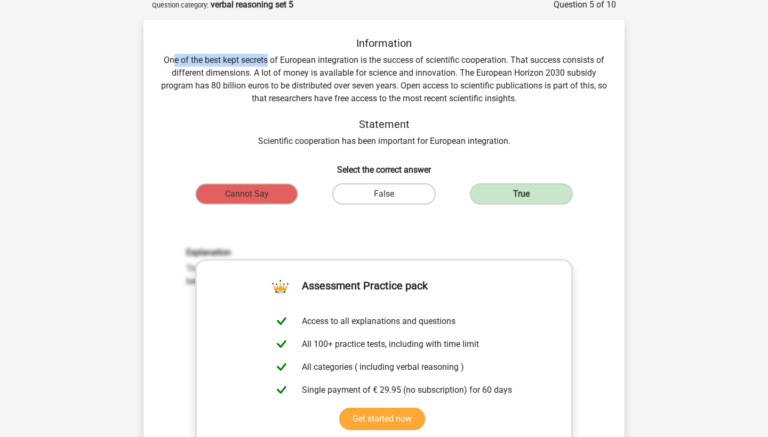
drag, startPoint x: 173, startPoint y: 54, endPoint x: 266, endPoint y: 57, distance: 92.8
click at [266, 57] on div "Information One of the best kept secrets of European integration is the success…" at bounding box center [384, 92] width 447 height 111
drag, startPoint x: 221, startPoint y: 61, endPoint x: 340, endPoint y: 61, distance: 118.9
click at [340, 61] on div "Information One of the best kept secrets of European integration is the success…" at bounding box center [384, 92] width 447 height 111
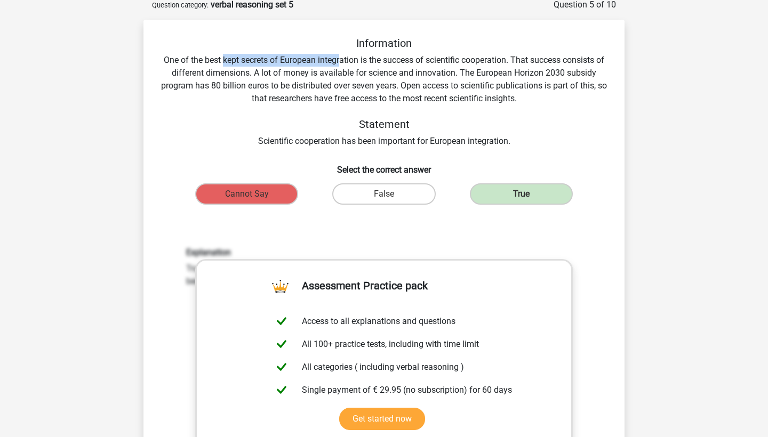
click at [340, 61] on div "Information One of the best kept secrets of European integration is the success…" at bounding box center [384, 92] width 447 height 111
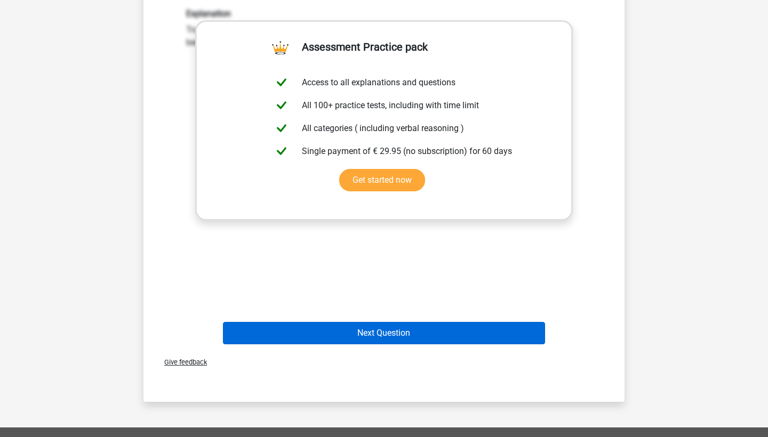
click at [397, 332] on button "Next Question" at bounding box center [384, 333] width 323 height 22
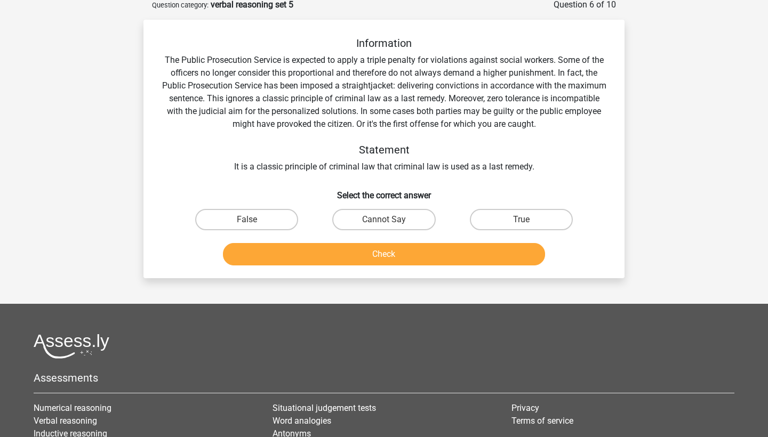
scroll to position [53, 0]
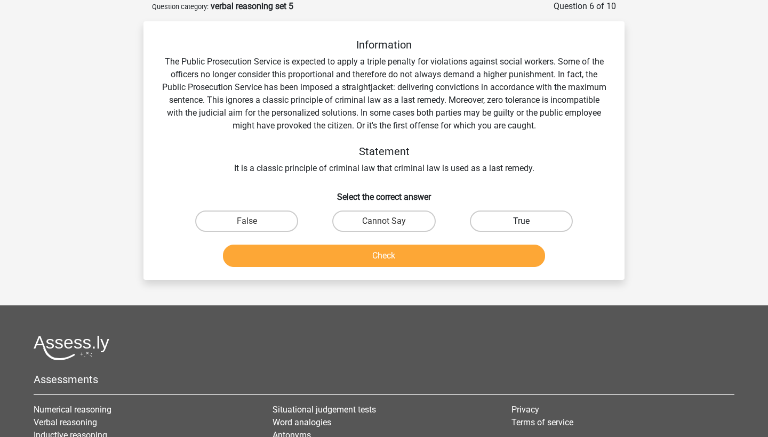
click at [496, 227] on label "True" at bounding box center [521, 221] width 103 height 21
click at [521, 227] on input "True" at bounding box center [524, 224] width 7 height 7
radio input "true"
click at [477, 257] on button "Check" at bounding box center [384, 256] width 323 height 22
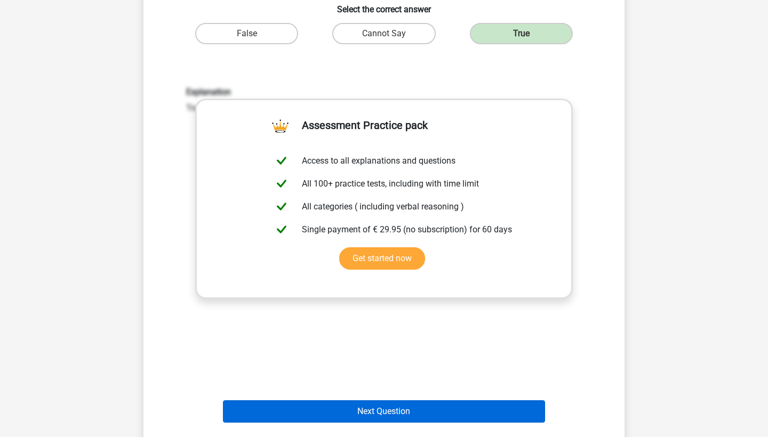
click at [426, 405] on button "Next Question" at bounding box center [384, 412] width 323 height 22
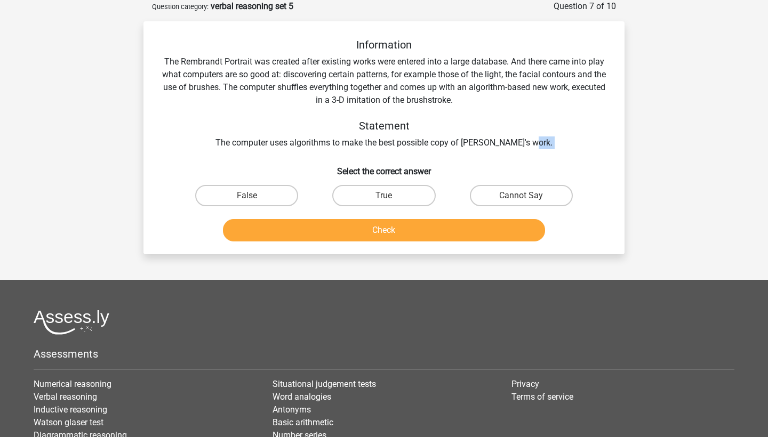
drag, startPoint x: 231, startPoint y: 149, endPoint x: 350, endPoint y: 151, distance: 119.5
click at [351, 152] on div "Information The Rembrandt Portrait was created after existing works were entere…" at bounding box center [384, 141] width 473 height 207
click at [350, 151] on div "Information The Rembrandt Portrait was created after existing works were entere…" at bounding box center [384, 141] width 473 height 207
drag, startPoint x: 294, startPoint y: 139, endPoint x: 444, endPoint y: 140, distance: 149.9
click at [444, 140] on div "Information The Rembrandt Portrait was created after existing works were entere…" at bounding box center [384, 93] width 447 height 111
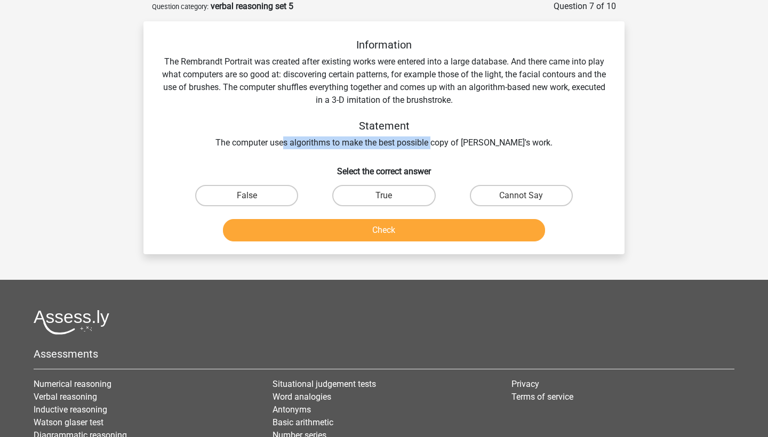
click at [444, 140] on div "Information The Rembrandt Portrait was created after existing works were entere…" at bounding box center [384, 93] width 447 height 111
drag, startPoint x: 178, startPoint y: 62, endPoint x: 270, endPoint y: 63, distance: 92.3
click at [270, 63] on div "Information The Rembrandt Portrait was created after existing works were entere…" at bounding box center [384, 93] width 447 height 111
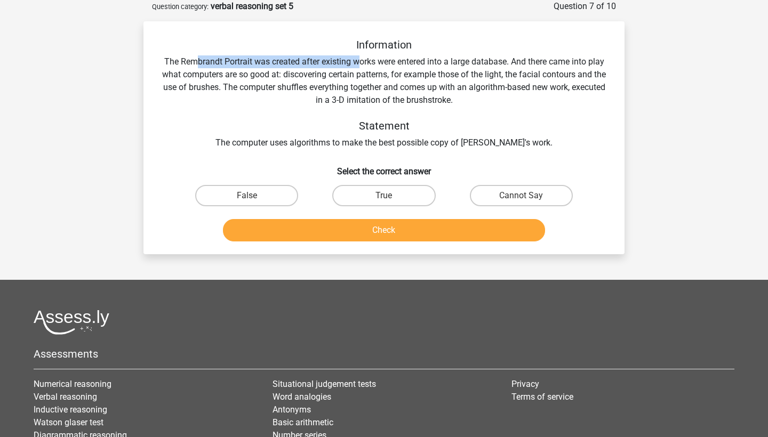
drag, startPoint x: 195, startPoint y: 60, endPoint x: 357, endPoint y: 62, distance: 162.7
click at [357, 62] on div "Information The Rembrandt Portrait was created after existing works were entere…" at bounding box center [384, 93] width 447 height 111
drag, startPoint x: 238, startPoint y: 76, endPoint x: 359, endPoint y: 76, distance: 121.1
click at [359, 76] on div "Information The Rembrandt Portrait was created after existing works were entere…" at bounding box center [384, 93] width 447 height 111
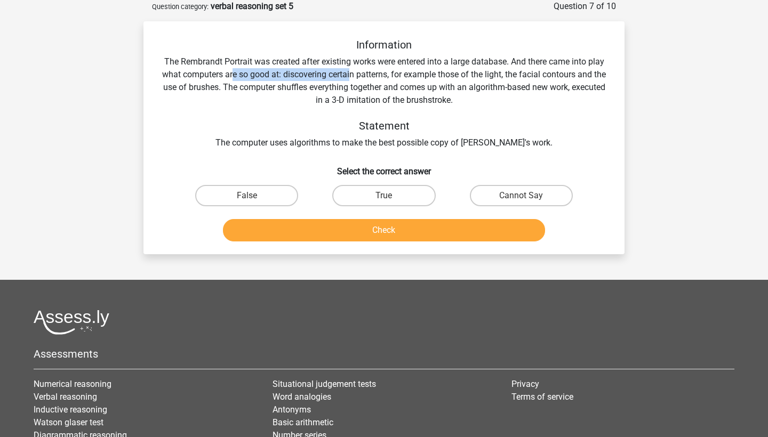
click at [359, 76] on div "Information The Rembrandt Portrait was created after existing works were entere…" at bounding box center [384, 93] width 447 height 111
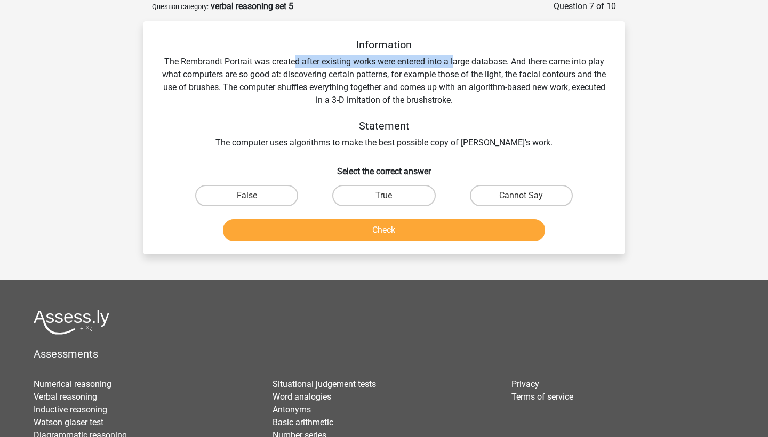
drag, startPoint x: 296, startPoint y: 62, endPoint x: 457, endPoint y: 64, distance: 161.1
click at [457, 64] on div "Information The Rembrandt Portrait was created after existing works were entere…" at bounding box center [384, 93] width 447 height 111
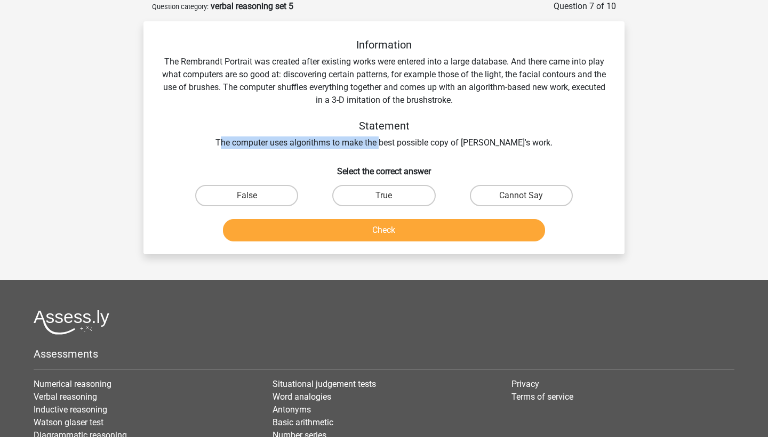
drag, startPoint x: 231, startPoint y: 146, endPoint x: 390, endPoint y: 146, distance: 158.9
click at [390, 146] on div "Information The Rembrandt Portrait was created after existing works were entere…" at bounding box center [384, 93] width 447 height 111
click at [398, 203] on label "True" at bounding box center [383, 195] width 103 height 21
click at [391, 203] on input "True" at bounding box center [387, 199] width 7 height 7
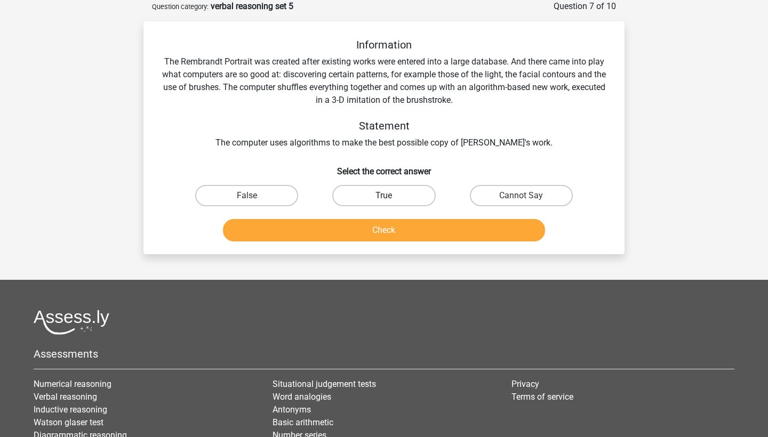
radio input "true"
click at [399, 235] on button "Check" at bounding box center [384, 230] width 323 height 22
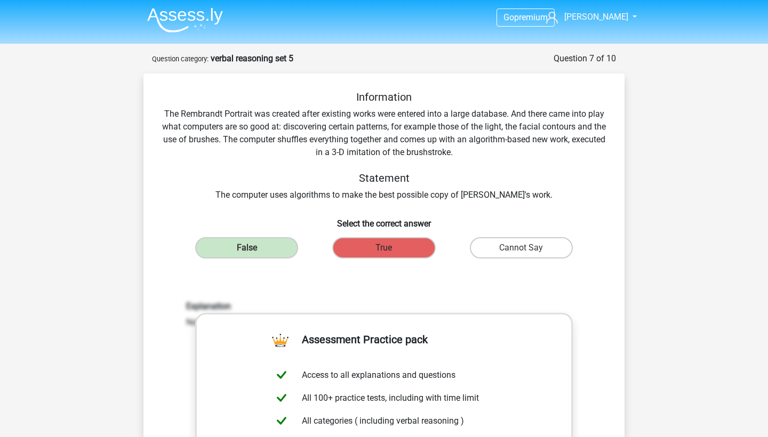
scroll to position [0, 0]
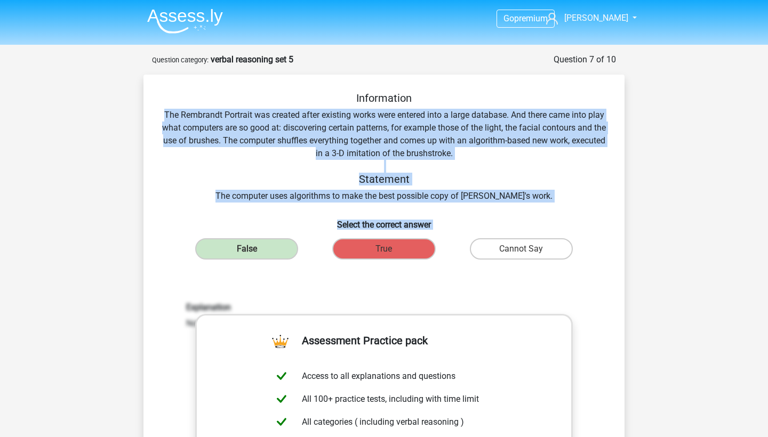
drag, startPoint x: 456, startPoint y: 239, endPoint x: 158, endPoint y: 112, distance: 323.8
click at [158, 112] on div "Information The Rembrandt Portrait was created after existing works were entere…" at bounding box center [384, 367] width 473 height 551
copy div "The Rembrandt Portrait was created after existing works were entered into a lar…"
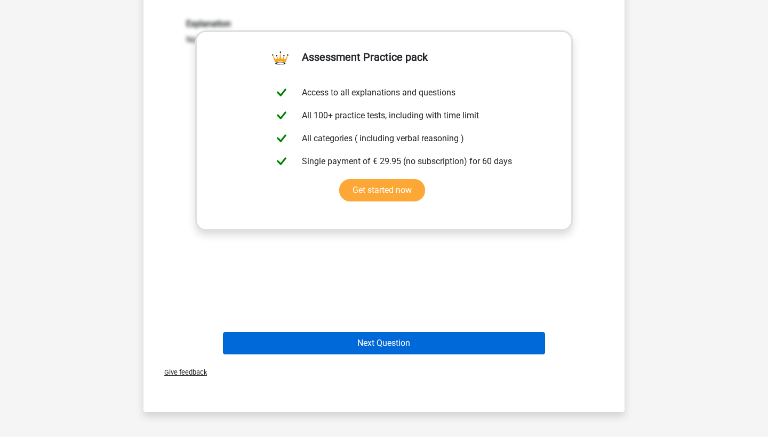
click at [417, 355] on button "Next Question" at bounding box center [384, 343] width 323 height 22
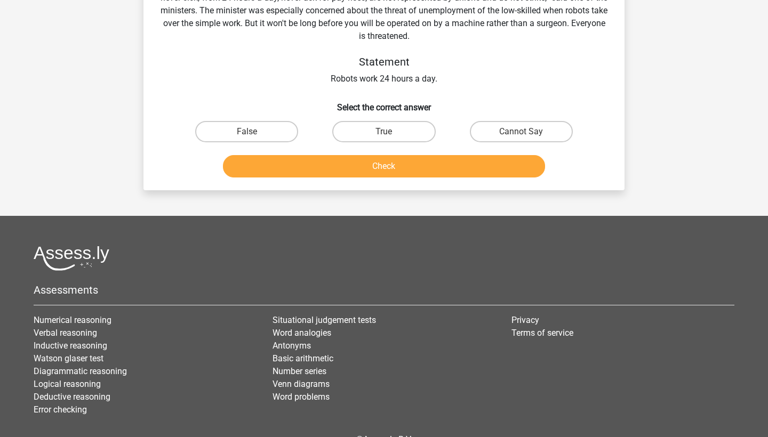
scroll to position [53, 0]
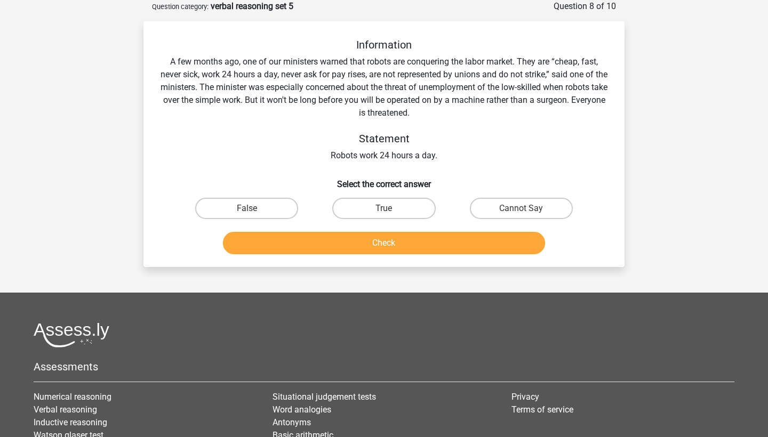
click at [458, 348] on div at bounding box center [384, 335] width 701 height 25
click at [386, 201] on label "True" at bounding box center [383, 208] width 103 height 21
click at [386, 209] on input "True" at bounding box center [387, 212] width 7 height 7
radio input "true"
click at [386, 248] on button "Check" at bounding box center [384, 243] width 323 height 22
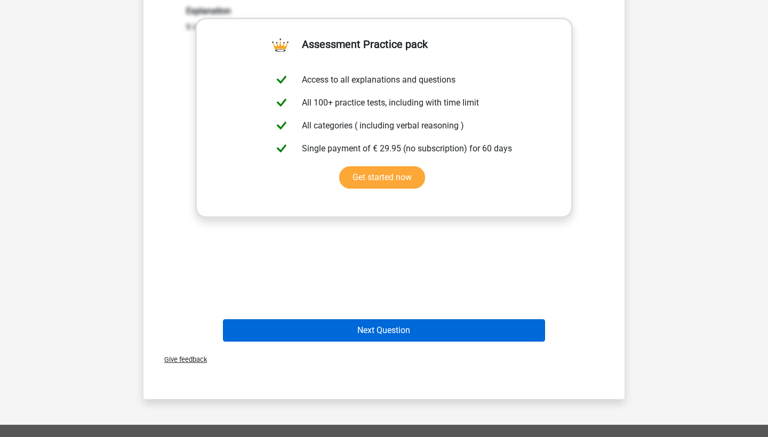
click at [441, 327] on button "Next Question" at bounding box center [384, 330] width 323 height 22
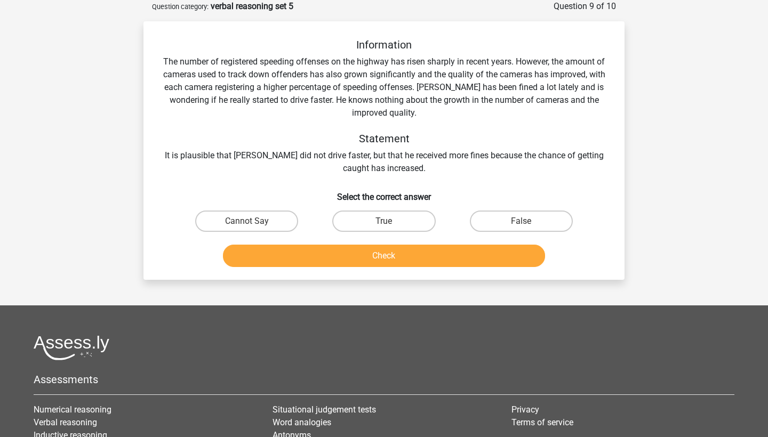
drag, startPoint x: 162, startPoint y: 53, endPoint x: 307, endPoint y: 55, distance: 145.1
click at [307, 55] on div "Information The number of registered speeding offenses on the highway has risen…" at bounding box center [384, 106] width 447 height 137
drag, startPoint x: 210, startPoint y: 145, endPoint x: 346, endPoint y: 150, distance: 136.1
click at [346, 150] on div "Information The number of registered speeding offenses on the highway has risen…" at bounding box center [384, 106] width 447 height 137
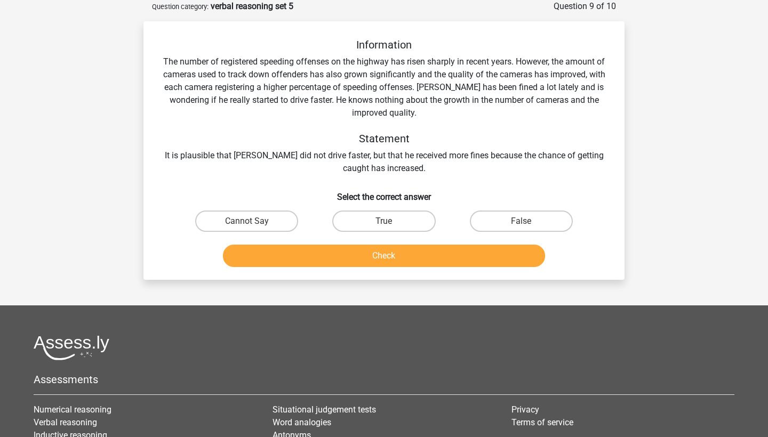
click at [348, 153] on div "Information The number of registered speeding offenses on the highway has risen…" at bounding box center [384, 106] width 447 height 137
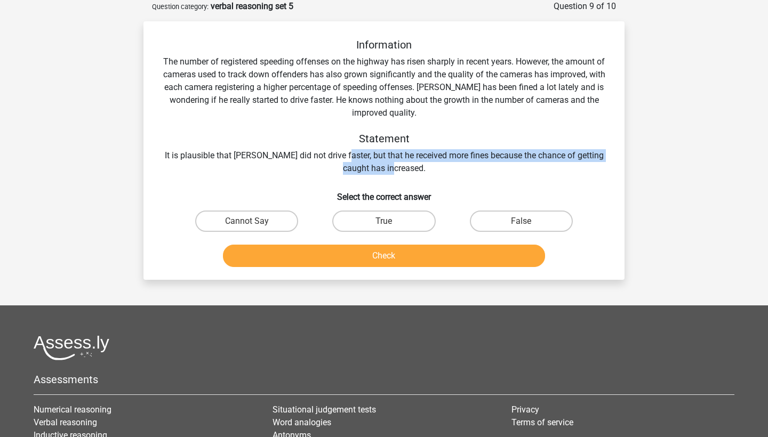
drag, startPoint x: 334, startPoint y: 156, endPoint x: 436, endPoint y: 169, distance: 102.7
click at [435, 169] on div "Information The number of registered speeding offenses on the highway has risen…" at bounding box center [384, 106] width 447 height 137
click at [436, 169] on div "Information The number of registered speeding offenses on the highway has risen…" at bounding box center [384, 106] width 447 height 137
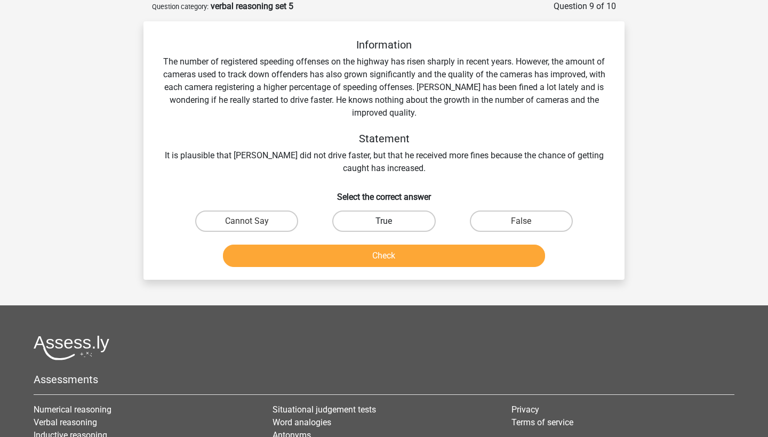
click at [397, 221] on label "True" at bounding box center [383, 221] width 103 height 21
click at [391, 221] on input "True" at bounding box center [387, 224] width 7 height 7
radio input "true"
click at [398, 262] on button "Check" at bounding box center [384, 256] width 323 height 22
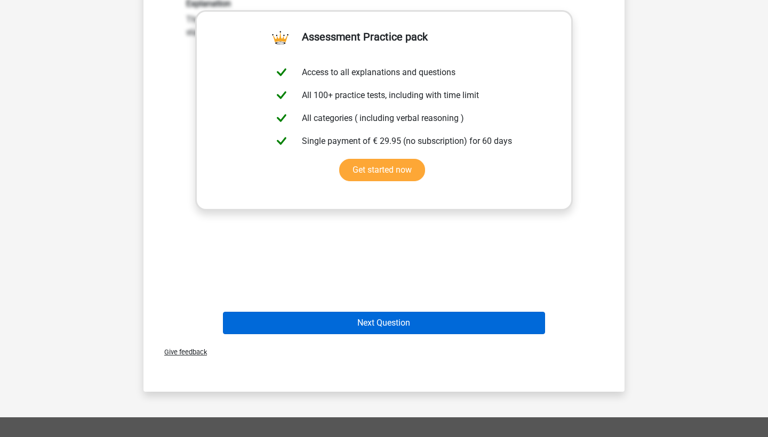
click at [397, 330] on button "Next Question" at bounding box center [384, 323] width 323 height 22
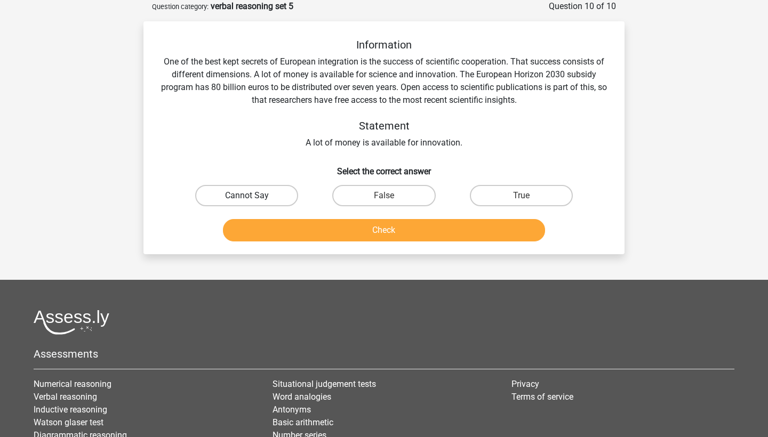
click at [250, 206] on label "Cannot Say" at bounding box center [246, 195] width 103 height 21
click at [250, 203] on input "Cannot Say" at bounding box center [250, 199] width 7 height 7
radio input "true"
click at [340, 242] on button "Check" at bounding box center [384, 230] width 323 height 22
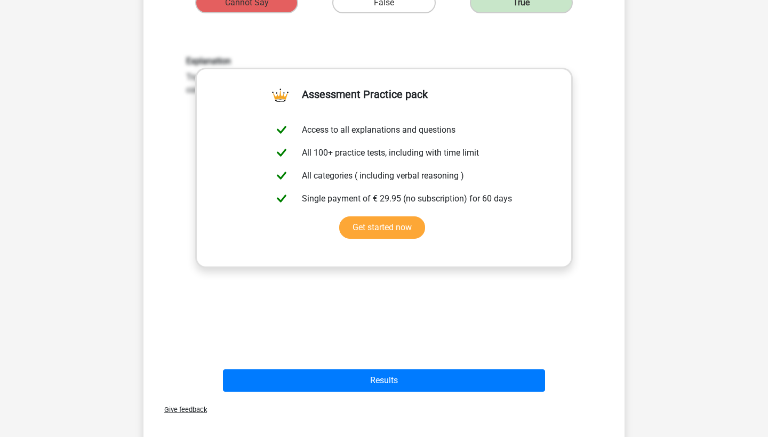
scroll to position [270, 0]
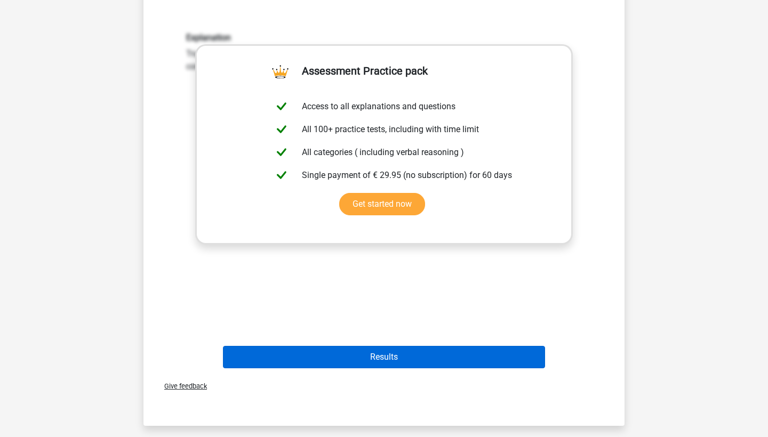
click at [359, 350] on button "Results" at bounding box center [384, 357] width 323 height 22
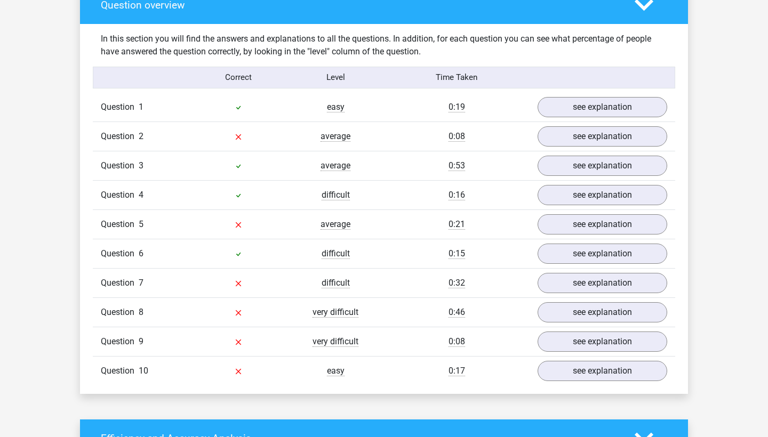
scroll to position [810, 0]
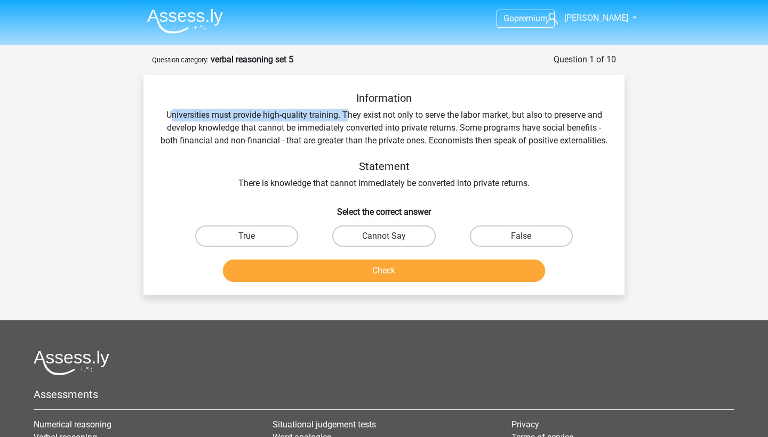
drag, startPoint x: 168, startPoint y: 112, endPoint x: 351, endPoint y: 119, distance: 183.6
click at [351, 119] on div "Information Universities must provide high-quality training. They exist not onl…" at bounding box center [384, 141] width 447 height 98
click at [268, 245] on label "True" at bounding box center [246, 236] width 103 height 21
click at [254, 243] on input "True" at bounding box center [250, 239] width 7 height 7
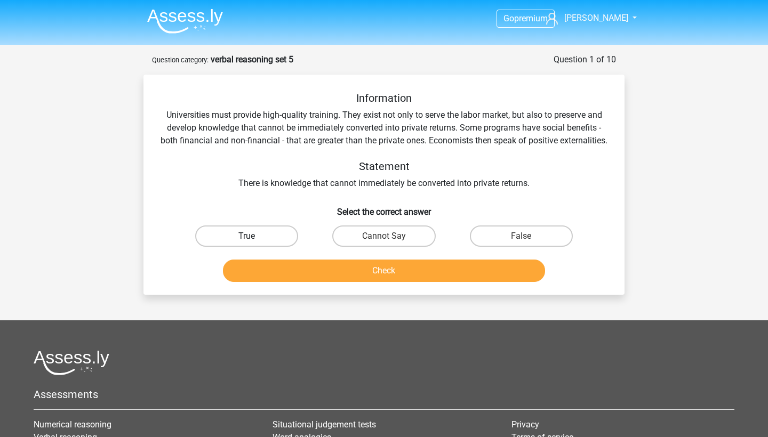
radio input "true"
click at [305, 282] on button "Check" at bounding box center [384, 271] width 323 height 22
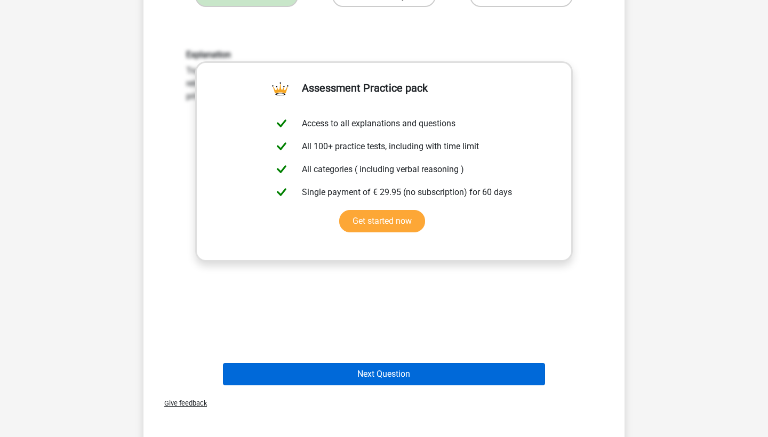
click at [325, 379] on button "Next Question" at bounding box center [384, 374] width 323 height 22
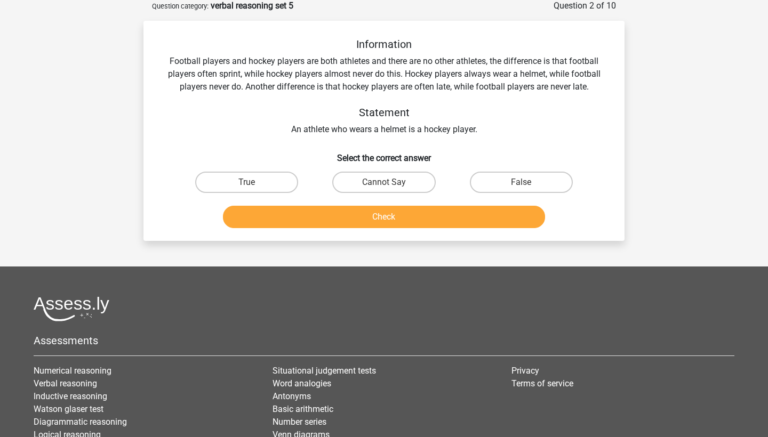
scroll to position [53, 0]
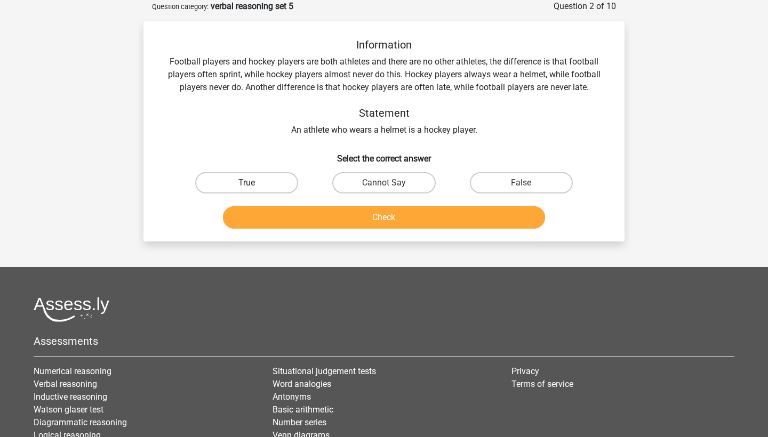
click at [262, 189] on label "True" at bounding box center [246, 182] width 103 height 21
click at [254, 189] on input "True" at bounding box center [250, 186] width 7 height 7
radio input "true"
click at [279, 218] on button "Check" at bounding box center [384, 217] width 323 height 22
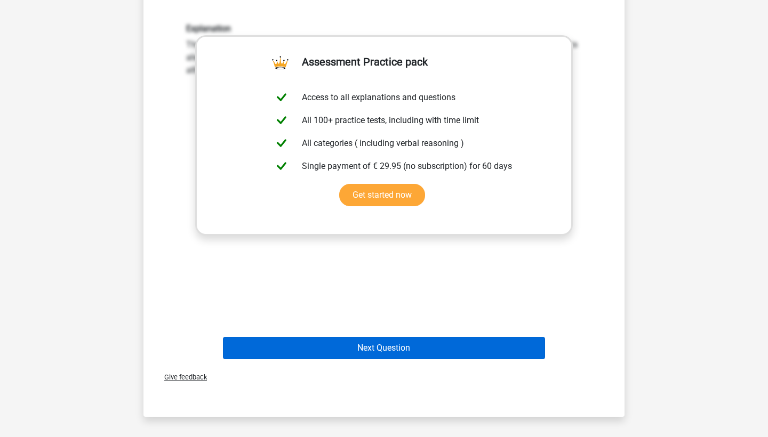
click at [360, 355] on button "Next Question" at bounding box center [384, 348] width 323 height 22
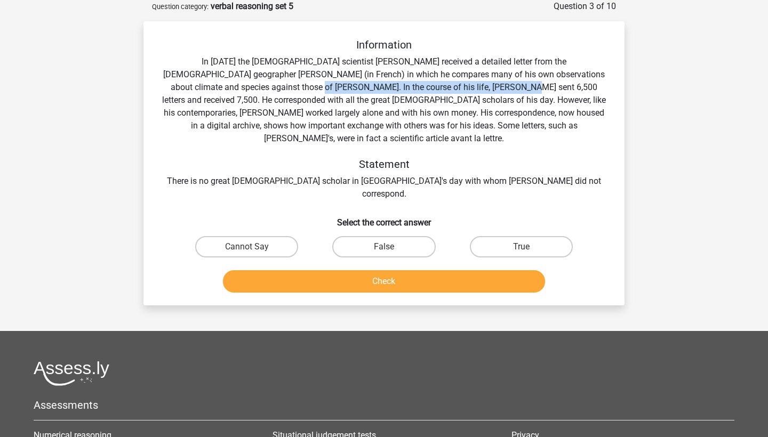
drag, startPoint x: 213, startPoint y: 86, endPoint x: 415, endPoint y: 89, distance: 202.7
click at [415, 88] on div "Information In [DATE] the [DEMOGRAPHIC_DATA] scientist [PERSON_NAME] received a…" at bounding box center [384, 119] width 447 height 162
click at [415, 89] on div "Information In [DATE] the [DEMOGRAPHIC_DATA] scientist [PERSON_NAME] received a…" at bounding box center [384, 119] width 447 height 162
click at [354, 236] on label "False" at bounding box center [383, 246] width 103 height 21
click at [384, 247] on input "False" at bounding box center [387, 250] width 7 height 7
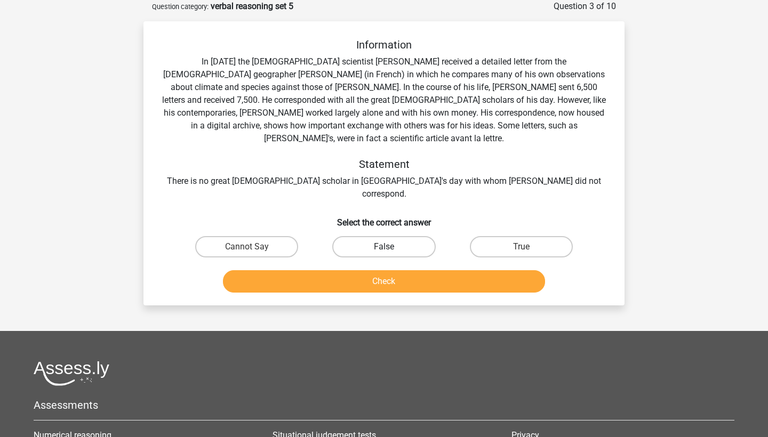
radio input "true"
click at [505, 236] on label "True" at bounding box center [521, 246] width 103 height 21
click at [521, 247] on input "True" at bounding box center [524, 250] width 7 height 7
radio input "true"
click at [465, 270] on button "Check" at bounding box center [384, 281] width 323 height 22
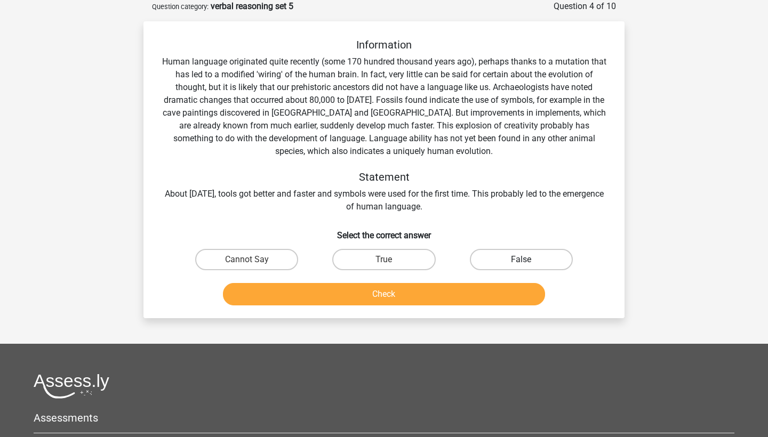
click at [530, 261] on label "False" at bounding box center [521, 259] width 103 height 21
click at [528, 261] on input "False" at bounding box center [524, 263] width 7 height 7
radio input "true"
click at [497, 313] on div "Information Human language originated quite recently (some 170 hundred thousand…" at bounding box center [383, 169] width 481 height 297
click at [497, 301] on button "Check" at bounding box center [384, 294] width 323 height 22
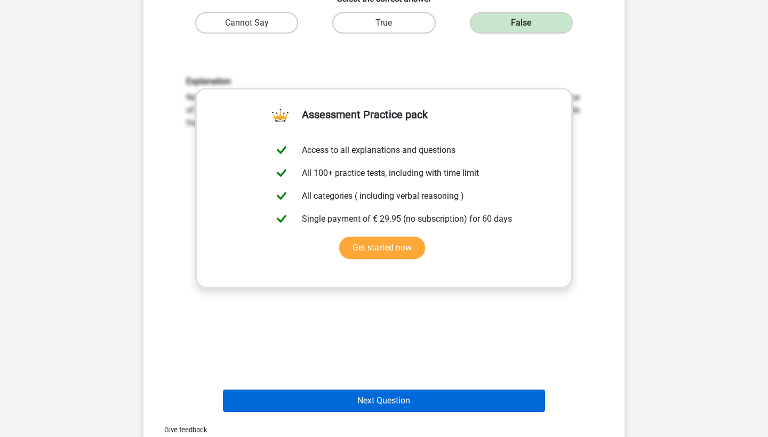
click at [405, 410] on button "Next Question" at bounding box center [384, 401] width 323 height 22
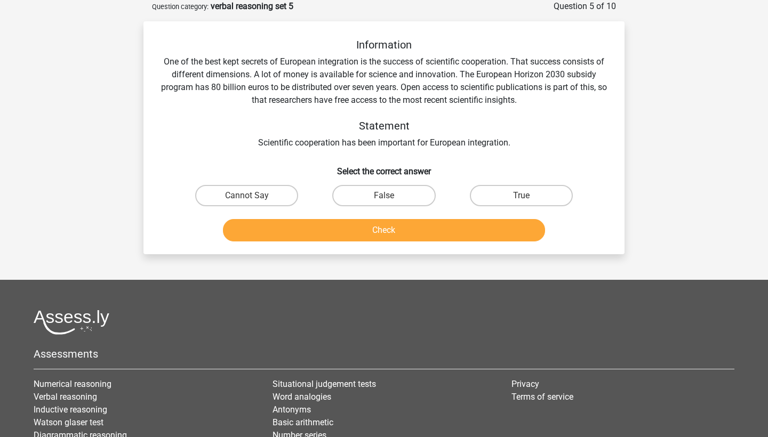
drag, startPoint x: 263, startPoint y: 150, endPoint x: 430, endPoint y: 150, distance: 167.5
click at [431, 150] on div "Information One of the best kept secrets of European integration is the success…" at bounding box center [384, 141] width 473 height 207
click at [501, 192] on label "True" at bounding box center [521, 195] width 103 height 21
click at [521, 196] on input "True" at bounding box center [524, 199] width 7 height 7
radio input "true"
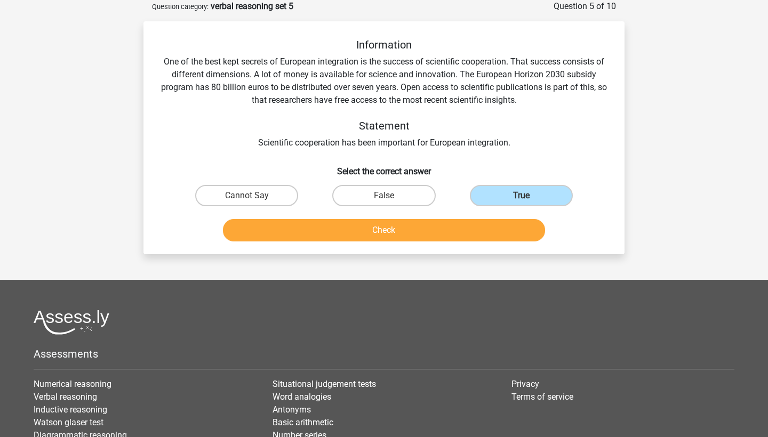
click at [474, 226] on button "Check" at bounding box center [384, 230] width 323 height 22
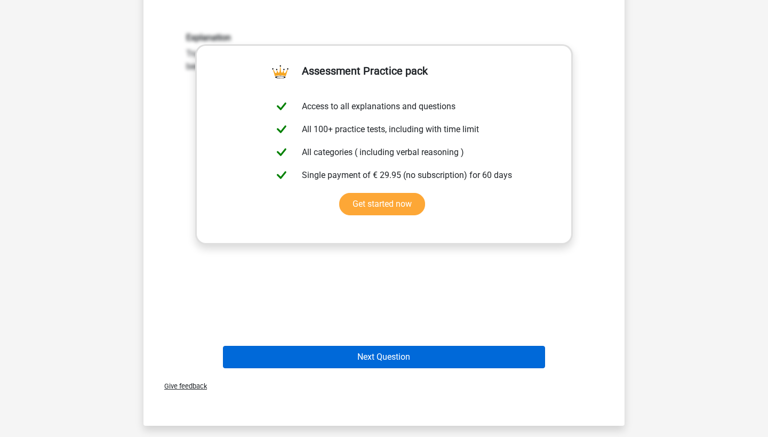
click at [407, 347] on button "Next Question" at bounding box center [384, 357] width 323 height 22
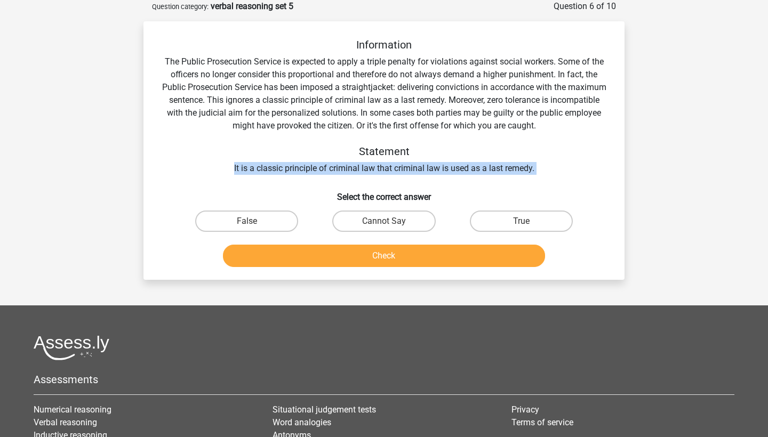
drag, startPoint x: 231, startPoint y: 170, endPoint x: 477, endPoint y: 177, distance: 246.5
click at [477, 177] on div "Information The Public Prosecution Service is expected to apply a triple penalt…" at bounding box center [384, 154] width 473 height 233
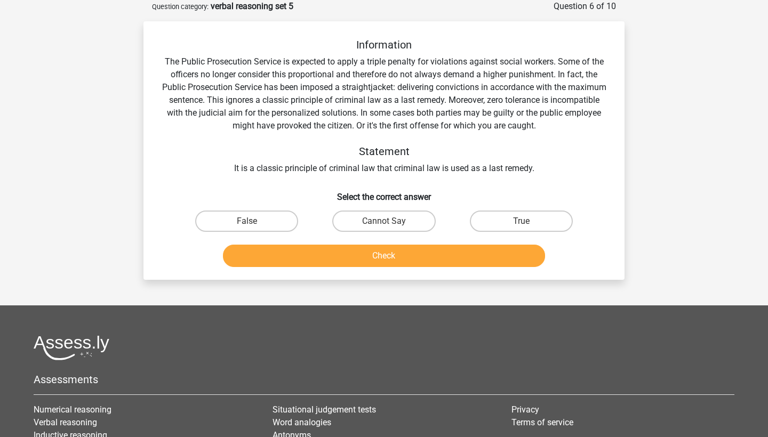
click at [477, 177] on div "Information The Public Prosecution Service is expected to apply a triple penalt…" at bounding box center [384, 154] width 473 height 233
click at [485, 224] on label "True" at bounding box center [521, 221] width 103 height 21
click at [521, 224] on input "True" at bounding box center [524, 224] width 7 height 7
radio input "true"
click at [473, 262] on button "Check" at bounding box center [384, 256] width 323 height 22
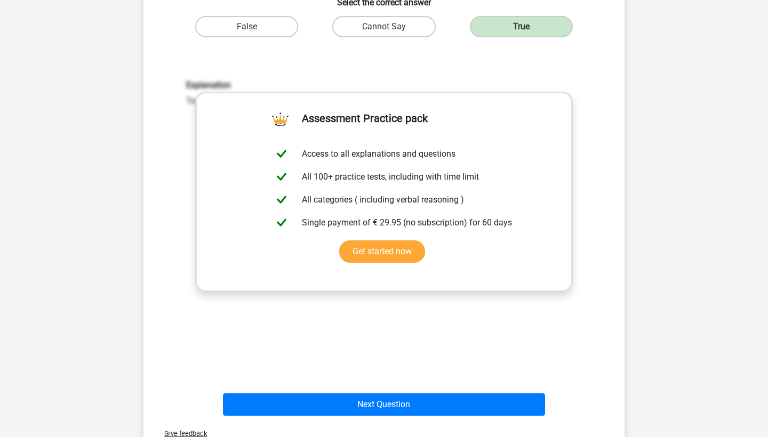
click at [426, 426] on div "Give feedback" at bounding box center [384, 433] width 473 height 27
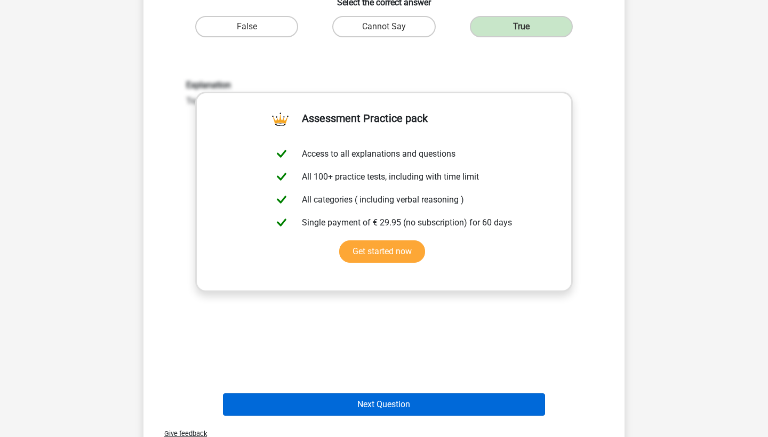
click at [426, 410] on button "Next Question" at bounding box center [384, 405] width 323 height 22
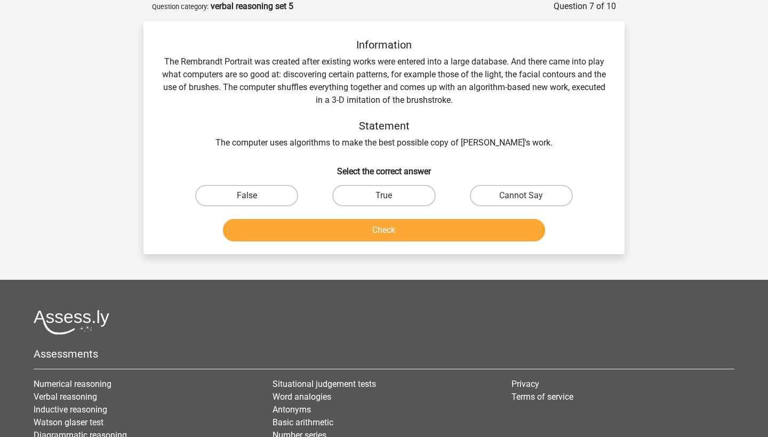
drag, startPoint x: 228, startPoint y: 152, endPoint x: 380, endPoint y: 156, distance: 152.1
click at [380, 156] on div "Information The Rembrandt Portrait was created after existing works were entere…" at bounding box center [384, 141] width 473 height 207
click at [292, 203] on label "False" at bounding box center [246, 195] width 103 height 21
click at [254, 203] on input "False" at bounding box center [250, 199] width 7 height 7
radio input "true"
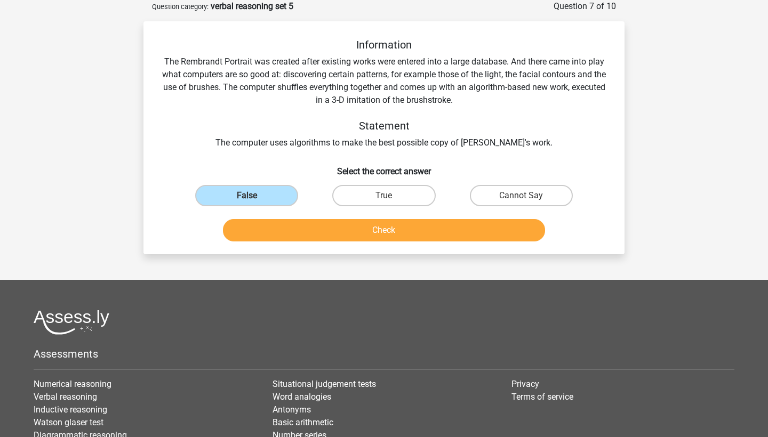
click at [318, 228] on button "Check" at bounding box center [384, 230] width 323 height 22
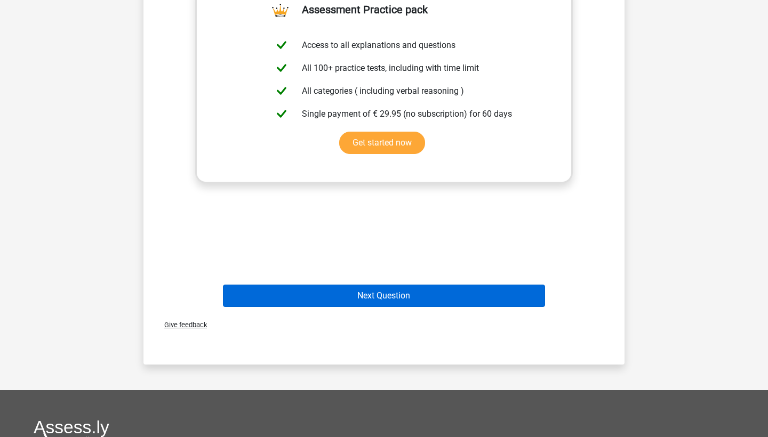
click at [346, 299] on button "Next Question" at bounding box center [384, 296] width 323 height 22
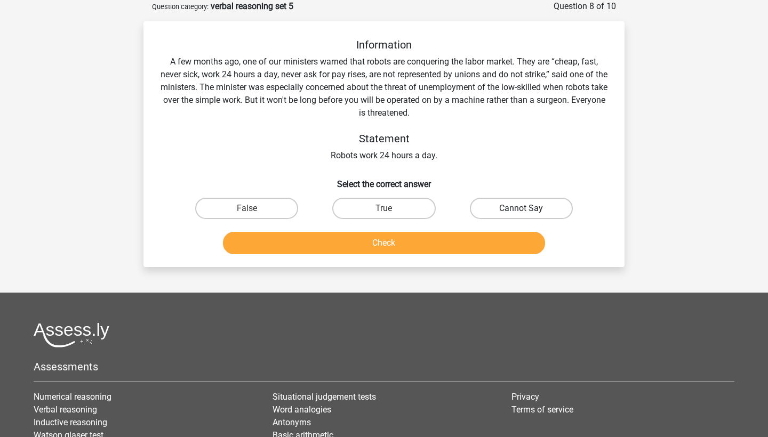
click at [500, 213] on label "Cannot Say" at bounding box center [521, 208] width 103 height 21
click at [521, 213] on input "Cannot Say" at bounding box center [524, 212] width 7 height 7
radio input "true"
click at [487, 239] on button "Check" at bounding box center [384, 243] width 323 height 22
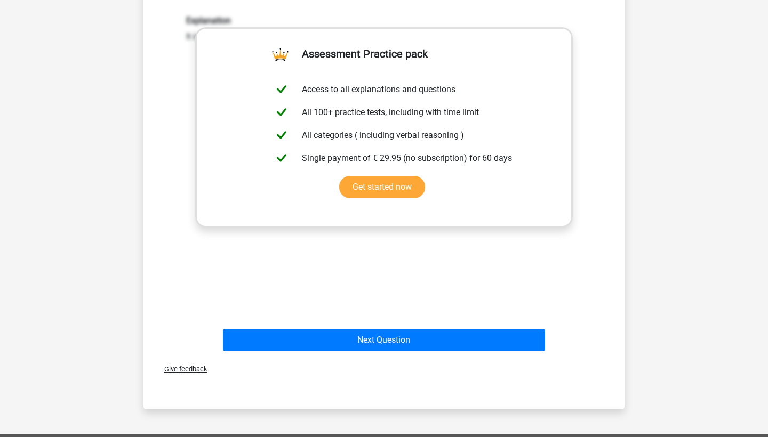
click at [460, 328] on div "Next Question" at bounding box center [384, 338] width 447 height 35
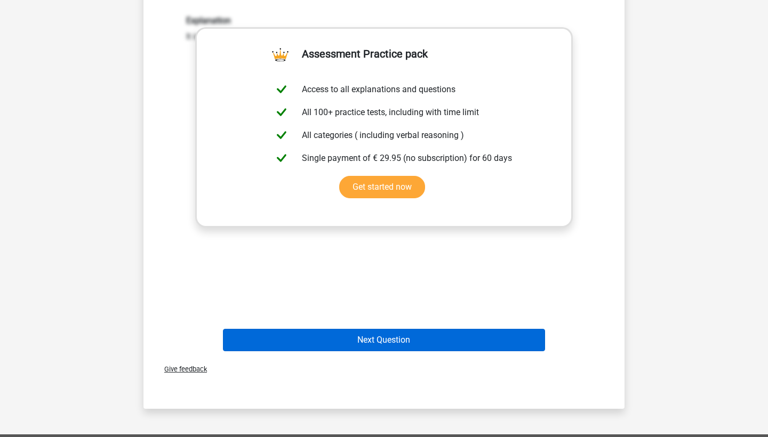
click at [459, 333] on button "Next Question" at bounding box center [384, 340] width 323 height 22
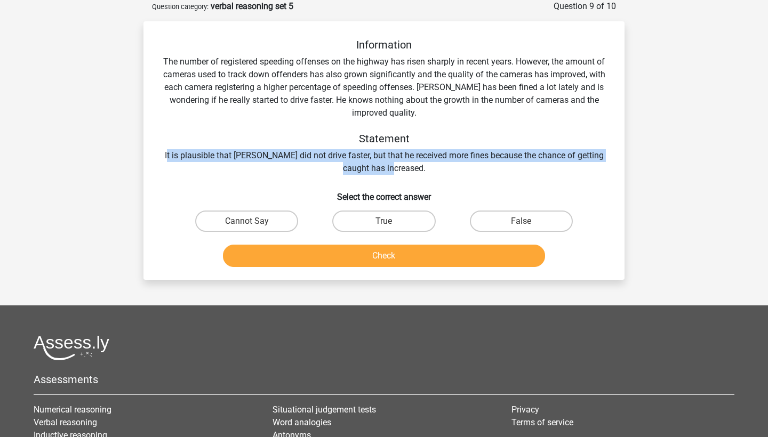
drag, startPoint x: 164, startPoint y: 155, endPoint x: 476, endPoint y: 163, distance: 312.1
click at [476, 163] on div "Information The number of registered speeding offenses on the highway has risen…" at bounding box center [384, 106] width 447 height 137
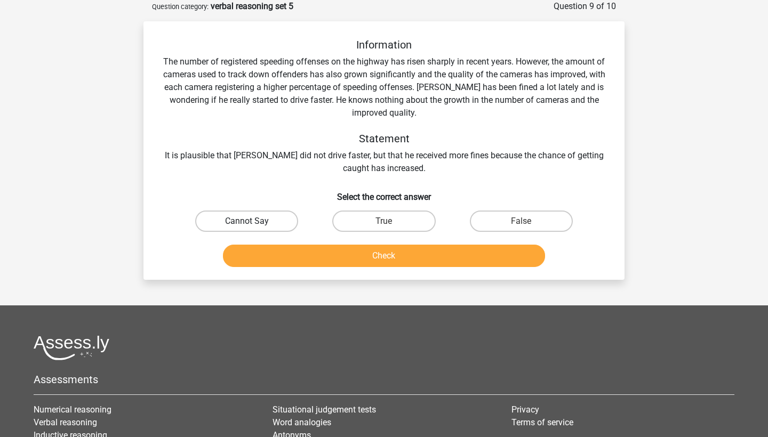
click at [287, 225] on label "Cannot Say" at bounding box center [246, 221] width 103 height 21
click at [254, 225] on input "Cannot Say" at bounding box center [250, 224] width 7 height 7
radio input "true"
click at [346, 273] on div "Information The number of registered speeding offenses on the highway has risen…" at bounding box center [383, 150] width 481 height 259
click at [347, 259] on button "Check" at bounding box center [384, 256] width 323 height 22
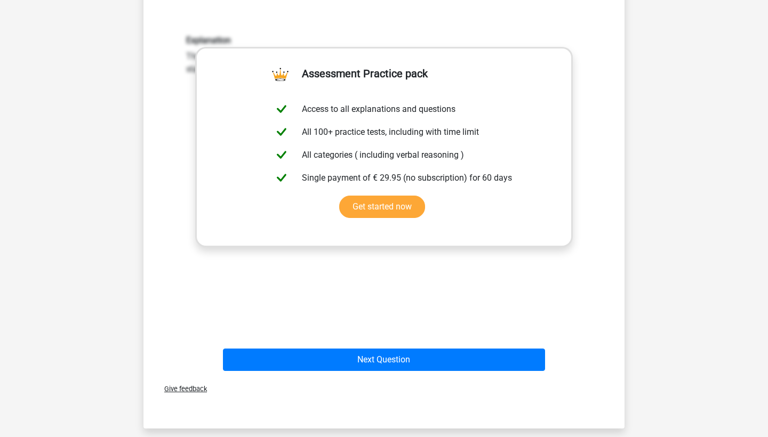
scroll to position [367, 0]
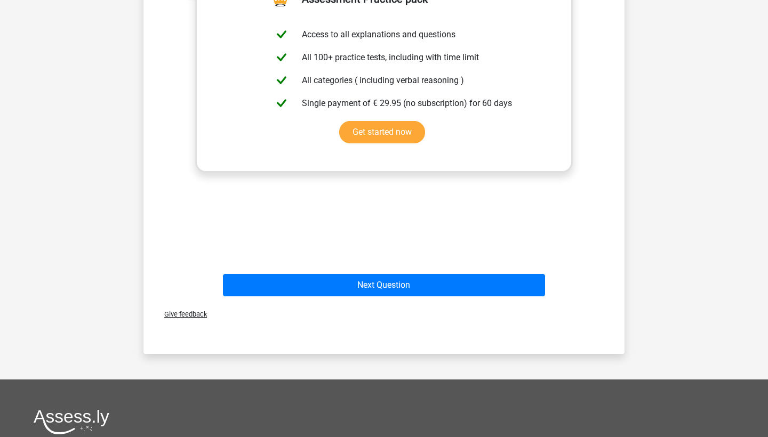
click at [370, 297] on div "Next Question" at bounding box center [384, 287] width 412 height 27
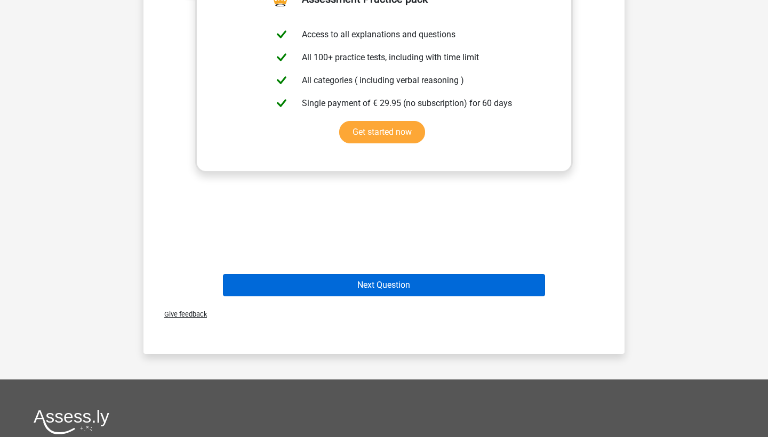
click at [370, 293] on button "Next Question" at bounding box center [384, 285] width 323 height 22
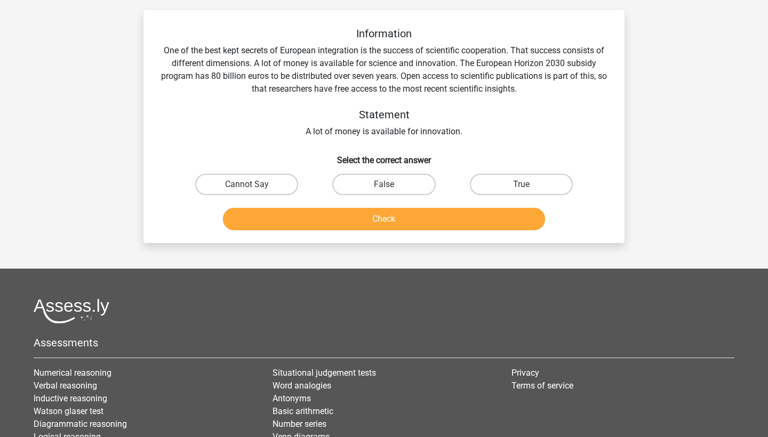
scroll to position [67, 0]
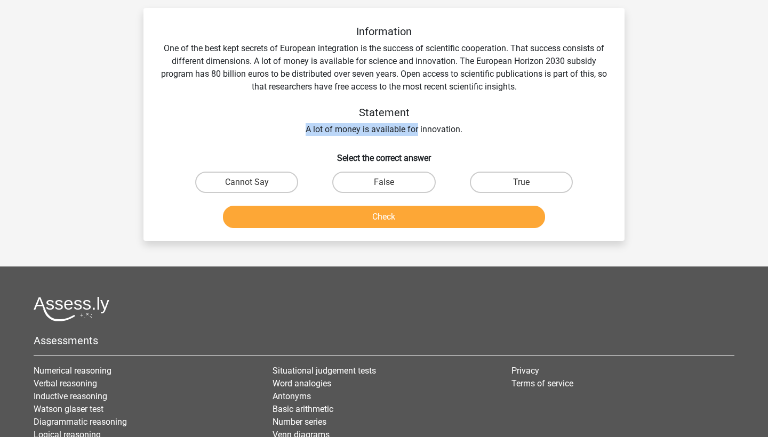
drag, startPoint x: 305, startPoint y: 127, endPoint x: 418, endPoint y: 129, distance: 113.1
click at [418, 129] on div "Information One of the best kept secrets of European integration is the success…" at bounding box center [384, 80] width 447 height 111
click at [540, 183] on label "True" at bounding box center [521, 182] width 103 height 21
click at [528, 183] on input "True" at bounding box center [524, 185] width 7 height 7
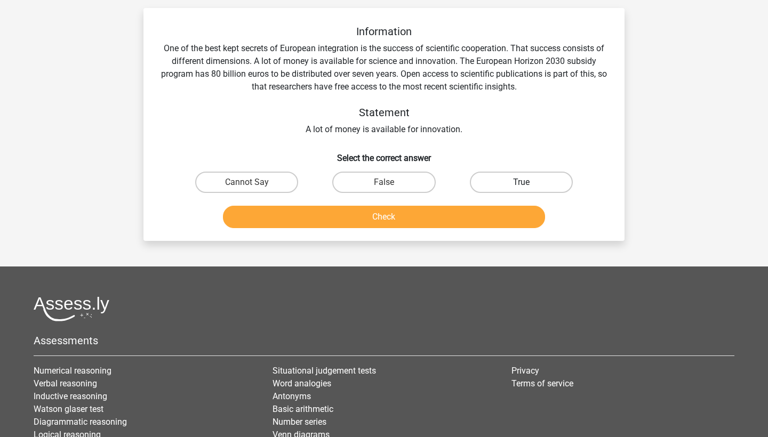
radio input "true"
click at [510, 207] on button "Check" at bounding box center [384, 217] width 323 height 22
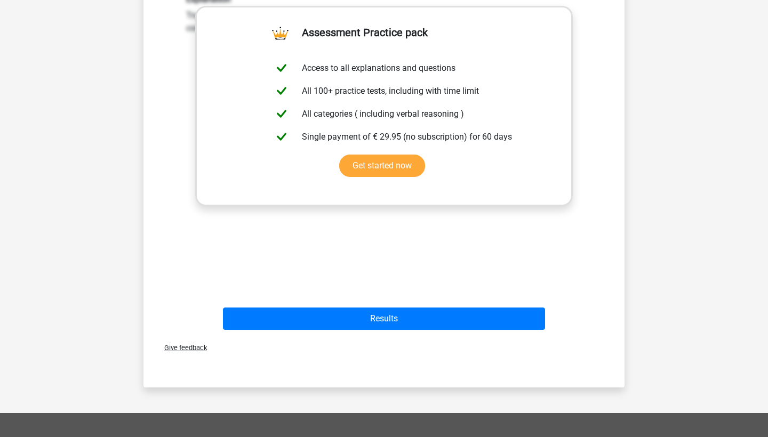
scroll to position [322, 0]
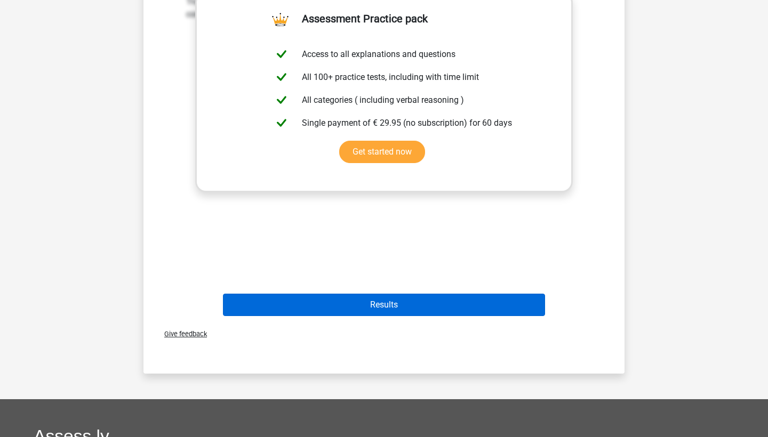
click at [431, 303] on button "Results" at bounding box center [384, 305] width 323 height 22
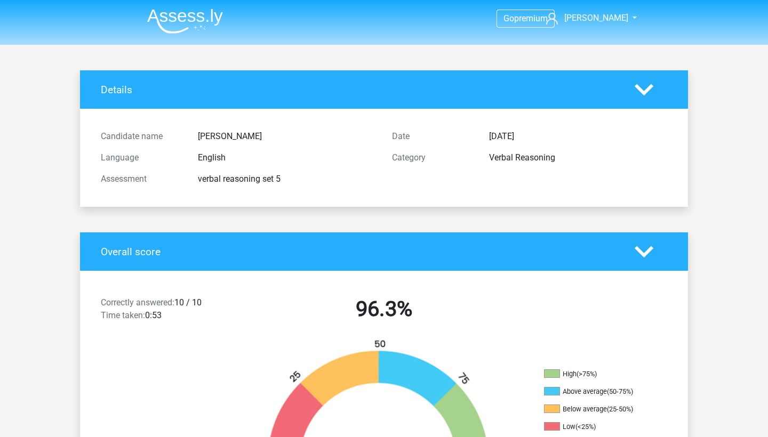
click at [195, 21] on img at bounding box center [185, 21] width 76 height 25
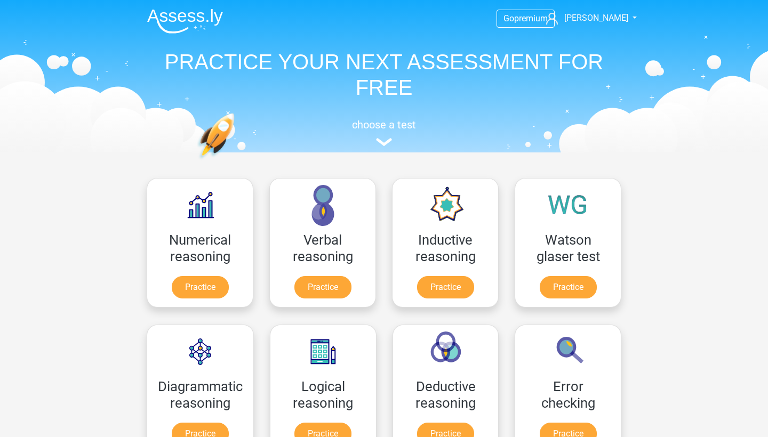
scroll to position [105, 0]
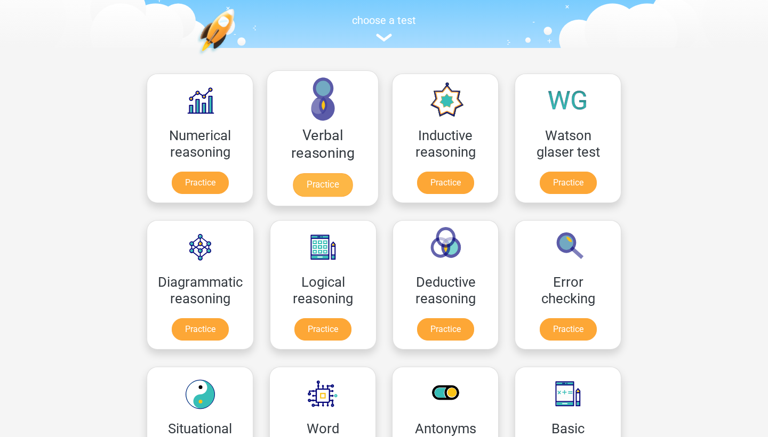
click at [327, 190] on link "Practice" at bounding box center [323, 184] width 60 height 23
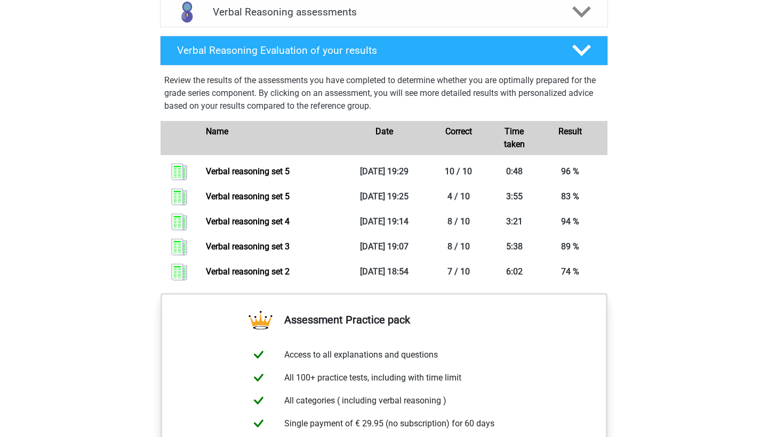
scroll to position [615, 0]
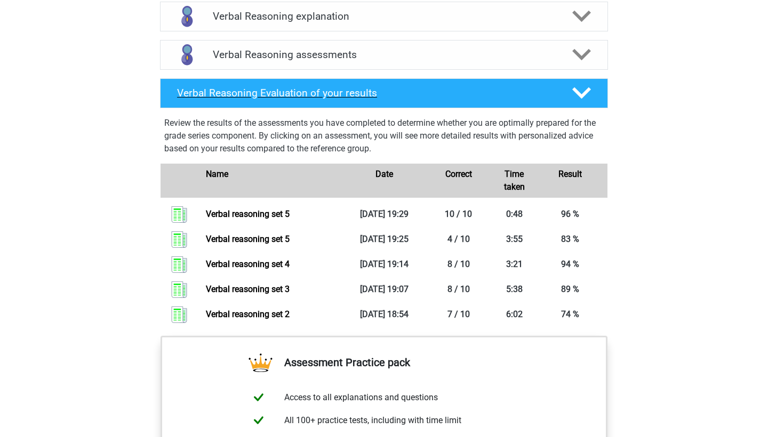
click at [387, 99] on h4 "Verbal Reasoning Evaluation of your results" at bounding box center [366, 93] width 378 height 12
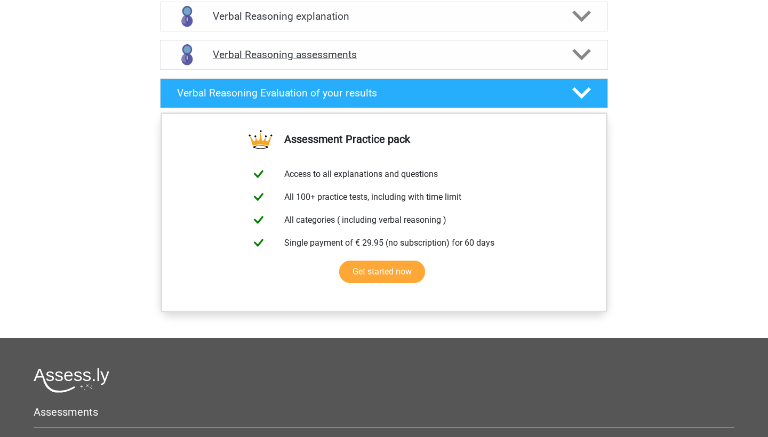
click at [388, 70] on div "Verbal Reasoning assessments" at bounding box center [384, 55] width 448 height 30
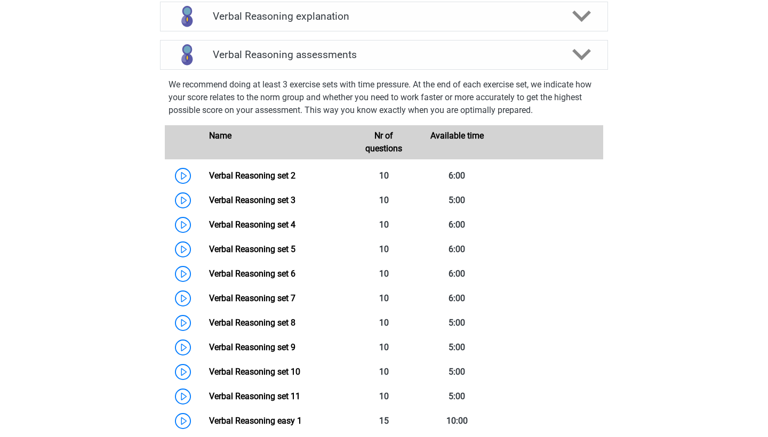
click at [396, 36] on div "Verbal Reasoning explanation In the Verbal Reasoning (also called deductive rea…" at bounding box center [384, 16] width 490 height 38
click at [396, 22] on h4 "Verbal Reasoning explanation" at bounding box center [384, 16] width 342 height 12
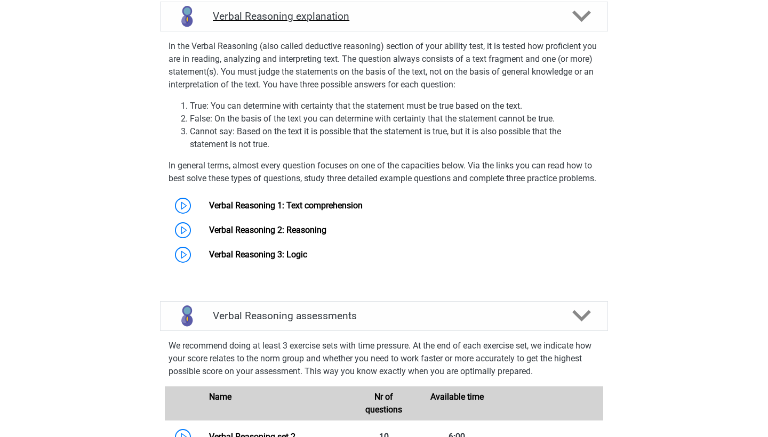
click at [396, 22] on h4 "Verbal Reasoning explanation" at bounding box center [384, 16] width 342 height 12
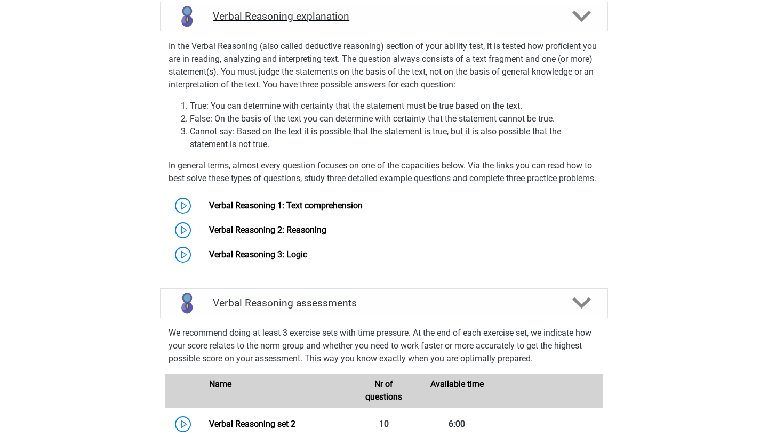
click at [395, 31] on div "Verbal Reasoning explanation" at bounding box center [384, 17] width 448 height 30
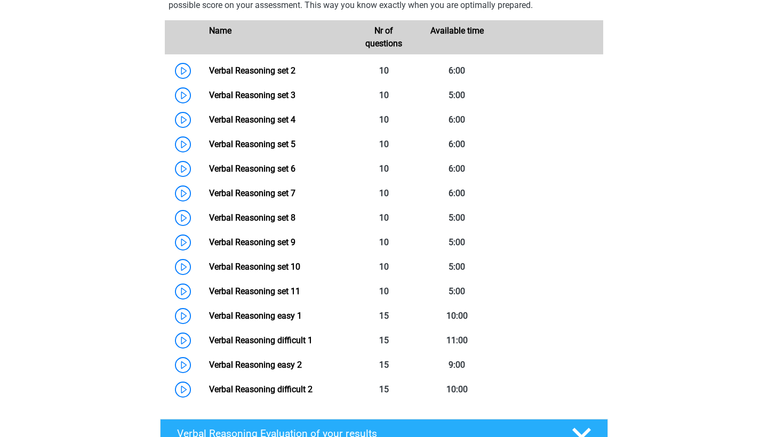
scroll to position [827, 0]
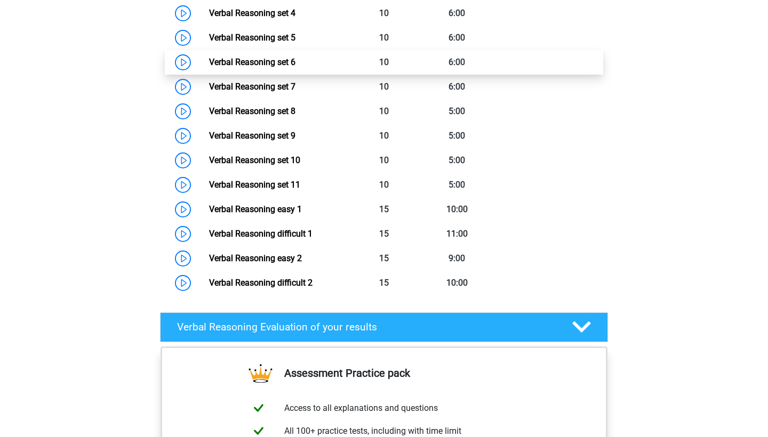
click at [281, 67] on link "Verbal Reasoning set 6" at bounding box center [252, 62] width 86 height 10
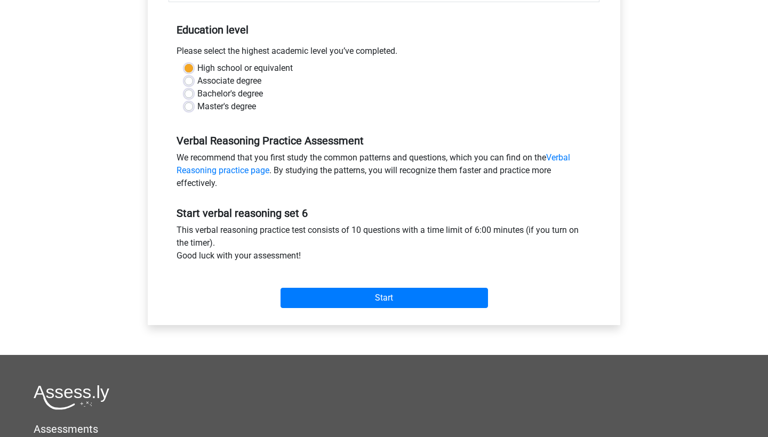
scroll to position [272, 0]
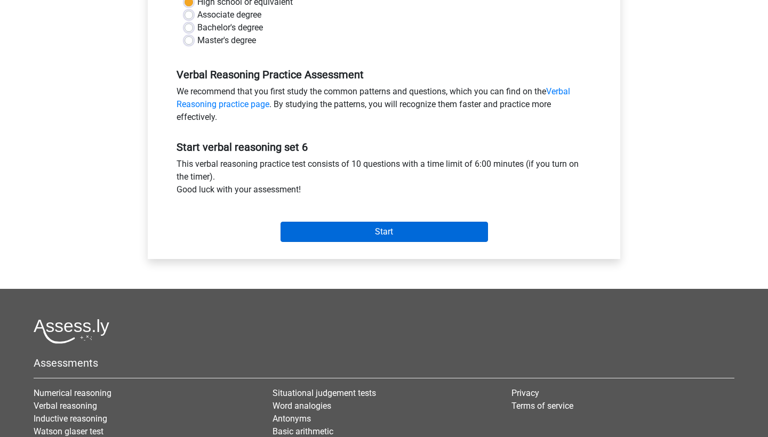
click at [397, 239] on input "Start" at bounding box center [384, 232] width 207 height 20
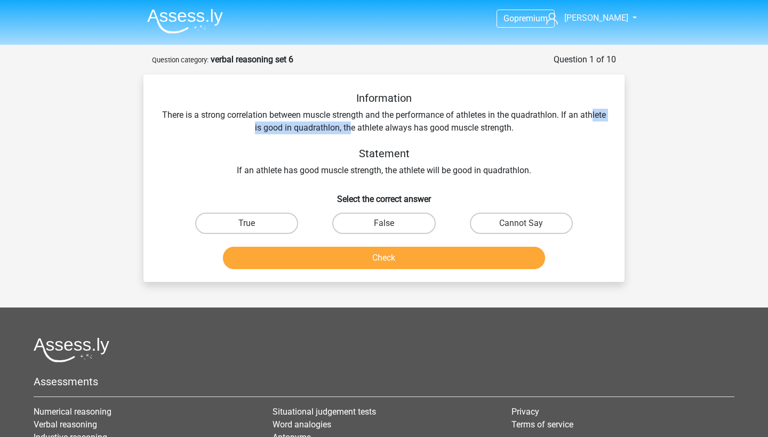
drag, startPoint x: 252, startPoint y: 123, endPoint x: 365, endPoint y: 125, distance: 112.6
click at [365, 125] on div "Information There is a strong correlation between muscle strength and the perfo…" at bounding box center [384, 134] width 447 height 85
click at [365, 126] on div "Information There is a strong correlation between muscle strength and the perfo…" at bounding box center [384, 134] width 447 height 85
click at [491, 230] on label "Cannot Say" at bounding box center [521, 223] width 103 height 21
click at [521, 230] on input "Cannot Say" at bounding box center [524, 226] width 7 height 7
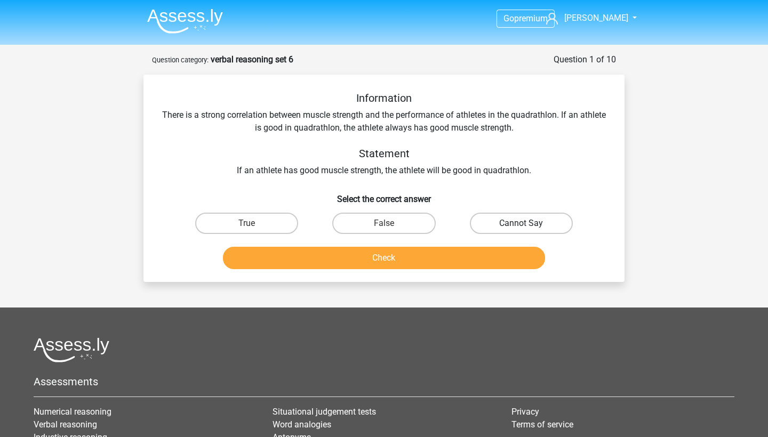
radio input "true"
click at [477, 255] on button "Check" at bounding box center [384, 258] width 323 height 22
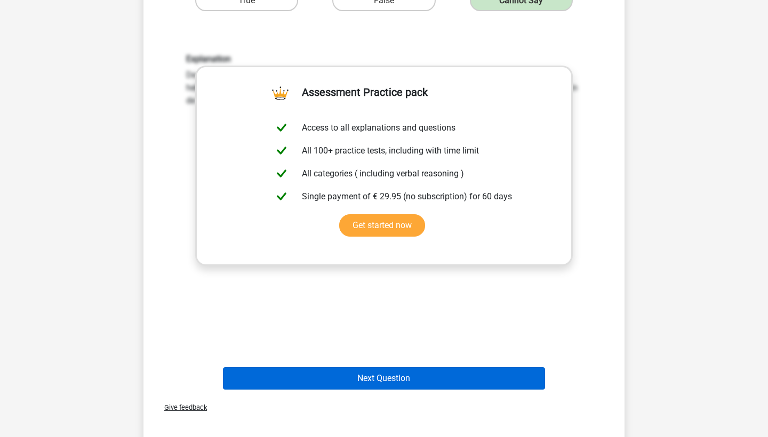
click at [413, 374] on button "Next Question" at bounding box center [384, 378] width 323 height 22
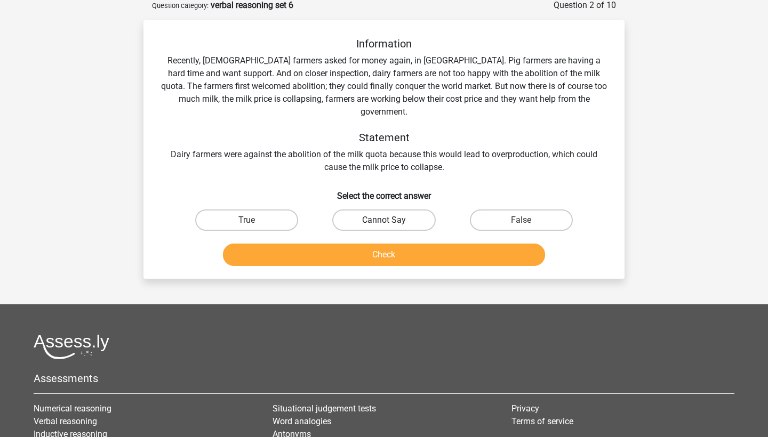
scroll to position [53, 0]
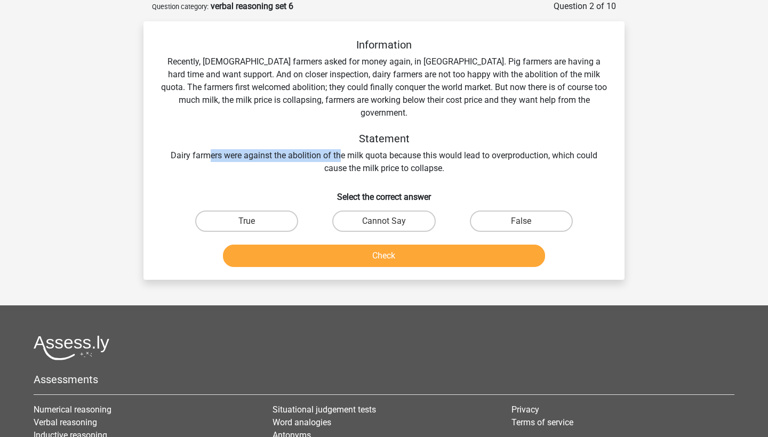
drag, startPoint x: 209, startPoint y: 141, endPoint x: 339, endPoint y: 141, distance: 130.7
click at [339, 141] on div "Information Recently, [DEMOGRAPHIC_DATA] farmers asked for money again, in [GEO…" at bounding box center [384, 106] width 447 height 137
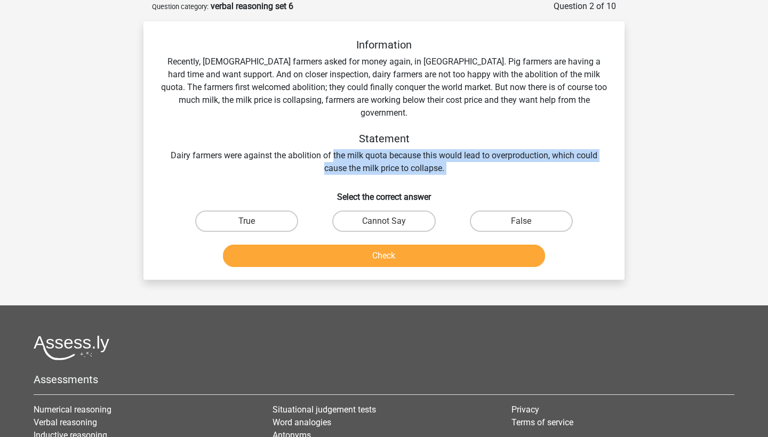
drag, startPoint x: 339, startPoint y: 141, endPoint x: 509, endPoint y: 150, distance: 170.3
click at [510, 150] on div "Information Recently, [DEMOGRAPHIC_DATA] farmers asked for money again, in [GEO…" at bounding box center [384, 106] width 447 height 137
click at [509, 150] on div "Information Recently, [DEMOGRAPHIC_DATA] farmers asked for money again, in [GEO…" at bounding box center [384, 106] width 447 height 137
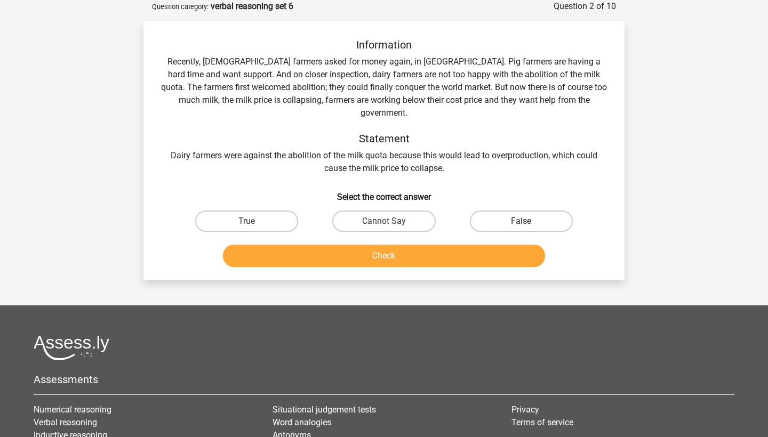
click at [497, 214] on label "False" at bounding box center [521, 221] width 103 height 21
click at [521, 221] on input "False" at bounding box center [524, 224] width 7 height 7
radio input "true"
click at [491, 245] on button "Check" at bounding box center [384, 256] width 323 height 22
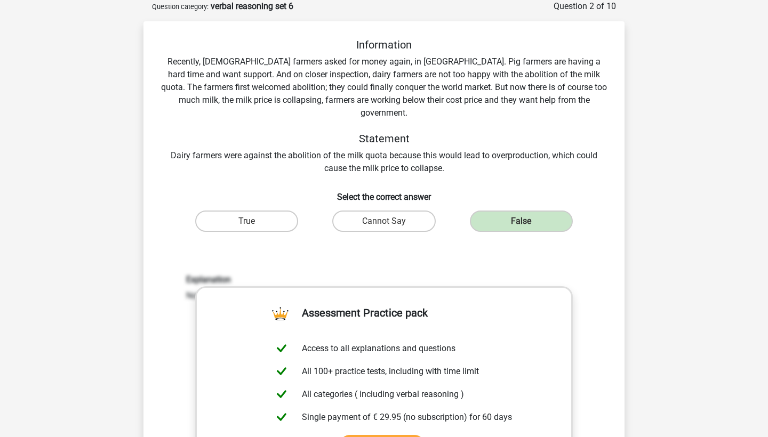
scroll to position [214, 0]
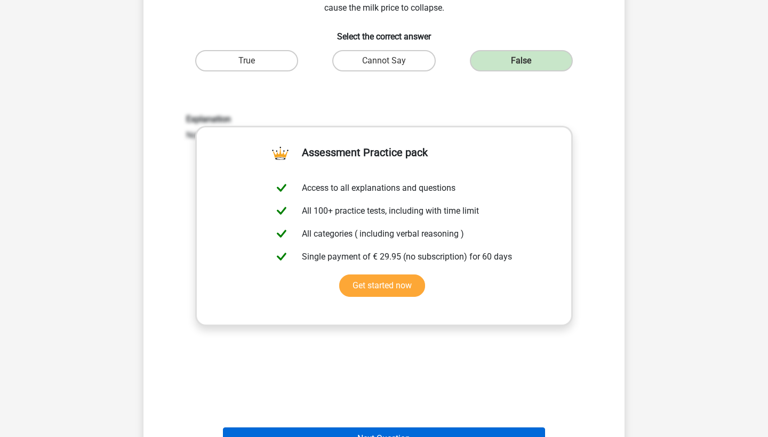
click at [402, 428] on button "Next Question" at bounding box center [384, 439] width 323 height 22
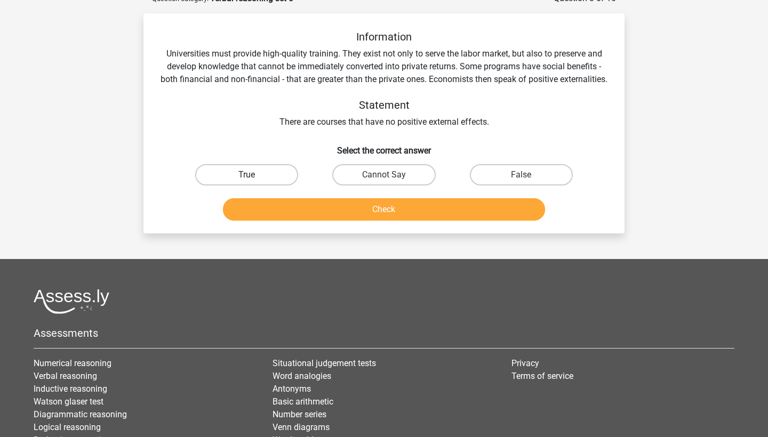
scroll to position [53, 0]
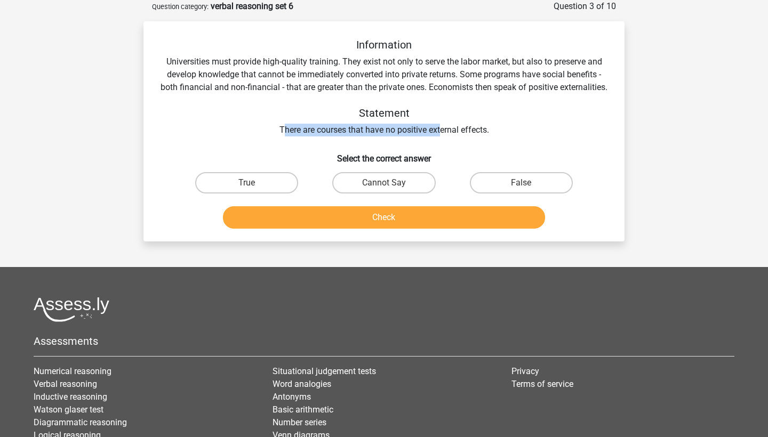
drag, startPoint x: 286, startPoint y: 147, endPoint x: 439, endPoint y: 147, distance: 153.6
click at [441, 137] on div "Information Universities must provide high-quality training. They exist not onl…" at bounding box center [384, 87] width 447 height 98
click at [439, 137] on div "Information Universities must provide high-quality training. They exist not onl…" at bounding box center [384, 87] width 447 height 98
drag, startPoint x: 271, startPoint y: 139, endPoint x: 521, endPoint y: 147, distance: 249.7
click at [521, 137] on div "Information Universities must provide high-quality training. They exist not onl…" at bounding box center [384, 87] width 447 height 98
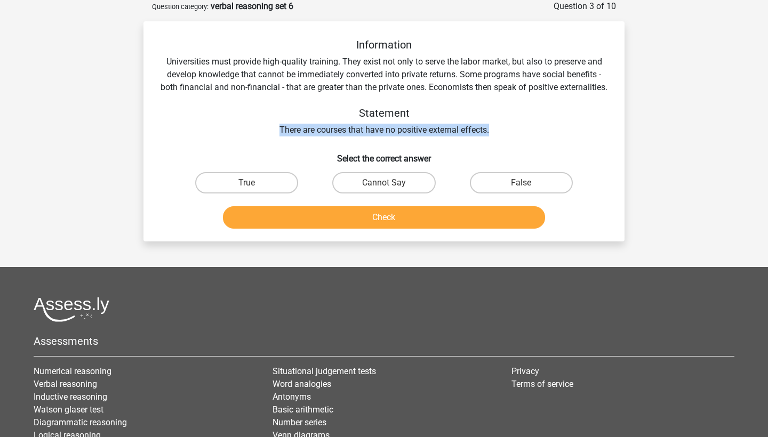
click at [521, 137] on div "Information Universities must provide high-quality training. They exist not onl…" at bounding box center [384, 87] width 447 height 98
drag, startPoint x: 277, startPoint y: 139, endPoint x: 457, endPoint y: 141, distance: 179.7
click at [457, 137] on div "Information Universities must provide high-quality training. They exist not onl…" at bounding box center [384, 87] width 447 height 98
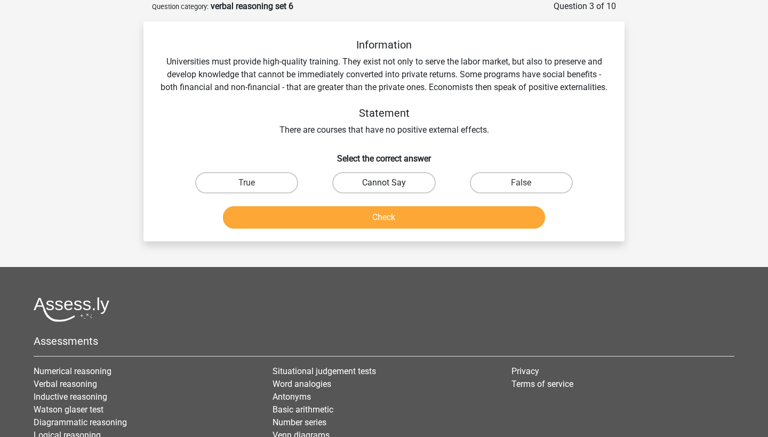
click at [388, 194] on label "Cannot Say" at bounding box center [383, 182] width 103 height 21
click at [388, 190] on input "Cannot Say" at bounding box center [387, 186] width 7 height 7
radio input "true"
click at [388, 224] on button "Check" at bounding box center [384, 217] width 323 height 22
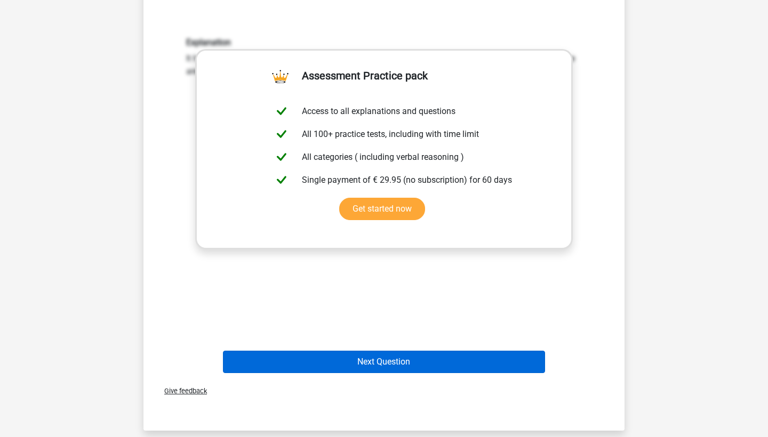
click at [396, 371] on button "Next Question" at bounding box center [384, 362] width 323 height 22
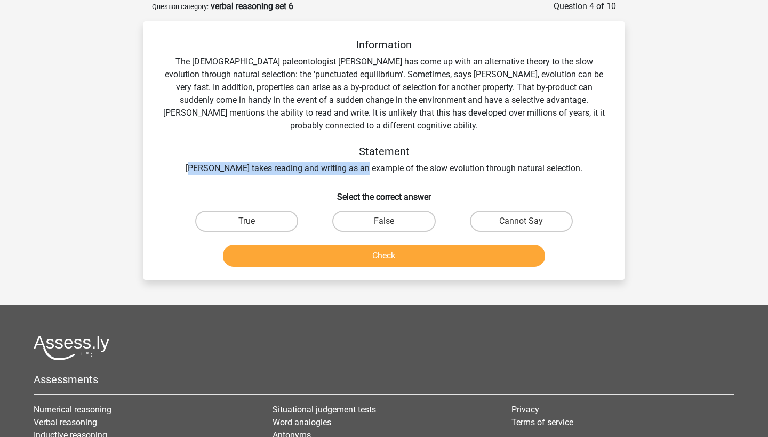
drag, startPoint x: 212, startPoint y: 169, endPoint x: 383, endPoint y: 169, distance: 171.2
click at [383, 169] on div "Information The [DEMOGRAPHIC_DATA] paleontologist [PERSON_NAME] has come up wit…" at bounding box center [384, 106] width 447 height 137
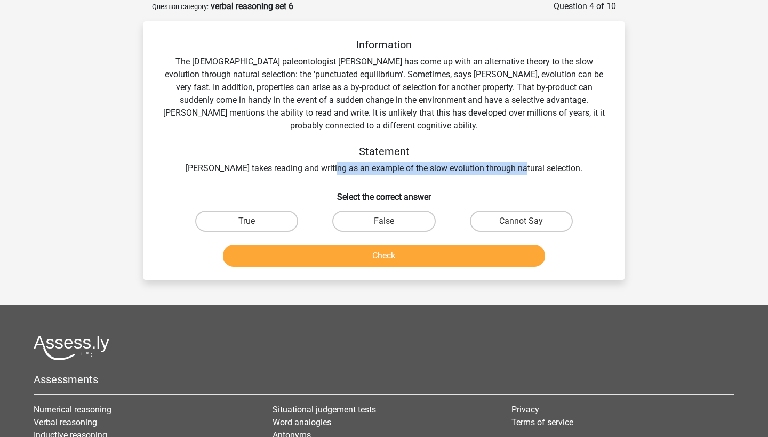
drag, startPoint x: 348, startPoint y: 169, endPoint x: 537, endPoint y: 173, distance: 188.9
click at [537, 173] on div "Information The [DEMOGRAPHIC_DATA] paleontologist [PERSON_NAME] has come up wit…" at bounding box center [384, 106] width 447 height 137
click at [276, 220] on label "True" at bounding box center [246, 221] width 103 height 21
click at [254, 221] on input "True" at bounding box center [250, 224] width 7 height 7
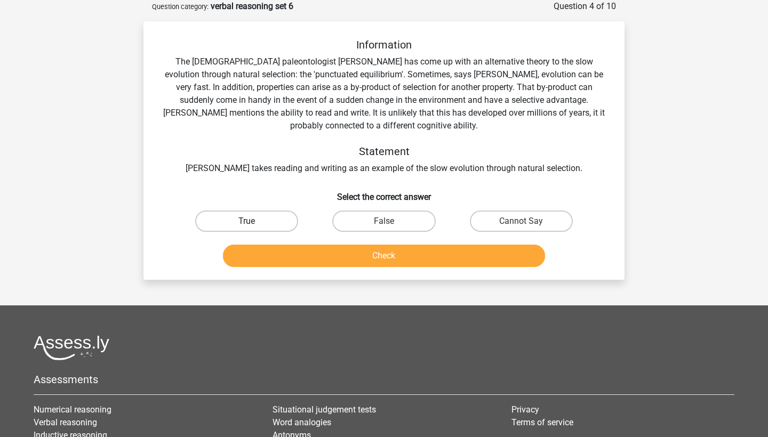
radio input "true"
click at [502, 213] on label "Cannot Say" at bounding box center [521, 221] width 103 height 21
click at [521, 221] on input "Cannot Say" at bounding box center [524, 224] width 7 height 7
radio input "true"
click at [458, 257] on button "Check" at bounding box center [384, 256] width 323 height 22
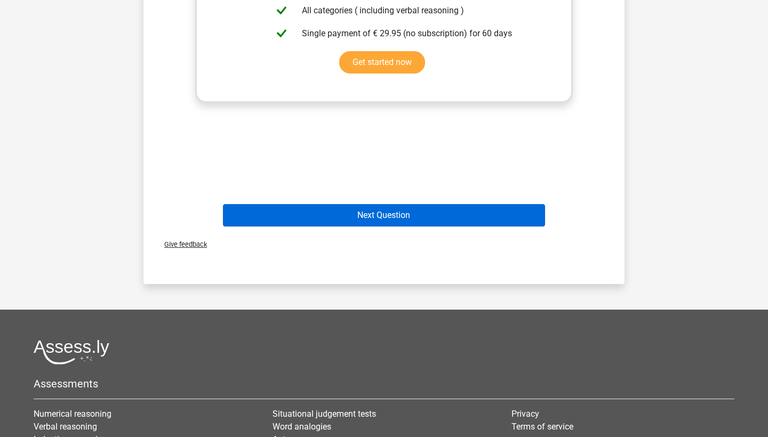
click at [414, 215] on button "Next Question" at bounding box center [384, 215] width 323 height 22
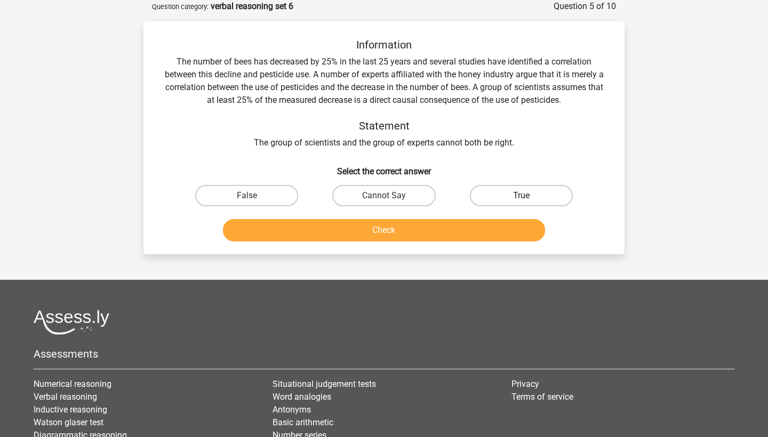
click at [506, 204] on label "True" at bounding box center [521, 195] width 103 height 21
click at [521, 203] on input "True" at bounding box center [524, 199] width 7 height 7
radio input "true"
click at [489, 227] on button "Check" at bounding box center [384, 230] width 323 height 22
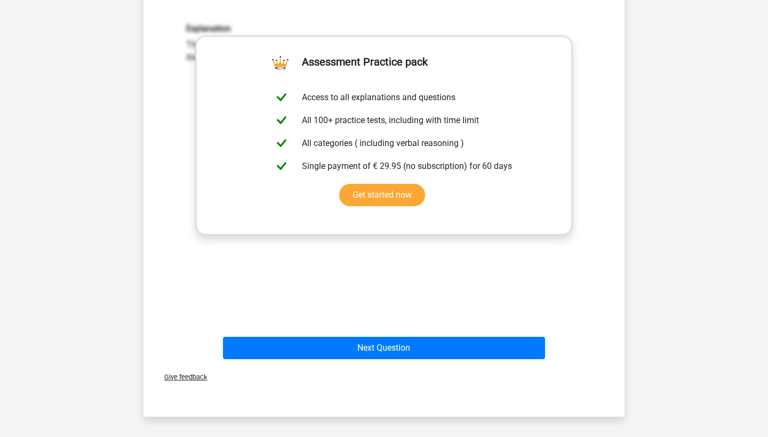
click at [385, 330] on div "Next Question" at bounding box center [384, 346] width 447 height 35
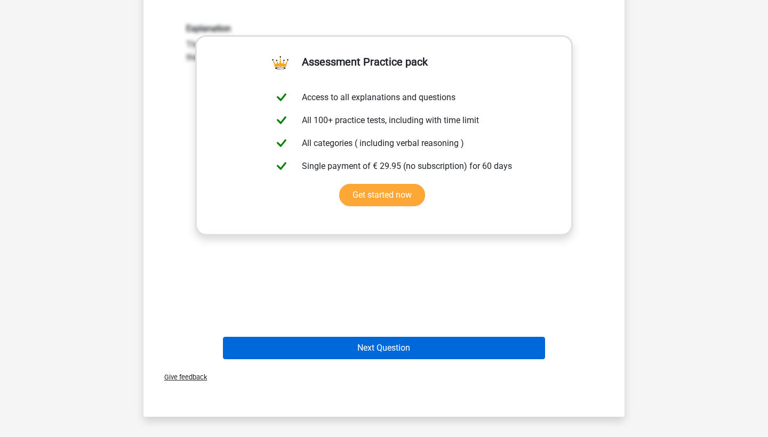
click at [385, 339] on button "Next Question" at bounding box center [384, 348] width 323 height 22
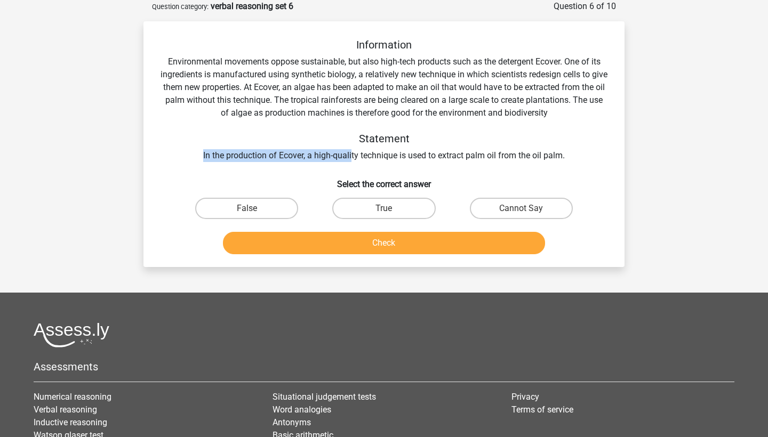
drag, startPoint x: 201, startPoint y: 158, endPoint x: 351, endPoint y: 158, distance: 149.9
click at [351, 158] on div "Information Environmental movements oppose sustainable, but also high-tech prod…" at bounding box center [384, 100] width 447 height 124
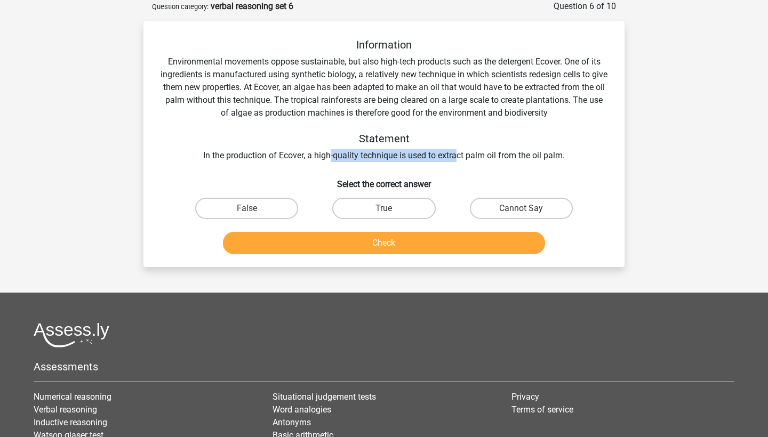
drag, startPoint x: 330, startPoint y: 155, endPoint x: 459, endPoint y: 159, distance: 129.7
click at [459, 159] on div "Information Environmental movements oppose sustainable, but also high-tech prod…" at bounding box center [384, 100] width 447 height 124
drag, startPoint x: 275, startPoint y: 155, endPoint x: 341, endPoint y: 156, distance: 66.1
click at [341, 156] on div "Information Environmental movements oppose sustainable, but also high-tech prod…" at bounding box center [384, 100] width 447 height 124
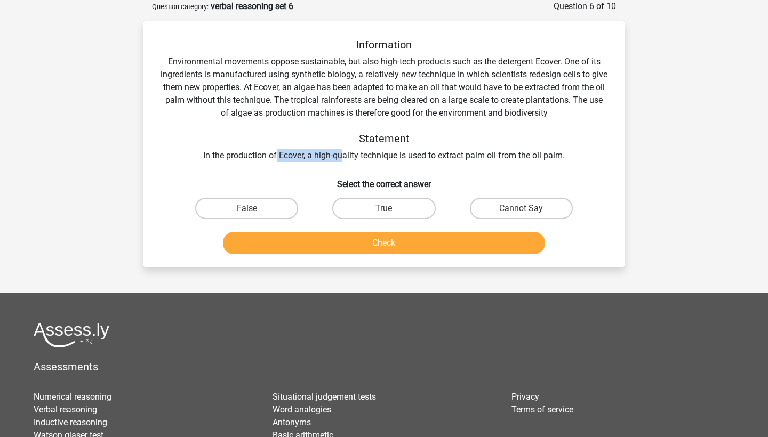
click at [341, 156] on div "Information Environmental movements oppose sustainable, but also high-tech prod…" at bounding box center [384, 100] width 447 height 124
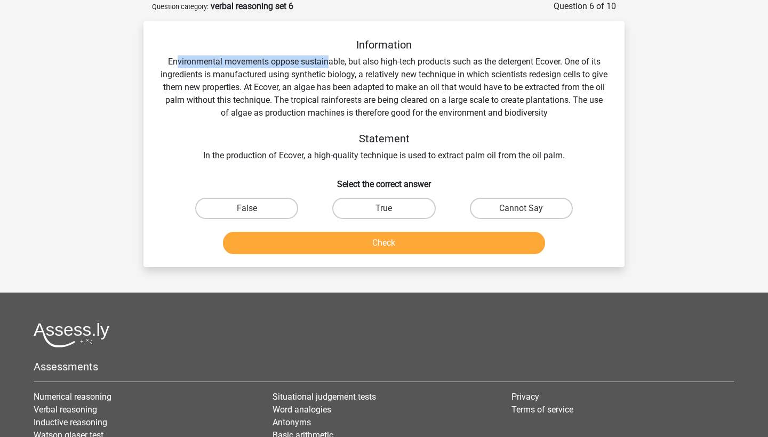
drag, startPoint x: 175, startPoint y: 60, endPoint x: 327, endPoint y: 61, distance: 151.5
click at [327, 61] on div "Information Environmental movements oppose sustainable, but also high-tech prod…" at bounding box center [384, 100] width 447 height 124
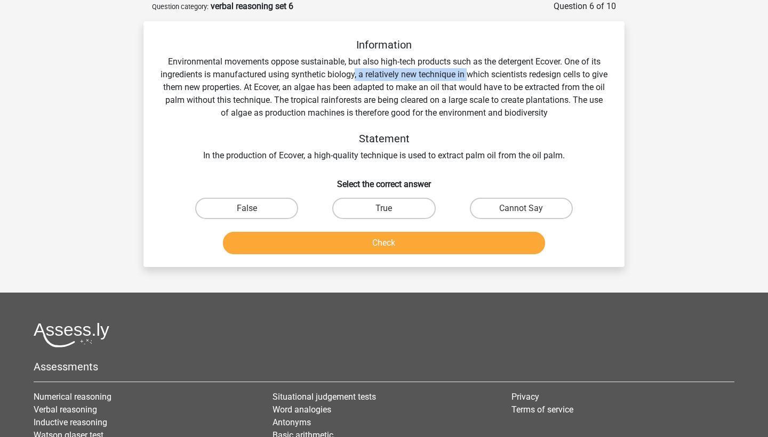
drag, startPoint x: 362, startPoint y: 70, endPoint x: 477, endPoint y: 71, distance: 115.2
click at [477, 71] on div "Information Environmental movements oppose sustainable, but also high-tech prod…" at bounding box center [384, 100] width 447 height 124
drag, startPoint x: 275, startPoint y: 91, endPoint x: 399, endPoint y: 91, distance: 124.3
click at [399, 91] on div "Information Environmental movements oppose sustainable, but also high-tech prod…" at bounding box center [384, 100] width 447 height 124
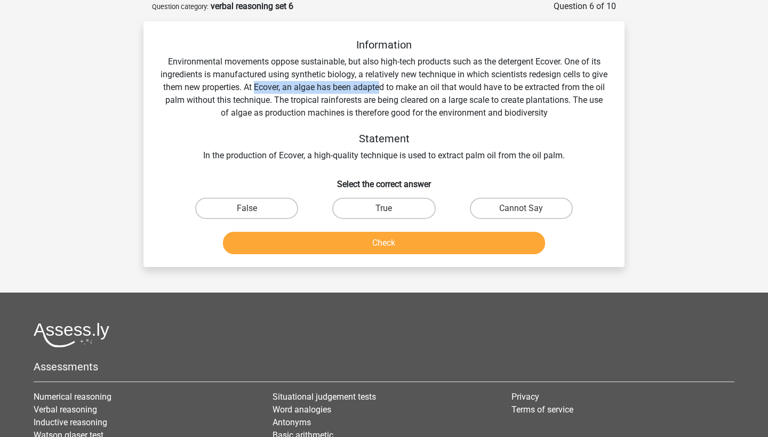
click at [399, 91] on div "Information Environmental movements oppose sustainable, but also high-tech prod…" at bounding box center [384, 100] width 447 height 124
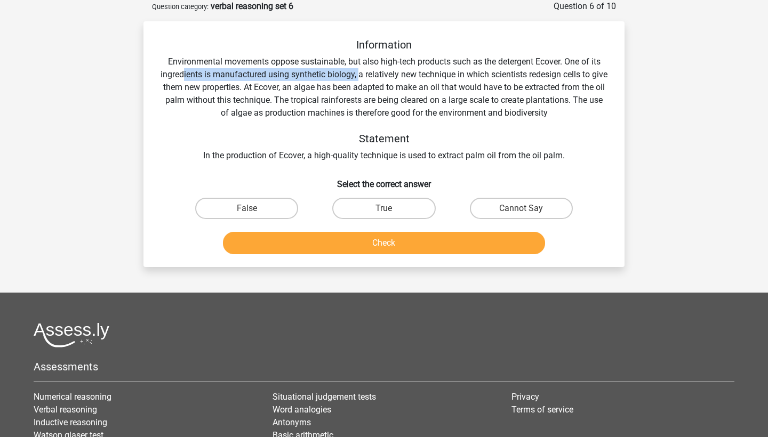
drag, startPoint x: 190, startPoint y: 67, endPoint x: 367, endPoint y: 67, distance: 177.6
click at [367, 67] on div "Information Environmental movements oppose sustainable, but also high-tech prod…" at bounding box center [384, 100] width 447 height 124
drag, startPoint x: 175, startPoint y: 73, endPoint x: 333, endPoint y: 73, distance: 157.9
click at [333, 73] on div "Information Environmental movements oppose sustainable, but also high-tech prod…" at bounding box center [384, 100] width 447 height 124
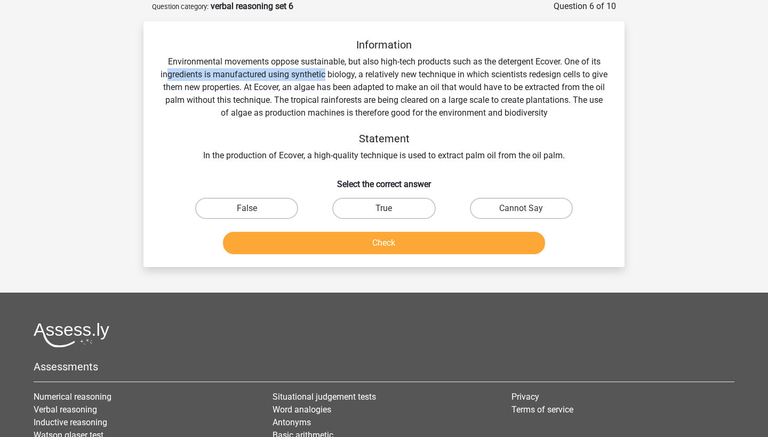
click at [333, 73] on div "Information Environmental movements oppose sustainable, but also high-tech prod…" at bounding box center [384, 100] width 447 height 124
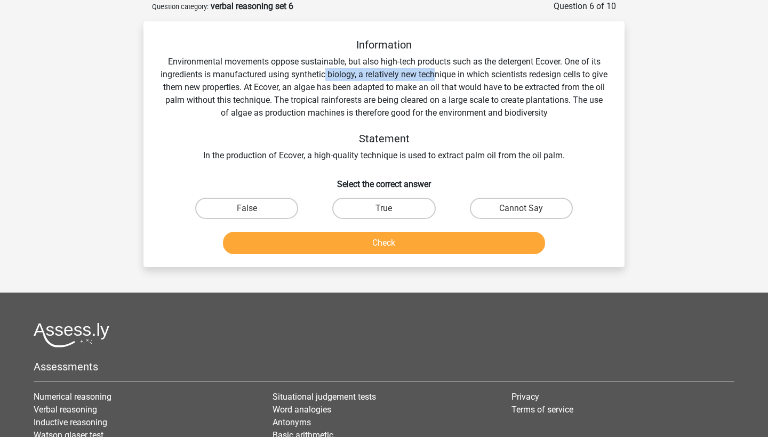
drag, startPoint x: 333, startPoint y: 73, endPoint x: 442, endPoint y: 73, distance: 108.8
click at [442, 73] on div "Information Environmental movements oppose sustainable, but also high-tech prod…" at bounding box center [384, 100] width 447 height 124
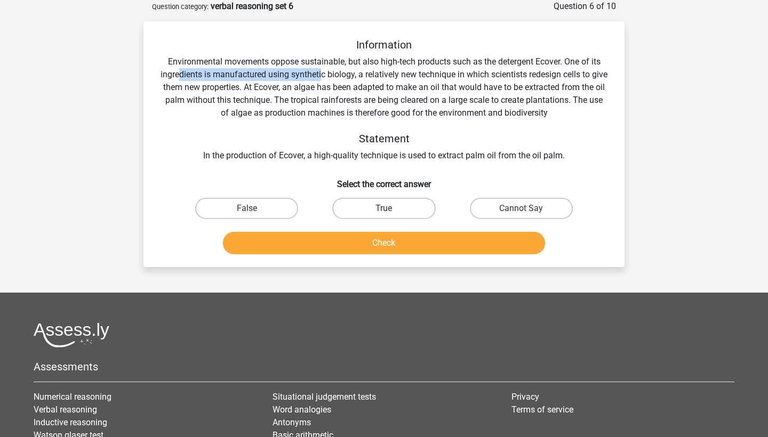
drag, startPoint x: 189, startPoint y: 79, endPoint x: 328, endPoint y: 79, distance: 139.2
click at [328, 79] on div "Information Environmental movements oppose sustainable, but also high-tech prod…" at bounding box center [384, 100] width 447 height 124
drag, startPoint x: 297, startPoint y: 83, endPoint x: 403, endPoint y: 83, distance: 105.6
click at [402, 83] on div "Information Environmental movements oppose sustainable, but also high-tech prod…" at bounding box center [384, 100] width 447 height 124
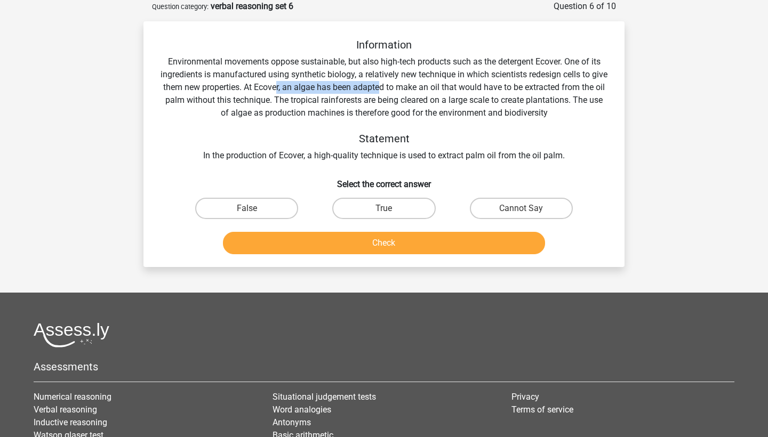
click at [403, 83] on div "Information Environmental movements oppose sustainable, but also high-tech prod…" at bounding box center [384, 100] width 447 height 124
drag, startPoint x: 270, startPoint y: 91, endPoint x: 345, endPoint y: 91, distance: 74.1
click at [345, 91] on div "Information Environmental movements oppose sustainable, but also high-tech prod…" at bounding box center [384, 100] width 447 height 124
drag, startPoint x: 305, startPoint y: 91, endPoint x: 409, endPoint y: 91, distance: 104.0
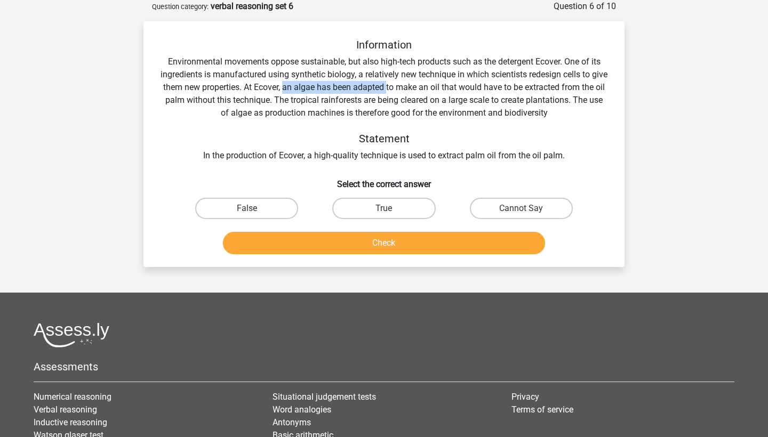
click at [409, 91] on div "Information Environmental movements oppose sustainable, but also high-tech prod…" at bounding box center [384, 100] width 447 height 124
click at [523, 198] on label "Cannot Say" at bounding box center [521, 208] width 103 height 21
click at [523, 209] on input "Cannot Say" at bounding box center [524, 212] width 7 height 7
radio input "true"
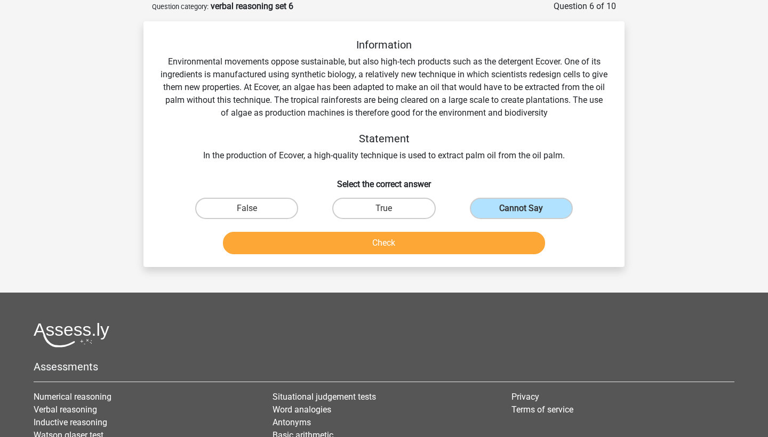
click at [495, 237] on button "Check" at bounding box center [384, 243] width 323 height 22
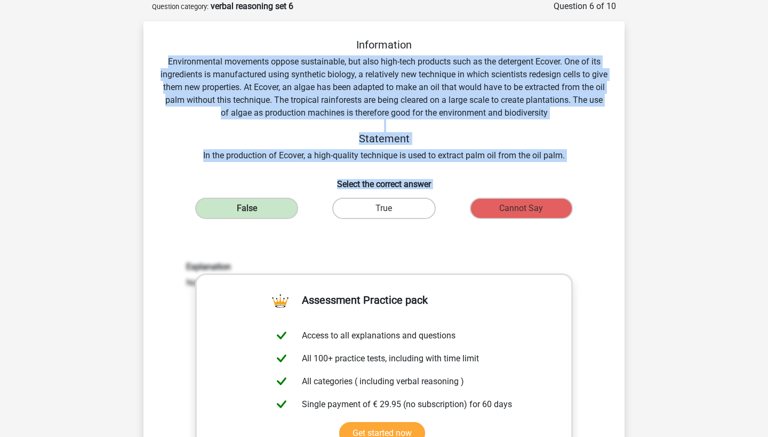
drag, startPoint x: 555, startPoint y: 221, endPoint x: 166, endPoint y: 58, distance: 421.9
click at [166, 58] on div "Information Environmental movements oppose sustainable, but also high-tech prod…" at bounding box center [384, 320] width 473 height 564
copy div "Environmental movements oppose sustainable, but also high-tech products such as…"
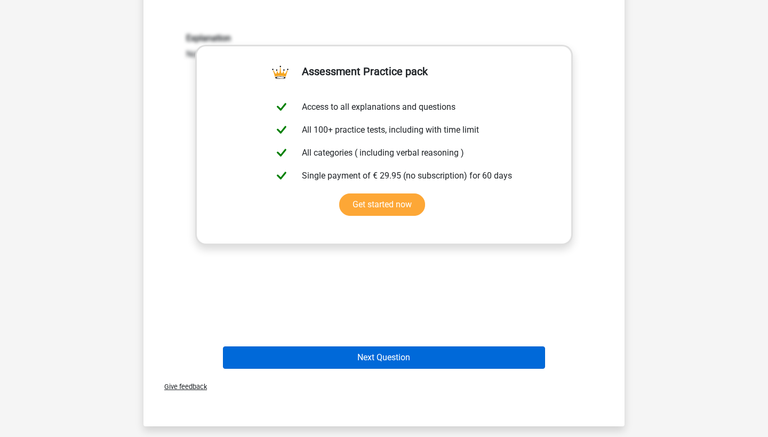
click at [420, 357] on button "Next Question" at bounding box center [384, 358] width 323 height 22
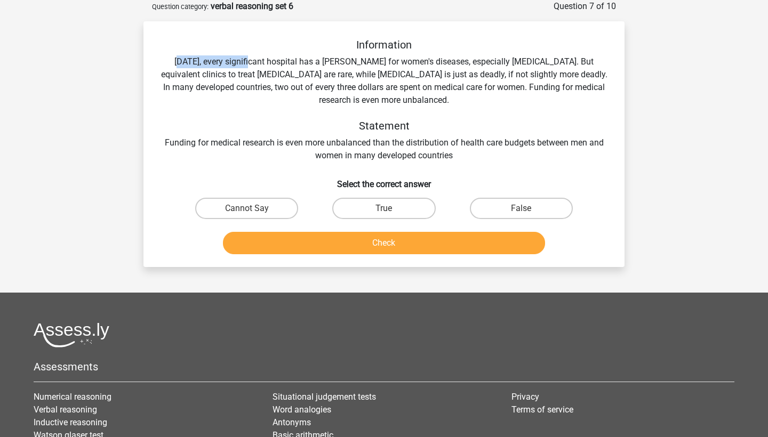
drag, startPoint x: 168, startPoint y: 59, endPoint x: 242, endPoint y: 58, distance: 74.1
click at [242, 58] on div "Information [DATE], every significant hospital has a [PERSON_NAME] for women's …" at bounding box center [384, 100] width 447 height 124
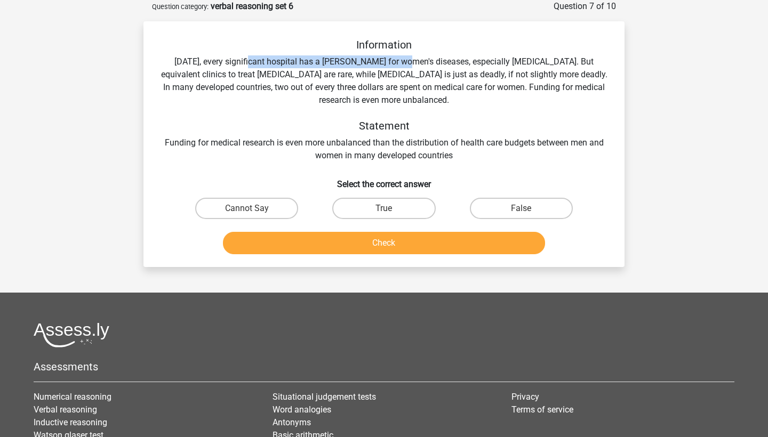
drag, startPoint x: 242, startPoint y: 58, endPoint x: 398, endPoint y: 59, distance: 156.3
click at [398, 59] on div "Information [DATE], every significant hospital has a [PERSON_NAME] for women's …" at bounding box center [384, 100] width 447 height 124
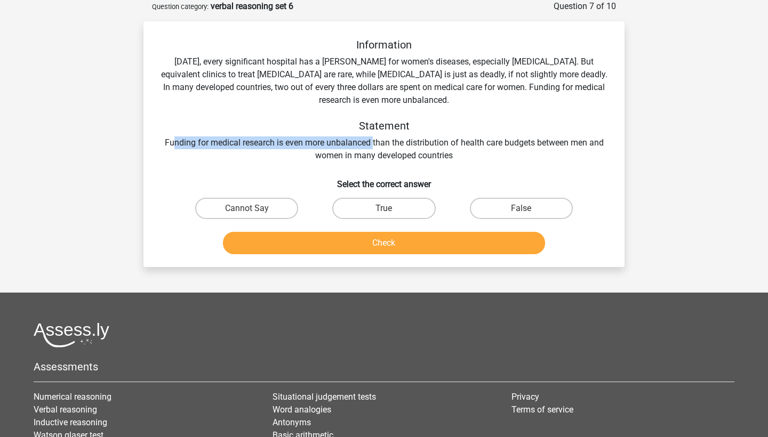
drag, startPoint x: 170, startPoint y: 142, endPoint x: 374, endPoint y: 144, distance: 203.7
click at [374, 144] on div "Information [DATE], every significant hospital has a [PERSON_NAME] for women's …" at bounding box center [384, 100] width 447 height 124
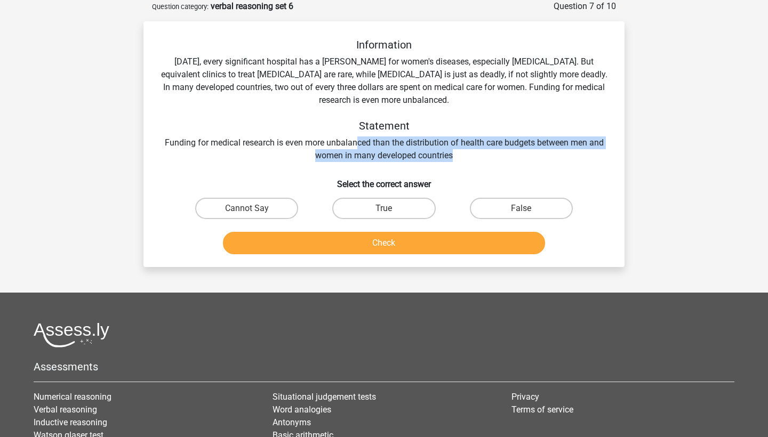
drag, startPoint x: 355, startPoint y: 146, endPoint x: 518, endPoint y: 149, distance: 163.2
click at [519, 149] on div "Information [DATE], every significant hospital has a [PERSON_NAME] for women's …" at bounding box center [384, 100] width 447 height 124
click at [518, 149] on div "Information [DATE], every significant hospital has a [PERSON_NAME] for women's …" at bounding box center [384, 100] width 447 height 124
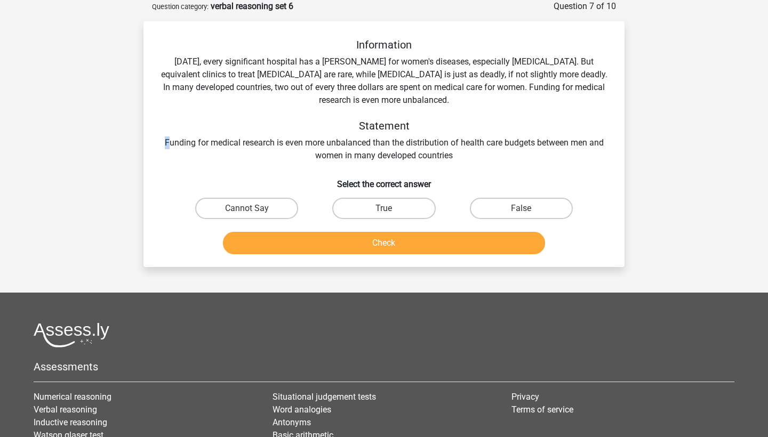
click at [167, 145] on div "Information [DATE], every significant hospital has a [PERSON_NAME] for women's …" at bounding box center [384, 100] width 447 height 124
drag, startPoint x: 380, startPoint y: 143, endPoint x: 534, endPoint y: 145, distance: 154.1
click at [534, 145] on div "Information [DATE], every significant hospital has a [PERSON_NAME] for women's …" at bounding box center [384, 100] width 447 height 124
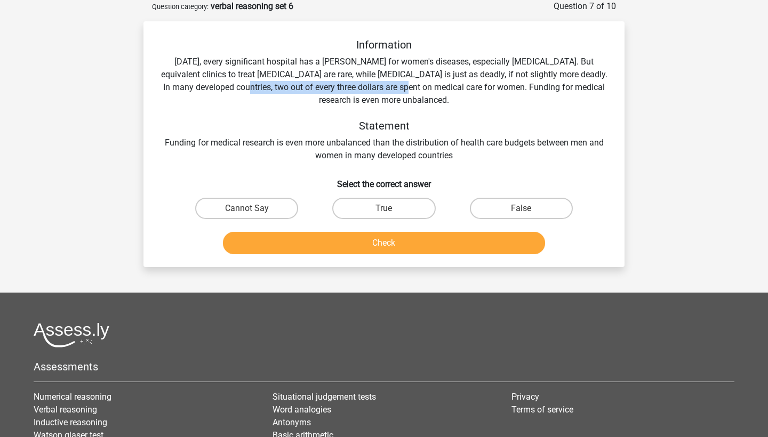
drag, startPoint x: 209, startPoint y: 85, endPoint x: 380, endPoint y: 86, distance: 171.7
click at [380, 86] on div "Information [DATE], every significant hospital has a [PERSON_NAME] for women's …" at bounding box center [384, 100] width 447 height 124
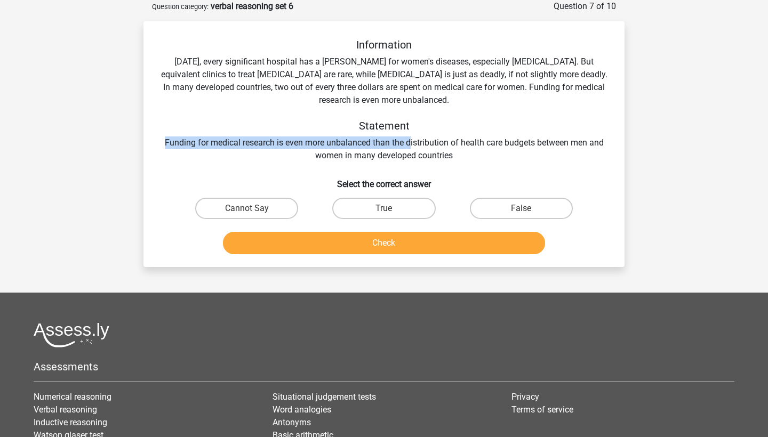
drag, startPoint x: 206, startPoint y: 137, endPoint x: 409, endPoint y: 138, distance: 202.1
click at [409, 138] on div "Information [DATE], every significant hospital has a [PERSON_NAME] for women's …" at bounding box center [384, 100] width 447 height 124
click at [386, 202] on label "True" at bounding box center [383, 208] width 103 height 21
click at [386, 209] on input "True" at bounding box center [387, 212] width 7 height 7
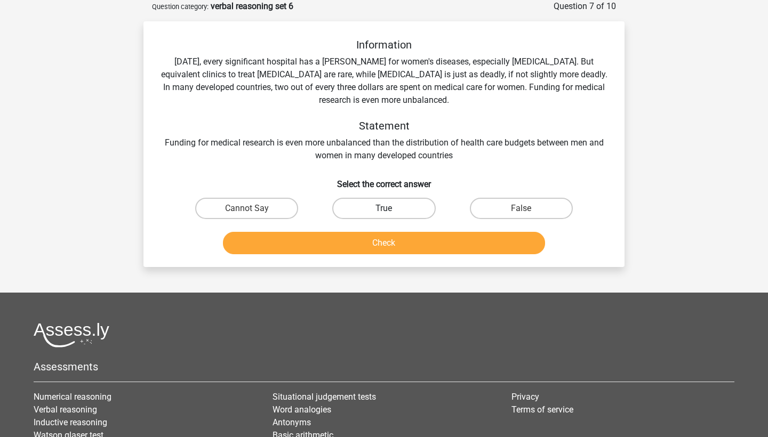
radio input "true"
click at [389, 244] on button "Check" at bounding box center [384, 243] width 323 height 22
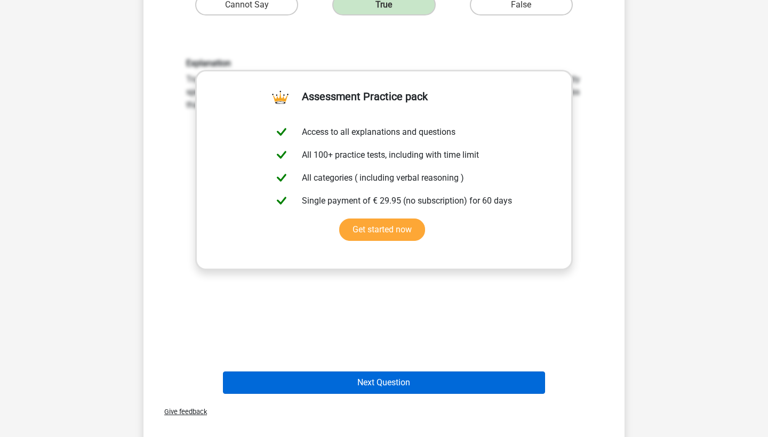
click at [397, 385] on button "Next Question" at bounding box center [384, 383] width 323 height 22
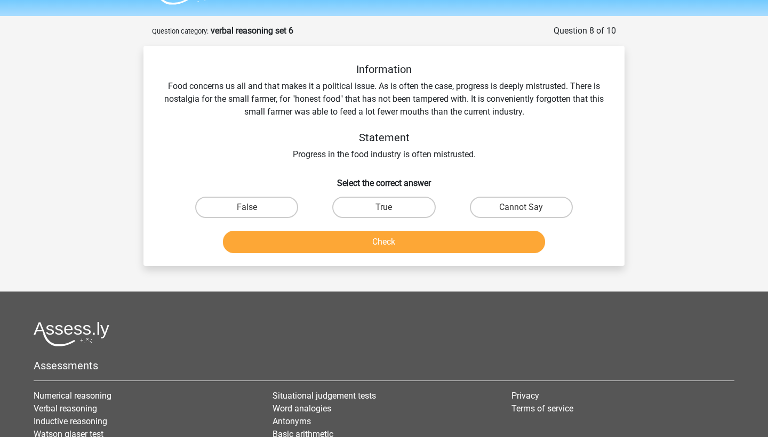
scroll to position [28, 0]
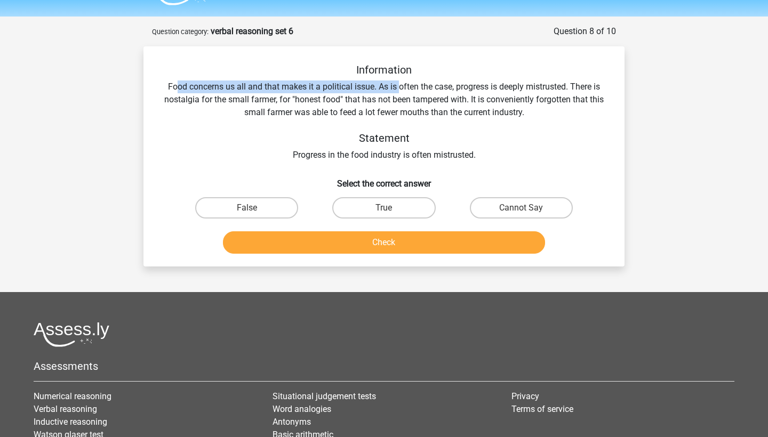
drag, startPoint x: 173, startPoint y: 85, endPoint x: 400, endPoint y: 87, distance: 227.2
click at [400, 87] on div "Information Food concerns us all and that makes it a political issue. As is oft…" at bounding box center [384, 112] width 447 height 98
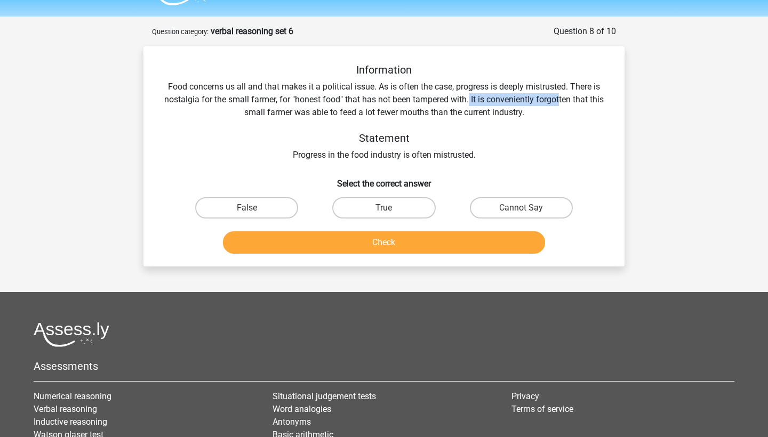
drag, startPoint x: 468, startPoint y: 99, endPoint x: 560, endPoint y: 100, distance: 91.7
click at [560, 100] on div "Information Food concerns us all and that makes it a political issue. As is oft…" at bounding box center [384, 112] width 447 height 98
drag, startPoint x: 293, startPoint y: 148, endPoint x: 415, endPoint y: 147, distance: 121.6
click at [415, 148] on div "Information Food concerns us all and that makes it a political issue. As is oft…" at bounding box center [384, 112] width 447 height 98
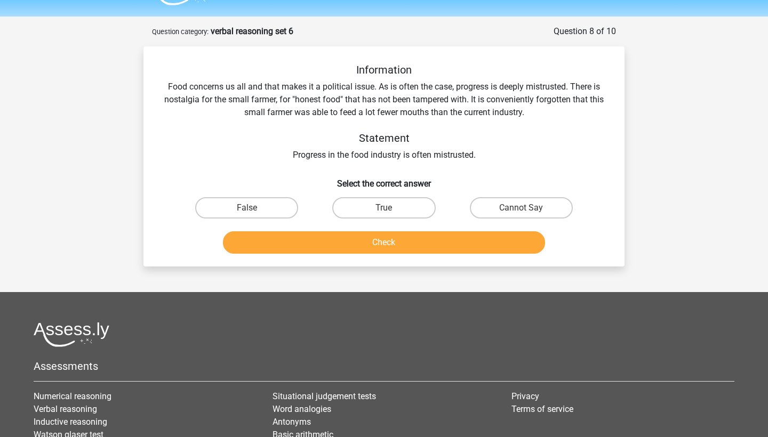
click at [415, 147] on div "Information Food concerns us all and that makes it a political issue. As is oft…" at bounding box center [384, 112] width 447 height 98
click at [378, 204] on label "True" at bounding box center [383, 207] width 103 height 21
click at [384, 208] on input "True" at bounding box center [387, 211] width 7 height 7
radio input "true"
click at [378, 245] on button "Check" at bounding box center [384, 242] width 323 height 22
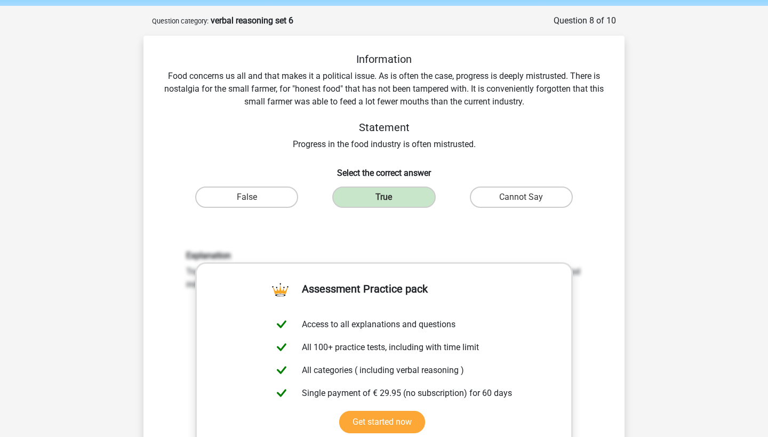
scroll to position [210, 0]
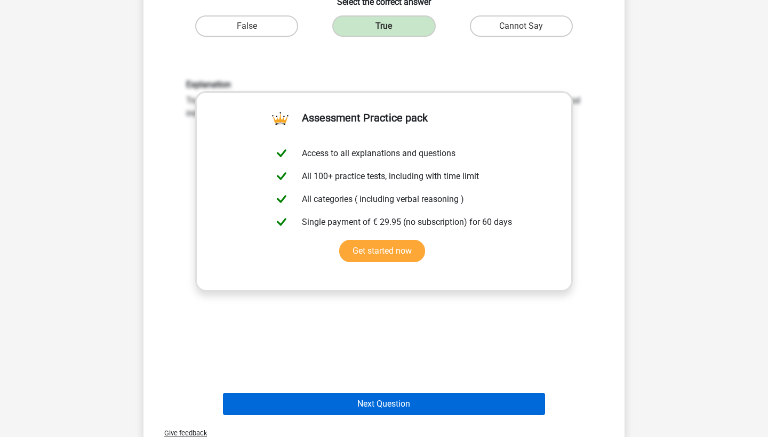
click at [394, 403] on button "Next Question" at bounding box center [384, 404] width 323 height 22
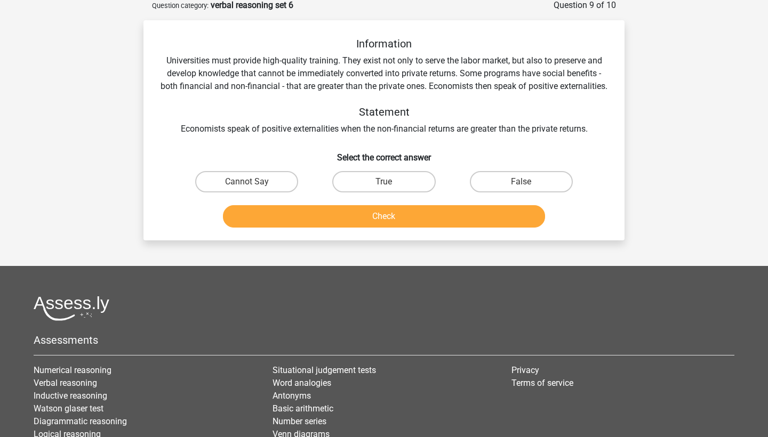
scroll to position [53, 0]
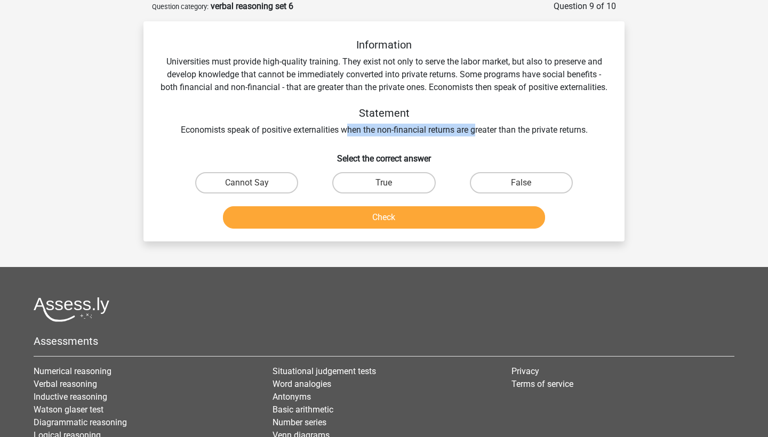
drag, startPoint x: 343, startPoint y: 144, endPoint x: 473, endPoint y: 145, distance: 129.6
click at [473, 137] on div "Information Universities must provide high-quality training. They exist not onl…" at bounding box center [384, 87] width 447 height 98
click at [389, 186] on label "True" at bounding box center [383, 182] width 103 height 21
click at [389, 186] on input "True" at bounding box center [387, 186] width 7 height 7
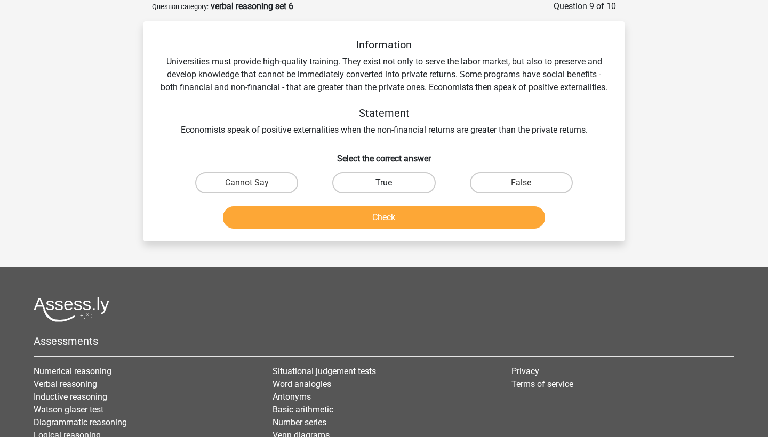
radio input "true"
click at [266, 194] on label "Cannot Say" at bounding box center [246, 182] width 103 height 21
click at [254, 190] on input "Cannot Say" at bounding box center [250, 186] width 7 height 7
radio input "true"
click at [296, 229] on button "Check" at bounding box center [384, 217] width 323 height 22
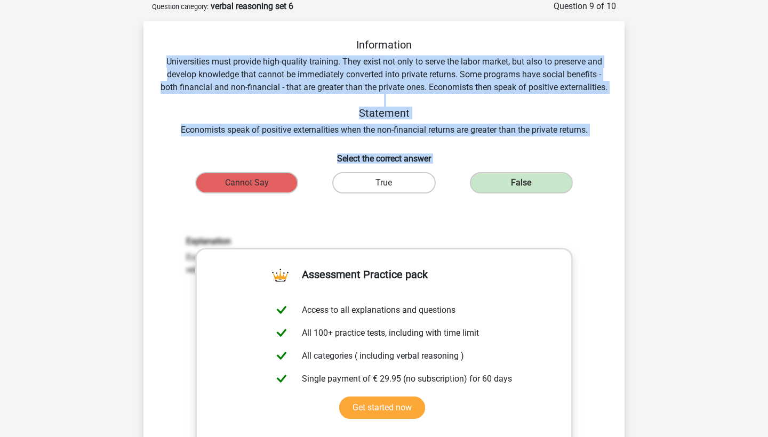
drag, startPoint x: 566, startPoint y: 203, endPoint x: 162, endPoint y: 57, distance: 430.1
click at [162, 57] on div "Information Universities must provide high-quality training. They exist not onl…" at bounding box center [384, 307] width 473 height 538
copy div "Universities must provide high-quality training. They exist not only to serve t…"
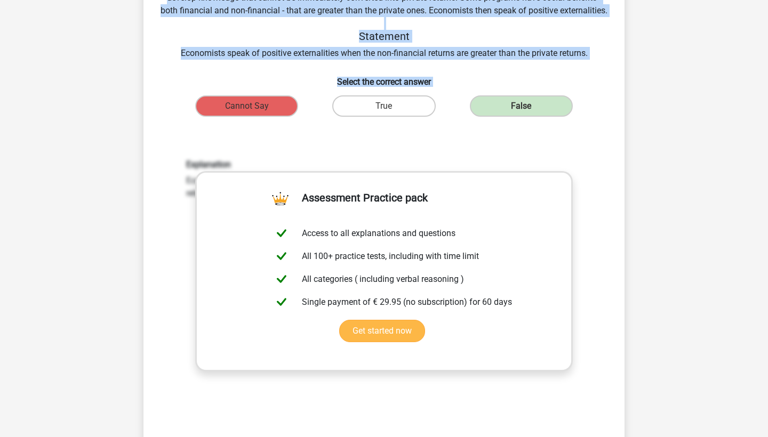
scroll to position [167, 0]
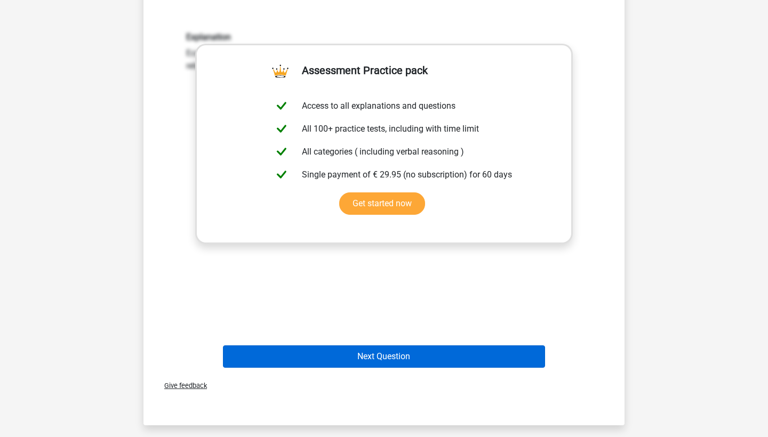
click at [405, 368] on button "Next Question" at bounding box center [384, 357] width 323 height 22
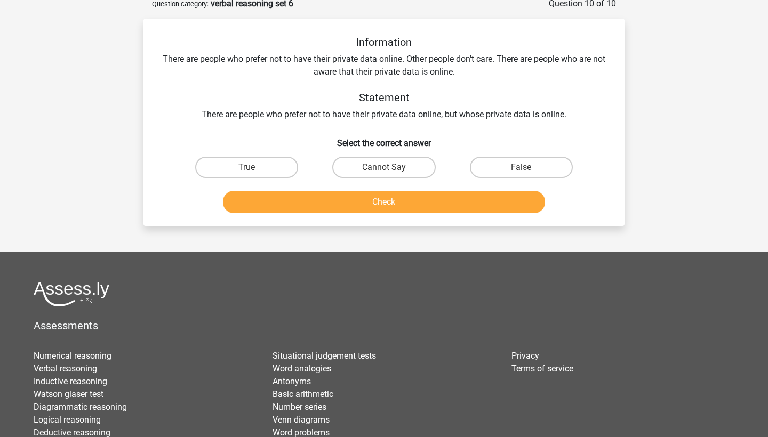
scroll to position [53, 0]
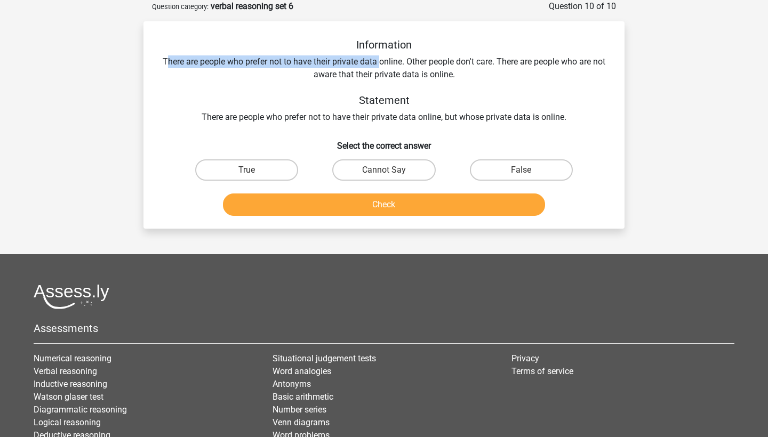
drag, startPoint x: 173, startPoint y: 59, endPoint x: 388, endPoint y: 61, distance: 214.9
click at [388, 61] on div "Information There are people who prefer not to have their private data online. …" at bounding box center [384, 80] width 447 height 85
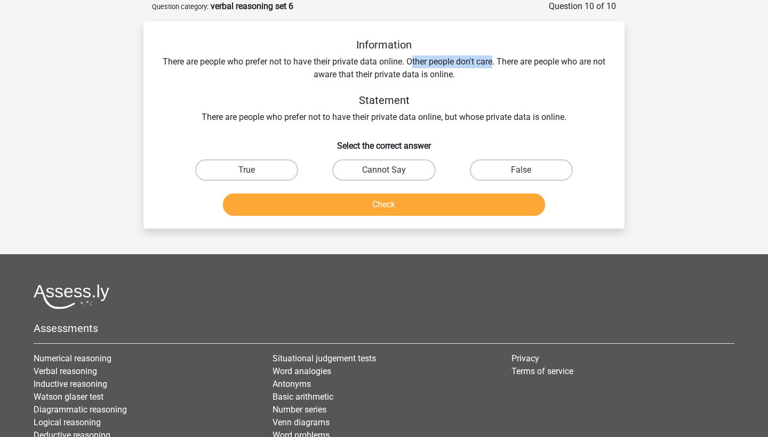
drag, startPoint x: 418, startPoint y: 60, endPoint x: 499, endPoint y: 60, distance: 80.5
click at [499, 60] on div "Information There are people who prefer not to have their private data online. …" at bounding box center [384, 80] width 447 height 85
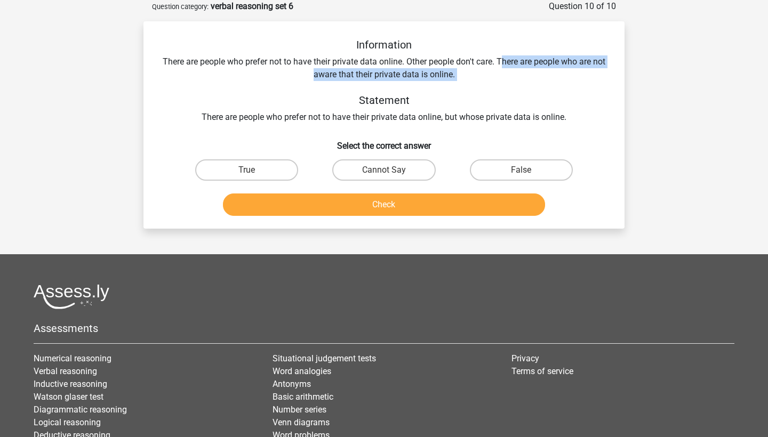
drag, startPoint x: 510, startPoint y: 60, endPoint x: 438, endPoint y: 84, distance: 75.9
click at [438, 84] on div "Information There are people who prefer not to have their private data online. …" at bounding box center [384, 80] width 447 height 85
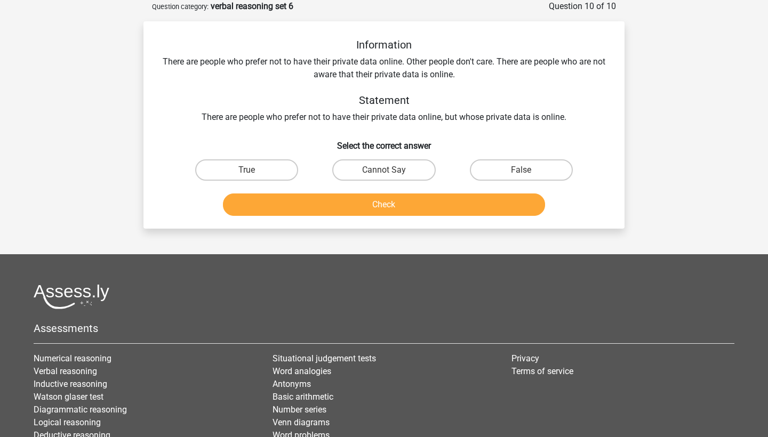
drag, startPoint x: 202, startPoint y: 117, endPoint x: 386, endPoint y: 111, distance: 184.1
click at [386, 111] on div "Information There are people who prefer not to have their private data online. …" at bounding box center [384, 80] width 447 height 85
drag, startPoint x: 210, startPoint y: 117, endPoint x: 304, endPoint y: 116, distance: 94.4
click at [305, 116] on div "Information There are people who prefer not to have their private data online. …" at bounding box center [384, 80] width 447 height 85
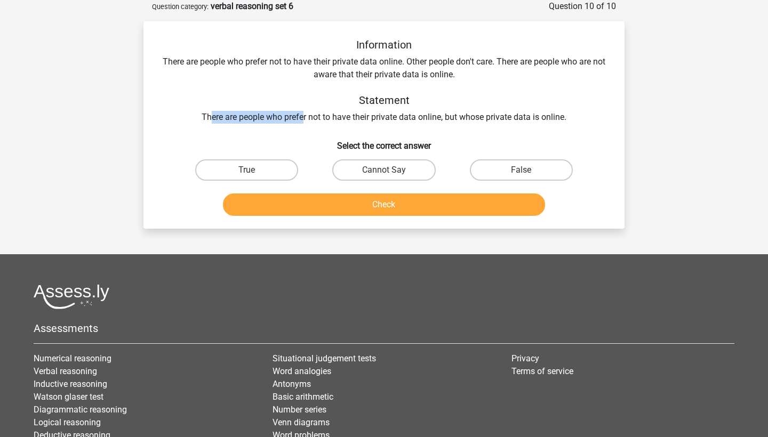
click at [304, 116] on div "Information There are people who prefer not to have their private data online. …" at bounding box center [384, 80] width 447 height 85
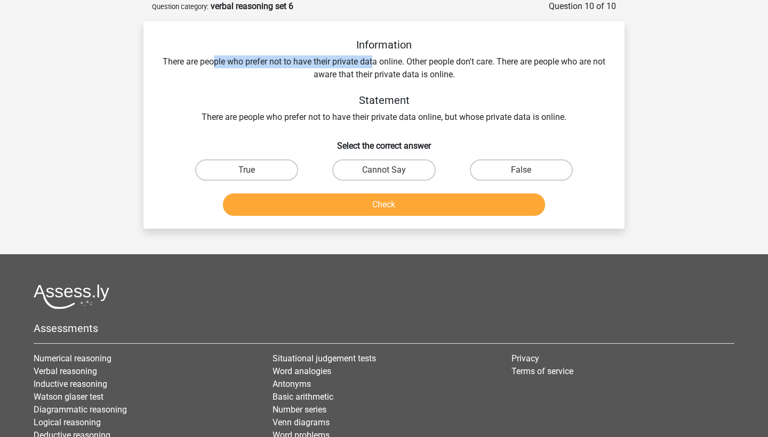
drag, startPoint x: 218, startPoint y: 58, endPoint x: 381, endPoint y: 59, distance: 163.2
click at [381, 59] on div "Information There are people who prefer not to have their private data online. …" at bounding box center [384, 80] width 447 height 85
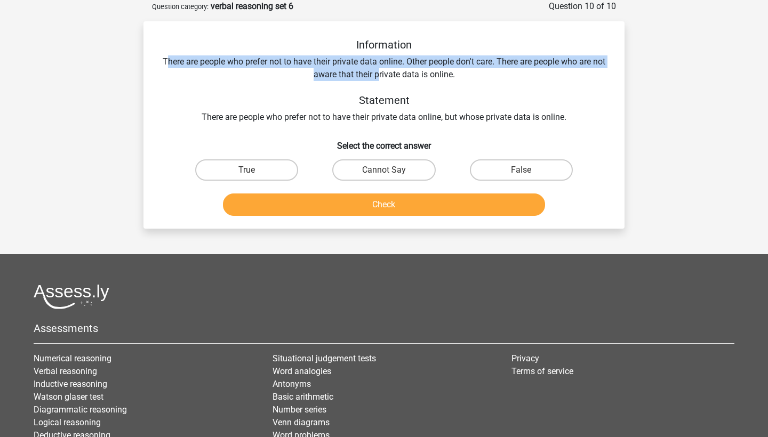
drag, startPoint x: 174, startPoint y: 59, endPoint x: 386, endPoint y: 69, distance: 212.5
click at [386, 69] on div "Information There are people who prefer not to have their private data online. …" at bounding box center [384, 80] width 447 height 85
drag, startPoint x: 513, startPoint y: 55, endPoint x: 557, endPoint y: 68, distance: 46.2
click at [557, 68] on div "Information There are people who prefer not to have their private data online. …" at bounding box center [384, 80] width 447 height 85
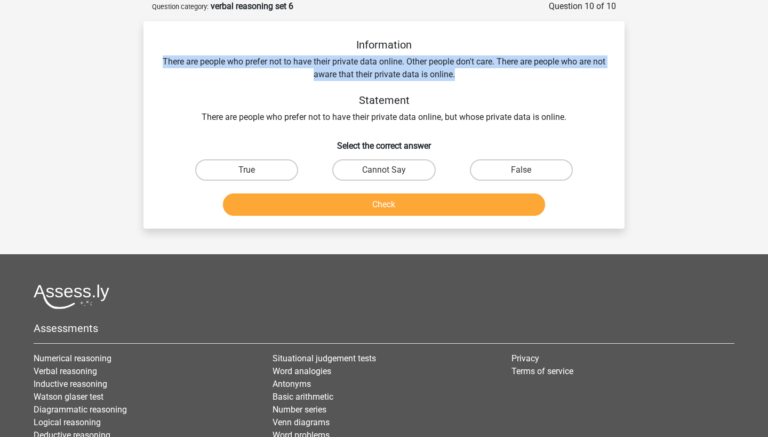
click at [557, 68] on div "Information There are people who prefer not to have their private data online. …" at bounding box center [384, 80] width 447 height 85
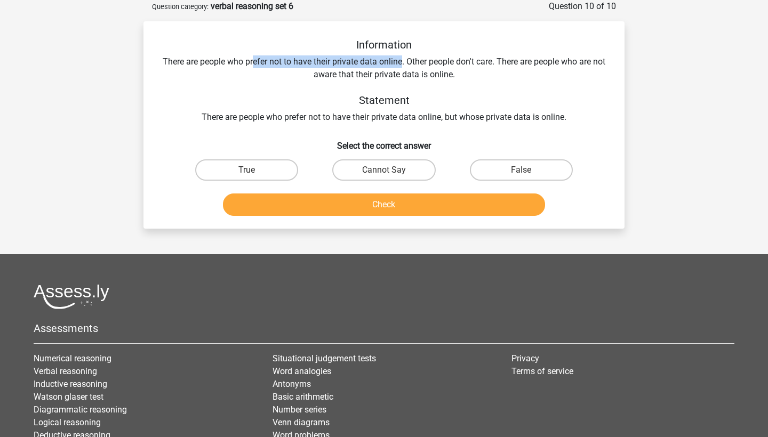
drag, startPoint x: 260, startPoint y: 60, endPoint x: 412, endPoint y: 65, distance: 152.6
click at [412, 65] on div "Information There are people who prefer not to have their private data online. …" at bounding box center [384, 80] width 447 height 85
click at [397, 175] on label "Cannot Say" at bounding box center [383, 169] width 103 height 21
click at [391, 175] on input "Cannot Say" at bounding box center [387, 173] width 7 height 7
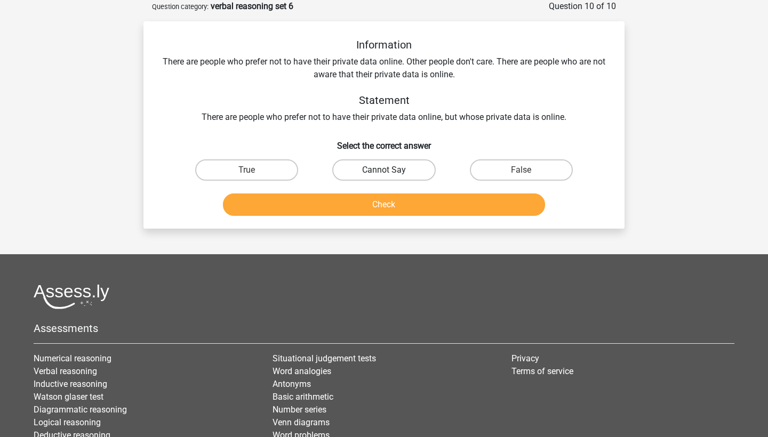
radio input "true"
click at [397, 193] on div "Check" at bounding box center [384, 202] width 447 height 35
click at [396, 200] on button "Check" at bounding box center [384, 205] width 323 height 22
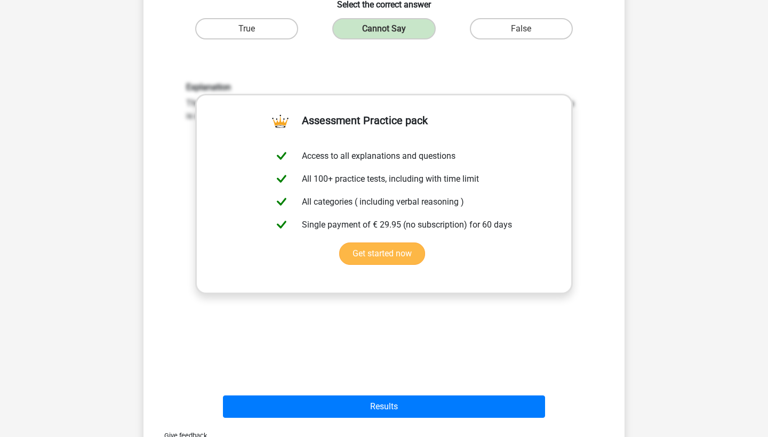
scroll to position [211, 0]
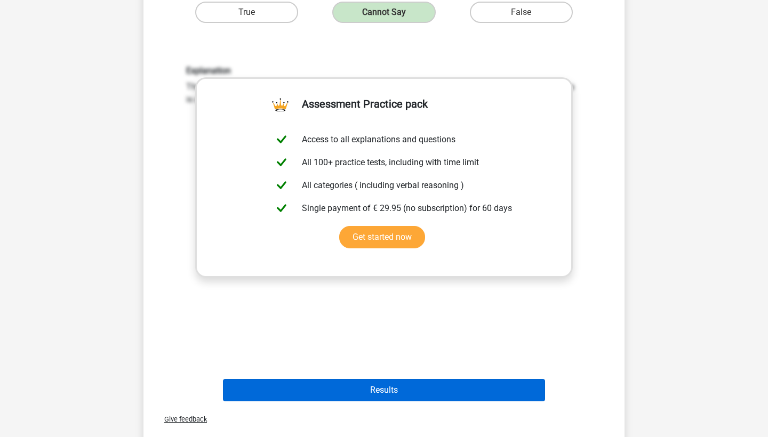
click at [404, 397] on button "Results" at bounding box center [384, 390] width 323 height 22
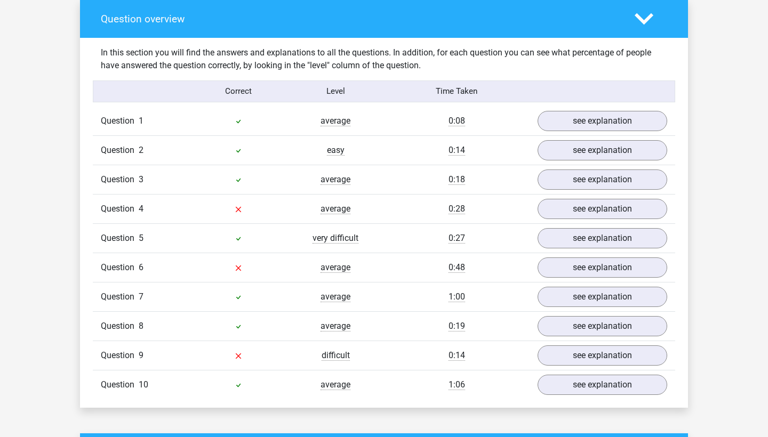
scroll to position [784, 0]
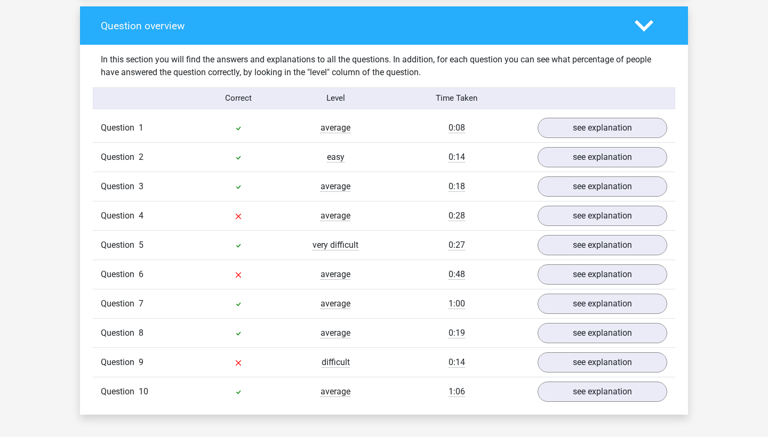
click at [574, 227] on div "Question 4 average 0:28 see explanation" at bounding box center [384, 215] width 582 height 29
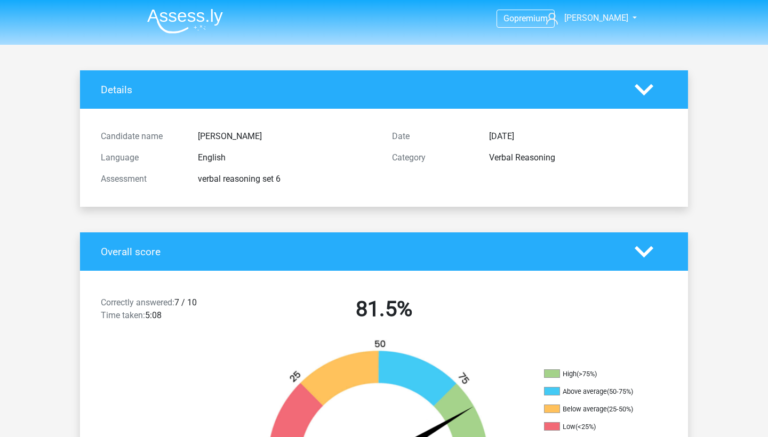
scroll to position [0, 0]
click at [178, 26] on img at bounding box center [185, 21] width 76 height 25
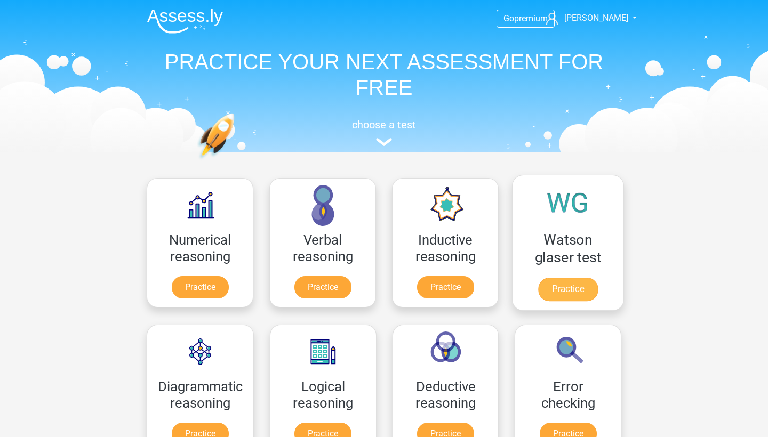
click at [563, 278] on link "Practice" at bounding box center [568, 289] width 60 height 23
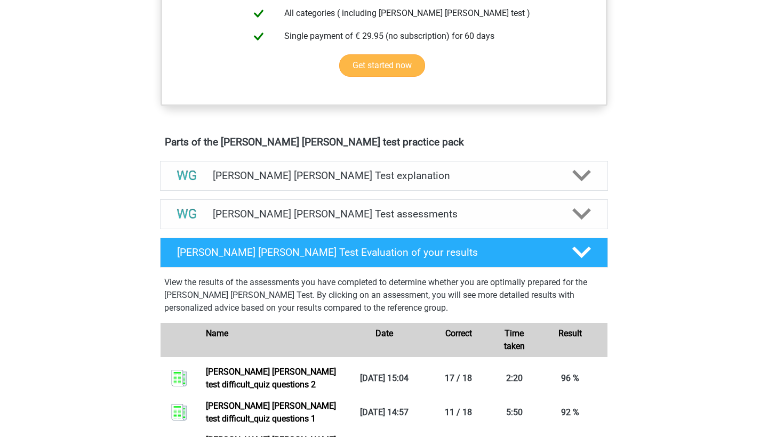
scroll to position [502, 0]
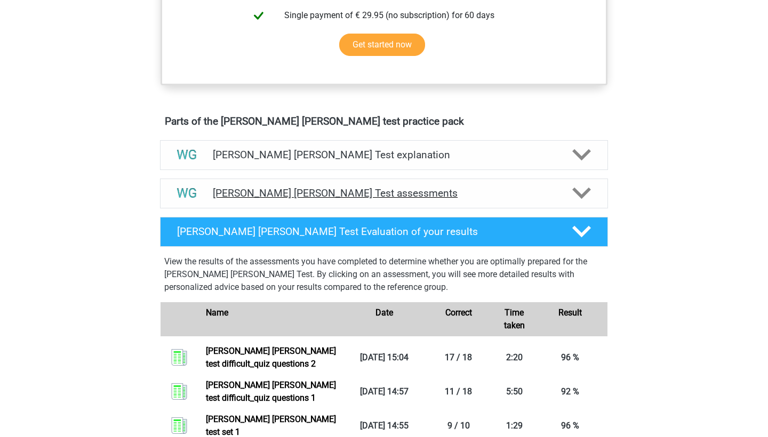
click at [429, 189] on h4 "[PERSON_NAME] [PERSON_NAME] Test assessments" at bounding box center [384, 193] width 342 height 12
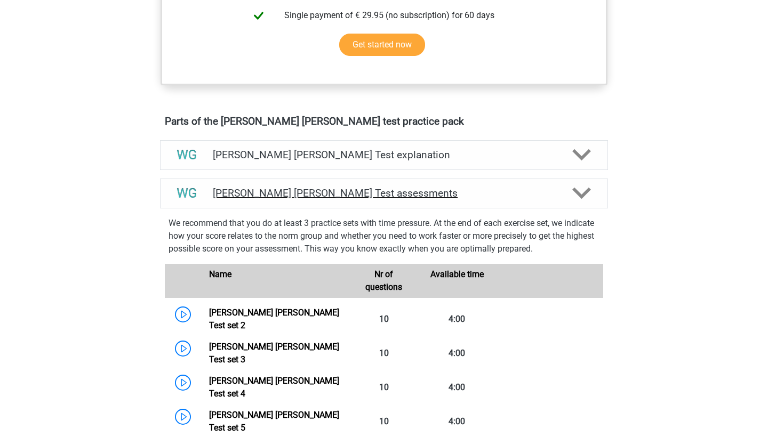
click at [429, 189] on h4 "[PERSON_NAME] [PERSON_NAME] Test assessments" at bounding box center [384, 193] width 342 height 12
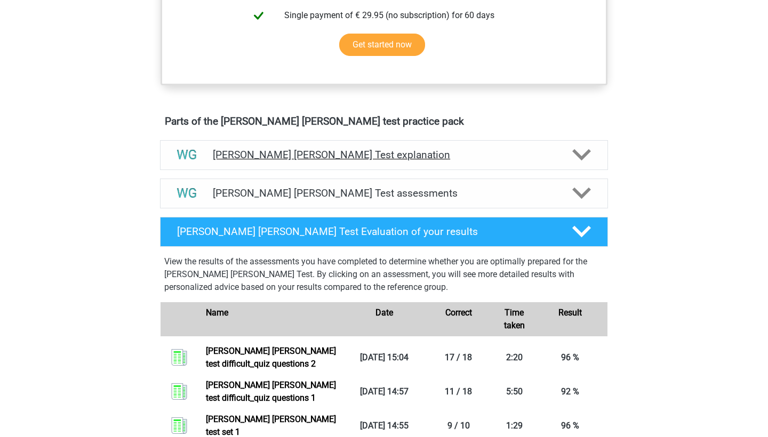
click at [430, 166] on div "[PERSON_NAME] [PERSON_NAME] Test explanation" at bounding box center [384, 155] width 448 height 30
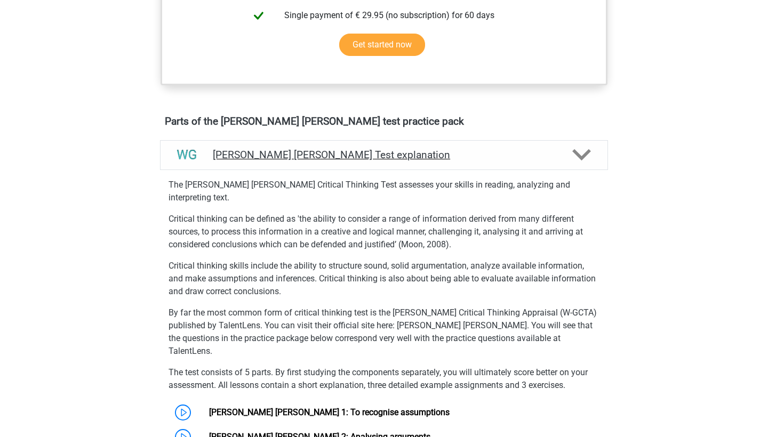
click at [430, 166] on div "[PERSON_NAME] [PERSON_NAME] Test explanation" at bounding box center [384, 155] width 448 height 30
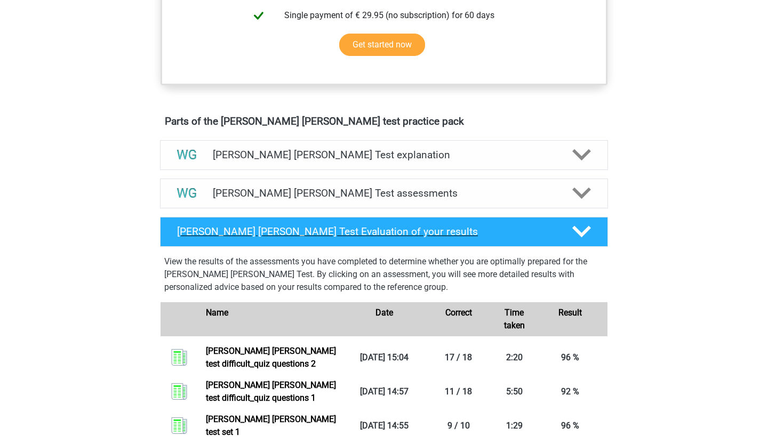
scroll to position [587, 0]
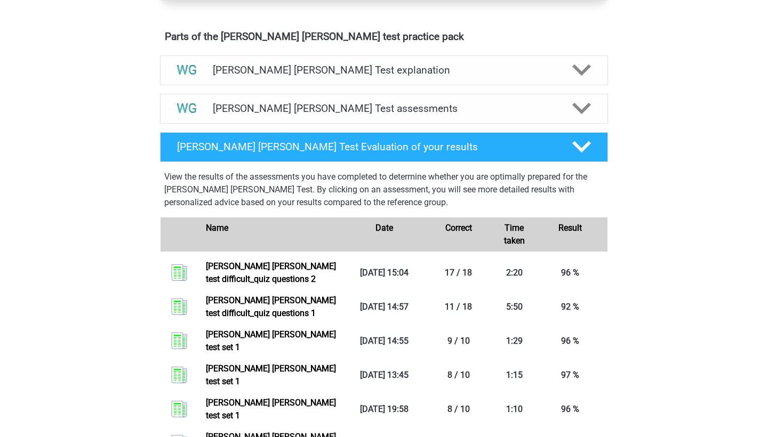
click at [396, 190] on p "View the results of the assessments you have completed to determine whether you…" at bounding box center [383, 190] width 439 height 38
click at [396, 113] on h4 "[PERSON_NAME] [PERSON_NAME] Test assessments" at bounding box center [384, 108] width 342 height 12
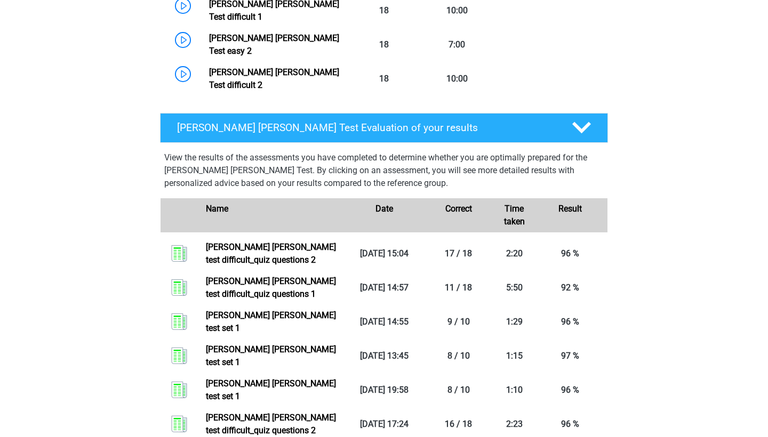
scroll to position [1363, 0]
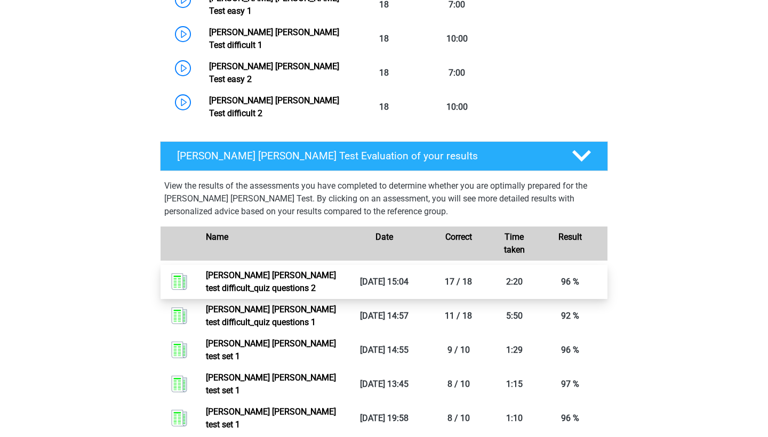
click at [298, 270] on link "[PERSON_NAME] [PERSON_NAME] test difficult_quiz questions 2" at bounding box center [271, 281] width 130 height 23
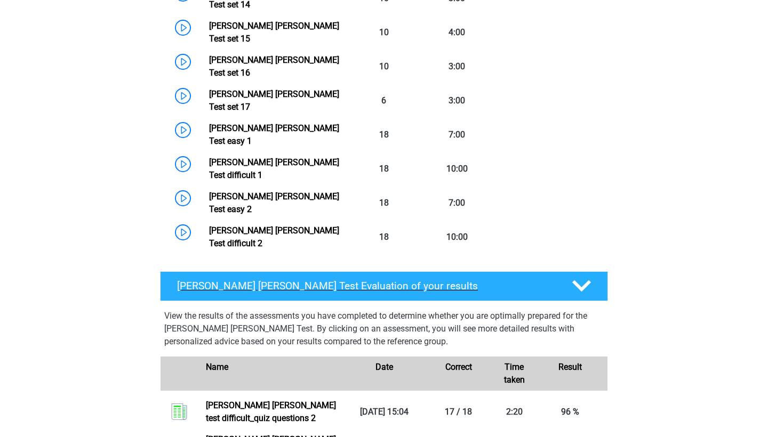
click at [385, 271] on div "[PERSON_NAME] [PERSON_NAME] Test Evaluation of your results" at bounding box center [384, 286] width 448 height 30
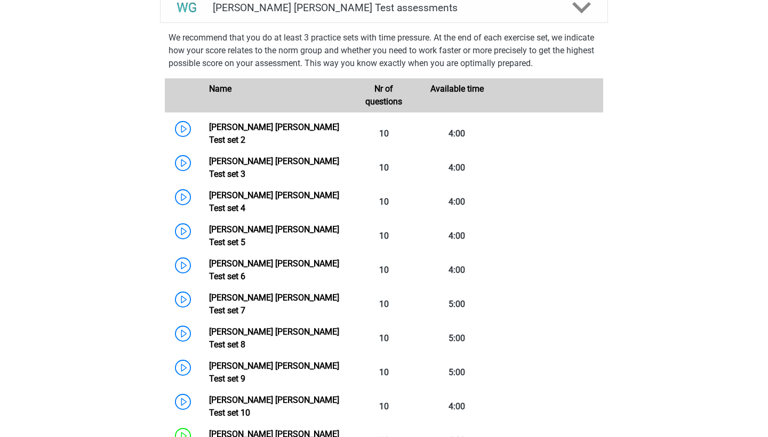
scroll to position [562, 0]
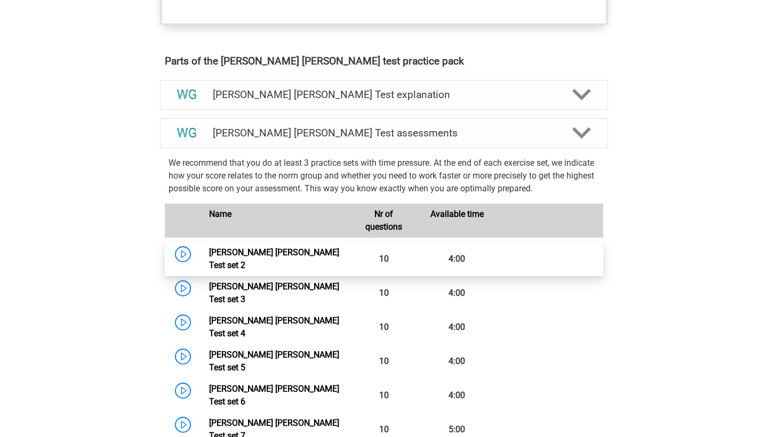
click at [209, 251] on link "[PERSON_NAME] [PERSON_NAME] Test set 2" at bounding box center [274, 258] width 130 height 23
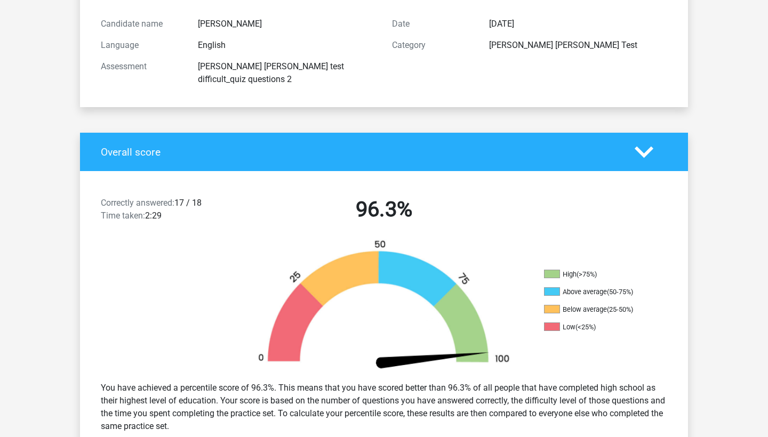
scroll to position [179, 0]
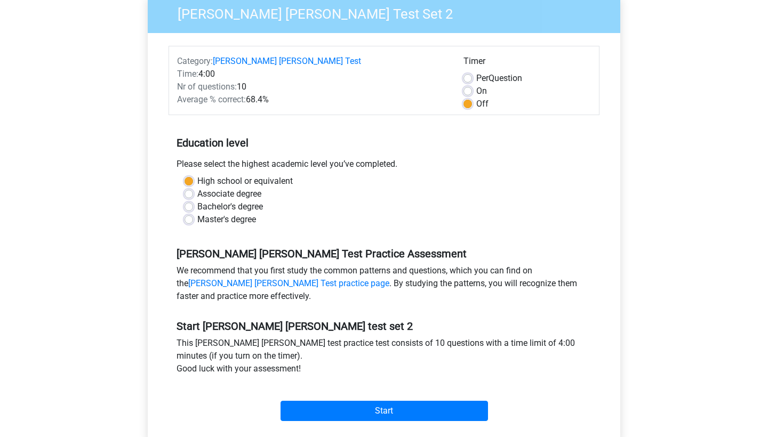
scroll to position [235, 0]
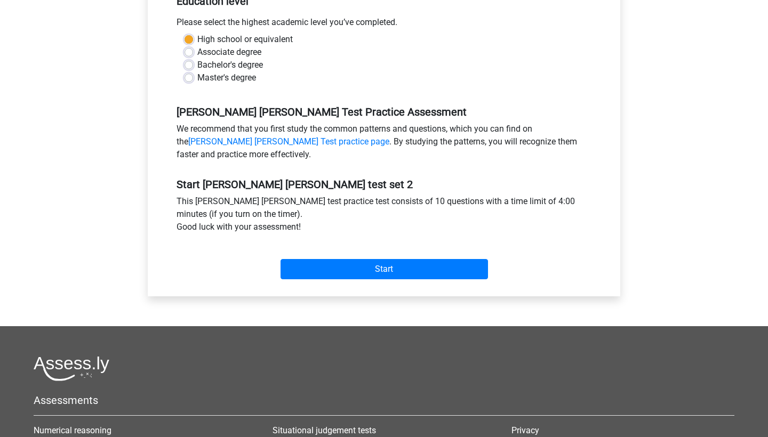
click at [362, 282] on div "Start" at bounding box center [384, 261] width 431 height 46
click at [362, 268] on input "Start" at bounding box center [384, 269] width 207 height 20
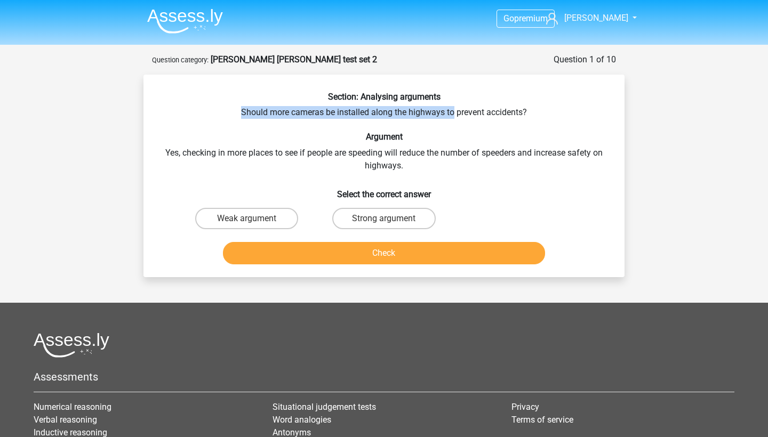
drag, startPoint x: 255, startPoint y: 104, endPoint x: 454, endPoint y: 115, distance: 199.8
click at [454, 115] on div "Section: Analysing arguments Should more cameras be installed along the highway…" at bounding box center [384, 180] width 473 height 177
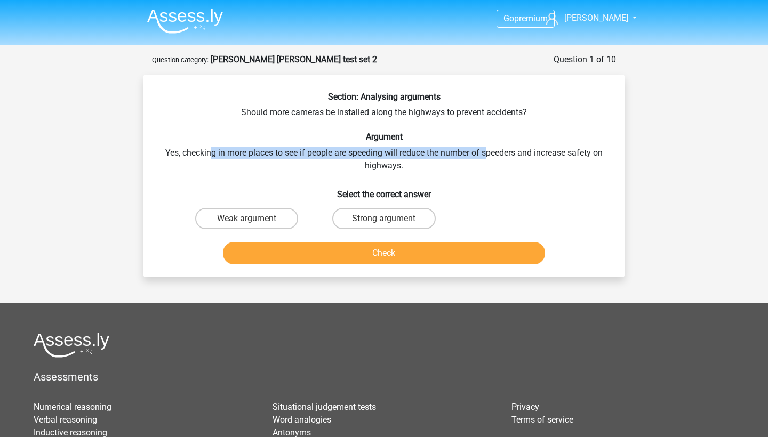
drag, startPoint x: 208, startPoint y: 148, endPoint x: 489, endPoint y: 155, distance: 281.2
click at [489, 155] on div "Section: Analysing arguments Should more cameras be installed along the highway…" at bounding box center [384, 180] width 473 height 177
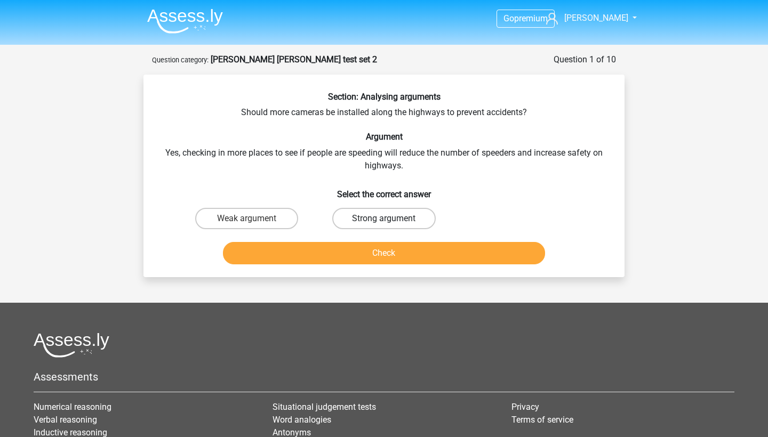
click at [367, 219] on label "Strong argument" at bounding box center [383, 218] width 103 height 21
click at [384, 219] on input "Strong argument" at bounding box center [387, 222] width 7 height 7
radio input "true"
click at [370, 250] on button "Check" at bounding box center [384, 253] width 323 height 22
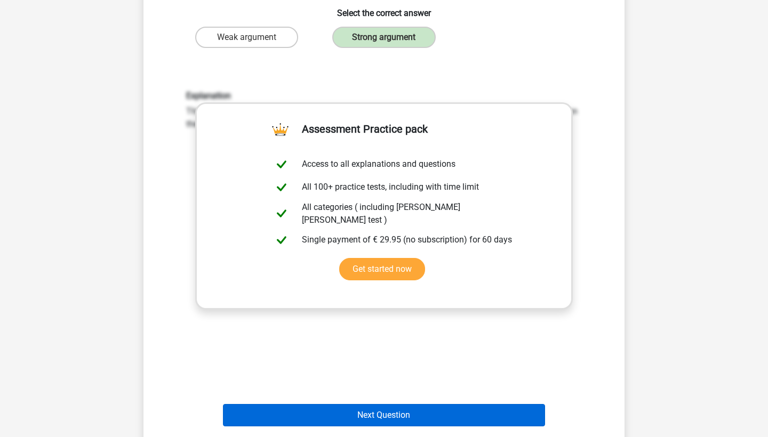
click at [385, 414] on button "Next Question" at bounding box center [384, 415] width 323 height 22
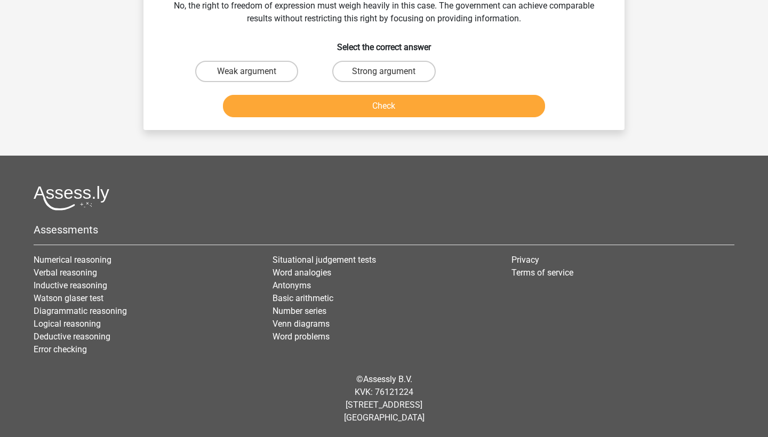
scroll to position [53, 0]
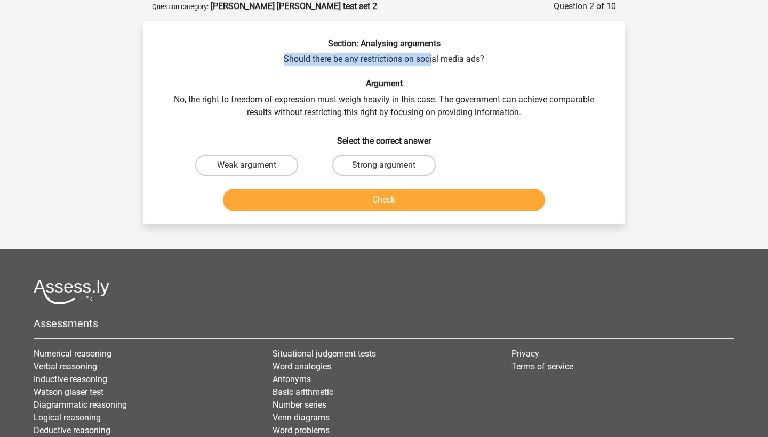
drag, startPoint x: 284, startPoint y: 57, endPoint x: 434, endPoint y: 59, distance: 150.4
click at [434, 59] on div "Section: Analysing arguments Should there be any restrictions on social media a…" at bounding box center [384, 126] width 473 height 177
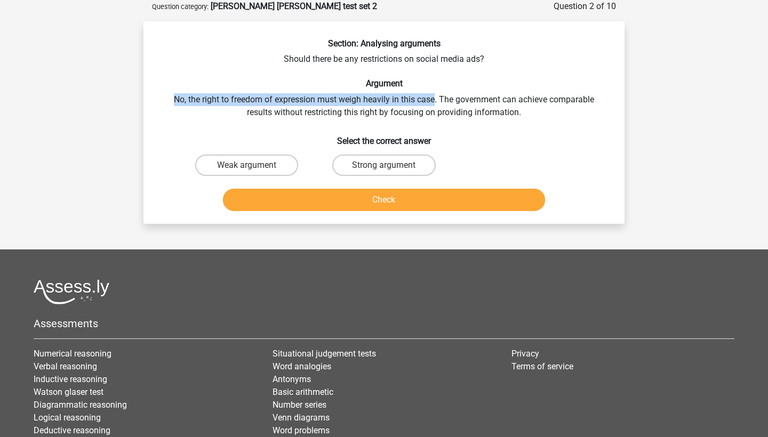
drag, startPoint x: 199, startPoint y: 90, endPoint x: 438, endPoint y: 98, distance: 239.1
click at [438, 98] on div "Section: Analysing arguments Should there be any restrictions on social media a…" at bounding box center [384, 126] width 473 height 177
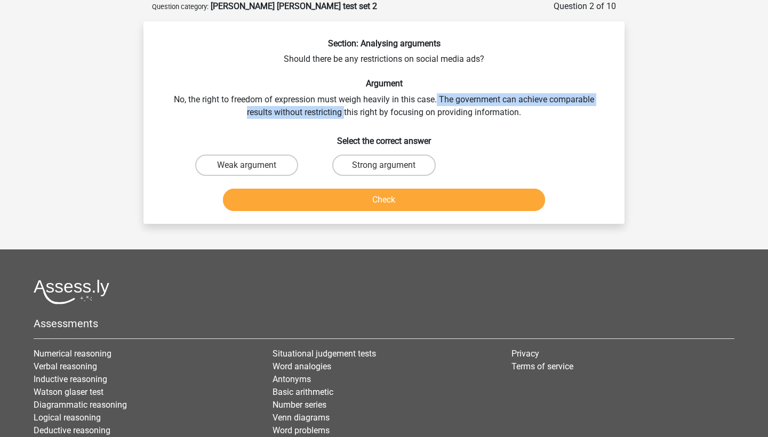
drag, startPoint x: 438, startPoint y: 98, endPoint x: 341, endPoint y: 117, distance: 98.9
click at [341, 117] on div "Section: Analysing arguments Should there be any restrictions on social media a…" at bounding box center [384, 126] width 473 height 177
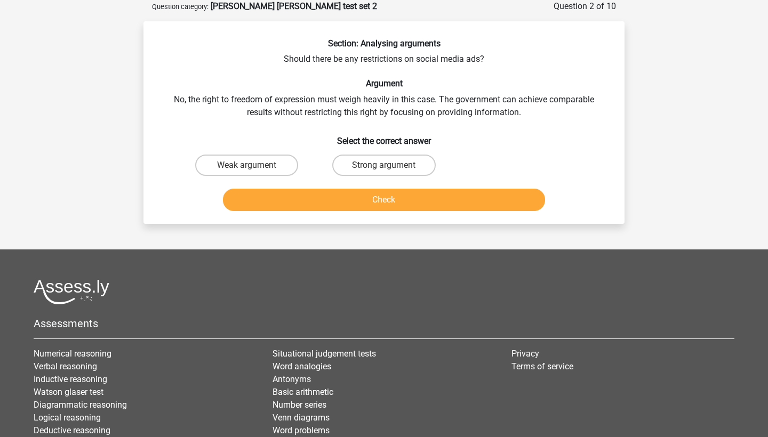
click at [283, 146] on div "Section: Analysing arguments Should there be any restrictions on social media a…" at bounding box center [384, 126] width 473 height 177
drag, startPoint x: 196, startPoint y: 101, endPoint x: 305, endPoint y: 101, distance: 109.3
click at [305, 101] on div "Section: Analysing arguments Should there be any restrictions on social media a…" at bounding box center [384, 126] width 473 height 177
drag, startPoint x: 246, startPoint y: 99, endPoint x: 365, endPoint y: 101, distance: 119.5
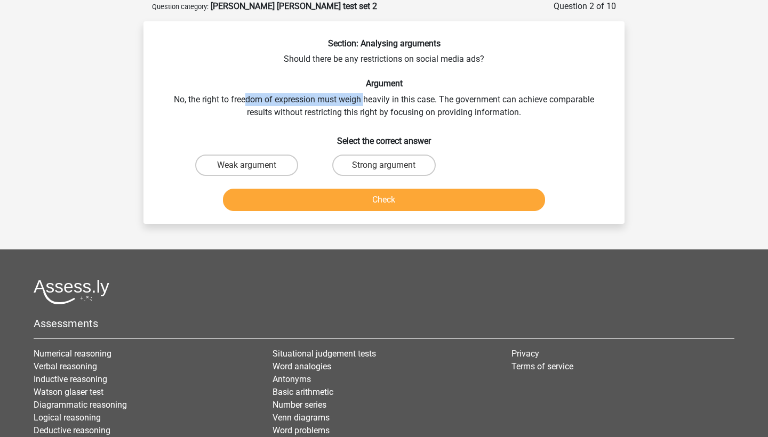
click at [365, 101] on div "Section: Analysing arguments Should there be any restrictions on social media a…" at bounding box center [384, 126] width 473 height 177
click at [421, 114] on div "Section: Analysing arguments Should there be any restrictions on social media a…" at bounding box center [384, 126] width 473 height 177
click at [405, 164] on label "Strong argument" at bounding box center [383, 165] width 103 height 21
click at [391, 165] on input "Strong argument" at bounding box center [387, 168] width 7 height 7
radio input "true"
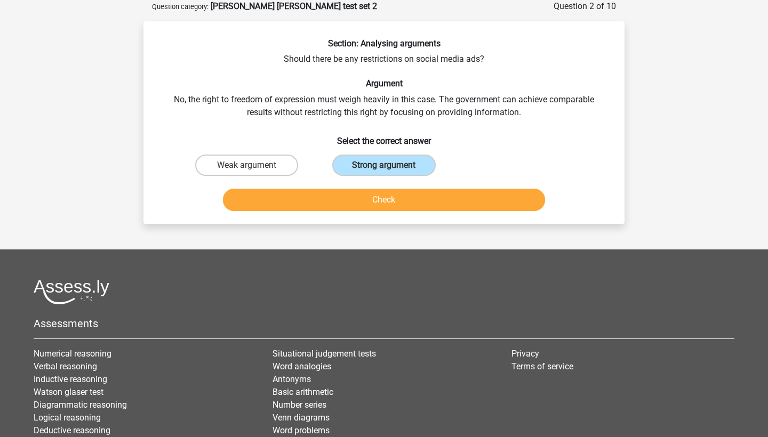
click at [404, 200] on button "Check" at bounding box center [384, 200] width 323 height 22
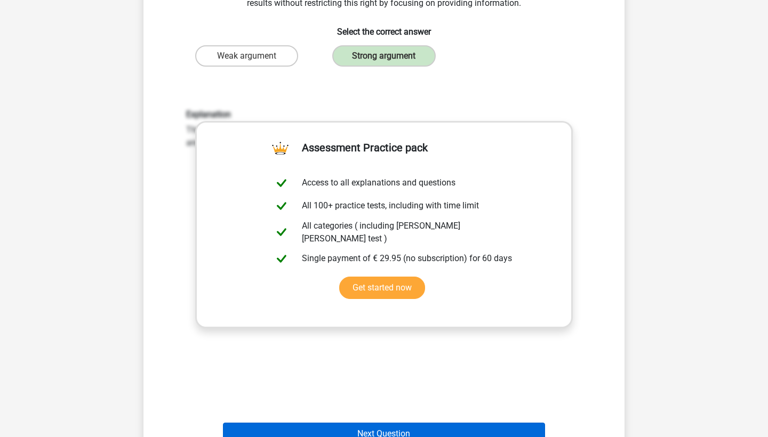
click at [406, 427] on button "Next Question" at bounding box center [384, 434] width 323 height 22
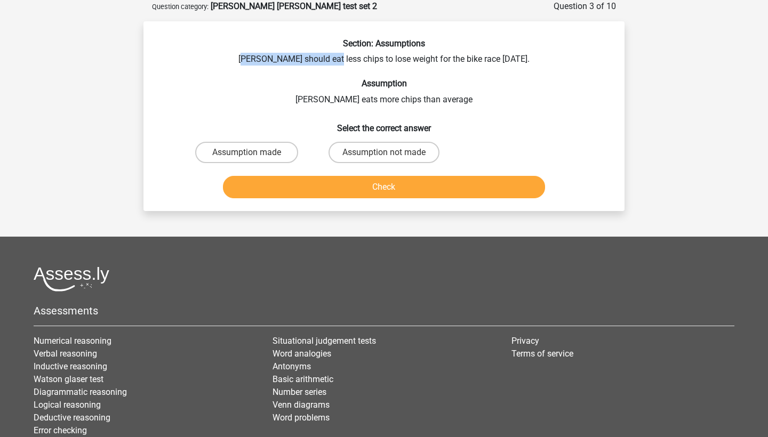
drag, startPoint x: 252, startPoint y: 57, endPoint x: 336, endPoint y: 57, distance: 83.7
click at [336, 57] on div "Section: Assumptions [PERSON_NAME] should eat less chips to lose weight for the…" at bounding box center [384, 120] width 473 height 164
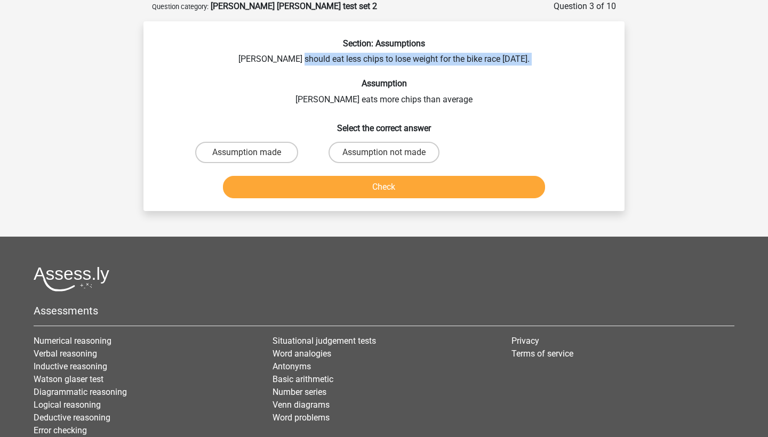
drag, startPoint x: 299, startPoint y: 60, endPoint x: 365, endPoint y: 65, distance: 66.3
click at [365, 65] on div "Section: Assumptions [PERSON_NAME] should eat less chips to lose weight for the…" at bounding box center [384, 120] width 473 height 164
drag, startPoint x: 373, startPoint y: 63, endPoint x: 489, endPoint y: 63, distance: 115.7
click at [489, 63] on div "Section: Assumptions [PERSON_NAME] should eat less chips to lose weight for the…" at bounding box center [384, 120] width 473 height 164
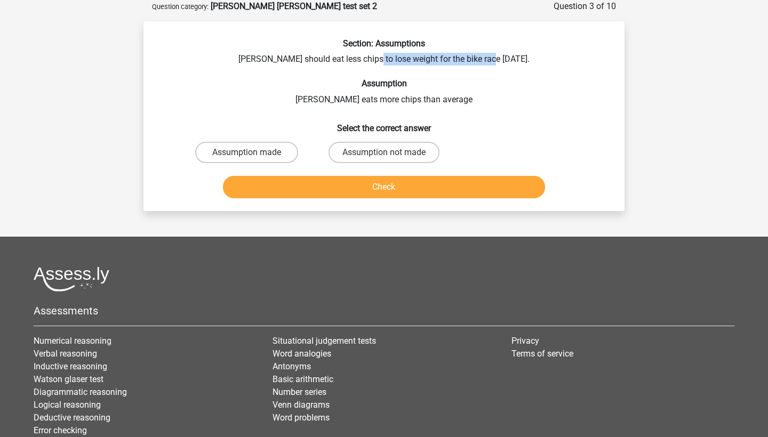
click at [489, 63] on div "Section: Assumptions [PERSON_NAME] should eat less chips to lose weight for the…" at bounding box center [384, 120] width 473 height 164
click at [365, 154] on label "Assumption not made" at bounding box center [384, 152] width 111 height 21
click at [384, 154] on input "Assumption not made" at bounding box center [387, 156] width 7 height 7
radio input "true"
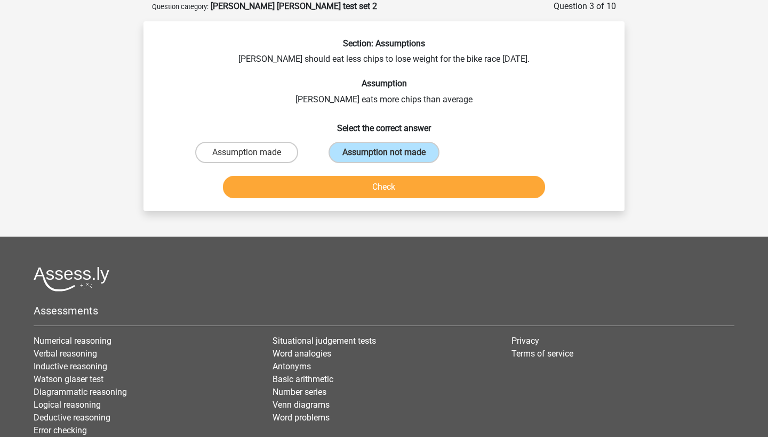
click at [372, 186] on button "Check" at bounding box center [384, 187] width 323 height 22
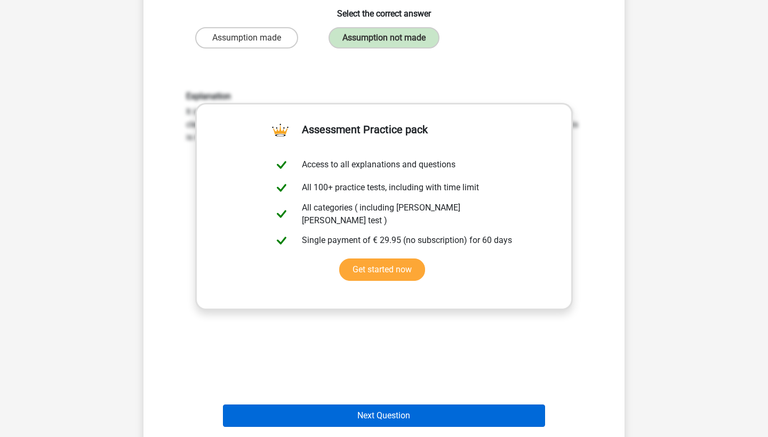
click at [385, 411] on button "Next Question" at bounding box center [384, 416] width 323 height 22
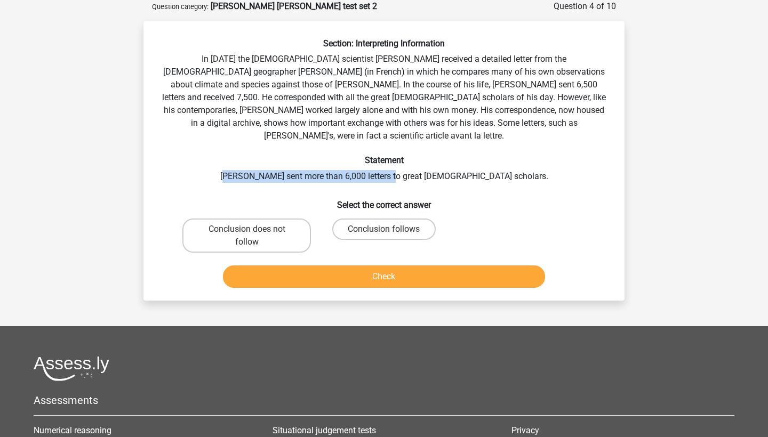
drag, startPoint x: 268, startPoint y: 166, endPoint x: 433, endPoint y: 167, distance: 164.8
click at [433, 167] on div "Section: Interpreting Information In [DATE] the [DEMOGRAPHIC_DATA] scientist [P…" at bounding box center [384, 165] width 473 height 254
click at [288, 225] on label "Conclusion does not follow" at bounding box center [246, 236] width 129 height 34
click at [254, 229] on input "Conclusion does not follow" at bounding box center [250, 232] width 7 height 7
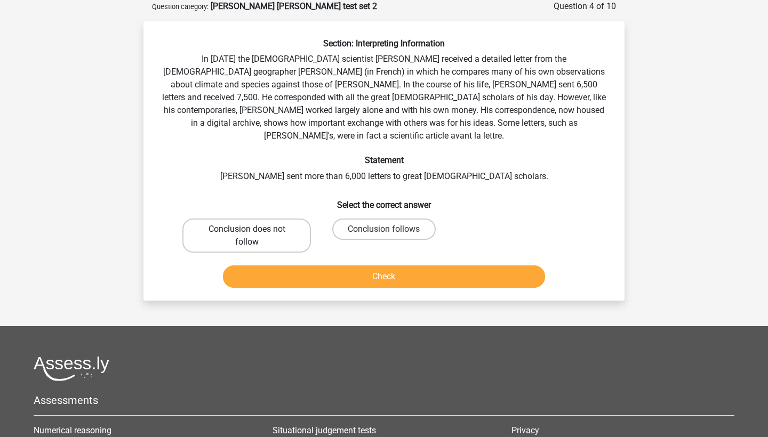
radio input "true"
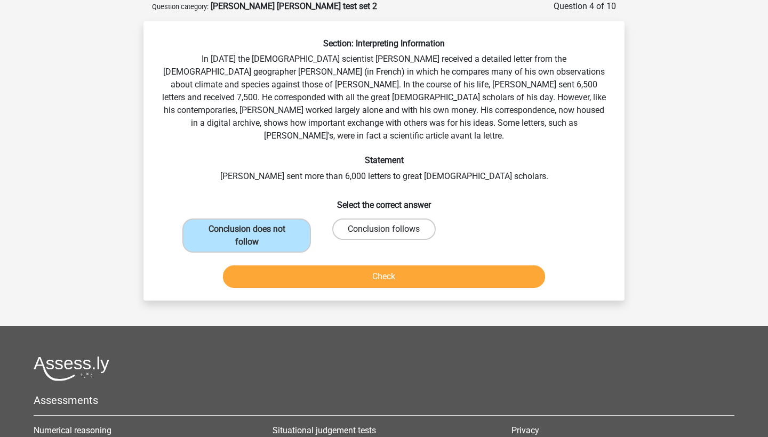
click at [377, 225] on label "Conclusion follows" at bounding box center [383, 229] width 103 height 21
click at [384, 229] on input "Conclusion follows" at bounding box center [387, 232] width 7 height 7
radio input "true"
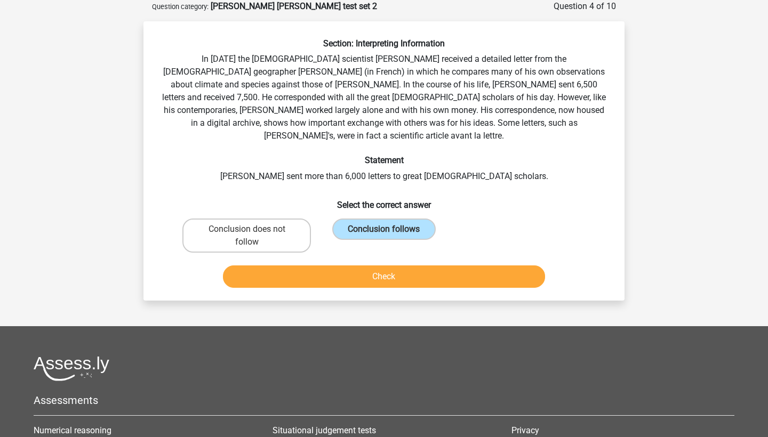
click at [384, 266] on button "Check" at bounding box center [384, 277] width 323 height 22
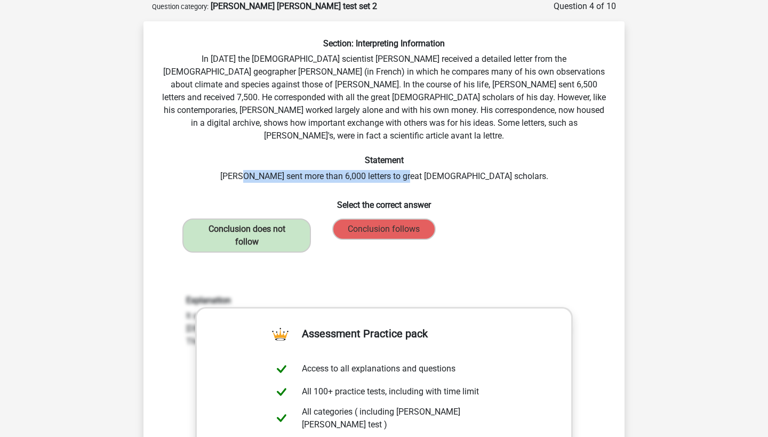
drag, startPoint x: 285, startPoint y: 164, endPoint x: 446, endPoint y: 165, distance: 161.6
click at [447, 165] on div "Section: Interpreting Information In 1839 the English scientist Charles Darwin …" at bounding box center [384, 336] width 473 height 597
click at [446, 165] on div "Section: Interpreting Information In 1839 the English scientist Charles Darwin …" at bounding box center [384, 336] width 473 height 597
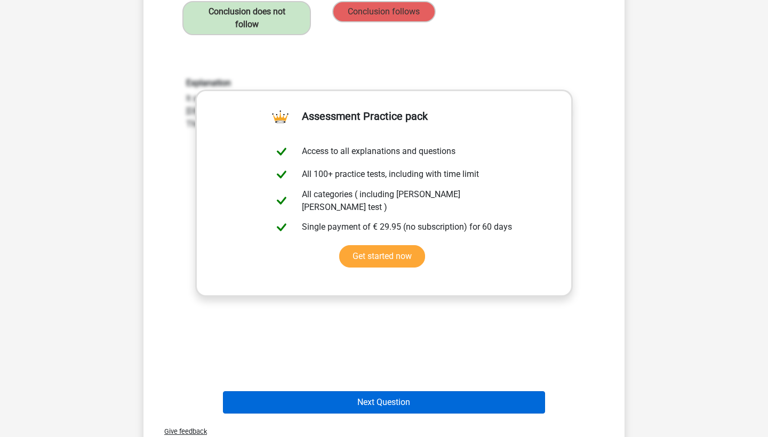
click at [366, 392] on button "Next Question" at bounding box center [384, 402] width 323 height 22
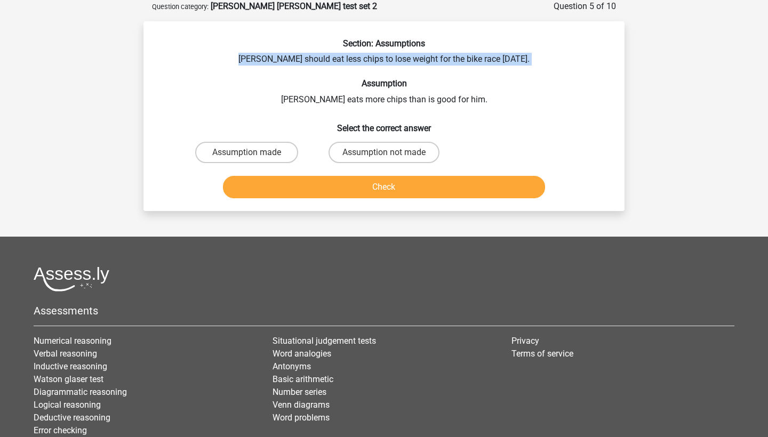
drag, startPoint x: 247, startPoint y: 59, endPoint x: 368, endPoint y: 73, distance: 121.9
click at [368, 73] on div "Section: Assumptions Chris should eat less chips to lose weight for the bike ra…" at bounding box center [384, 120] width 473 height 164
click at [368, 74] on div "Section: Assumptions Chris should eat less chips to lose weight for the bike ra…" at bounding box center [384, 120] width 473 height 164
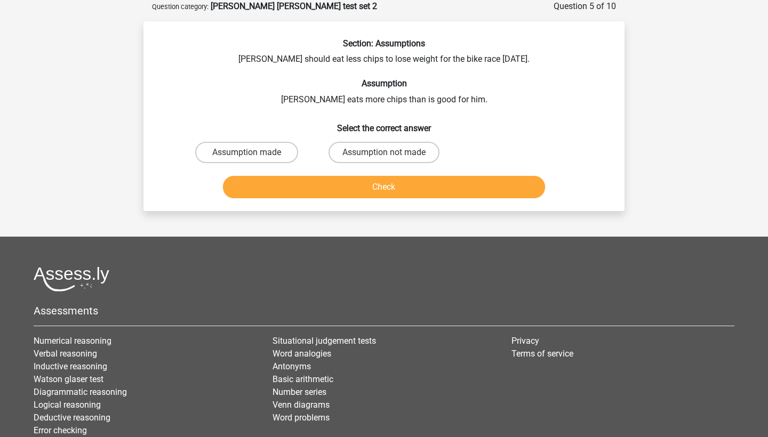
click at [346, 95] on div "Section: Assumptions Chris should eat less chips to lose weight for the bike ra…" at bounding box center [384, 120] width 473 height 164
click at [277, 149] on label "Assumption made" at bounding box center [246, 152] width 103 height 21
click at [254, 153] on input "Assumption made" at bounding box center [250, 156] width 7 height 7
radio input "true"
click at [309, 185] on button "Check" at bounding box center [384, 187] width 323 height 22
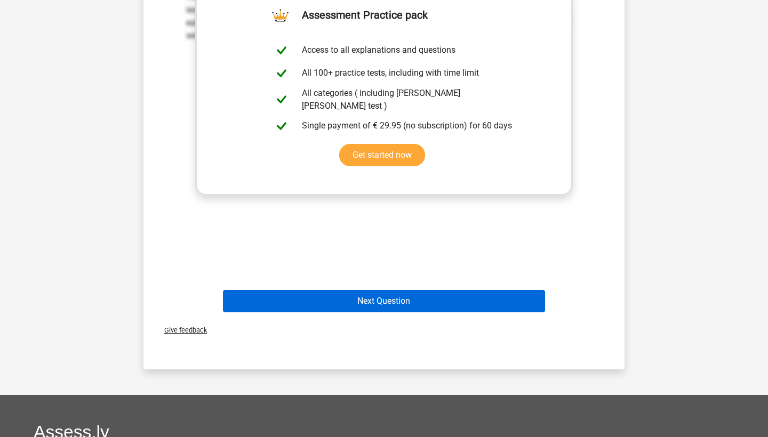
click at [373, 295] on button "Next Question" at bounding box center [384, 301] width 323 height 22
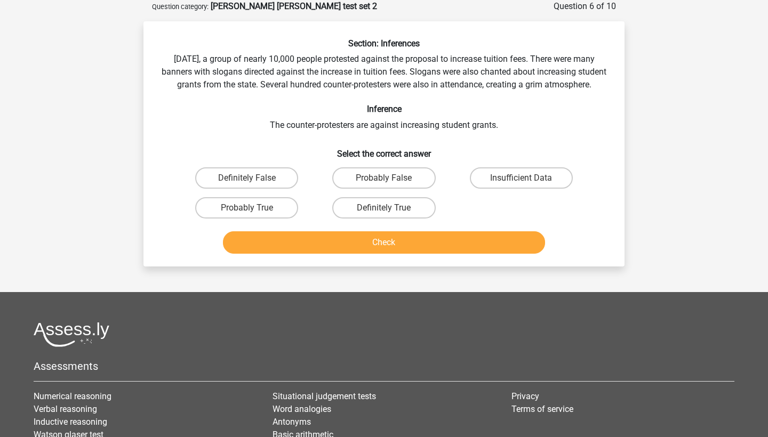
drag, startPoint x: 291, startPoint y: 146, endPoint x: 421, endPoint y: 146, distance: 129.6
click at [421, 146] on div "Section: Inferences Last Saturday, a group of nearly 10,000 people protested ag…" at bounding box center [384, 148] width 473 height 220
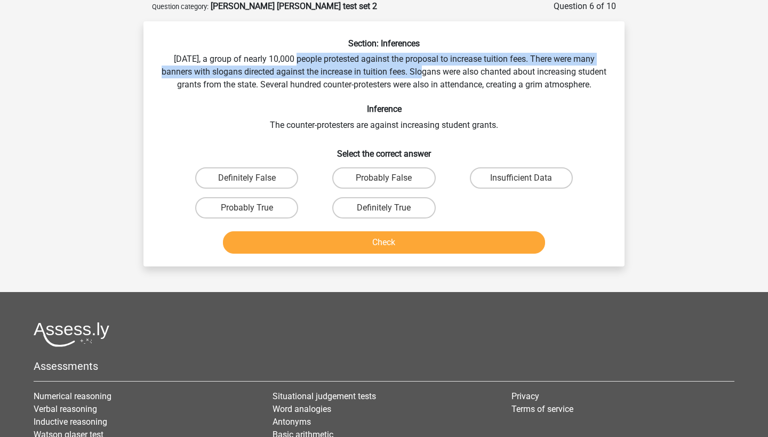
drag, startPoint x: 291, startPoint y: 57, endPoint x: 423, endPoint y: 65, distance: 133.1
click at [423, 65] on div "Section: Inferences Last Saturday, a group of nearly 10,000 people protested ag…" at bounding box center [384, 148] width 473 height 220
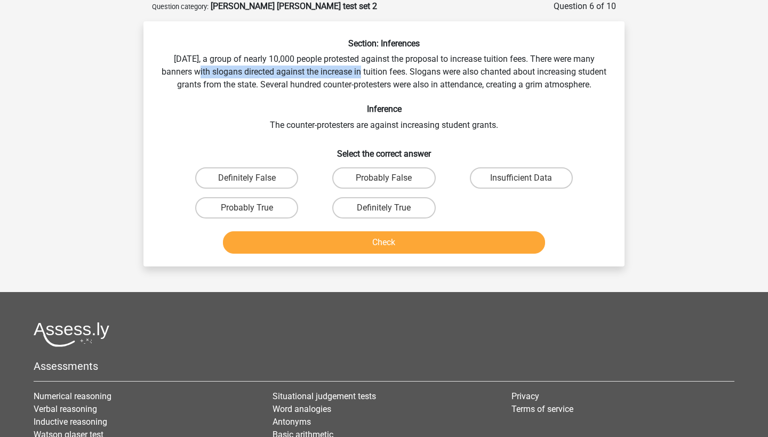
drag, startPoint x: 194, startPoint y: 77, endPoint x: 363, endPoint y: 79, distance: 169.1
click at [362, 77] on div "Section: Inferences Last Saturday, a group of nearly 10,000 people protested ag…" at bounding box center [384, 148] width 473 height 220
click at [363, 79] on div "Section: Inferences Last Saturday, a group of nearly 10,000 people protested ag…" at bounding box center [384, 148] width 473 height 220
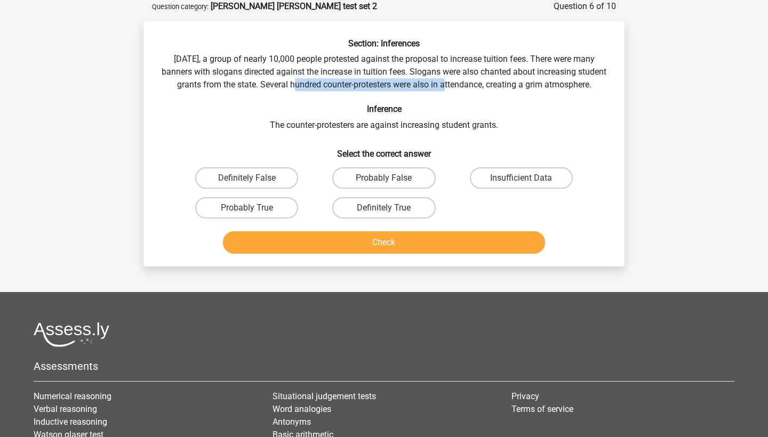
drag, startPoint x: 309, startPoint y: 87, endPoint x: 460, endPoint y: 85, distance: 150.9
click at [460, 85] on div "Section: Inferences Last Saturday, a group of nearly 10,000 people protested ag…" at bounding box center [384, 148] width 473 height 220
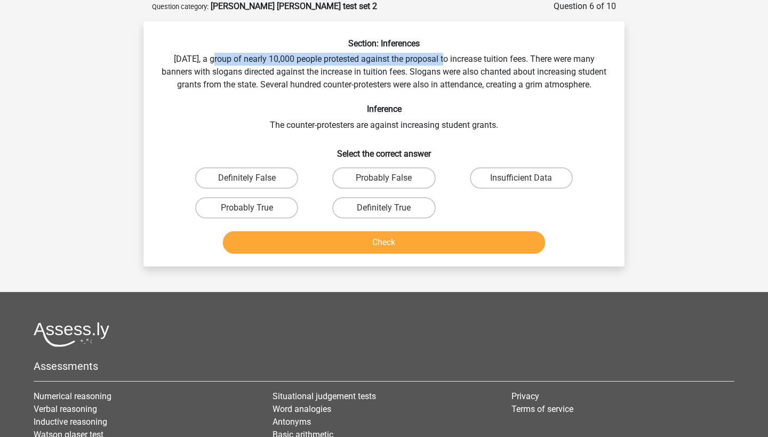
drag, startPoint x: 215, startPoint y: 53, endPoint x: 443, endPoint y: 55, distance: 227.7
click at [443, 55] on div "Section: Inferences Last Saturday, a group of nearly 10,000 people protested ag…" at bounding box center [384, 148] width 473 height 220
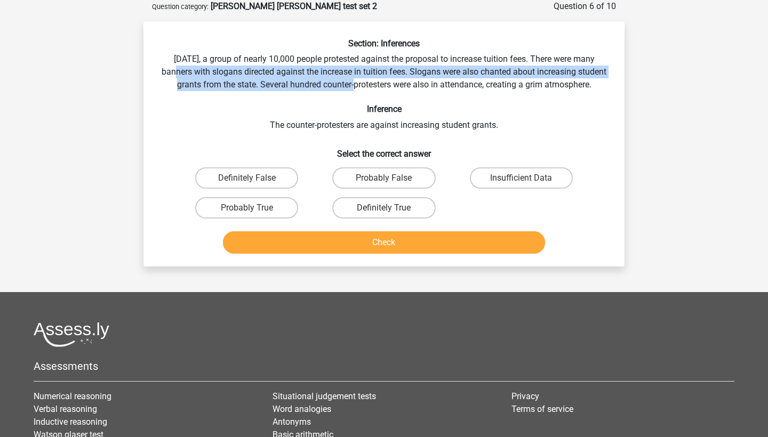
drag, startPoint x: 173, startPoint y: 69, endPoint x: 365, endPoint y: 79, distance: 192.2
click at [365, 79] on div "Section: Inferences Last Saturday, a group of nearly 10,000 people protested ag…" at bounding box center [384, 148] width 473 height 220
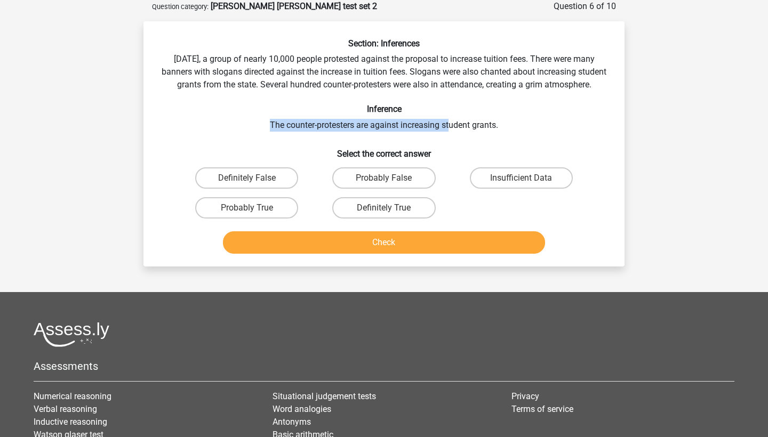
drag, startPoint x: 266, startPoint y: 137, endPoint x: 454, endPoint y: 140, distance: 188.3
click at [454, 140] on div "Section: Inferences Last Saturday, a group of nearly 10,000 people protested ag…" at bounding box center [384, 148] width 473 height 220
click at [455, 140] on div "Section: Inferences Last Saturday, a group of nearly 10,000 people protested ag…" at bounding box center [384, 148] width 473 height 220
click at [380, 219] on label "Definitely True" at bounding box center [383, 207] width 103 height 21
click at [384, 215] on input "Definitely True" at bounding box center [387, 211] width 7 height 7
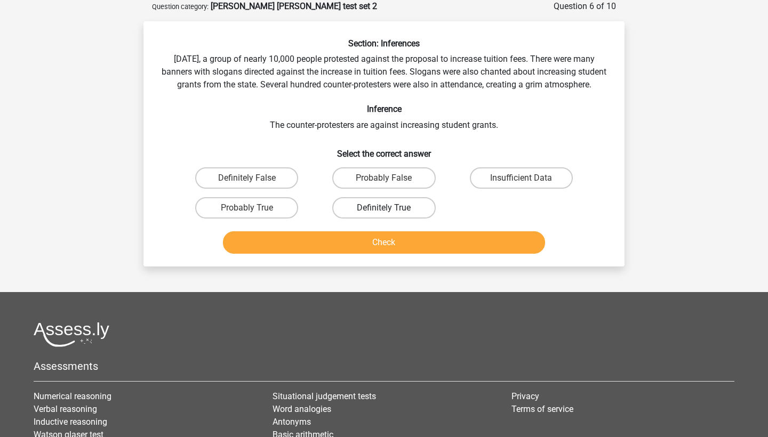
radio input "true"
click at [381, 246] on button "Check" at bounding box center [384, 242] width 323 height 22
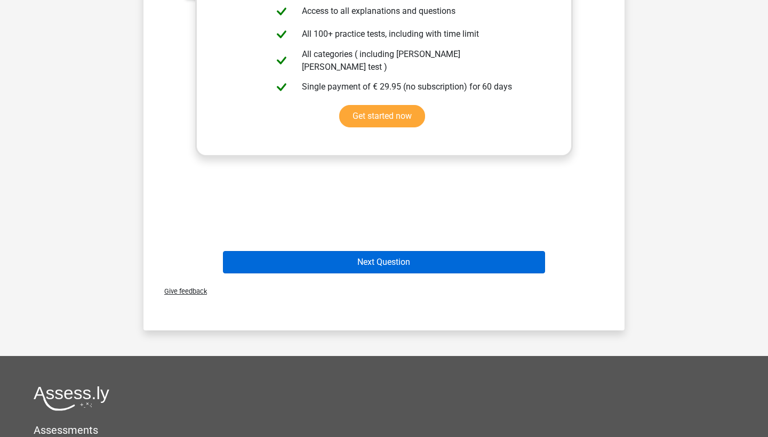
click at [394, 273] on button "Next Question" at bounding box center [384, 262] width 323 height 22
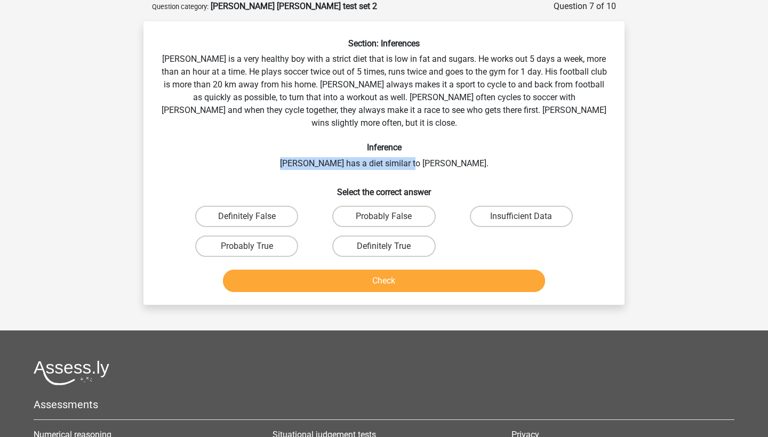
drag, startPoint x: 314, startPoint y: 147, endPoint x: 479, endPoint y: 150, distance: 164.8
click at [479, 150] on div "Section: Inferences Rowan is a very healthy boy with a strict diet that is low …" at bounding box center [384, 167] width 473 height 258
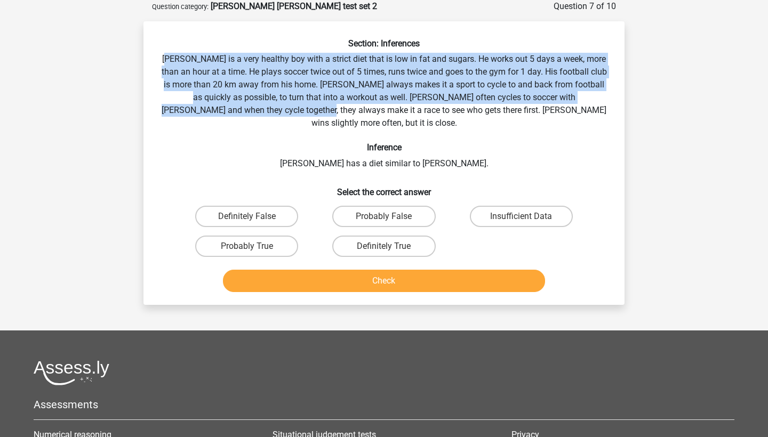
drag, startPoint x: 172, startPoint y: 61, endPoint x: 307, endPoint y: 115, distance: 145.3
click at [306, 114] on div "Section: Inferences Rowan is a very healthy boy with a strict diet that is low …" at bounding box center [384, 167] width 473 height 258
click at [307, 115] on div "Section: Inferences Rowan is a very healthy boy with a strict diet that is low …" at bounding box center [384, 167] width 473 height 258
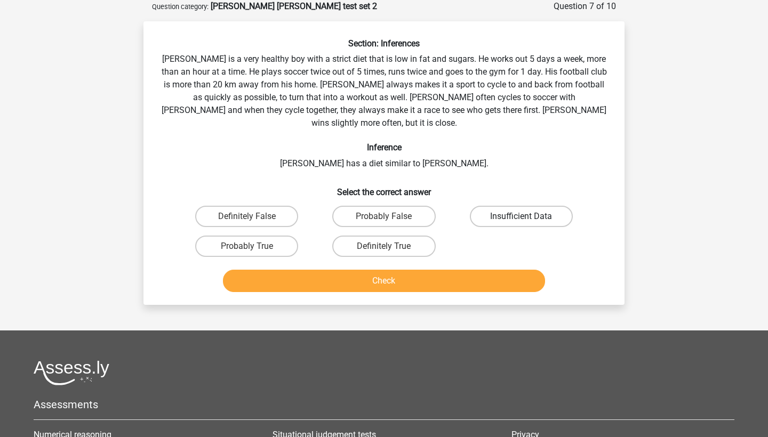
click at [476, 206] on label "Insufficient Data" at bounding box center [521, 216] width 103 height 21
click at [521, 217] on input "Insufficient Data" at bounding box center [524, 220] width 7 height 7
radio input "true"
click at [469, 270] on button "Check" at bounding box center [384, 281] width 323 height 22
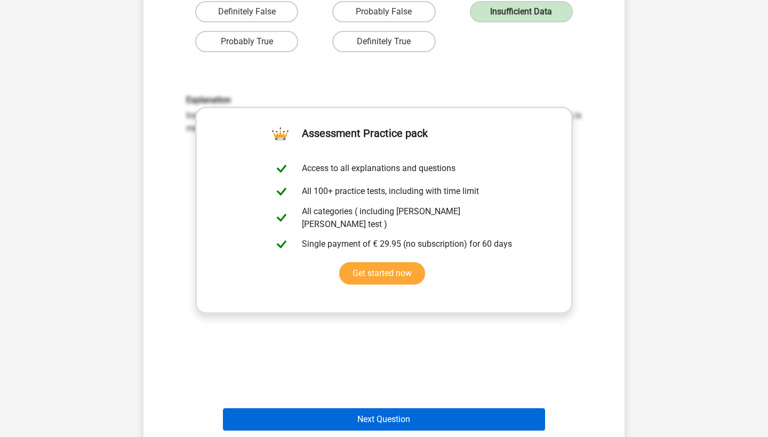
click at [393, 409] on button "Next Question" at bounding box center [384, 420] width 323 height 22
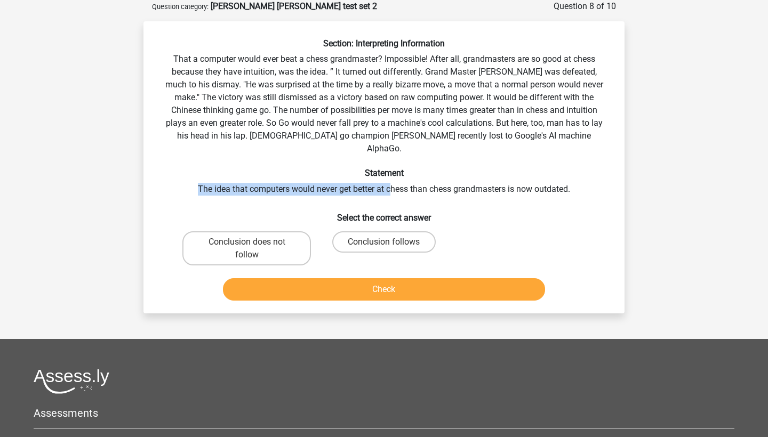
drag, startPoint x: 187, startPoint y: 171, endPoint x: 394, endPoint y: 173, distance: 206.4
click at [394, 173] on div "Section: Interpreting Information That a computer would ever beat a chess grand…" at bounding box center [384, 171] width 473 height 267
click at [358, 231] on label "Conclusion follows" at bounding box center [383, 241] width 103 height 21
click at [384, 242] on input "Conclusion follows" at bounding box center [387, 245] width 7 height 7
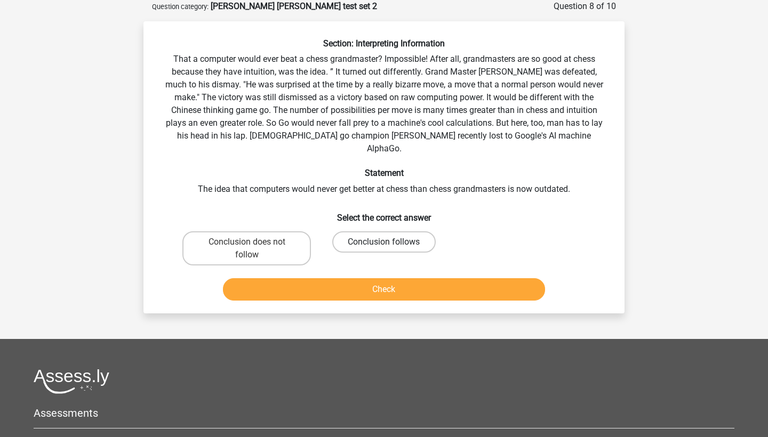
radio input "true"
click at [370, 279] on button "Check" at bounding box center [384, 289] width 323 height 22
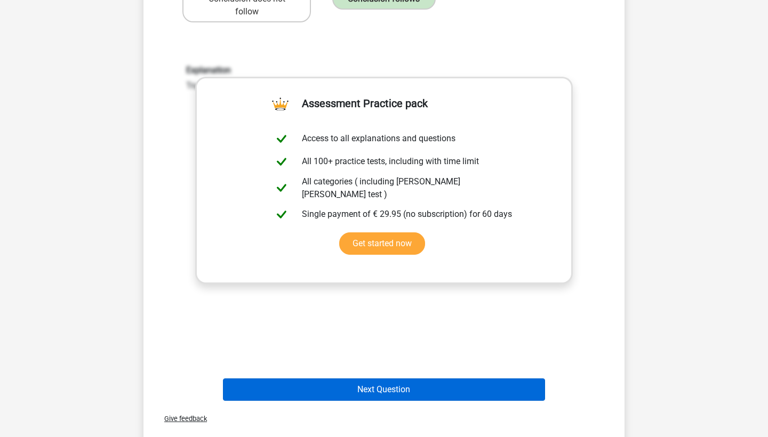
click at [392, 379] on button "Next Question" at bounding box center [384, 390] width 323 height 22
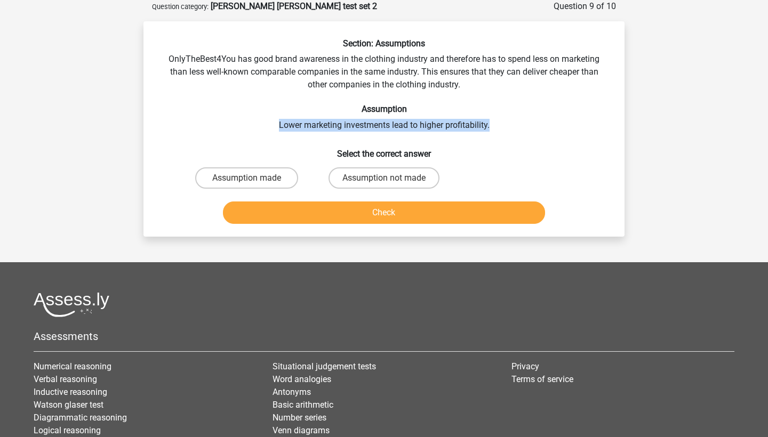
drag, startPoint x: 275, startPoint y: 126, endPoint x: 454, endPoint y: 130, distance: 178.7
click at [454, 130] on div "Section: Assumptions OnlyTheBest4You has good brand awareness in the clothing i…" at bounding box center [384, 133] width 473 height 190
click at [453, 130] on div "Section: Assumptions OnlyTheBest4You has good brand awareness in the clothing i…" at bounding box center [384, 133] width 473 height 190
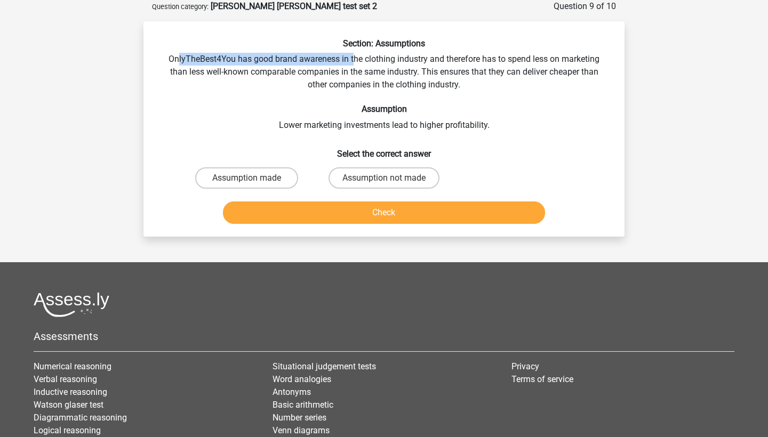
drag, startPoint x: 177, startPoint y: 60, endPoint x: 356, endPoint y: 63, distance: 179.8
click at [356, 63] on div "Section: Assumptions OnlyTheBest4You has good brand awareness in the clothing i…" at bounding box center [384, 133] width 473 height 190
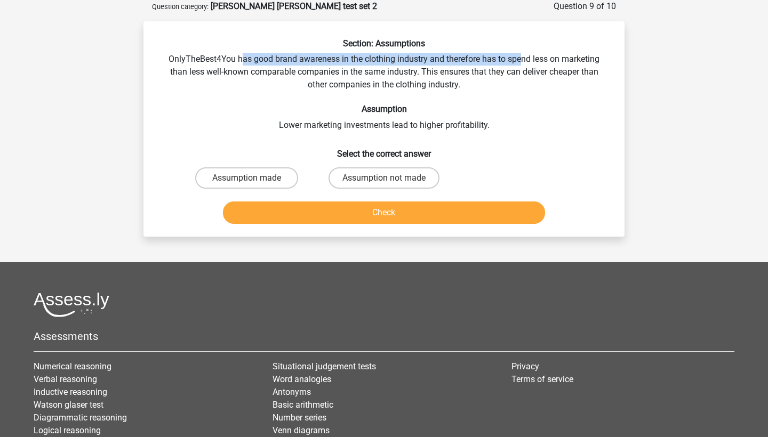
drag, startPoint x: 242, startPoint y: 57, endPoint x: 522, endPoint y: 57, distance: 280.0
click at [522, 57] on div "Section: Assumptions OnlyTheBest4You has good brand awareness in the clothing i…" at bounding box center [384, 133] width 473 height 190
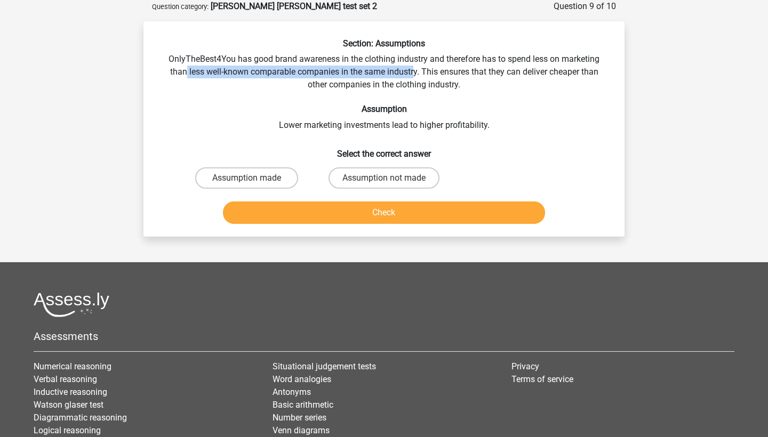
drag, startPoint x: 186, startPoint y: 76, endPoint x: 413, endPoint y: 76, distance: 226.7
click at [413, 76] on div "Section: Assumptions OnlyTheBest4You has good brand awareness in the clothing i…" at bounding box center [384, 133] width 473 height 190
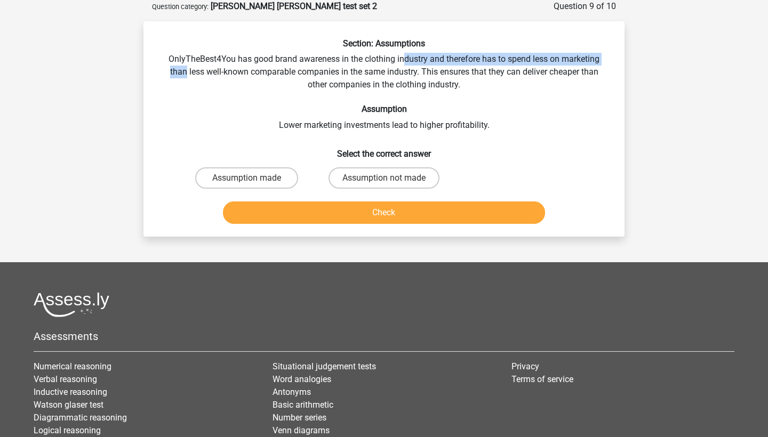
drag, startPoint x: 186, startPoint y: 74, endPoint x: 405, endPoint y: 63, distance: 219.5
click at [405, 63] on div "Section: Assumptions OnlyTheBest4You has good brand awareness in the clothing i…" at bounding box center [384, 133] width 473 height 190
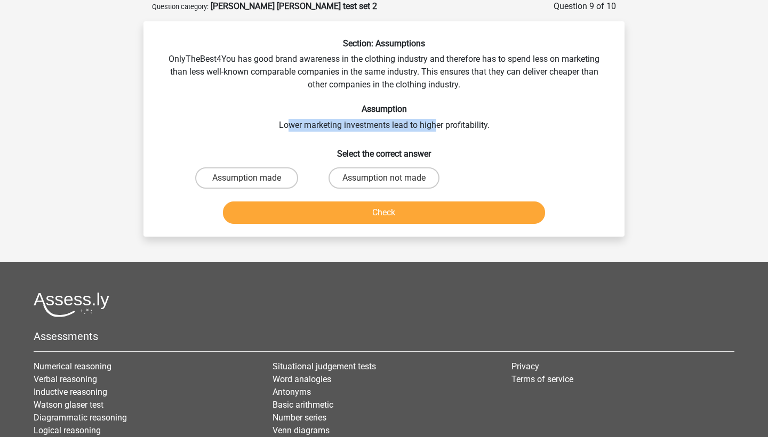
drag, startPoint x: 287, startPoint y: 127, endPoint x: 435, endPoint y: 126, distance: 147.2
click at [435, 127] on div "Section: Assumptions OnlyTheBest4You has good brand awareness in the clothing i…" at bounding box center [384, 133] width 473 height 190
click at [435, 126] on div "Section: Assumptions OnlyTheBest4You has good brand awareness in the clothing i…" at bounding box center [384, 133] width 473 height 190
click at [393, 177] on label "Assumption not made" at bounding box center [384, 177] width 111 height 21
click at [391, 178] on input "Assumption not made" at bounding box center [387, 181] width 7 height 7
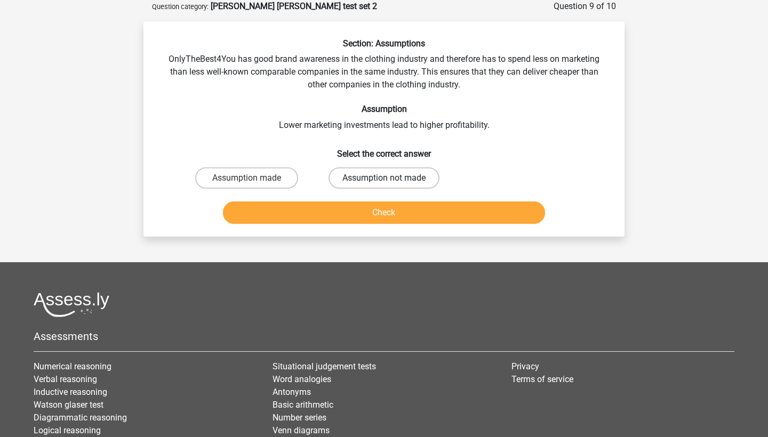
radio input "true"
click at [393, 204] on button "Check" at bounding box center [384, 213] width 323 height 22
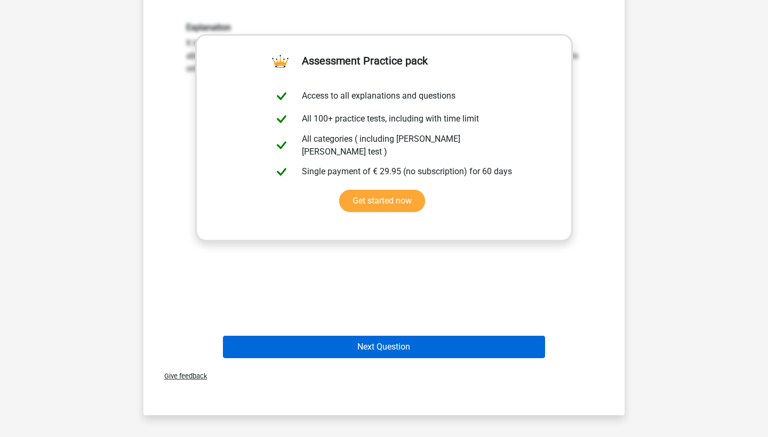
click at [414, 356] on button "Next Question" at bounding box center [384, 347] width 323 height 22
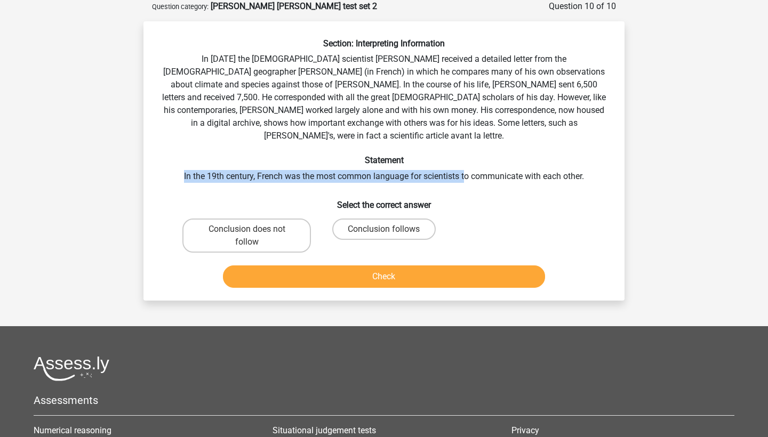
drag, startPoint x: 183, startPoint y: 159, endPoint x: 467, endPoint y: 159, distance: 283.7
click at [467, 159] on div "Section: Interpreting Information In 1839 the English scientist Charles Darwin …" at bounding box center [384, 165] width 473 height 254
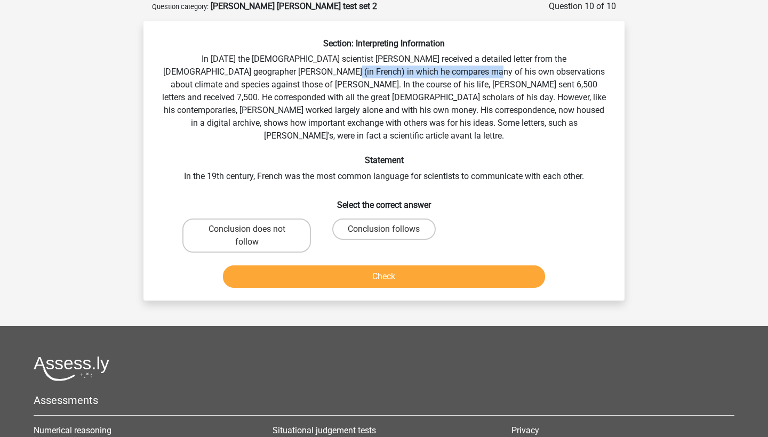
drag, startPoint x: 259, startPoint y: 75, endPoint x: 397, endPoint y: 75, distance: 138.1
click at [397, 75] on div "Section: Interpreting Information In 1839 the English scientist Charles Darwin …" at bounding box center [384, 165] width 473 height 254
click at [282, 227] on label "Conclusion does not follow" at bounding box center [246, 236] width 129 height 34
click at [254, 229] on input "Conclusion does not follow" at bounding box center [250, 232] width 7 height 7
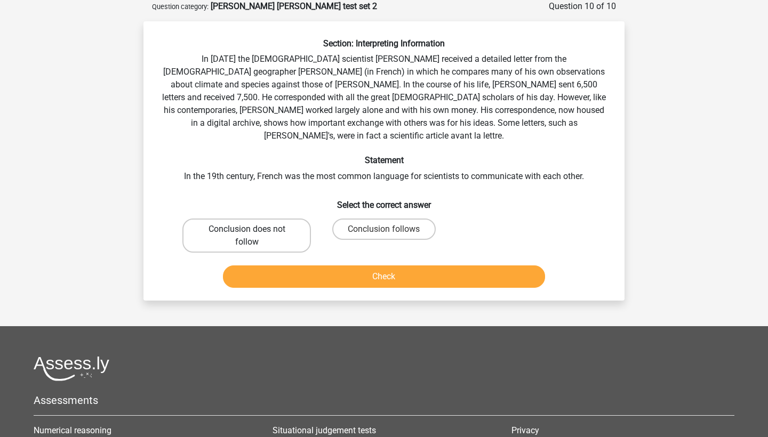
radio input "true"
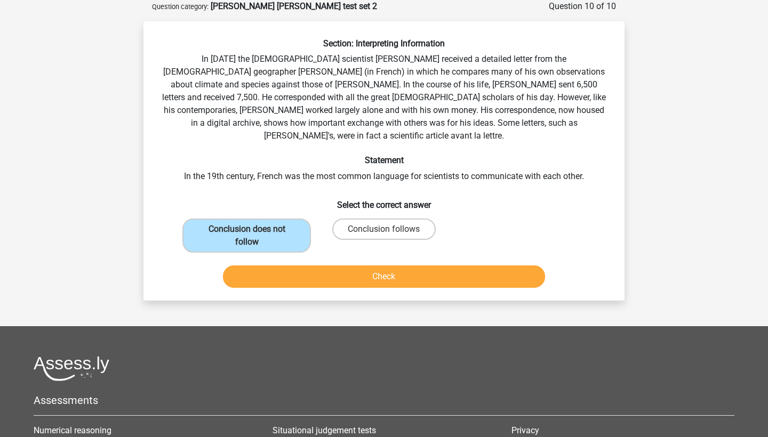
click at [309, 257] on div "Check" at bounding box center [384, 274] width 447 height 35
click at [313, 266] on button "Check" at bounding box center [384, 277] width 323 height 22
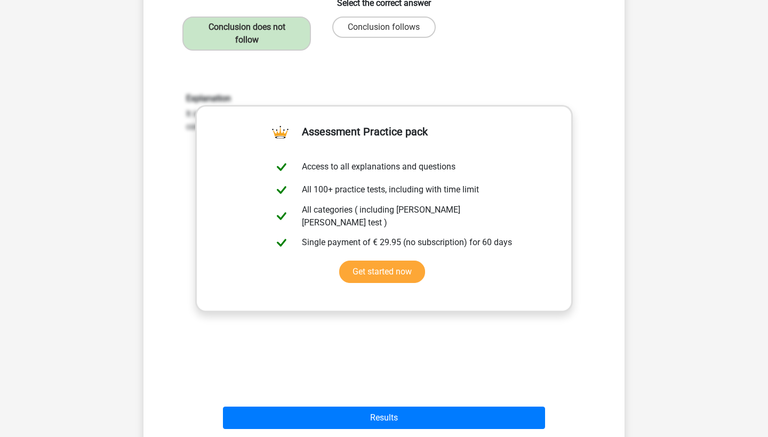
scroll to position [273, 0]
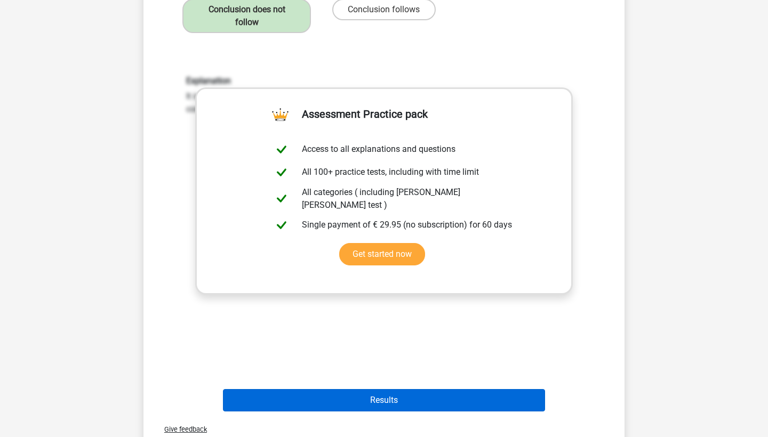
click at [402, 395] on button "Results" at bounding box center [384, 400] width 323 height 22
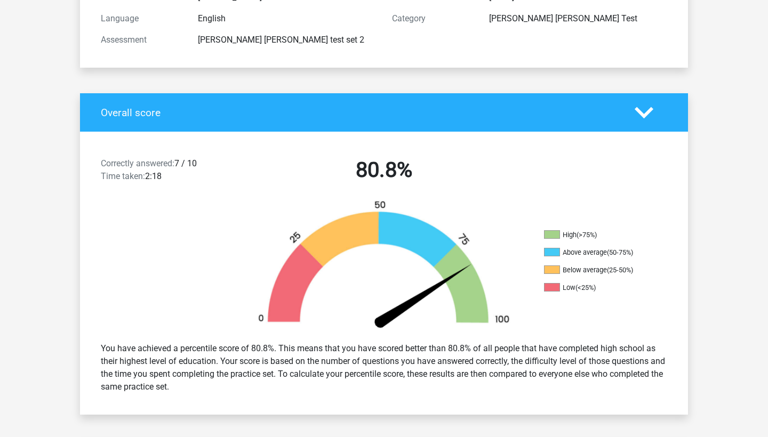
scroll to position [171, 0]
